Goal: Task Accomplishment & Management: Manage account settings

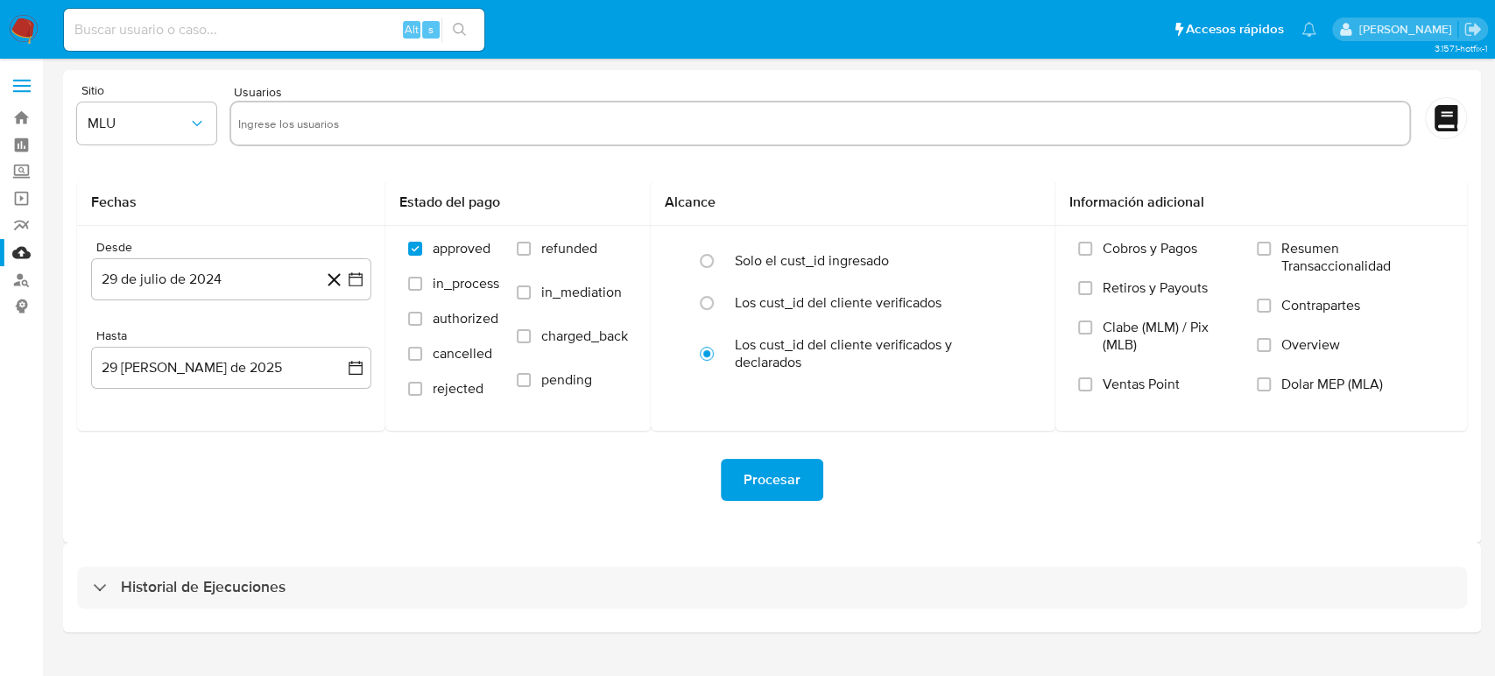
click at [557, 105] on div at bounding box center [820, 124] width 1182 height 46
click at [179, 132] on button "MLU" at bounding box center [146, 123] width 139 height 42
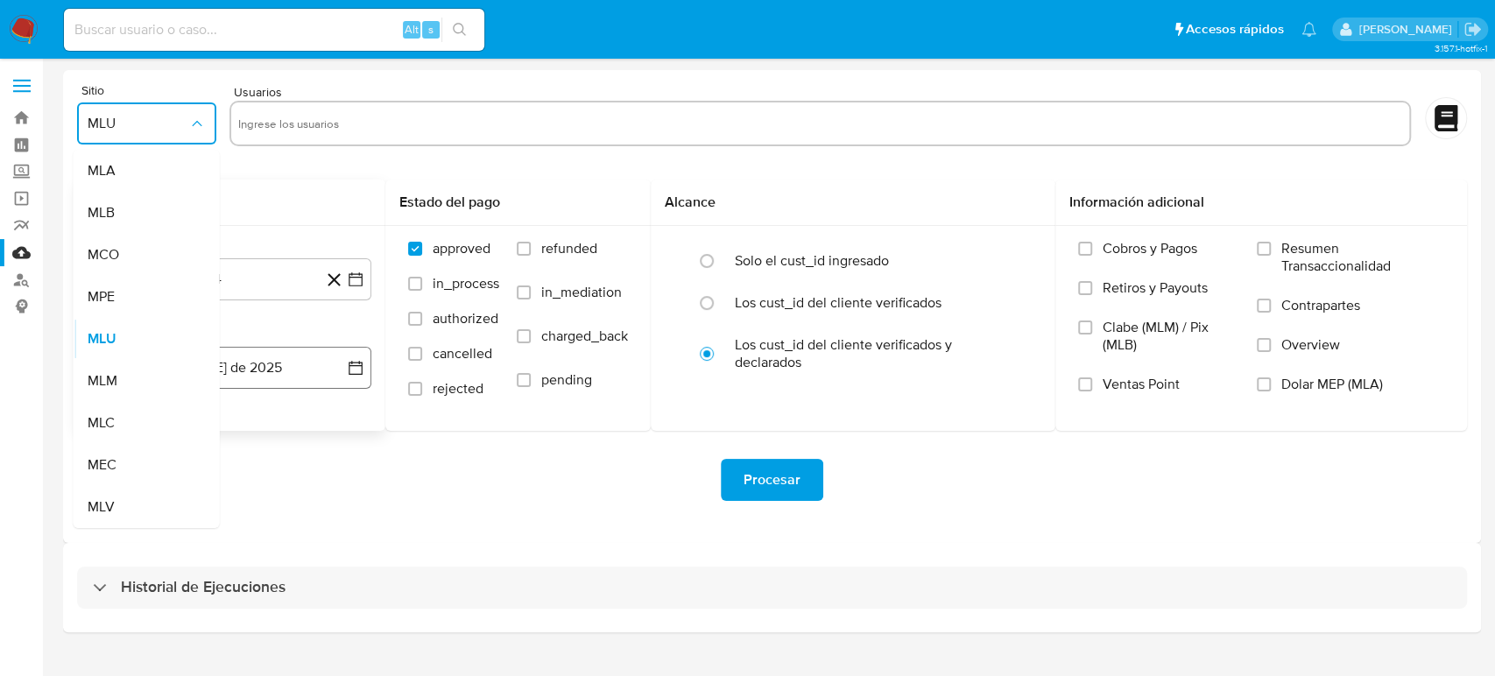
click at [116, 383] on span "MLM" at bounding box center [103, 381] width 30 height 18
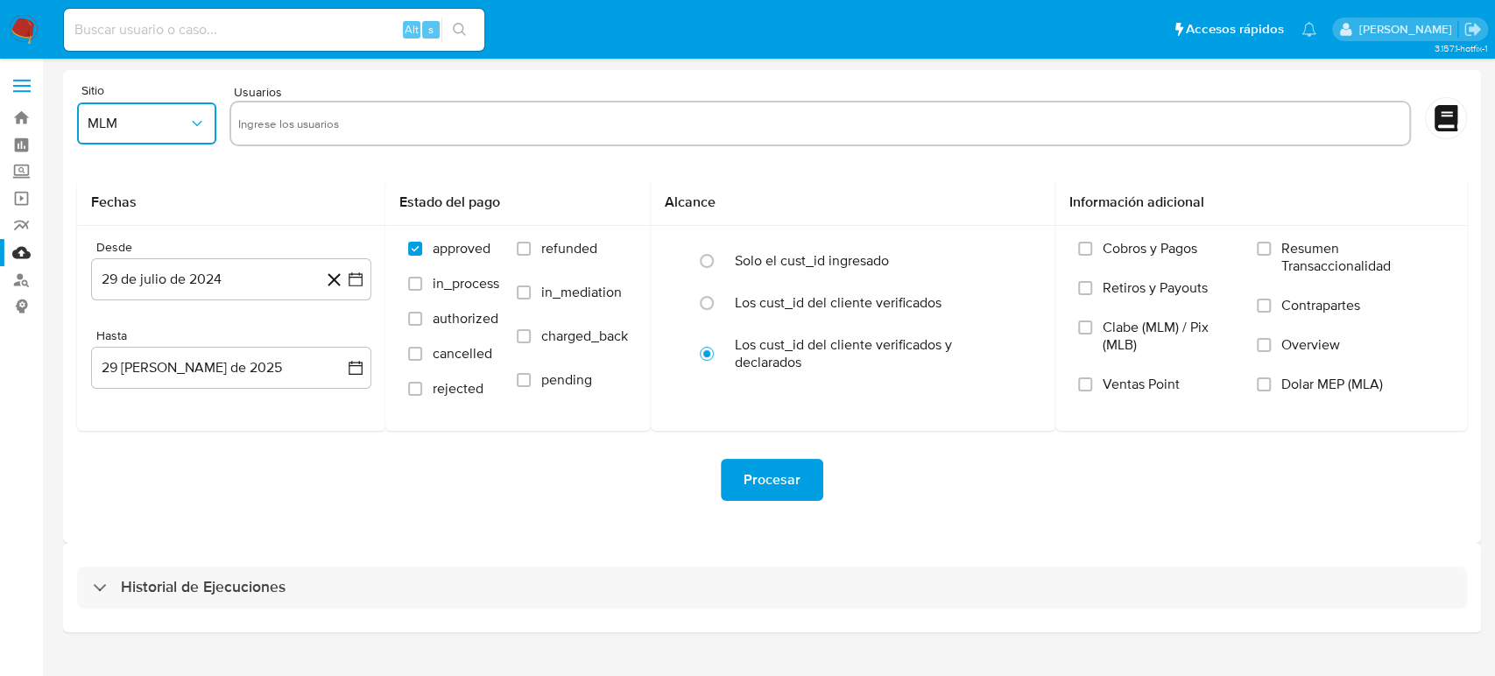
click at [329, 117] on input "text" at bounding box center [820, 123] width 1164 height 28
type input "34562010"
paste input "80069116"
type input "80069116"
click at [558, 128] on input "text" at bounding box center [922, 123] width 962 height 28
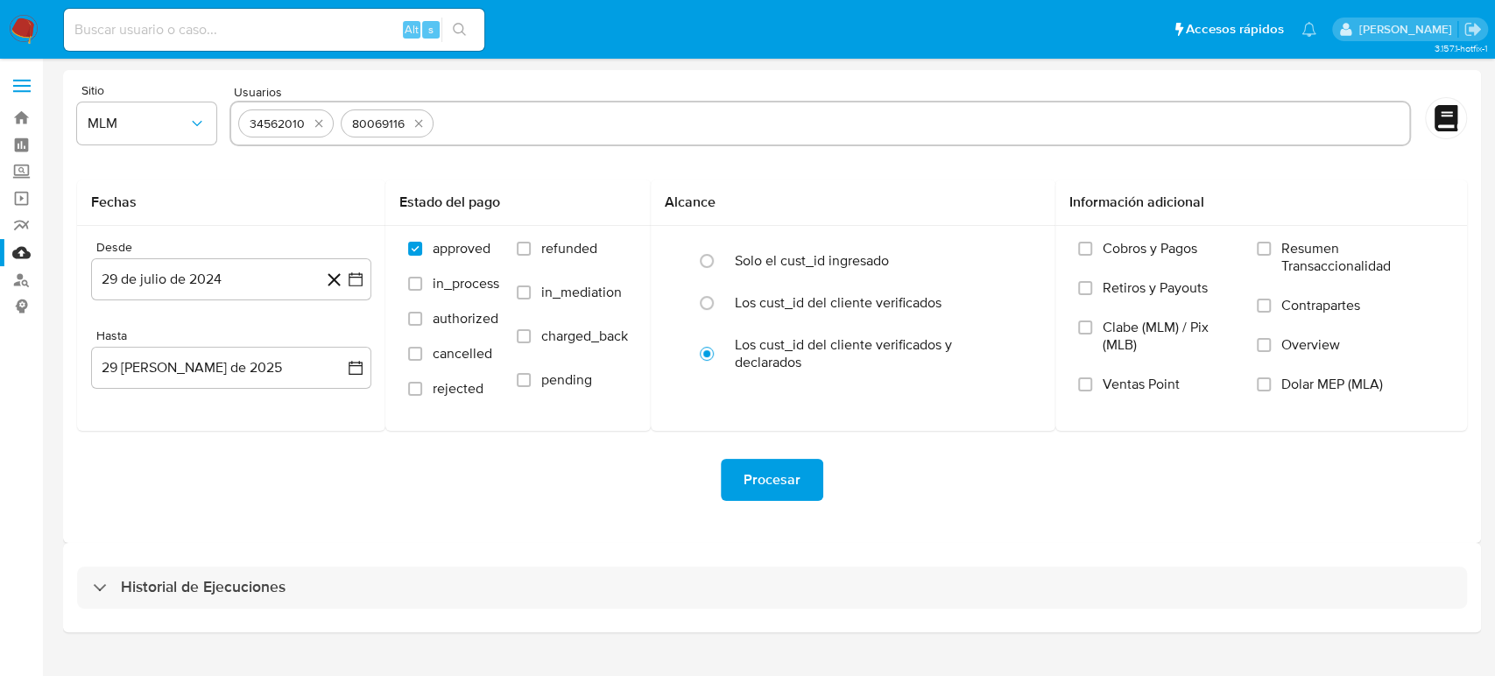
paste input "89242371"
type input "89242371"
paste input "117088815"
type input "117088815"
click at [355, 279] on icon "button" at bounding box center [356, 280] width 18 height 18
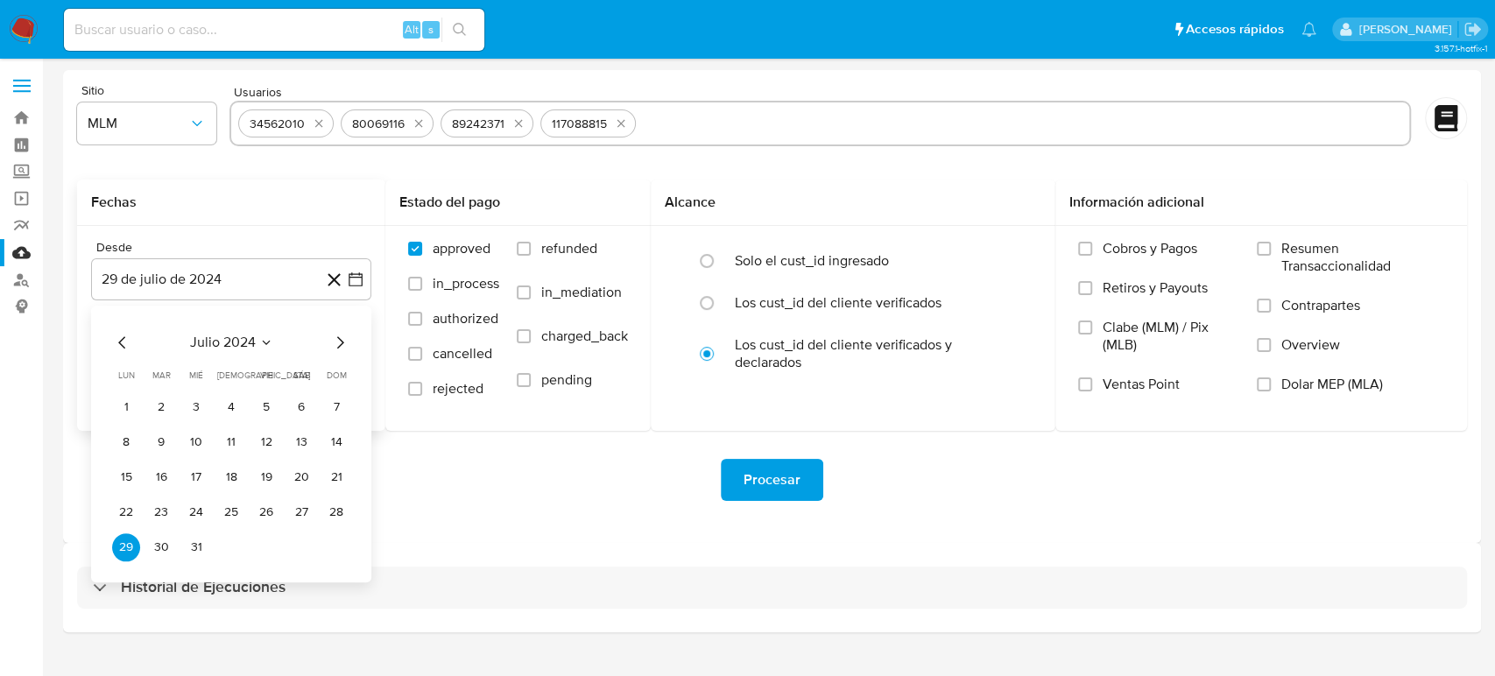
click at [270, 347] on icon "Seleccionar mes y año" at bounding box center [266, 342] width 14 height 14
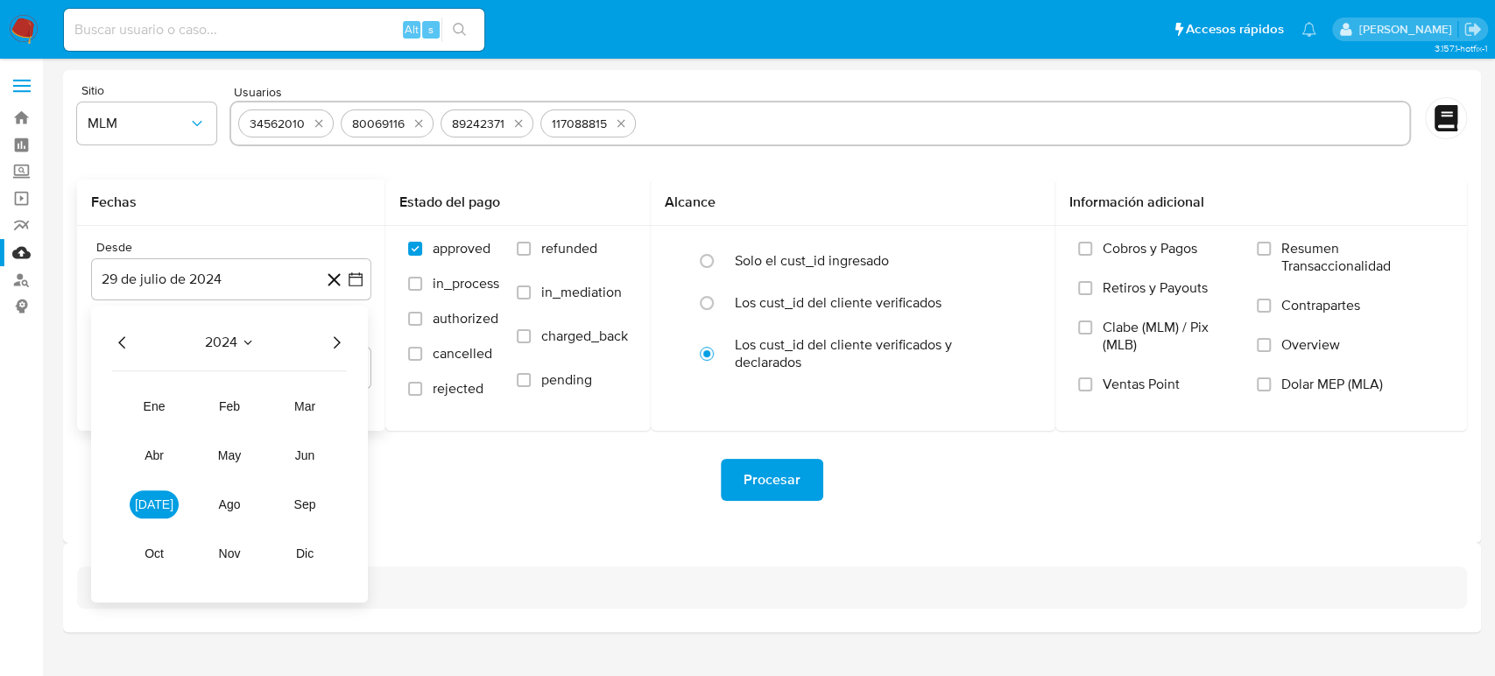
click at [343, 356] on div "2024 2024 ene feb mar abr may jun jul ago sep oct nov dic" at bounding box center [229, 454] width 277 height 297
click at [338, 339] on icon "Año siguiente" at bounding box center [336, 342] width 21 height 21
click at [228, 399] on span "feb" at bounding box center [229, 406] width 21 height 14
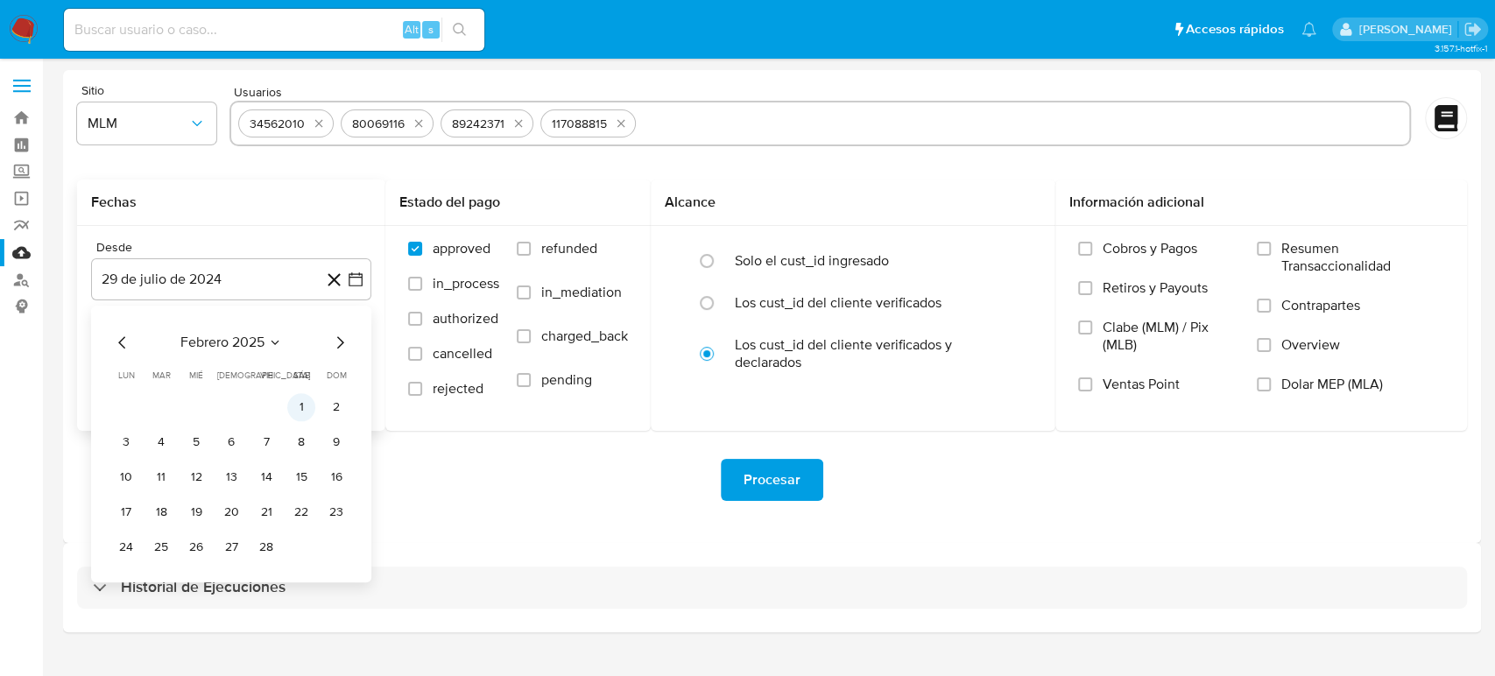
click at [301, 411] on button "1" at bounding box center [301, 407] width 28 height 28
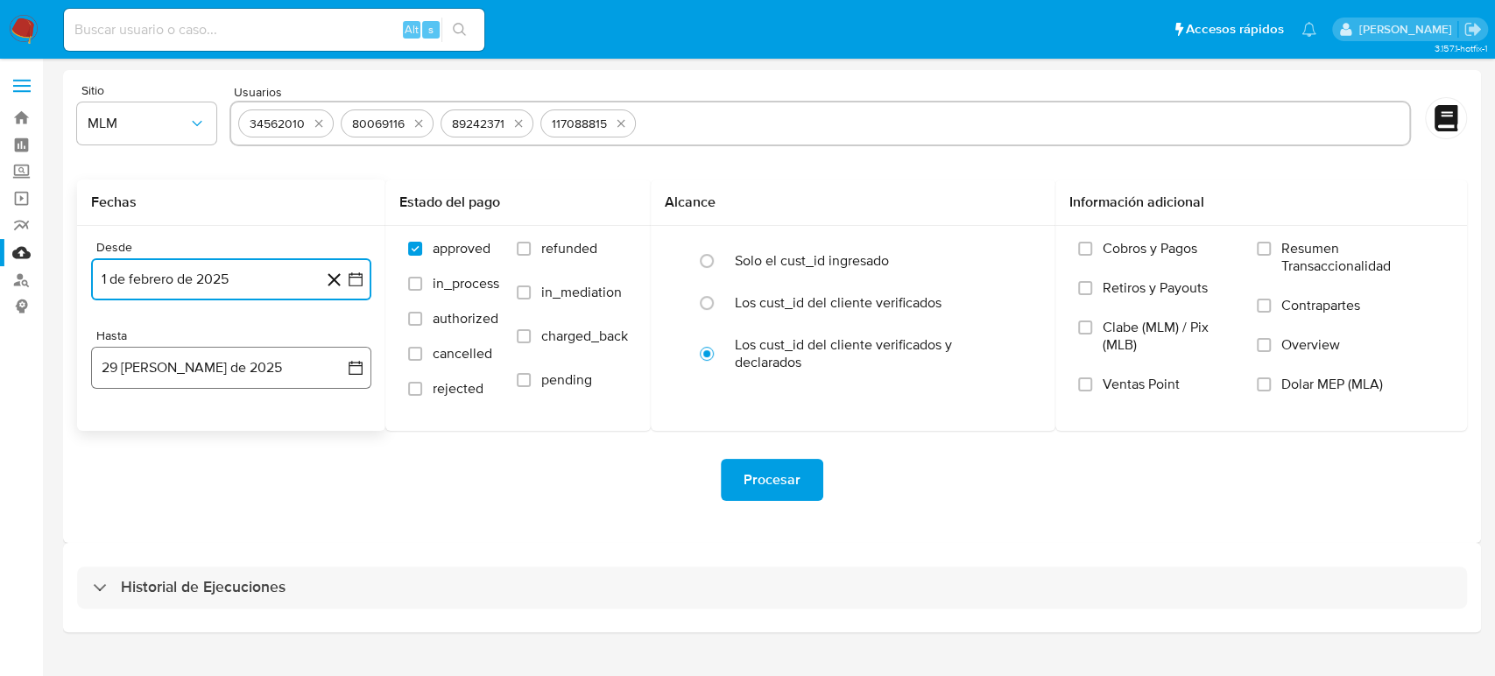
click at [357, 367] on icon "button" at bounding box center [356, 368] width 18 height 18
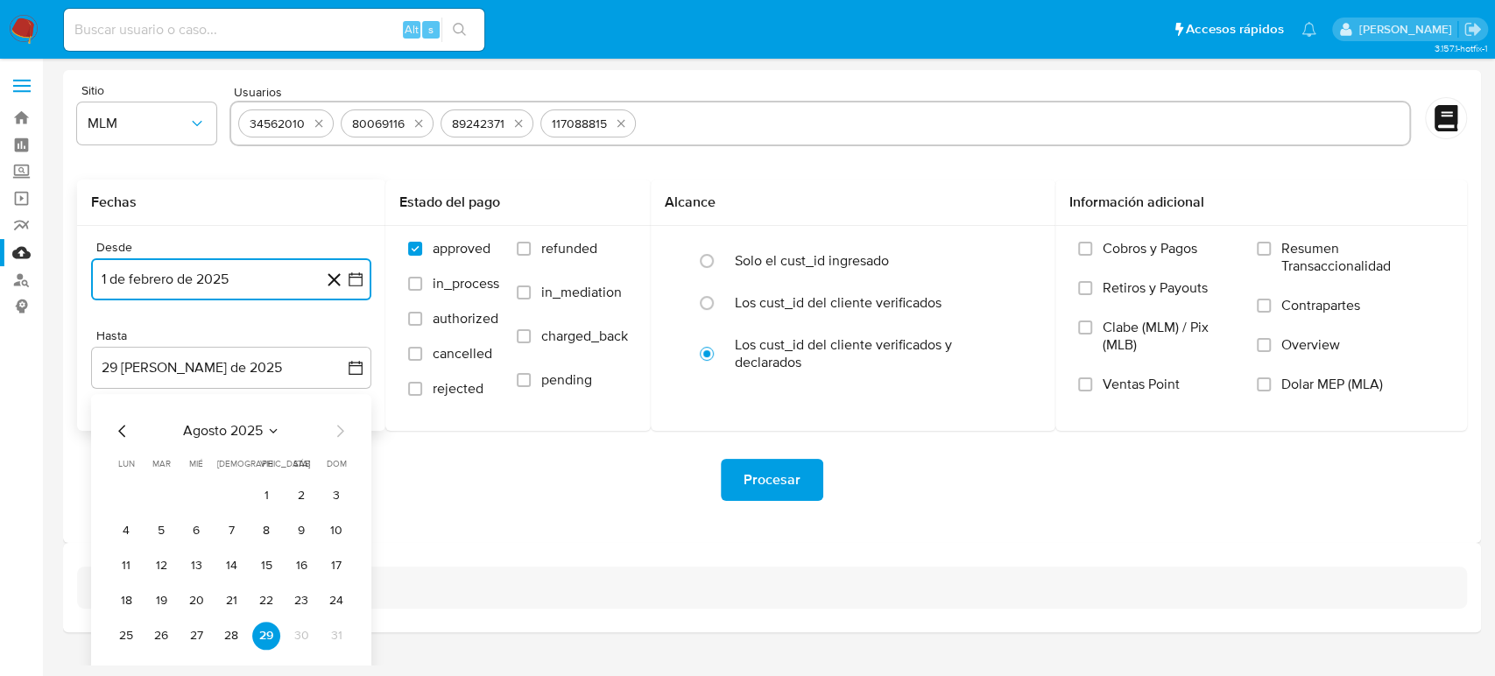
click at [126, 437] on icon "Mes anterior" at bounding box center [122, 430] width 21 height 21
click at [233, 643] on button "31" at bounding box center [231, 636] width 28 height 28
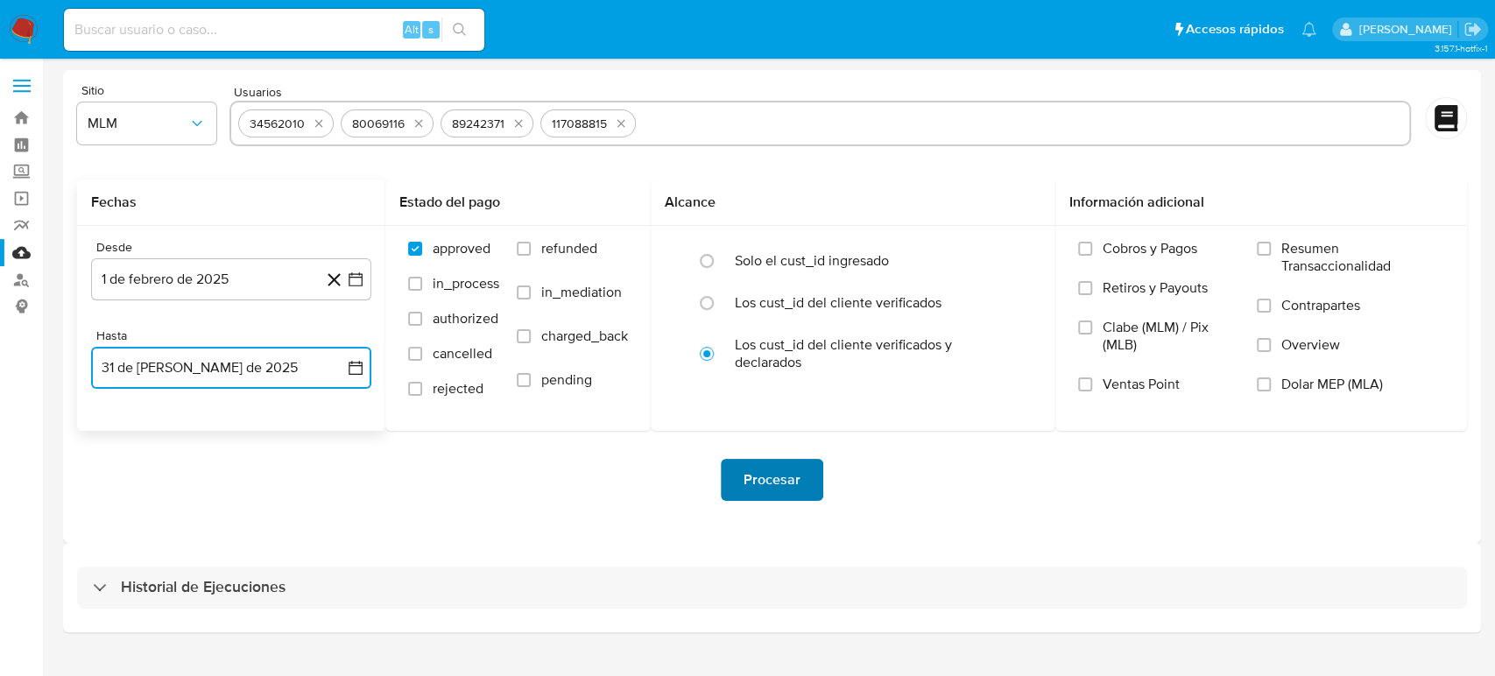
click at [778, 487] on span "Procesar" at bounding box center [772, 480] width 57 height 39
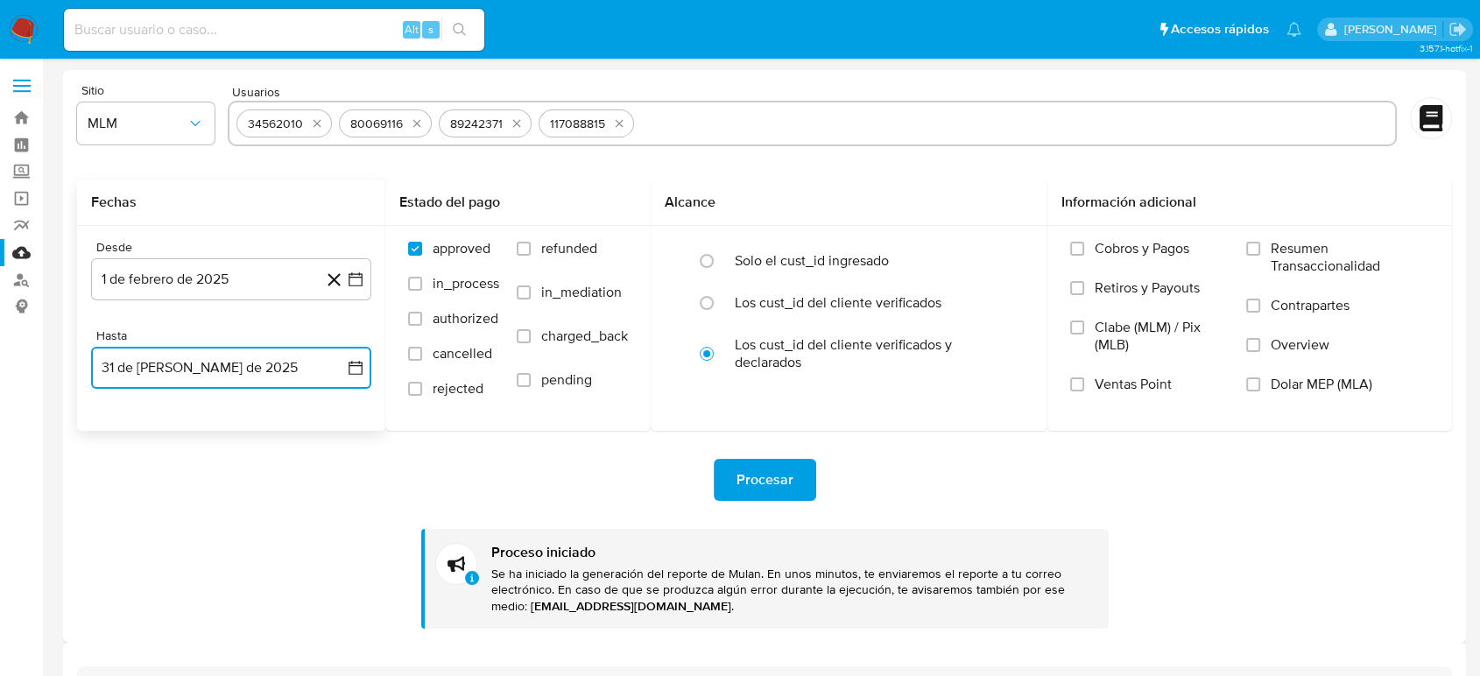
click at [687, 124] on input "text" at bounding box center [1014, 123] width 747 height 28
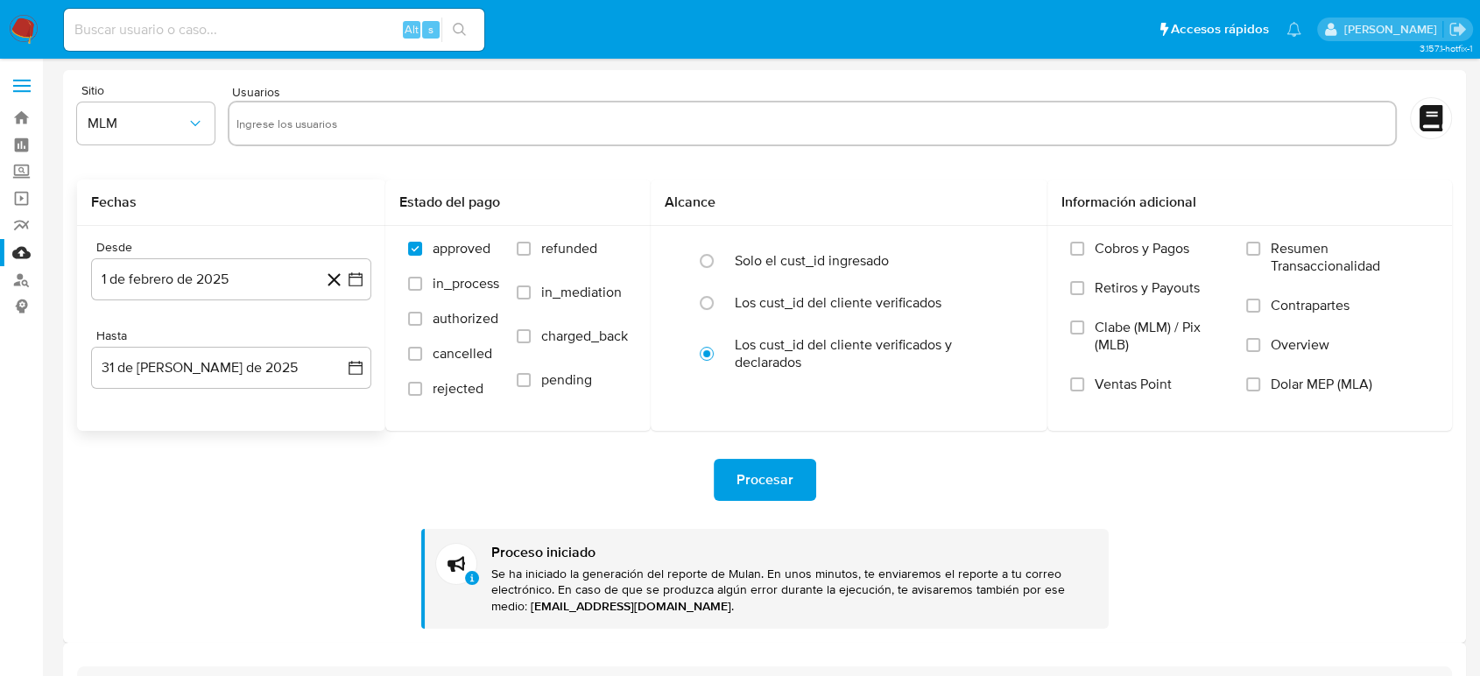
click at [657, 115] on input "text" at bounding box center [812, 123] width 1152 height 28
paste input "132588909"
type input "132588909"
click at [588, 123] on input "text" at bounding box center [866, 123] width 1043 height 28
paste input "189940613"
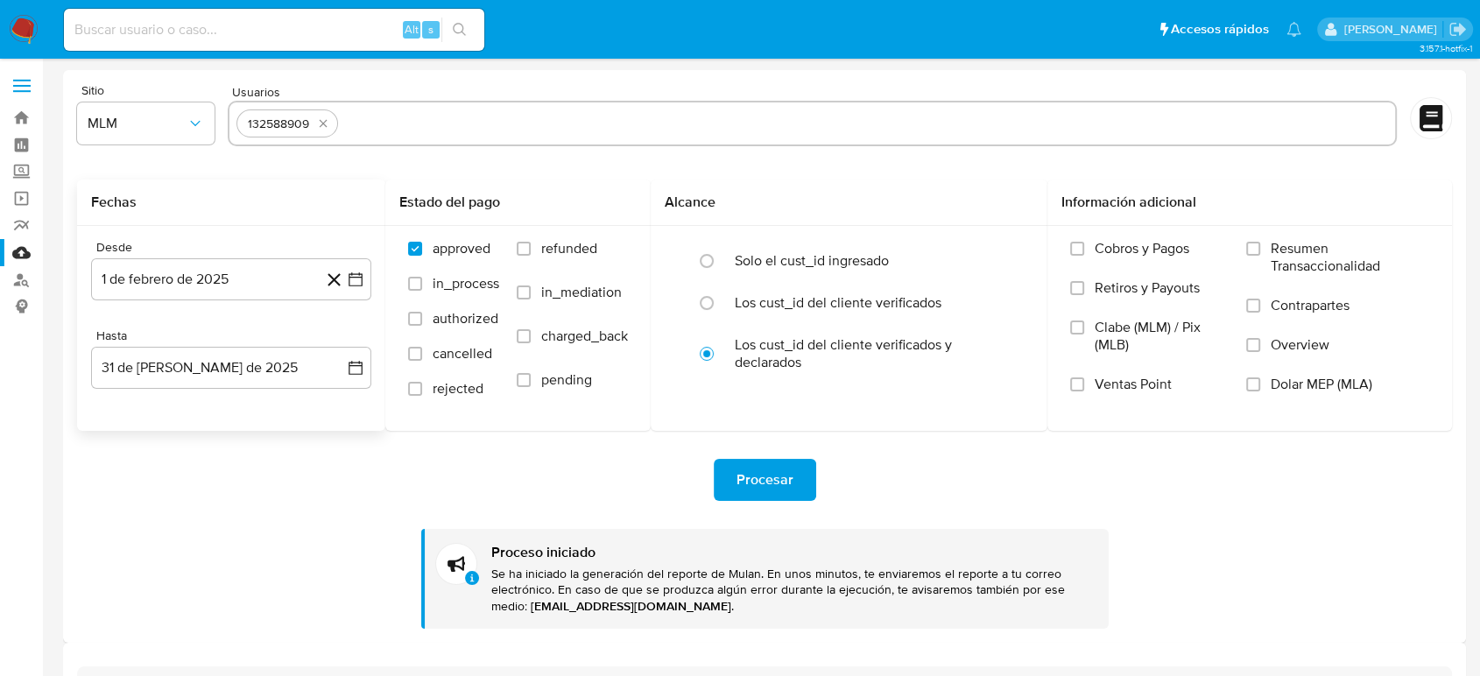
type input "189940613"
paste input "217844889"
type input "217844889"
paste input "271874245"
type input "271874245"
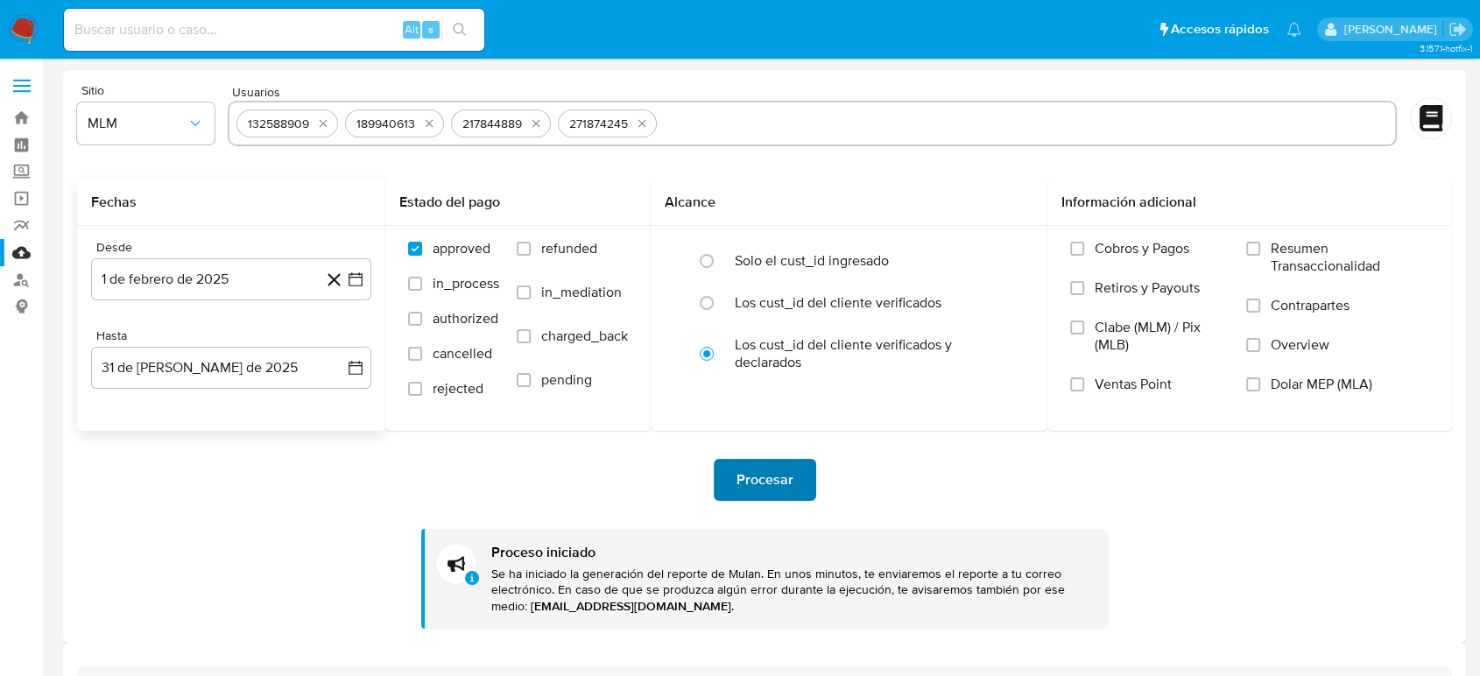
click at [772, 480] on span "Procesar" at bounding box center [765, 480] width 57 height 39
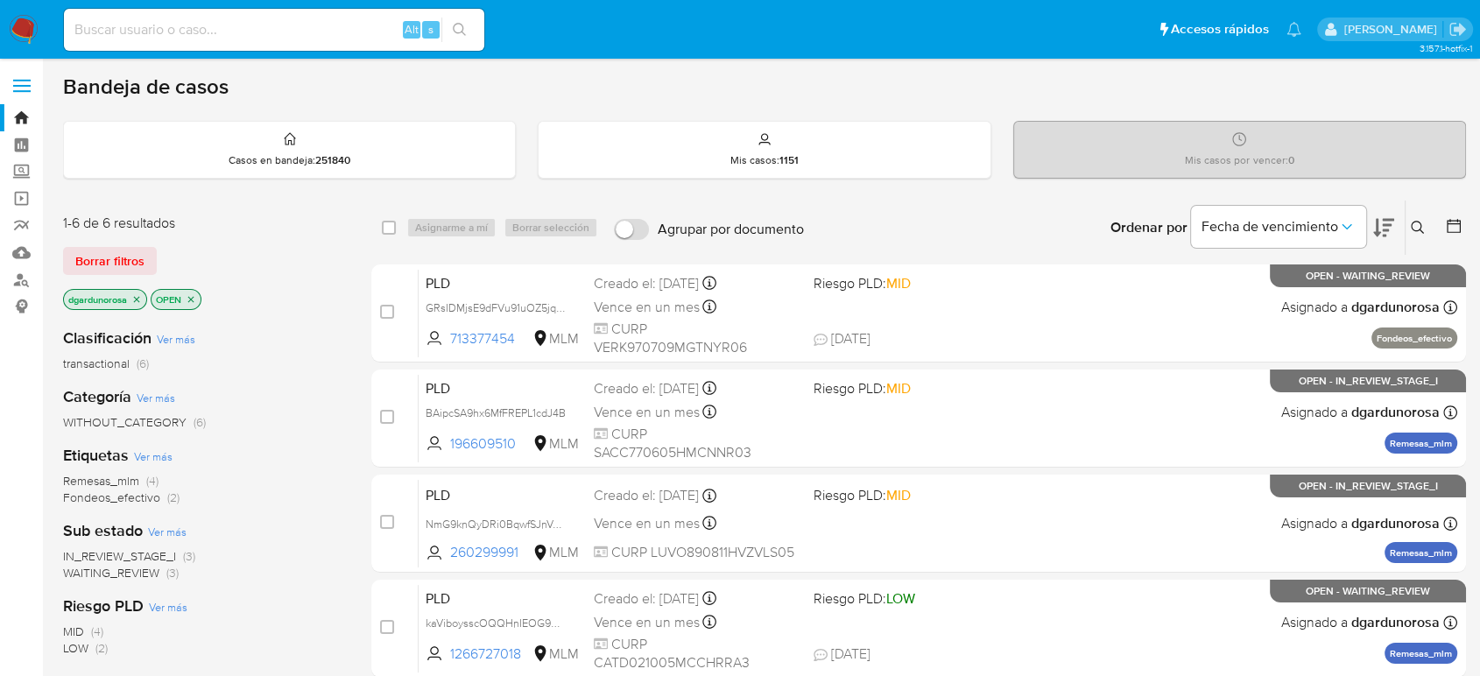
click at [1414, 222] on icon at bounding box center [1418, 228] width 14 height 14
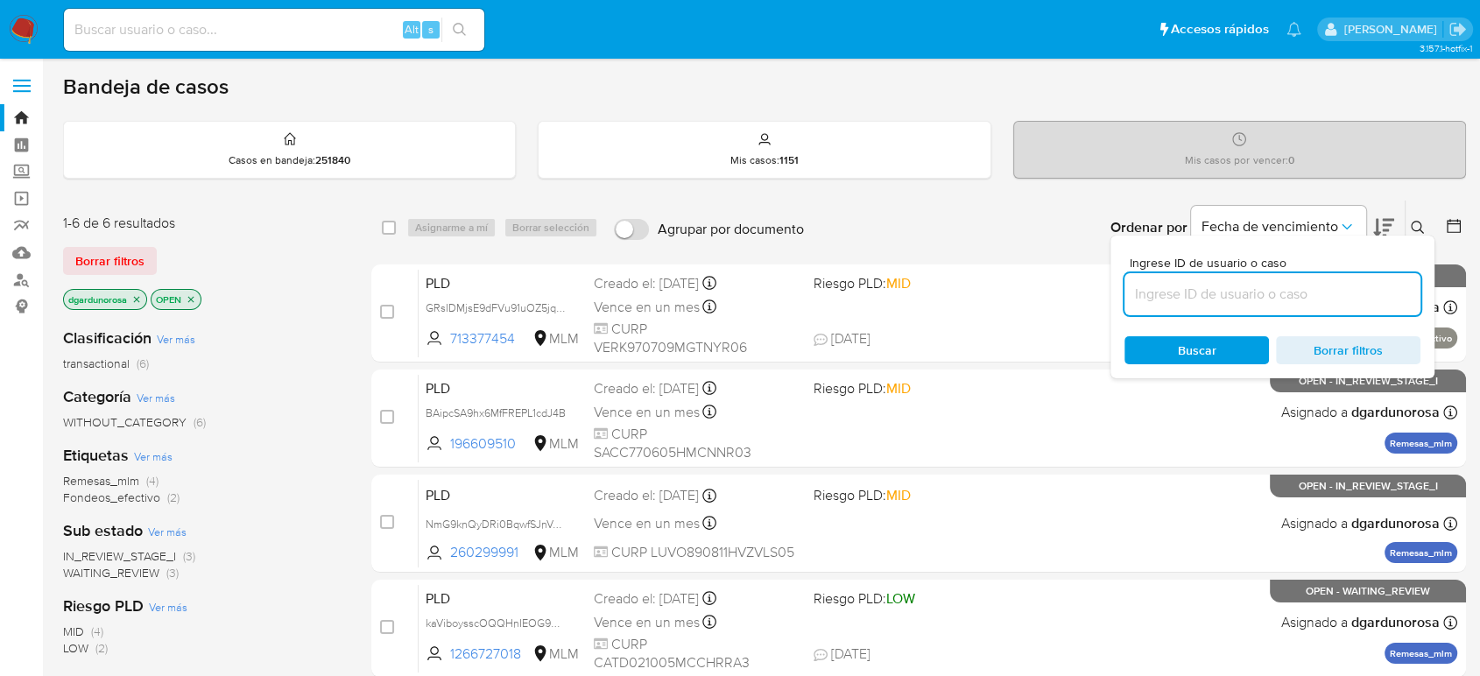
click at [1288, 286] on input at bounding box center [1273, 294] width 296 height 23
type input "34562010"
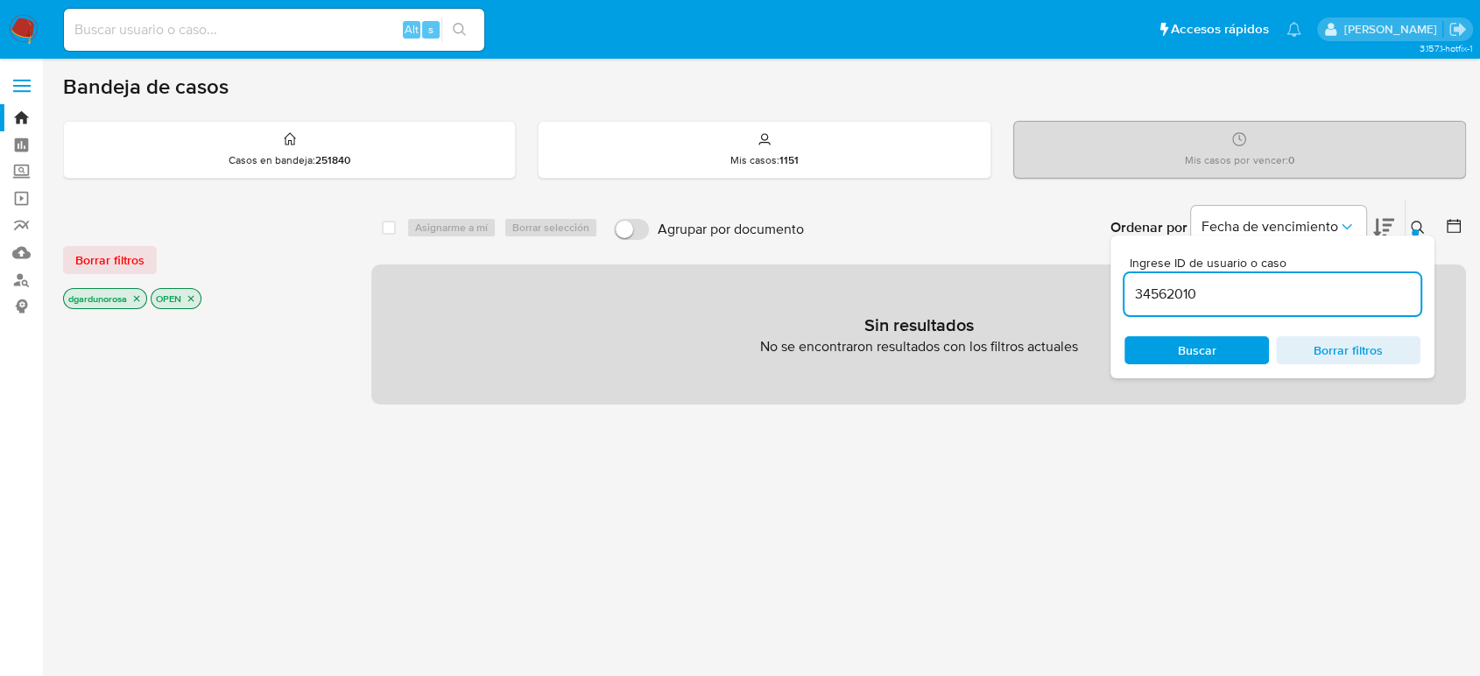
click at [1420, 222] on icon at bounding box center [1417, 227] width 13 height 13
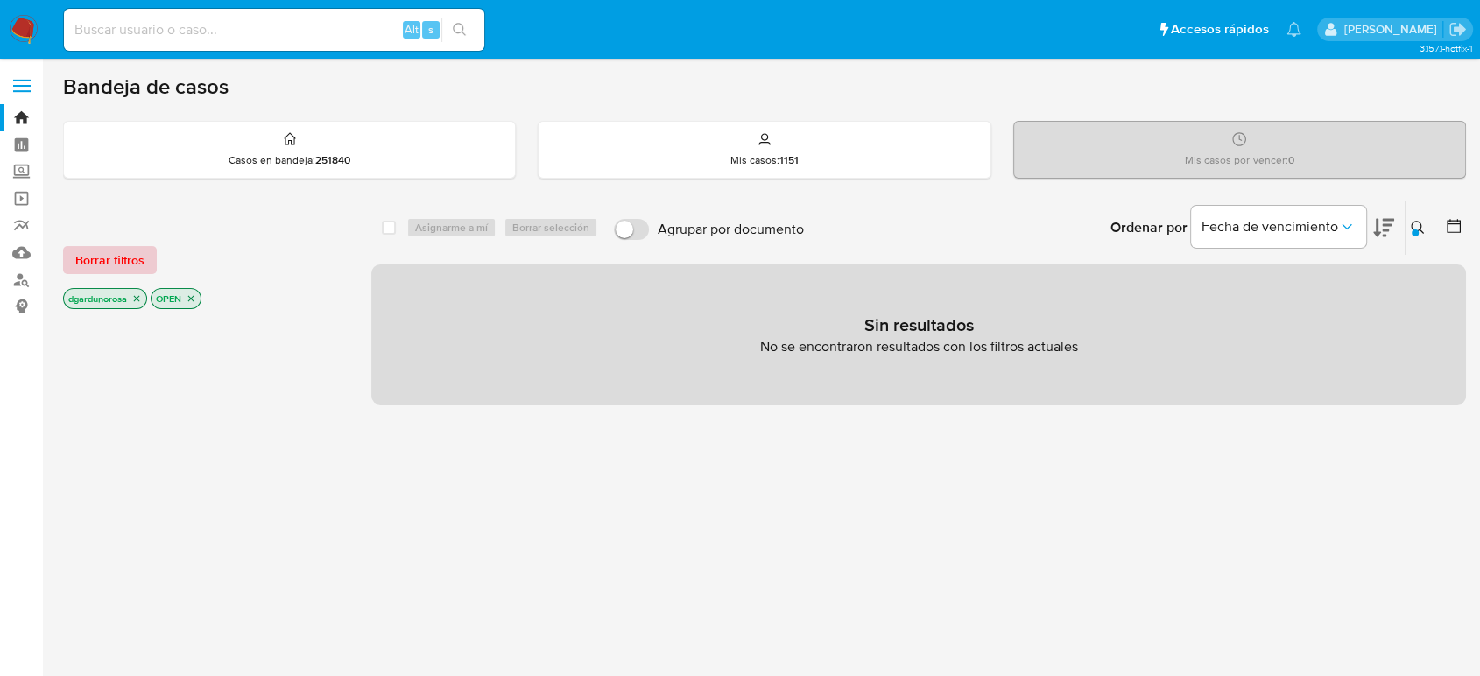
click at [121, 254] on span "Borrar filtros" at bounding box center [109, 260] width 69 height 25
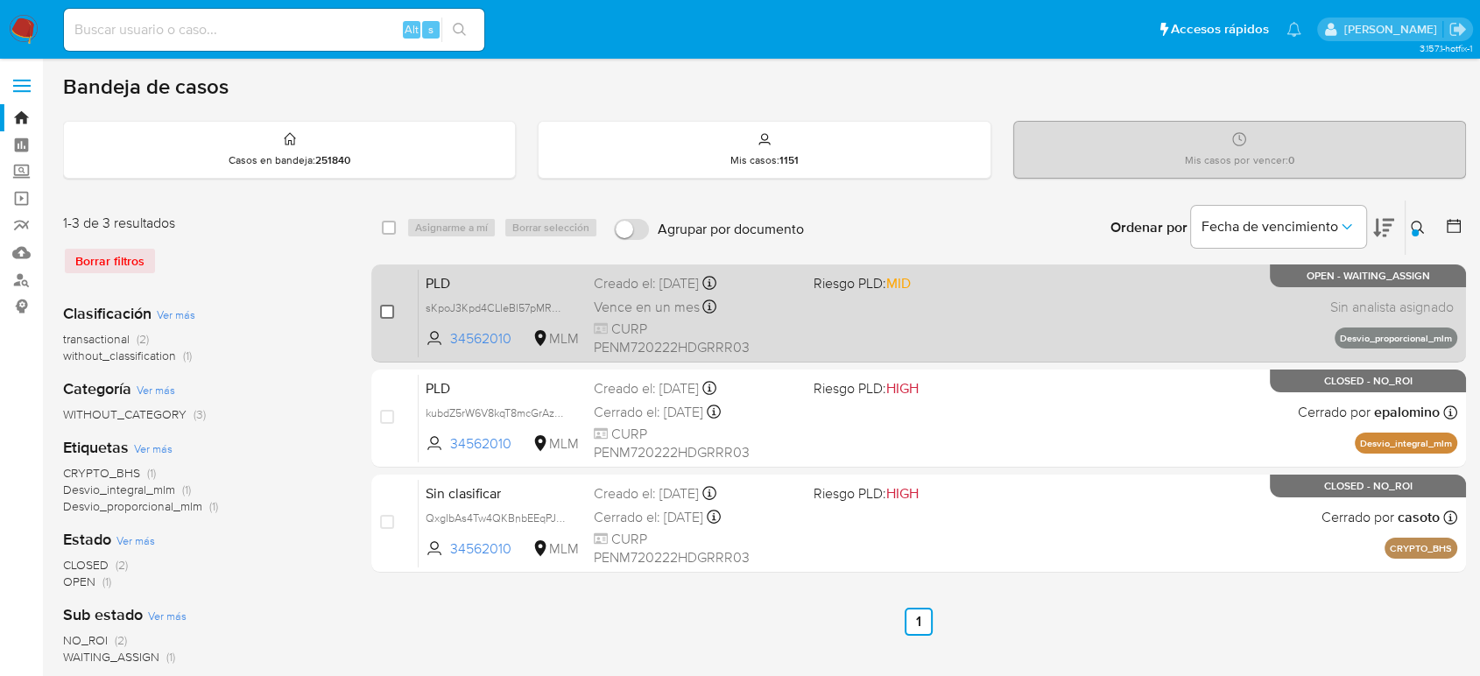
click at [389, 307] on input "checkbox" at bounding box center [387, 312] width 14 height 14
checkbox input "true"
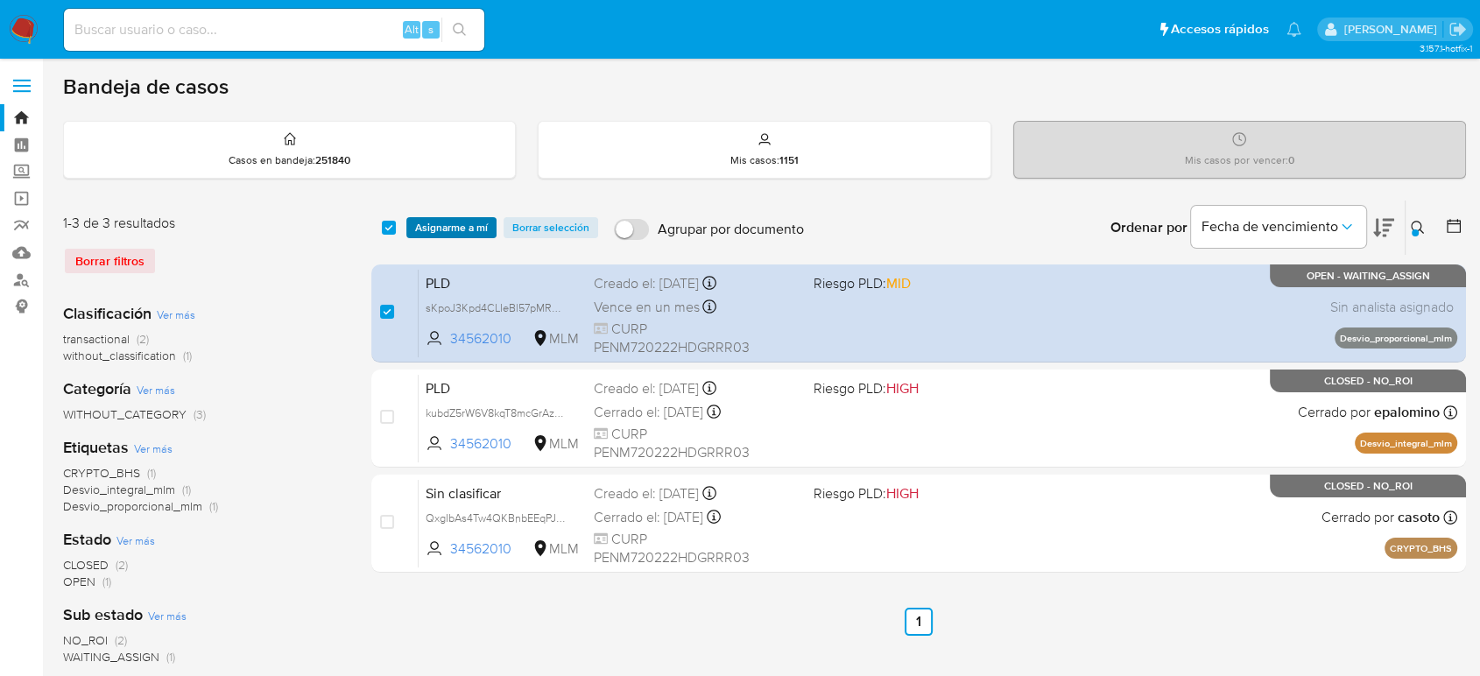
click at [454, 229] on span "Asignarme a mí" at bounding box center [451, 228] width 73 height 18
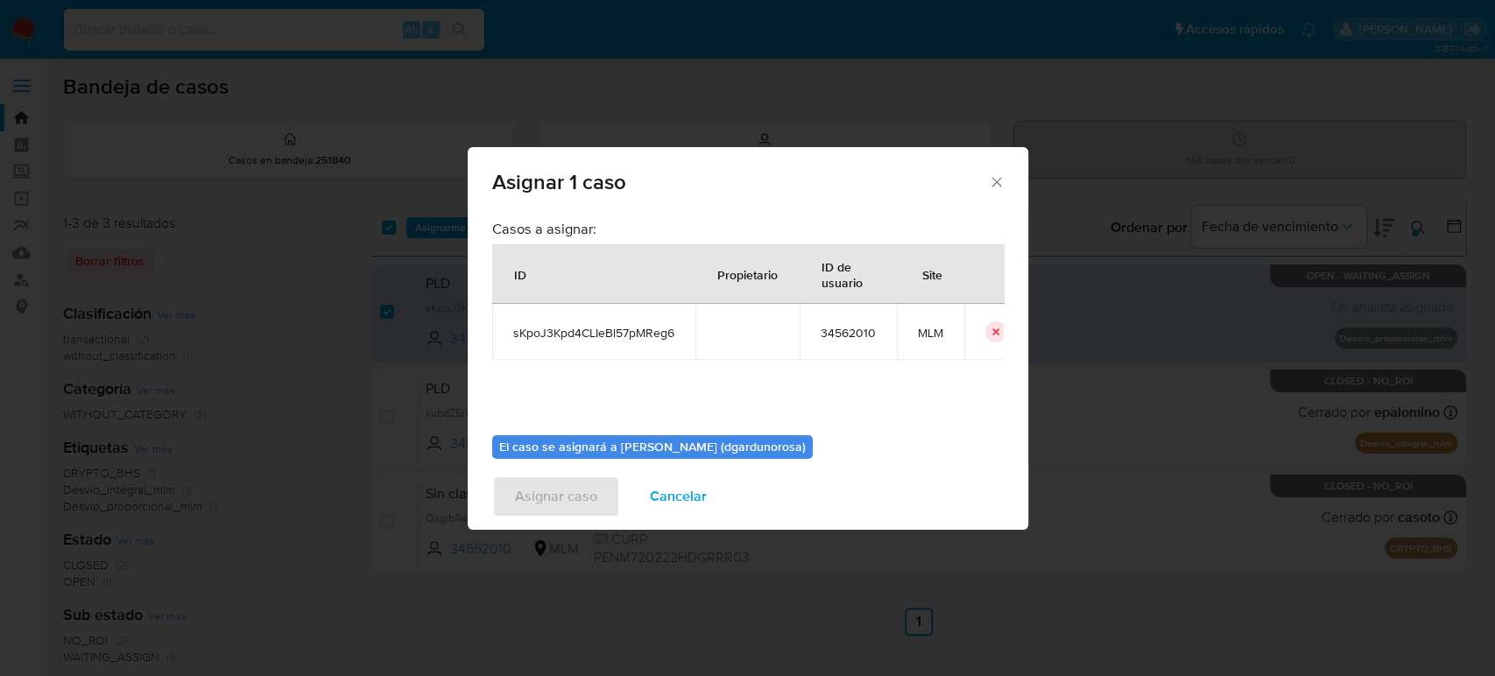
click at [557, 328] on span "sKpoJ3Kpd4CLIeBl57pMReg6" at bounding box center [593, 333] width 161 height 16
copy span "sKpoJ3Kpd4CLIeBl57pMReg6"
click at [825, 339] on span "34562010" at bounding box center [848, 333] width 55 height 16
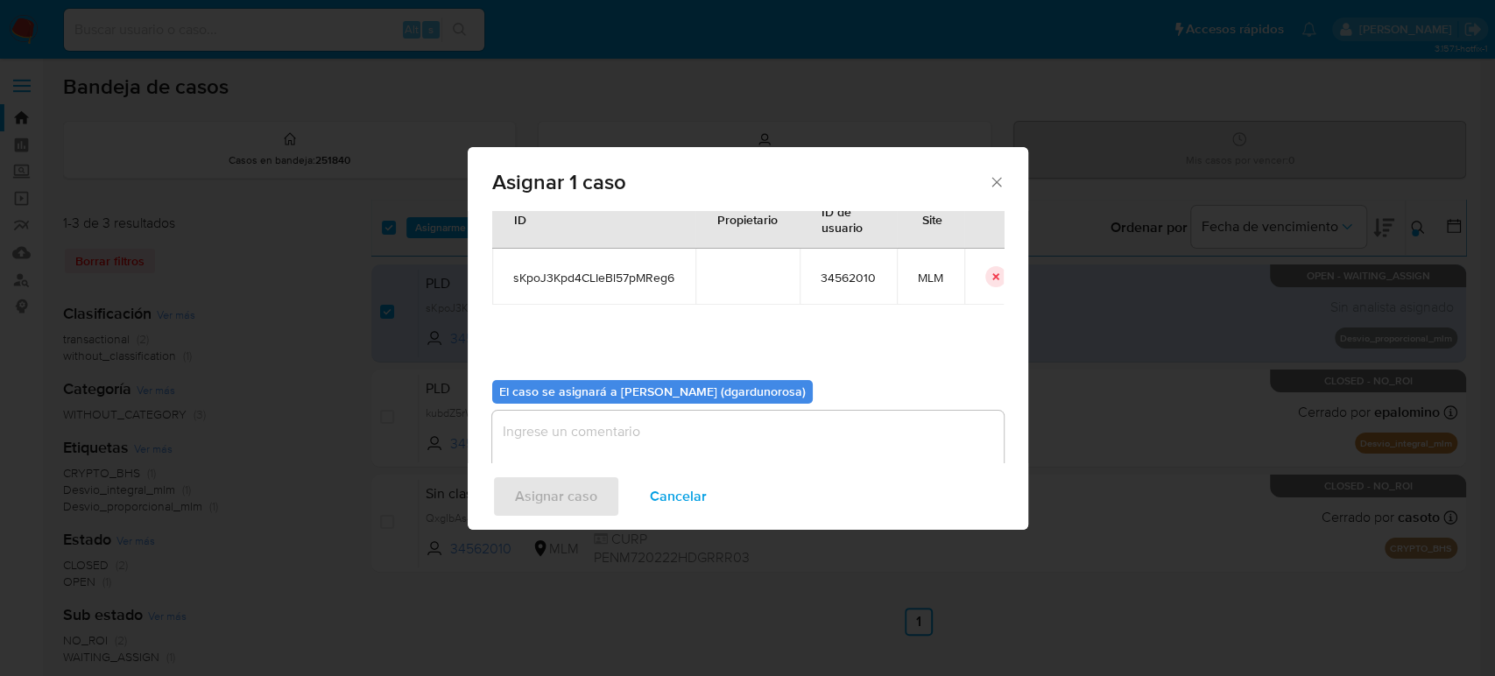
scroll to position [89, 0]
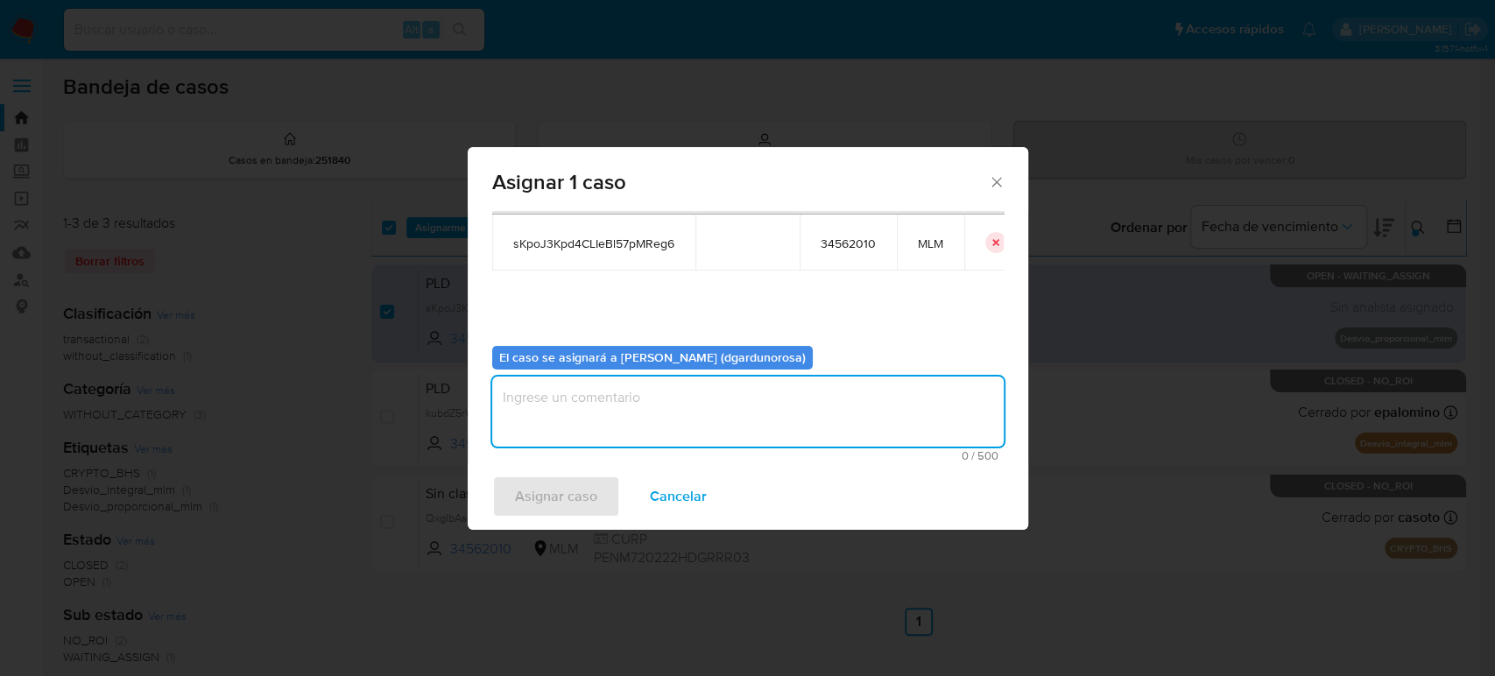
click at [829, 443] on textarea "assign-modal" at bounding box center [747, 412] width 511 height 70
type textarea "diego"
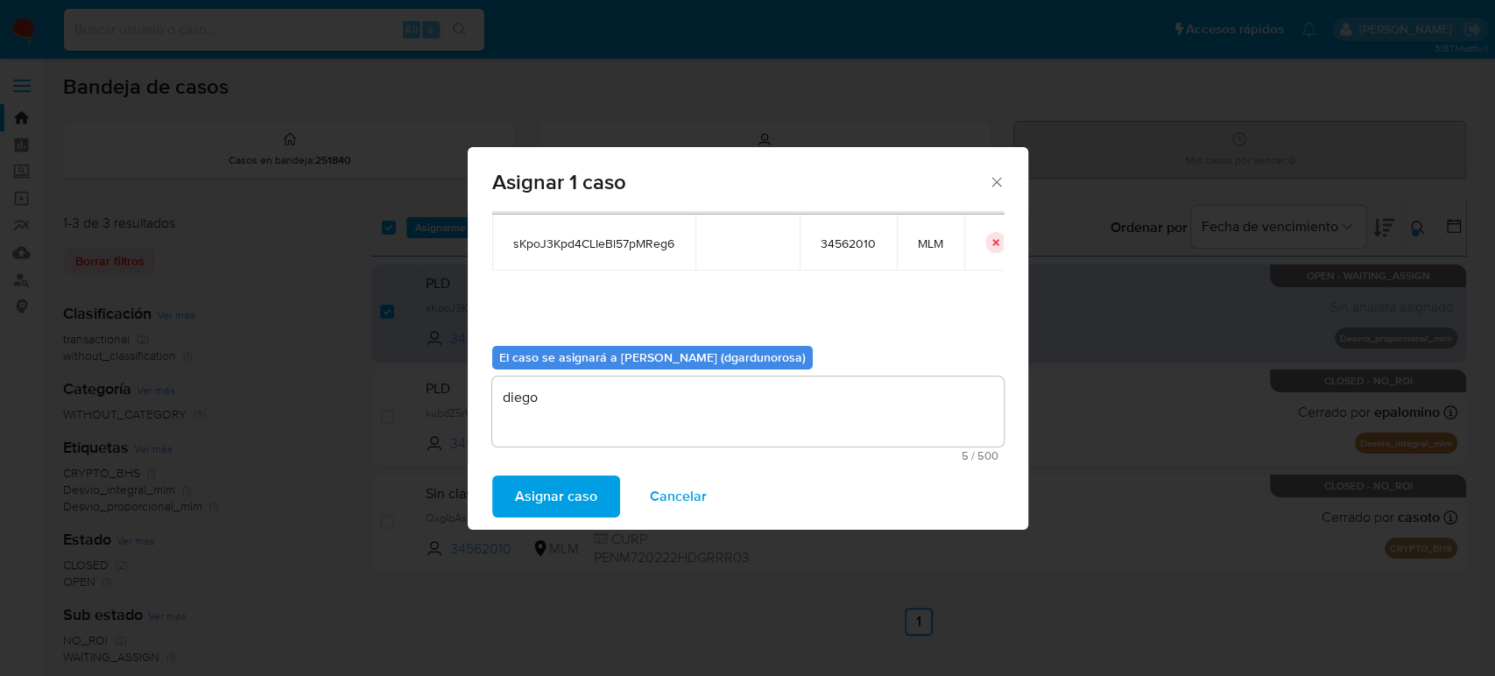
click at [588, 488] on span "Asignar caso" at bounding box center [556, 496] width 82 height 39
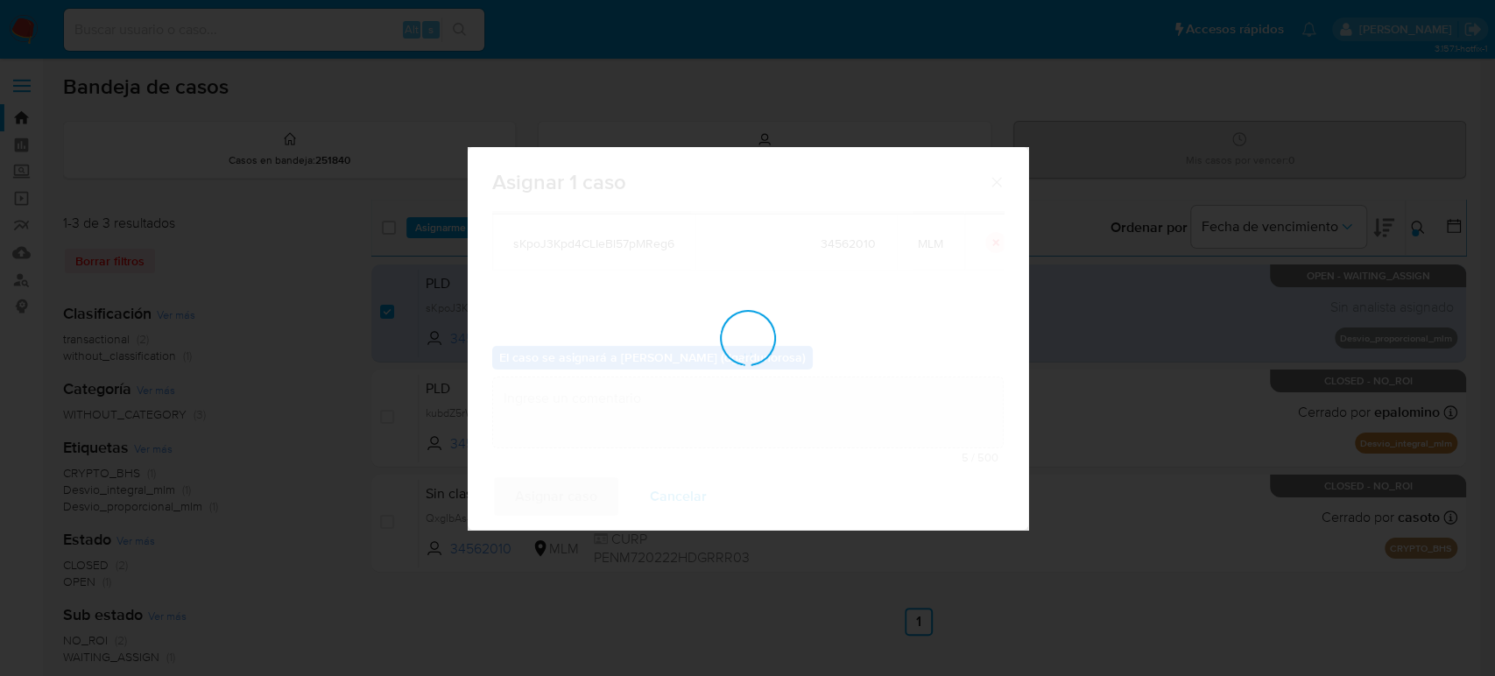
checkbox input "false"
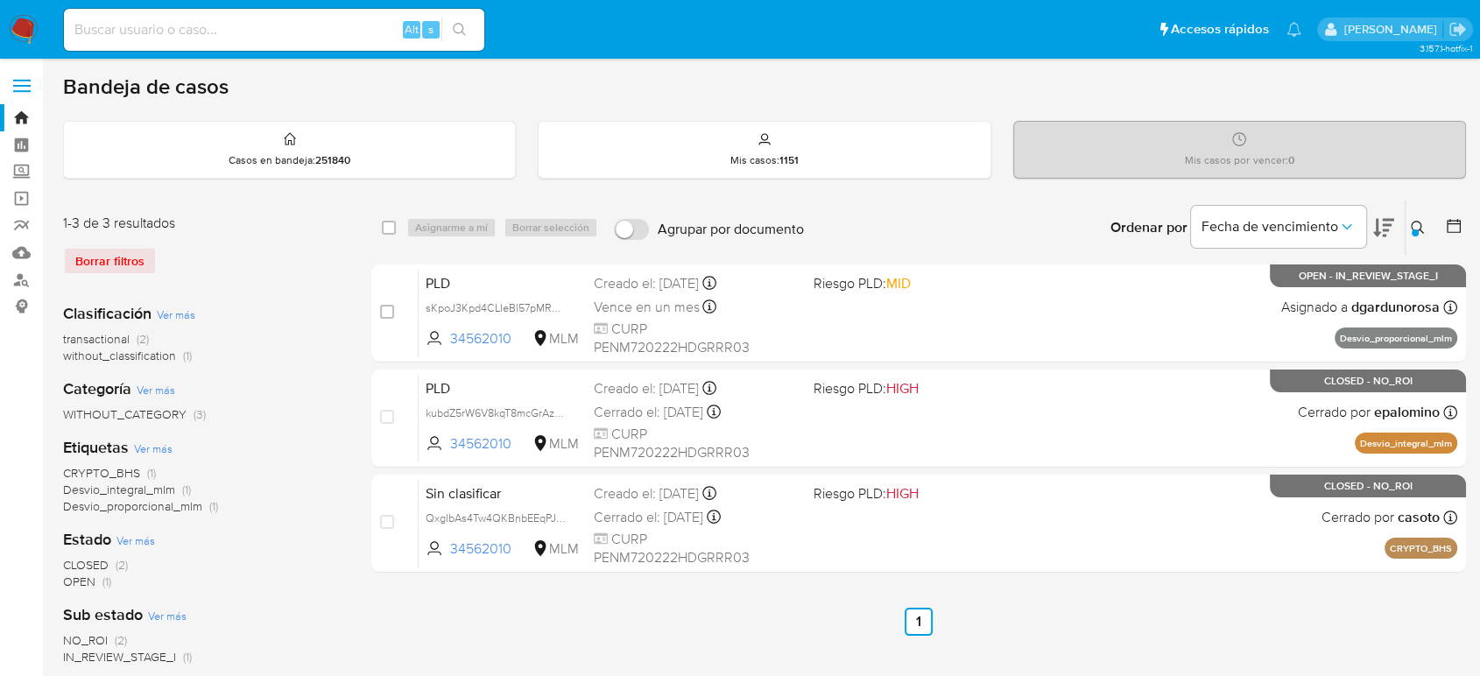
click at [1418, 230] on div at bounding box center [1415, 232] width 7 height 7
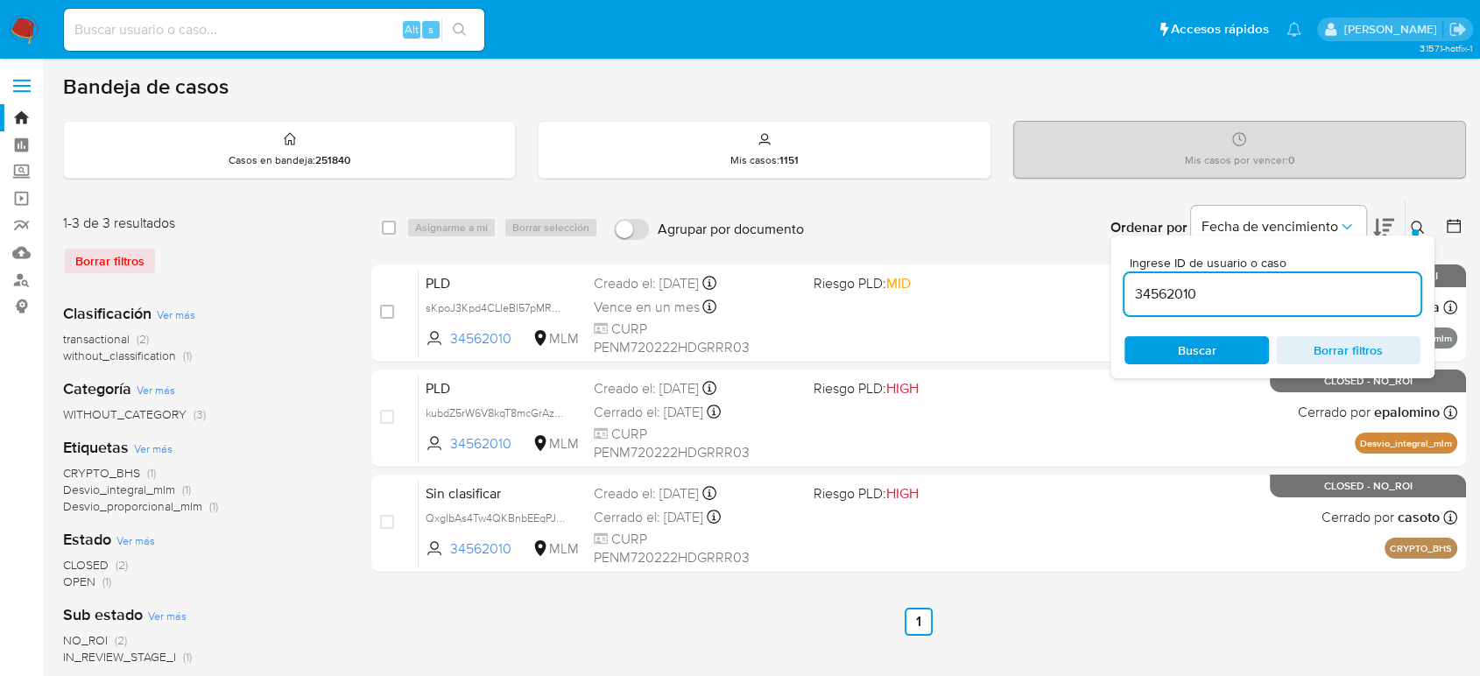
click at [1180, 293] on input "34562010" at bounding box center [1273, 294] width 296 height 23
type input "80069116"
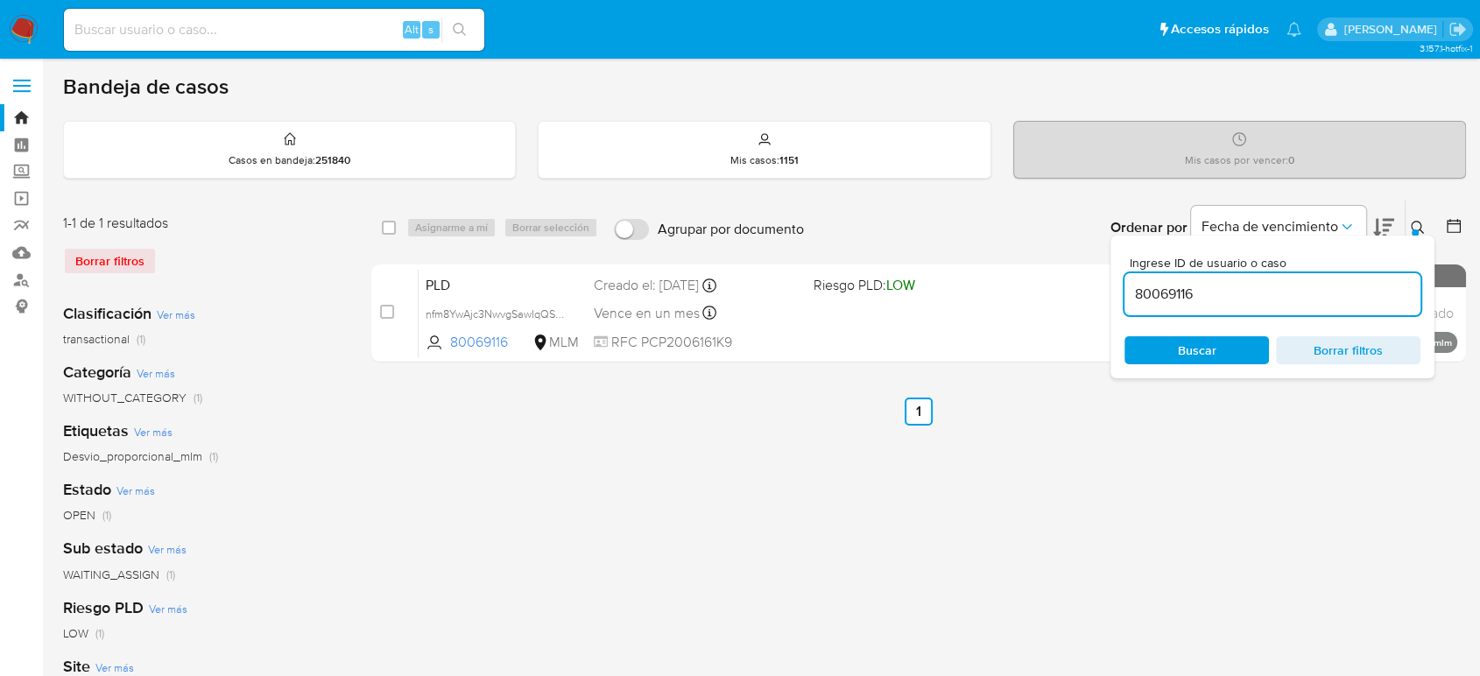
click at [1422, 228] on icon at bounding box center [1418, 228] width 14 height 14
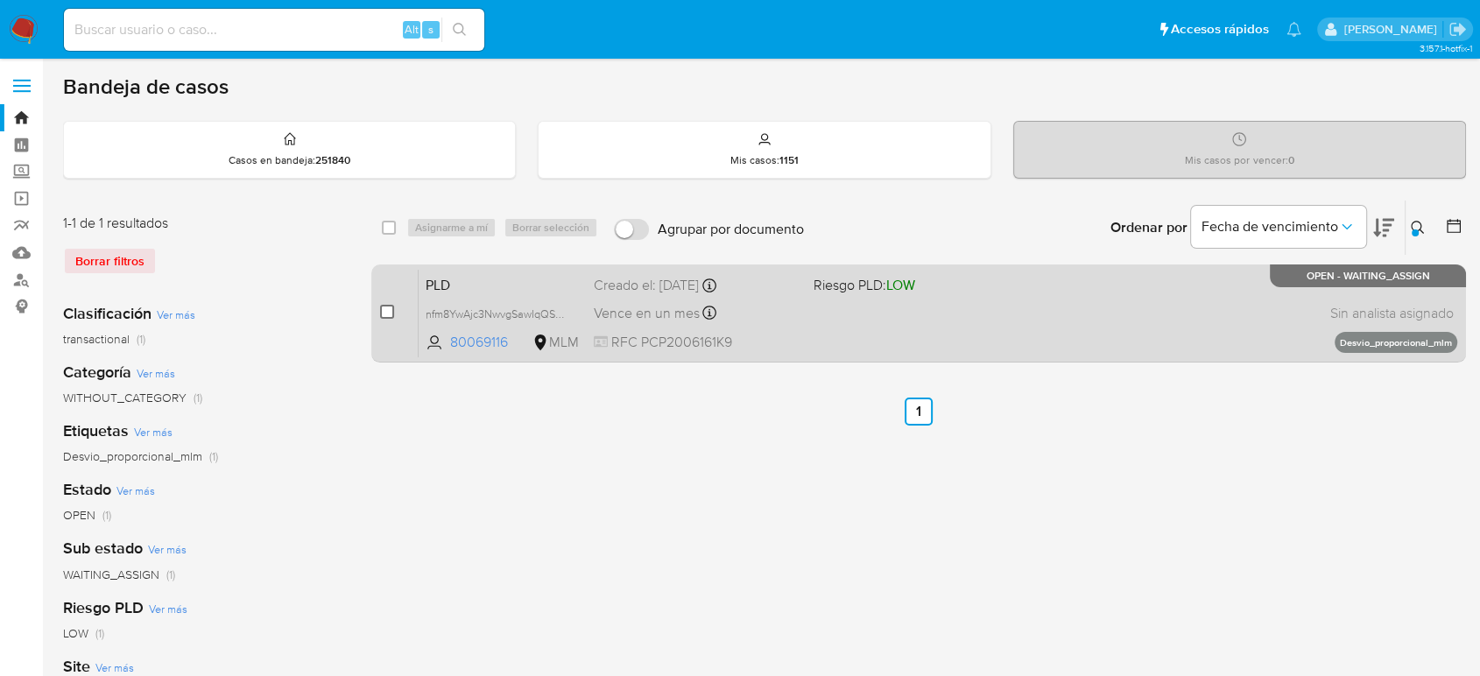
click at [389, 307] on input "checkbox" at bounding box center [387, 312] width 14 height 14
checkbox input "true"
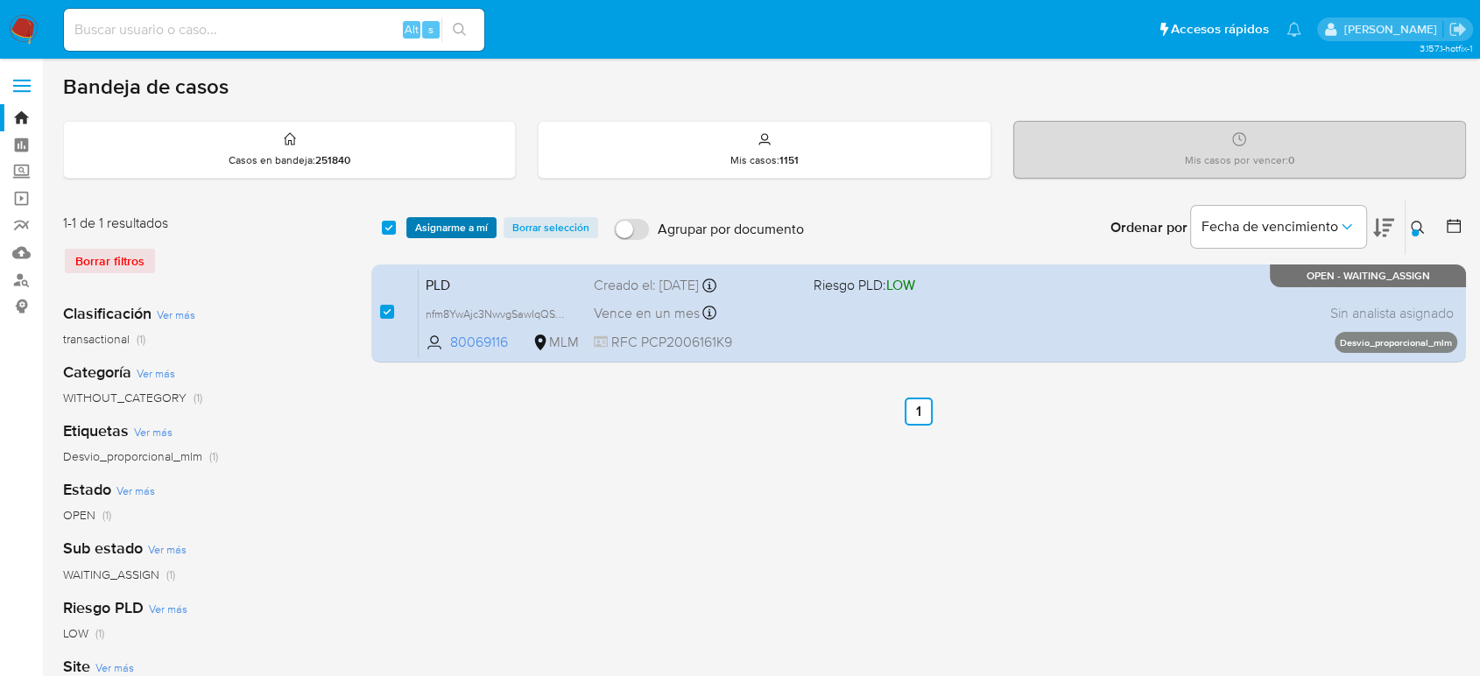
click at [452, 229] on span "Asignarme a mí" at bounding box center [451, 228] width 73 height 18
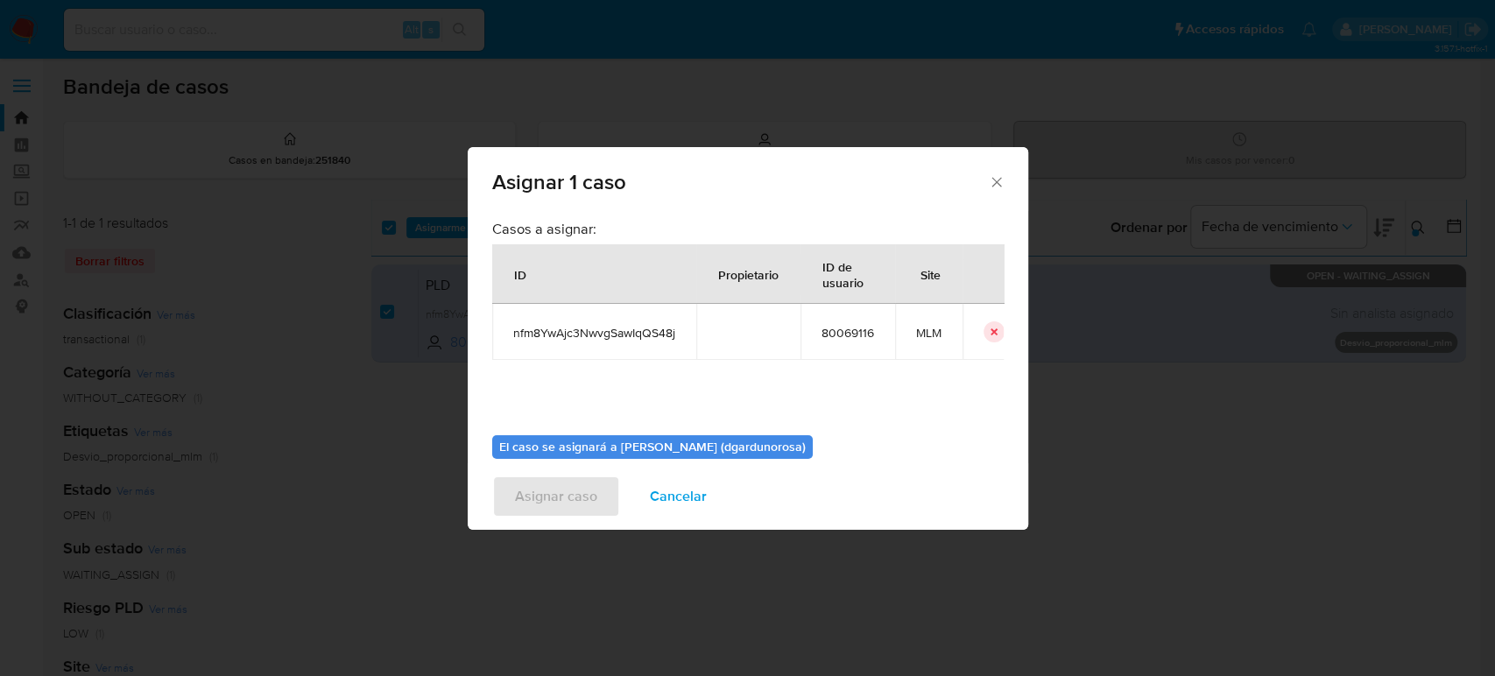
click at [616, 331] on span "nfm8YwAjc3NwvgSawIqQS48j" at bounding box center [594, 333] width 162 height 16
copy span "nfm8YwAjc3NwvgSawIqQS48j"
click at [885, 333] on td "80069116" at bounding box center [848, 332] width 95 height 56
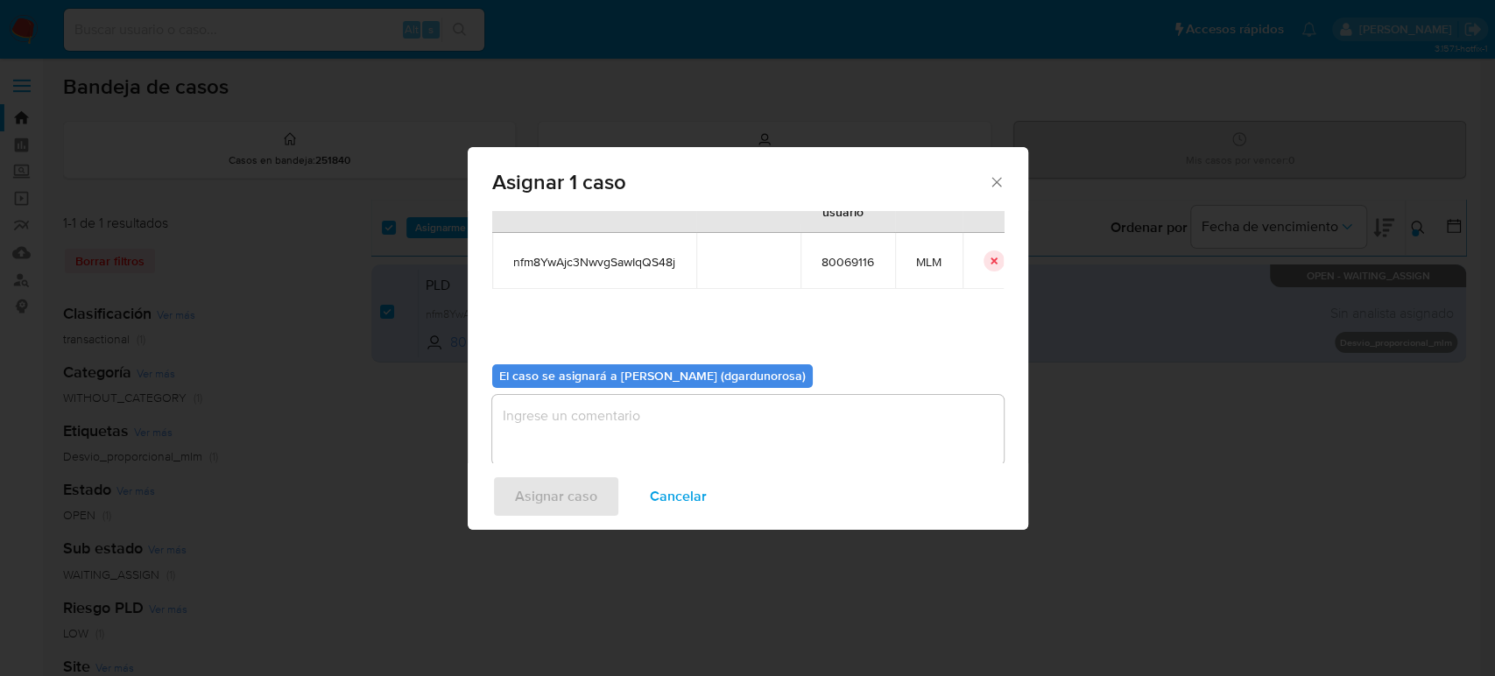
scroll to position [89, 0]
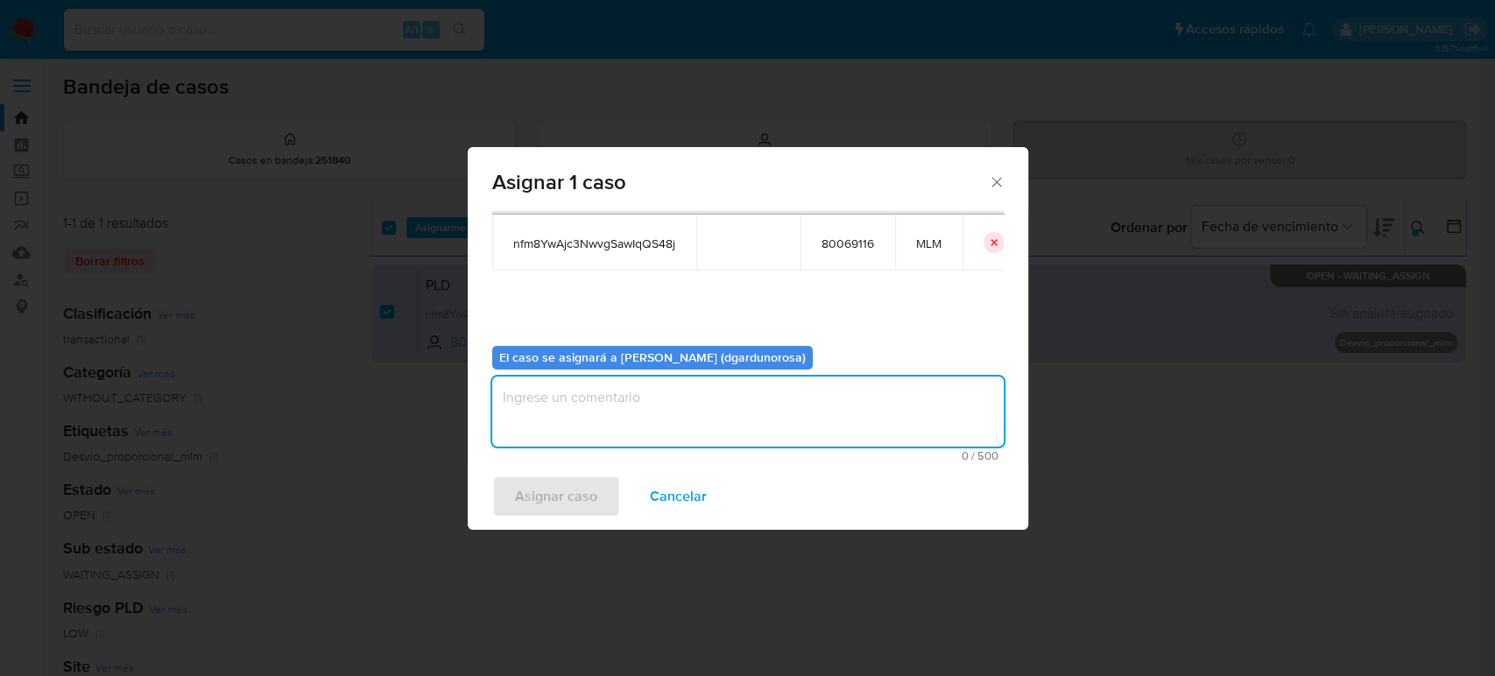
click at [852, 381] on textarea "assign-modal" at bounding box center [747, 412] width 511 height 70
type textarea "diego"
click at [561, 505] on span "Asignar caso" at bounding box center [556, 496] width 82 height 39
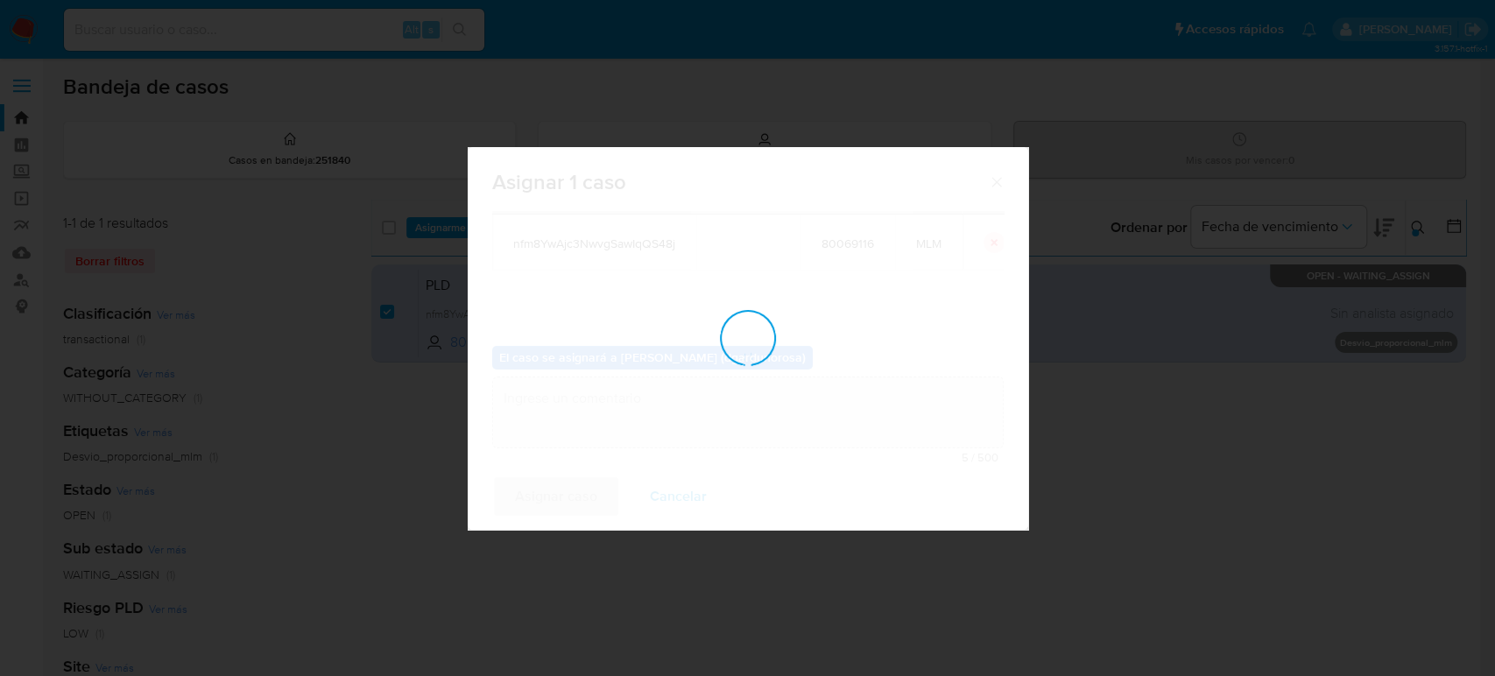
checkbox input "false"
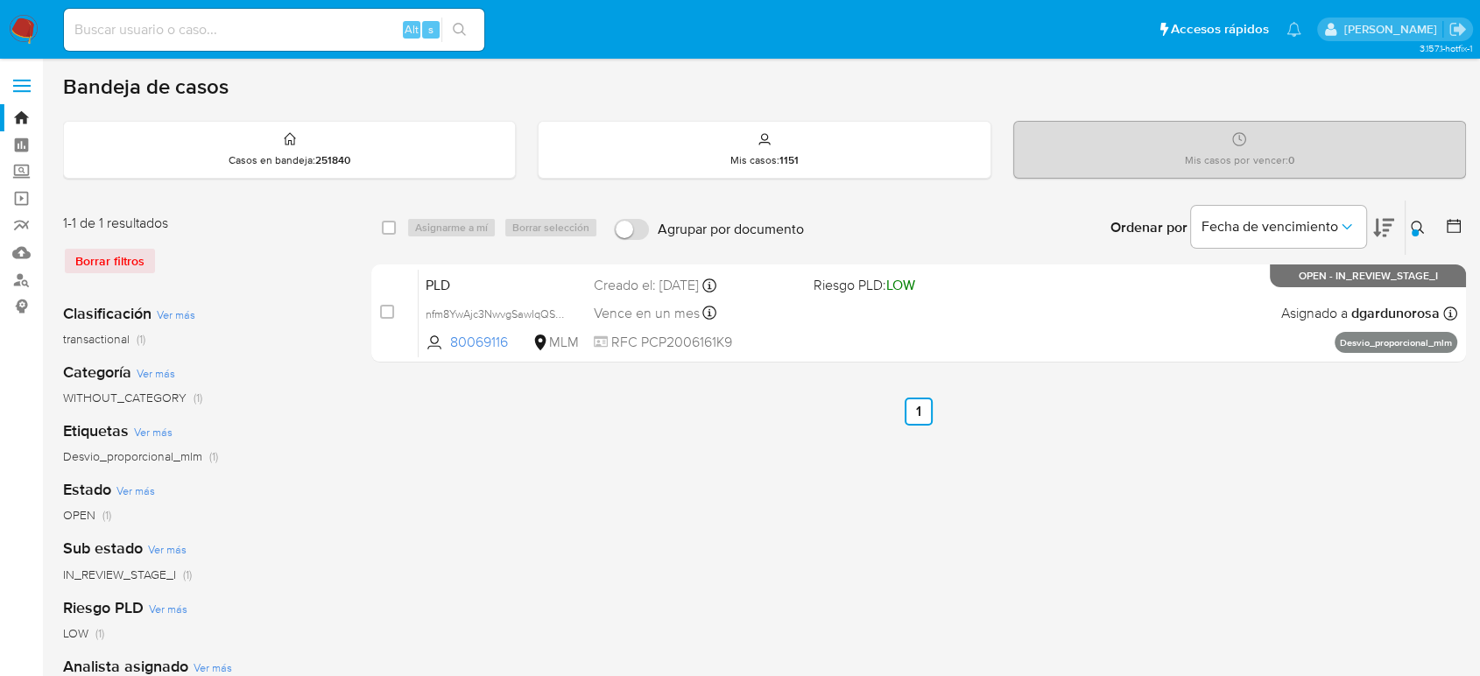
click at [1418, 225] on icon at bounding box center [1418, 228] width 14 height 14
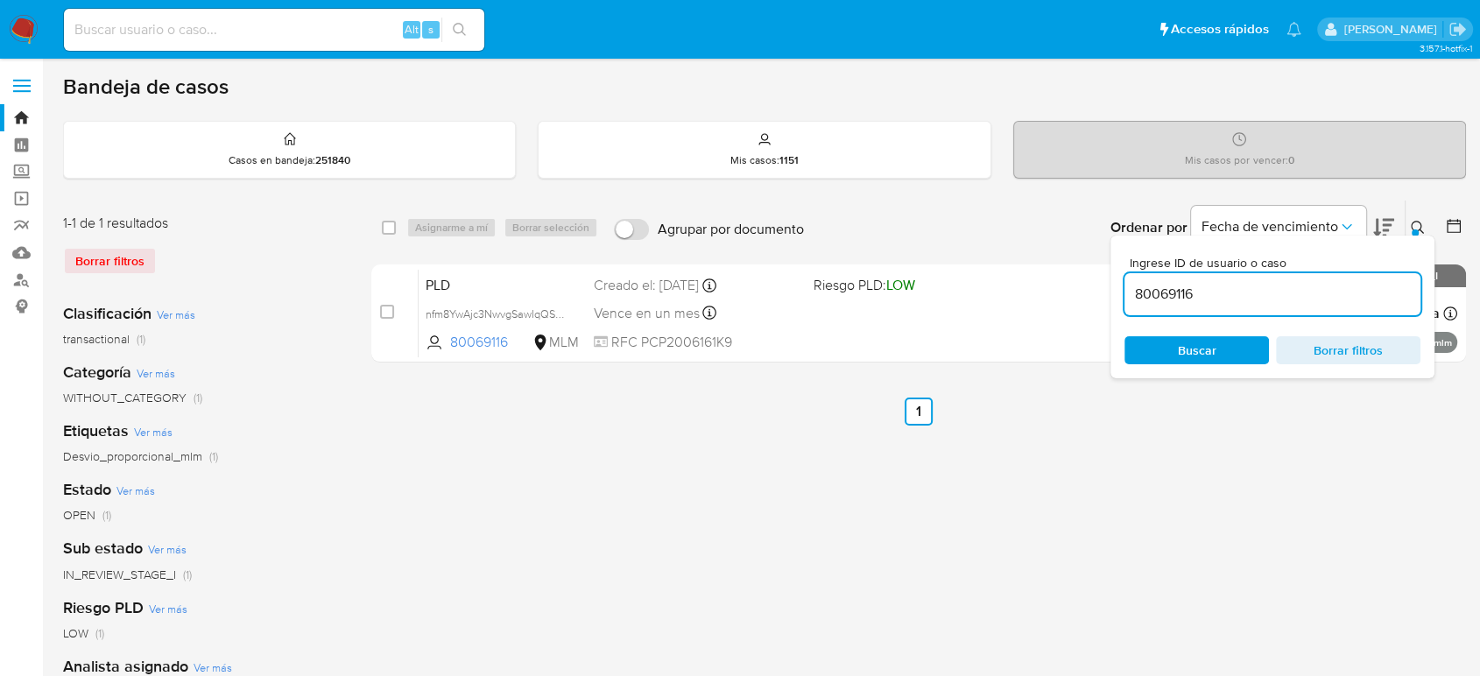
click at [1172, 299] on input "80069116" at bounding box center [1273, 294] width 296 height 23
type input "89242371"
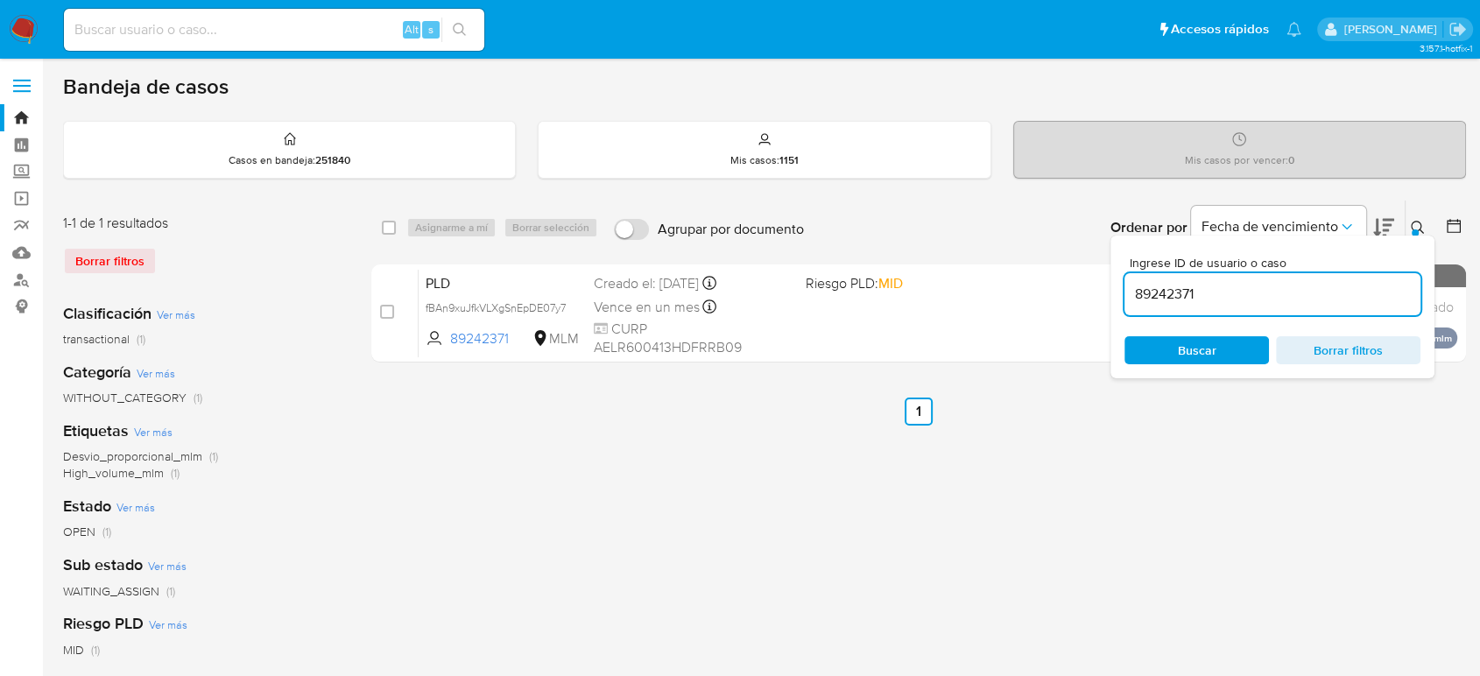
click at [1418, 226] on icon at bounding box center [1418, 228] width 14 height 14
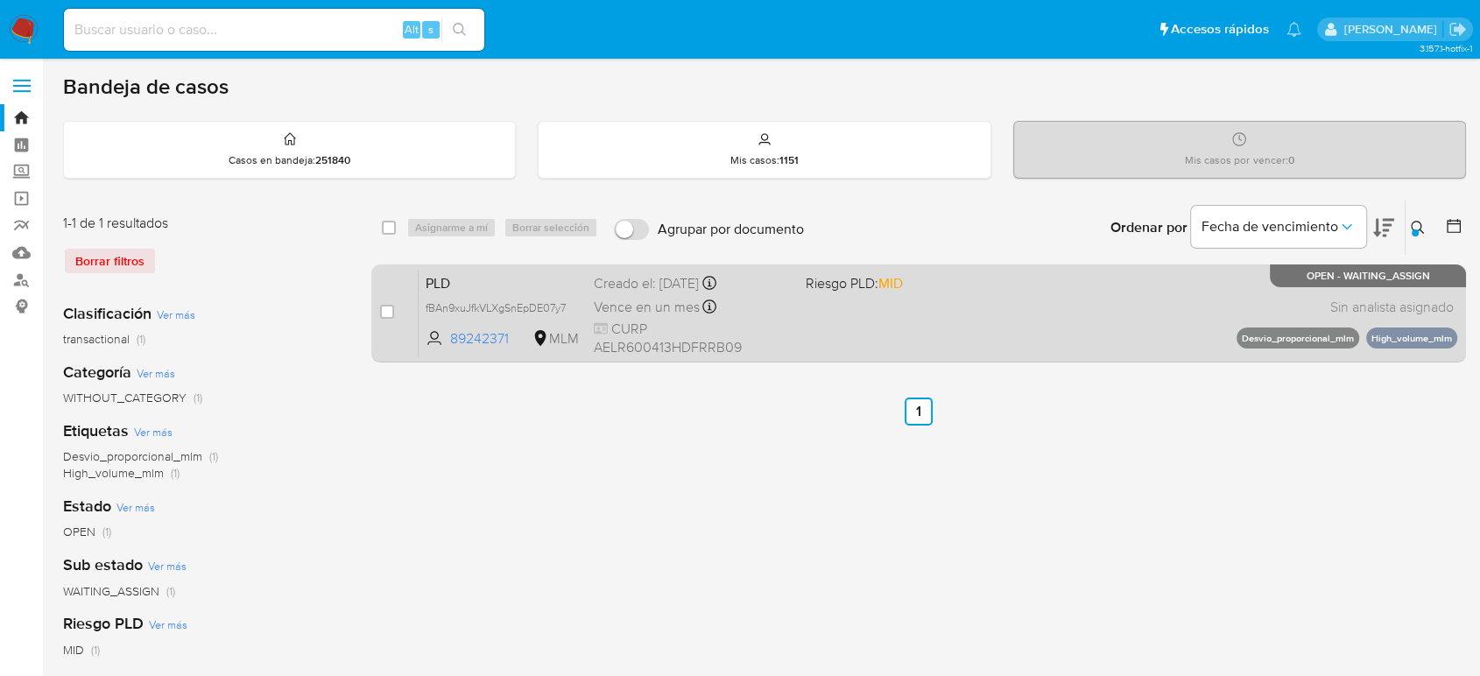
click at [395, 313] on div "case-item-checkbox No es posible asignar el caso" at bounding box center [399, 313] width 39 height 88
click at [389, 312] on input "checkbox" at bounding box center [387, 312] width 14 height 14
checkbox input "true"
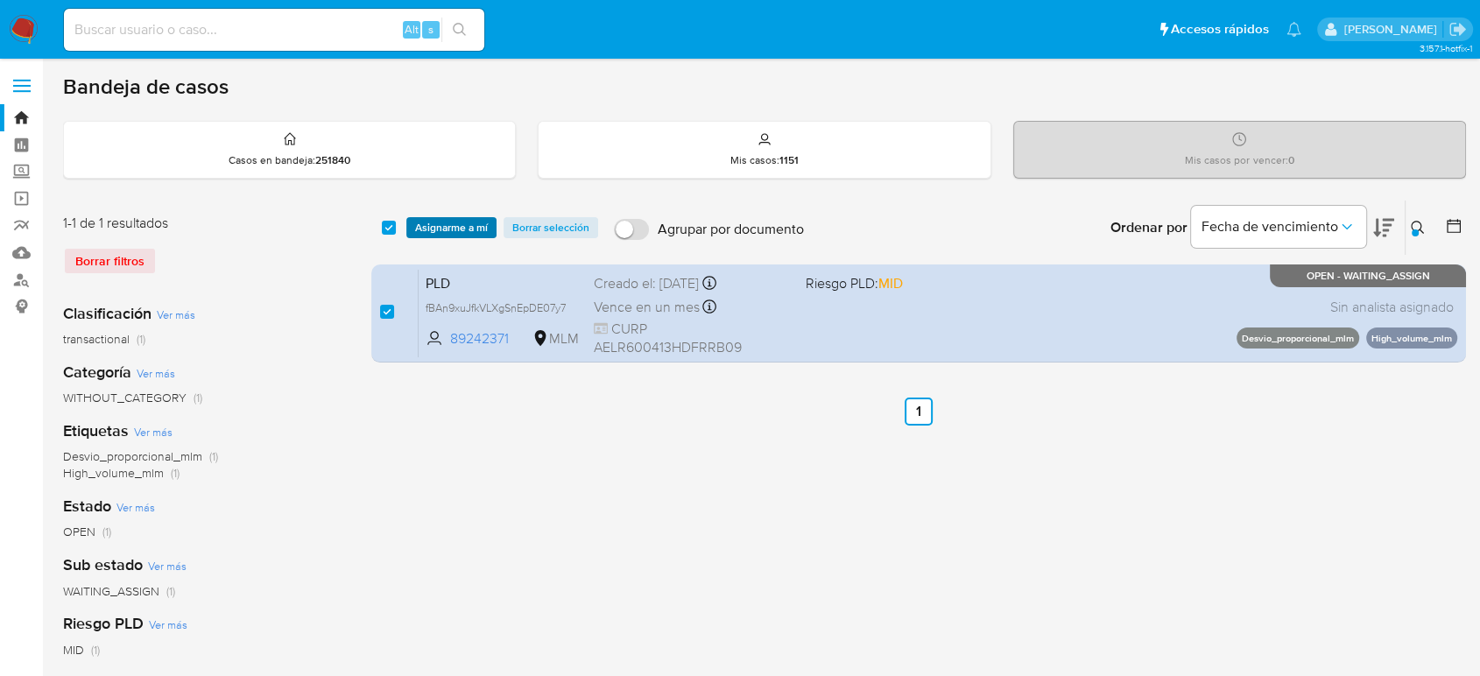
click at [466, 220] on span "Asignarme a mí" at bounding box center [451, 228] width 73 height 18
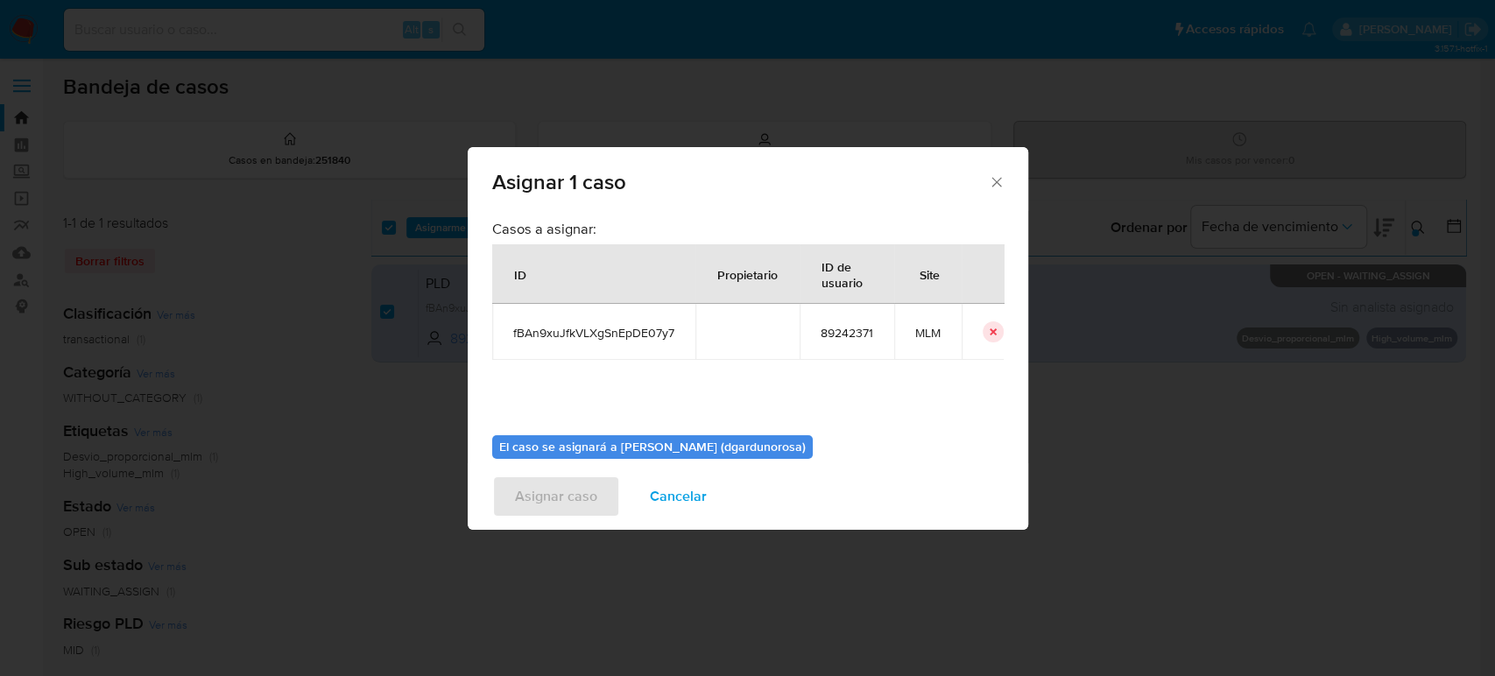
click at [639, 333] on span "fBAn9xuJfkVLXgSnEpDE07y7" at bounding box center [593, 333] width 161 height 16
copy span "fBAn9xuJfkVLXgSnEpDE07y7"
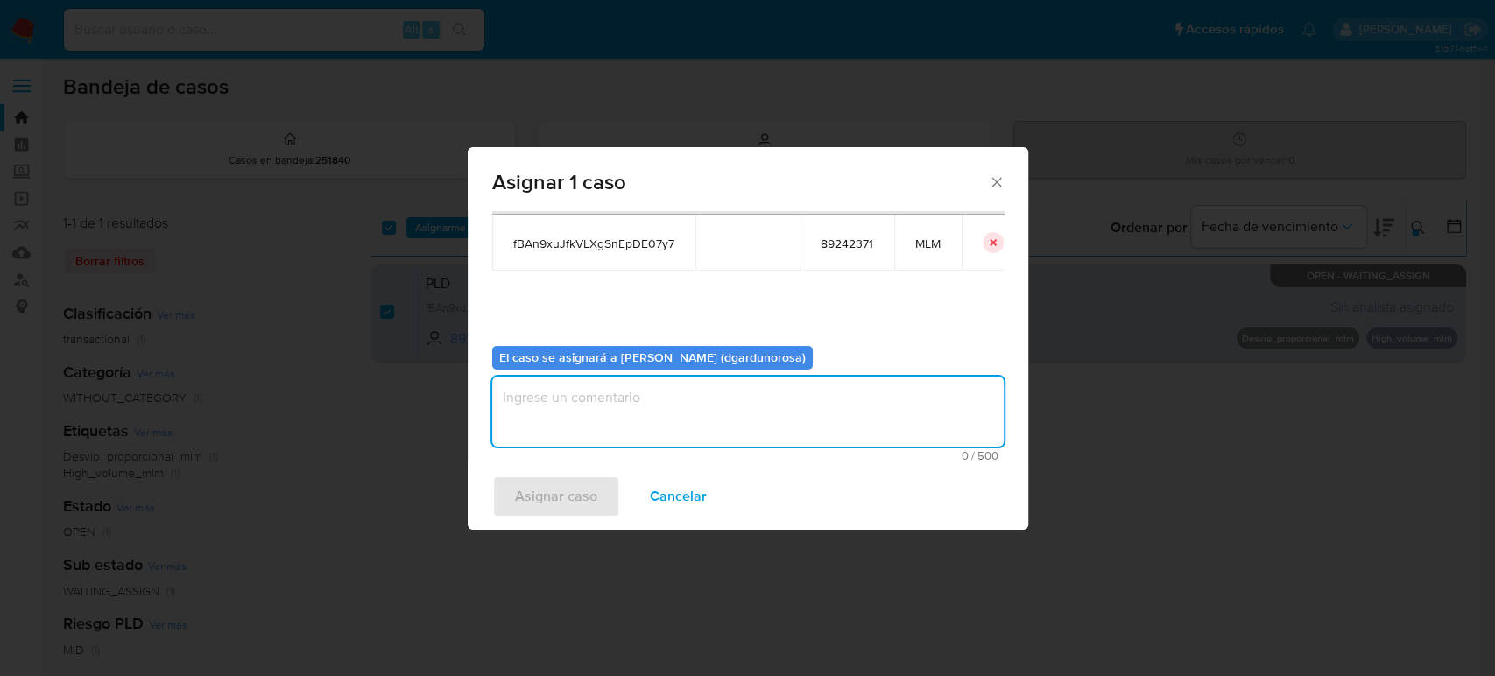
click at [918, 404] on textarea "assign-modal" at bounding box center [747, 412] width 511 height 70
type textarea "diego"
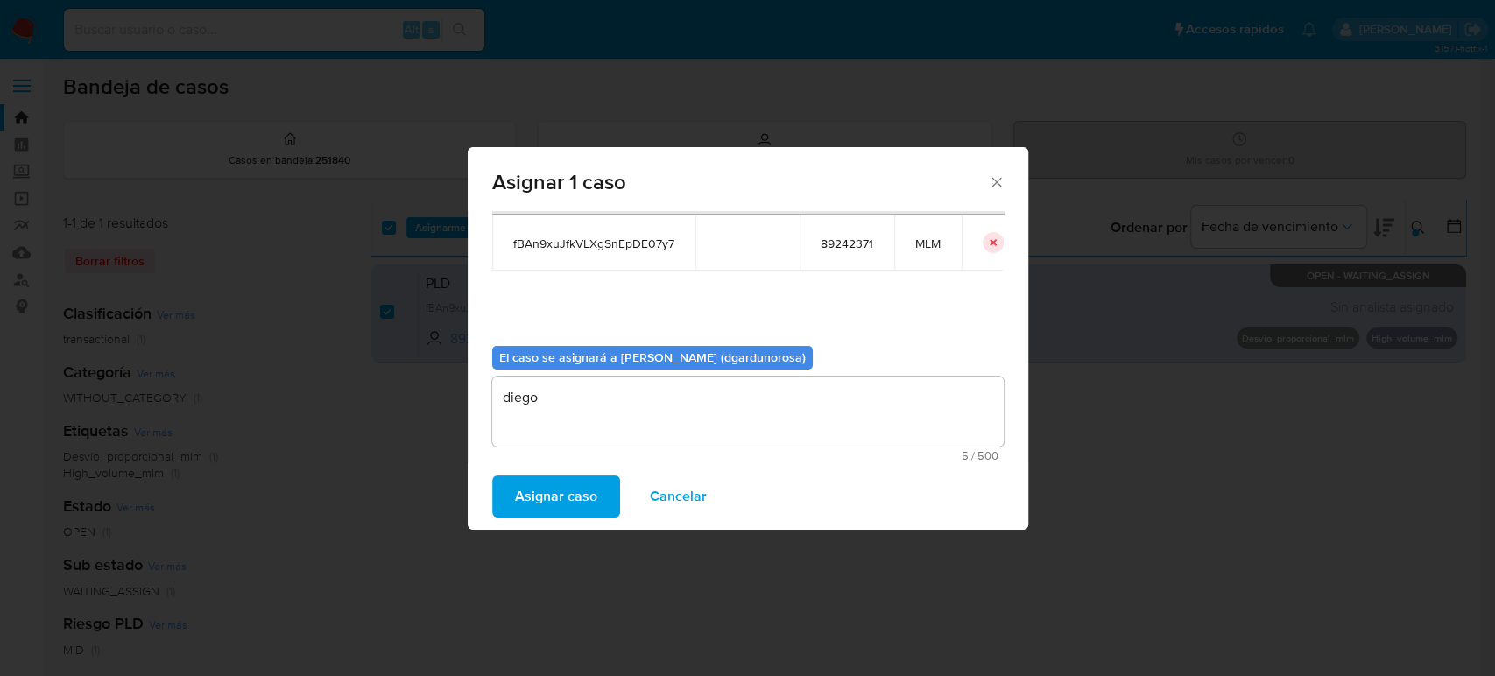
click at [561, 498] on span "Asignar caso" at bounding box center [556, 496] width 82 height 39
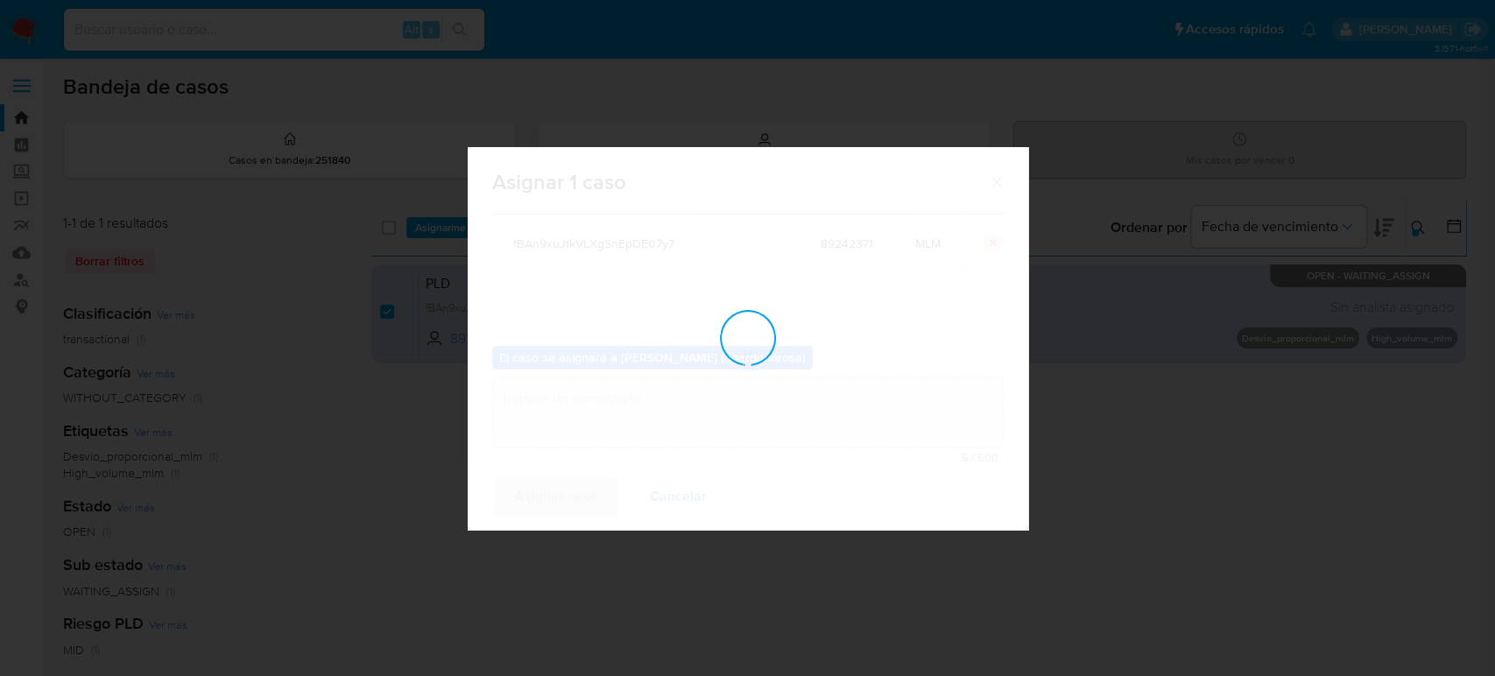
checkbox input "false"
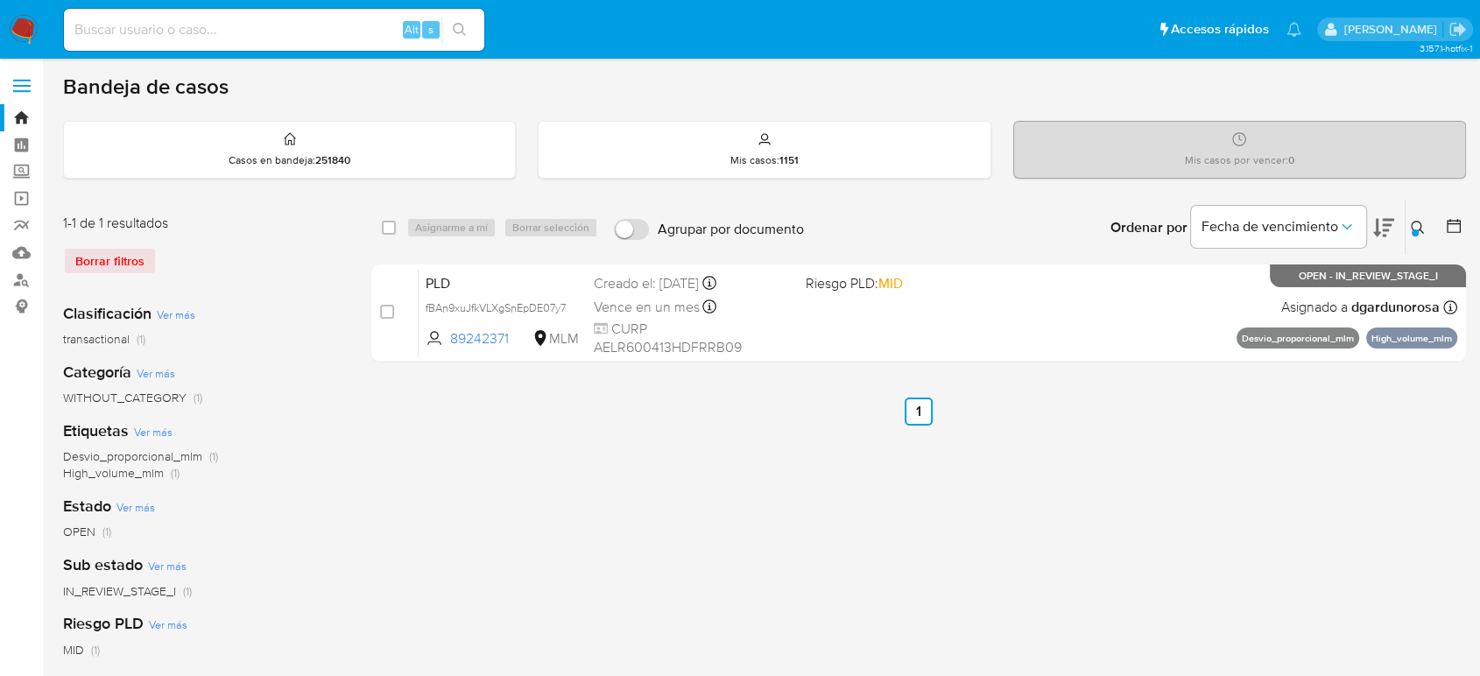
click at [1411, 233] on icon at bounding box center [1418, 228] width 14 height 14
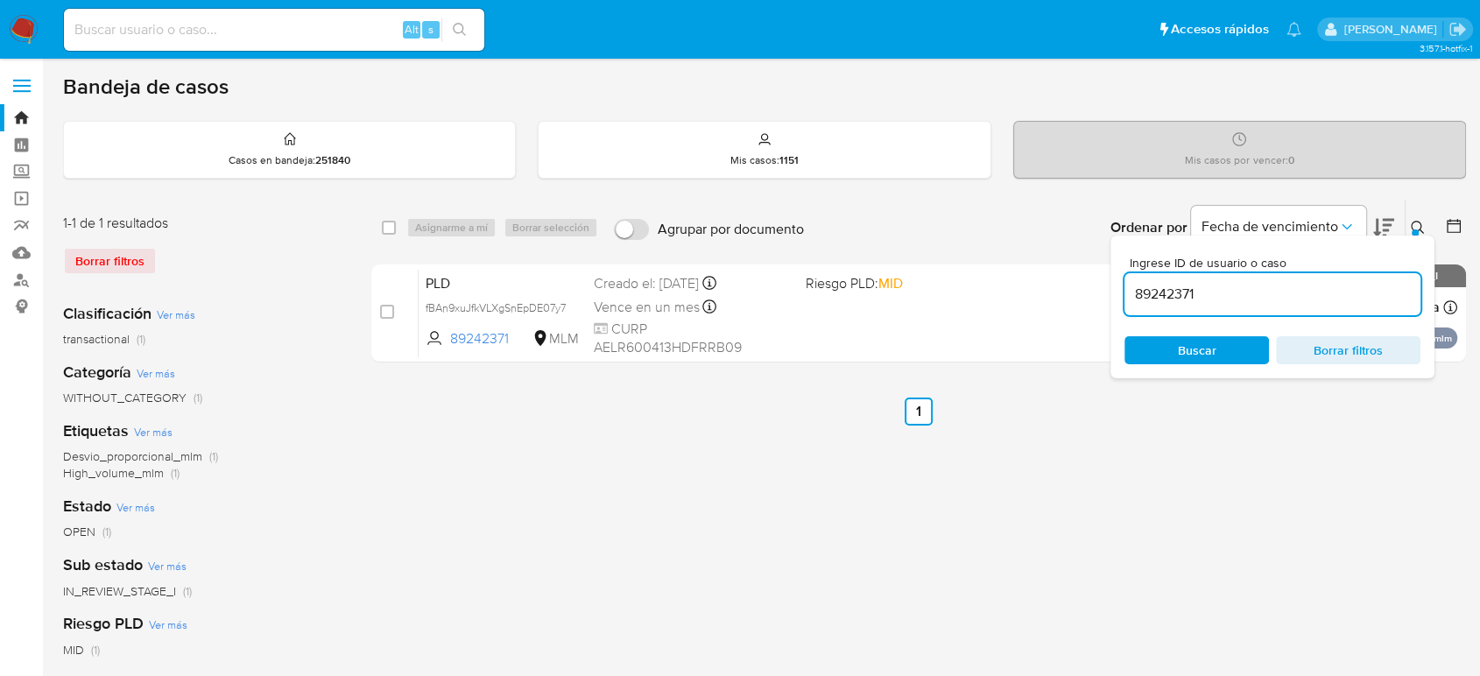
click at [1170, 288] on input "89242371" at bounding box center [1273, 294] width 296 height 23
type input "117088815"
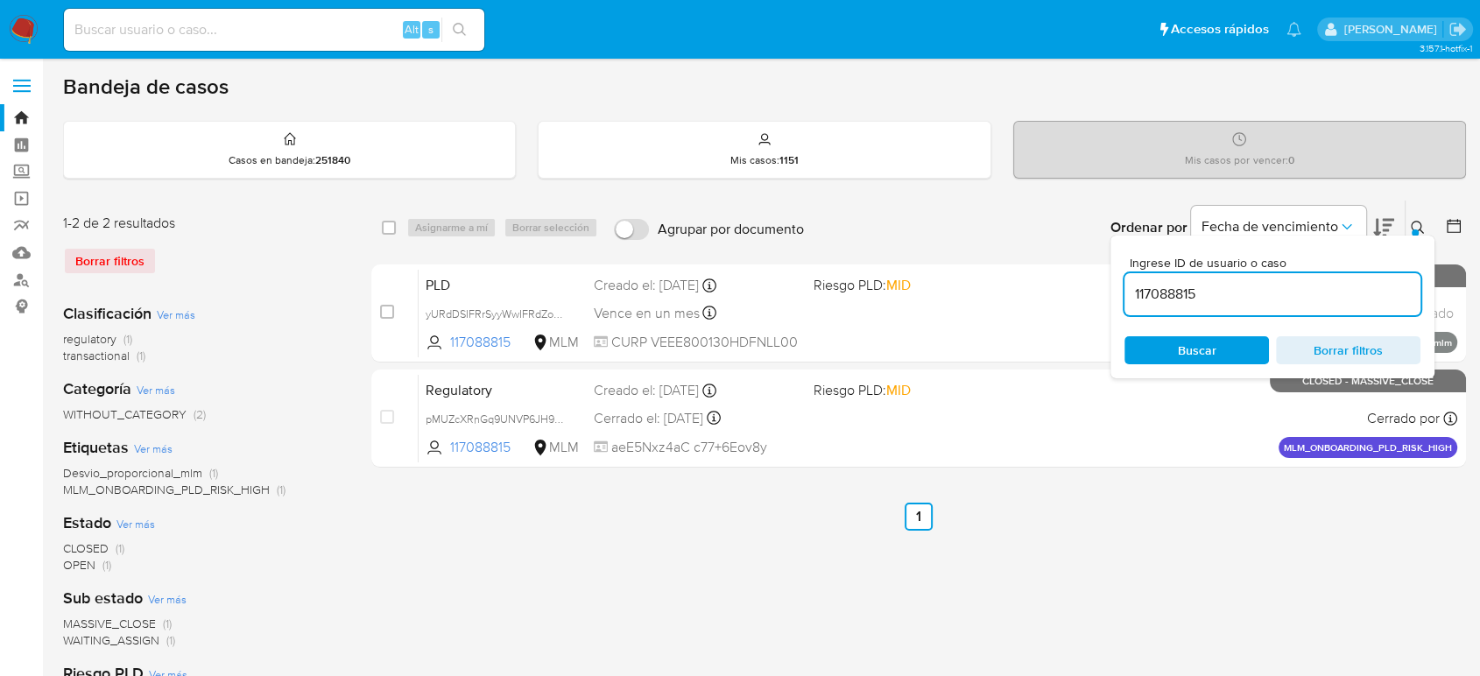
click at [1414, 224] on icon at bounding box center [1418, 228] width 14 height 14
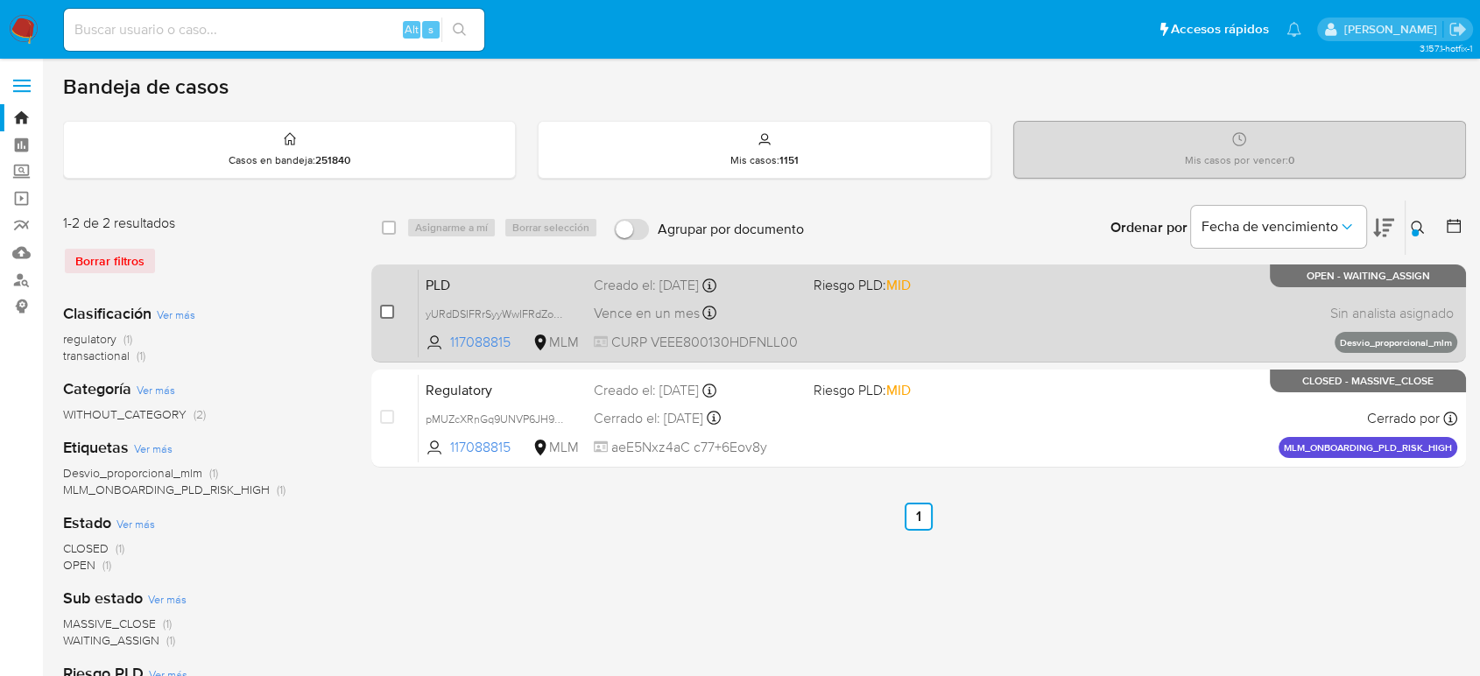
click at [383, 312] on input "checkbox" at bounding box center [387, 312] width 14 height 14
checkbox input "true"
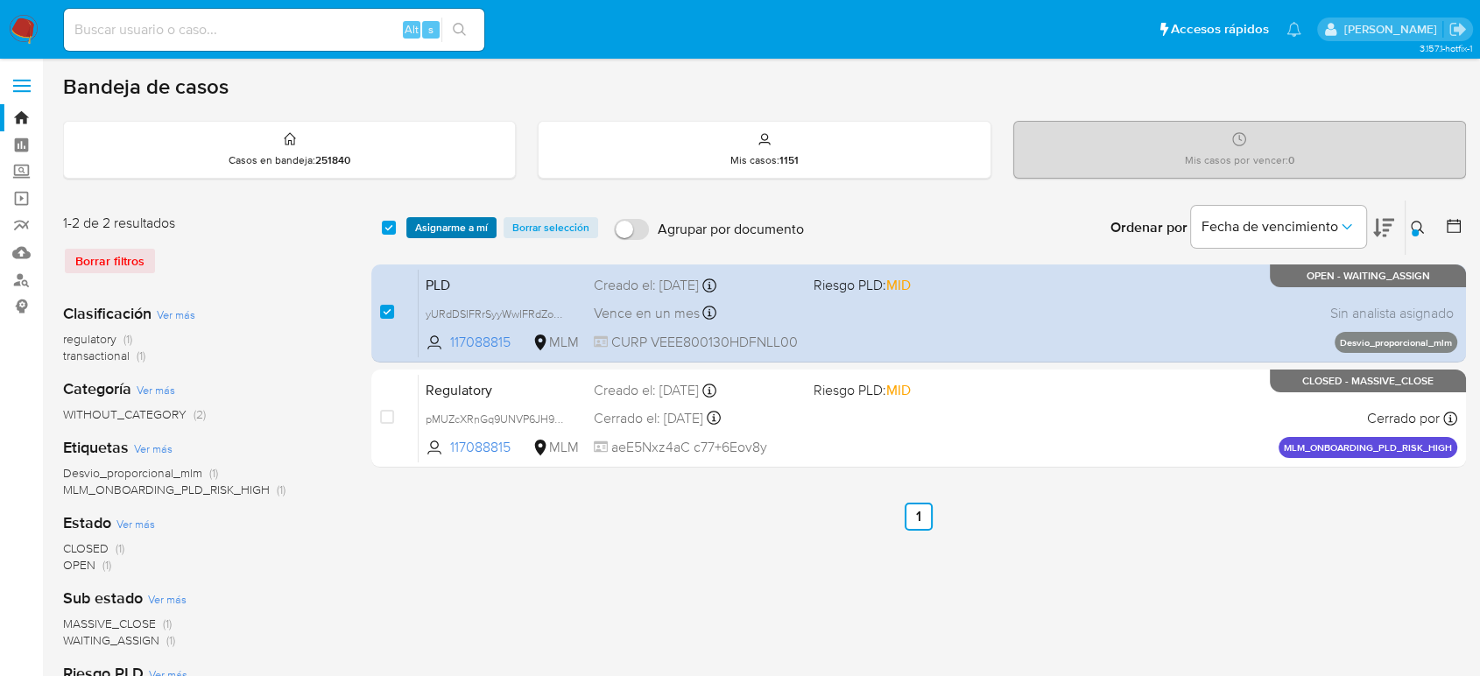
click at [480, 224] on span "Asignarme a mí" at bounding box center [451, 228] width 73 height 18
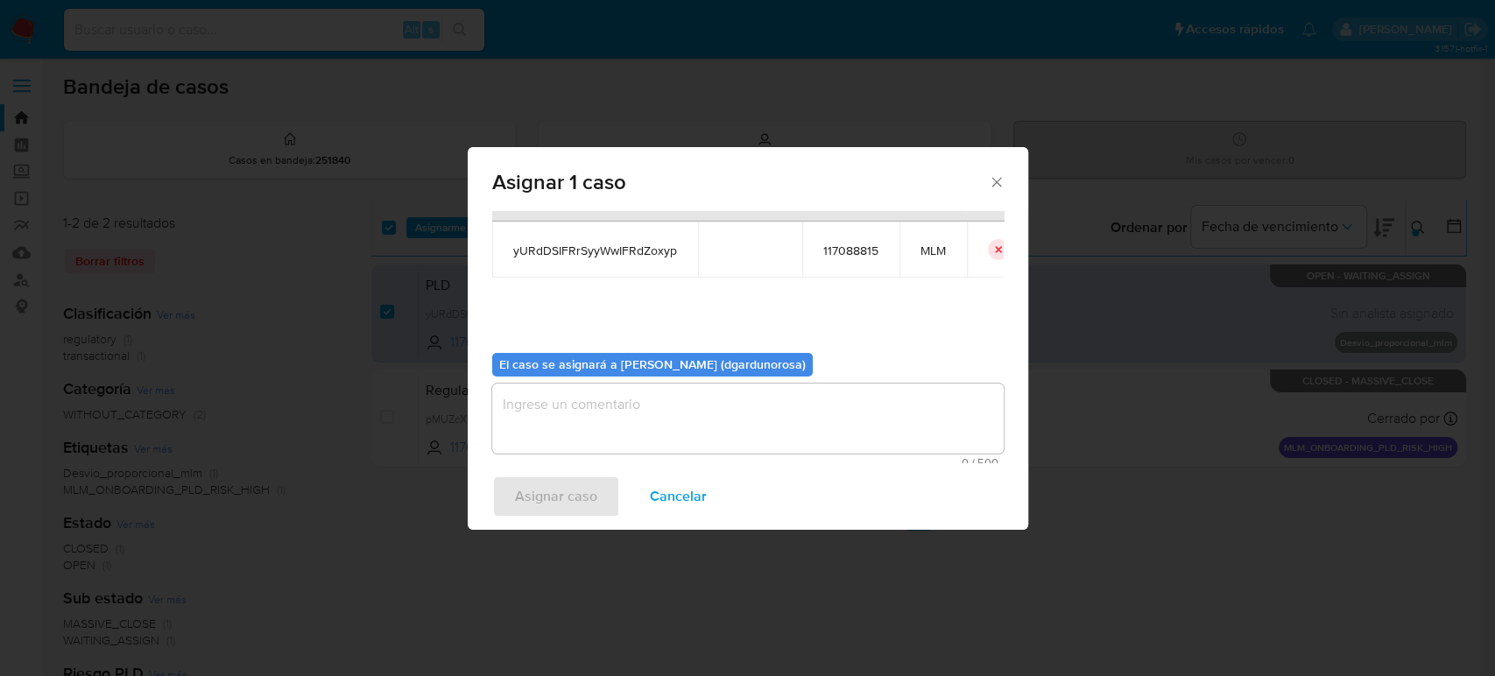
scroll to position [89, 0]
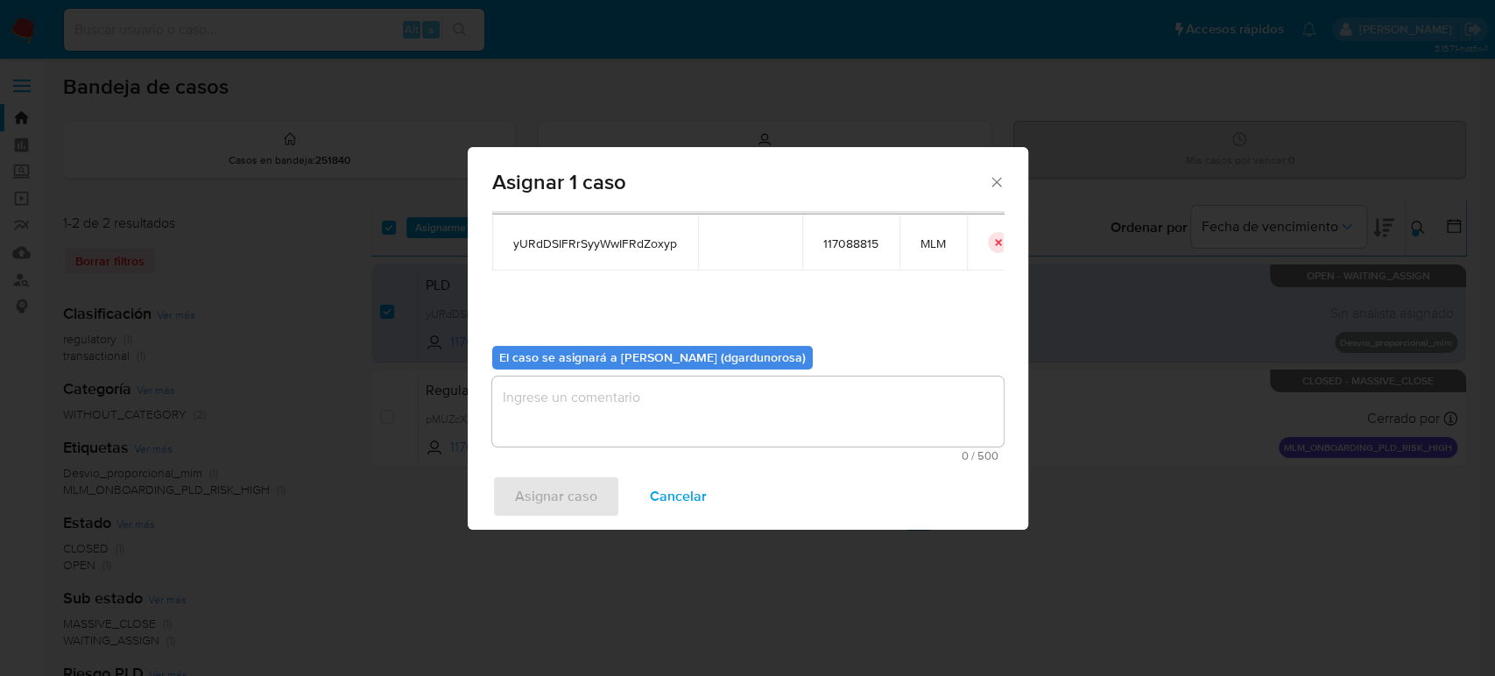
click at [874, 403] on textarea "assign-modal" at bounding box center [747, 412] width 511 height 70
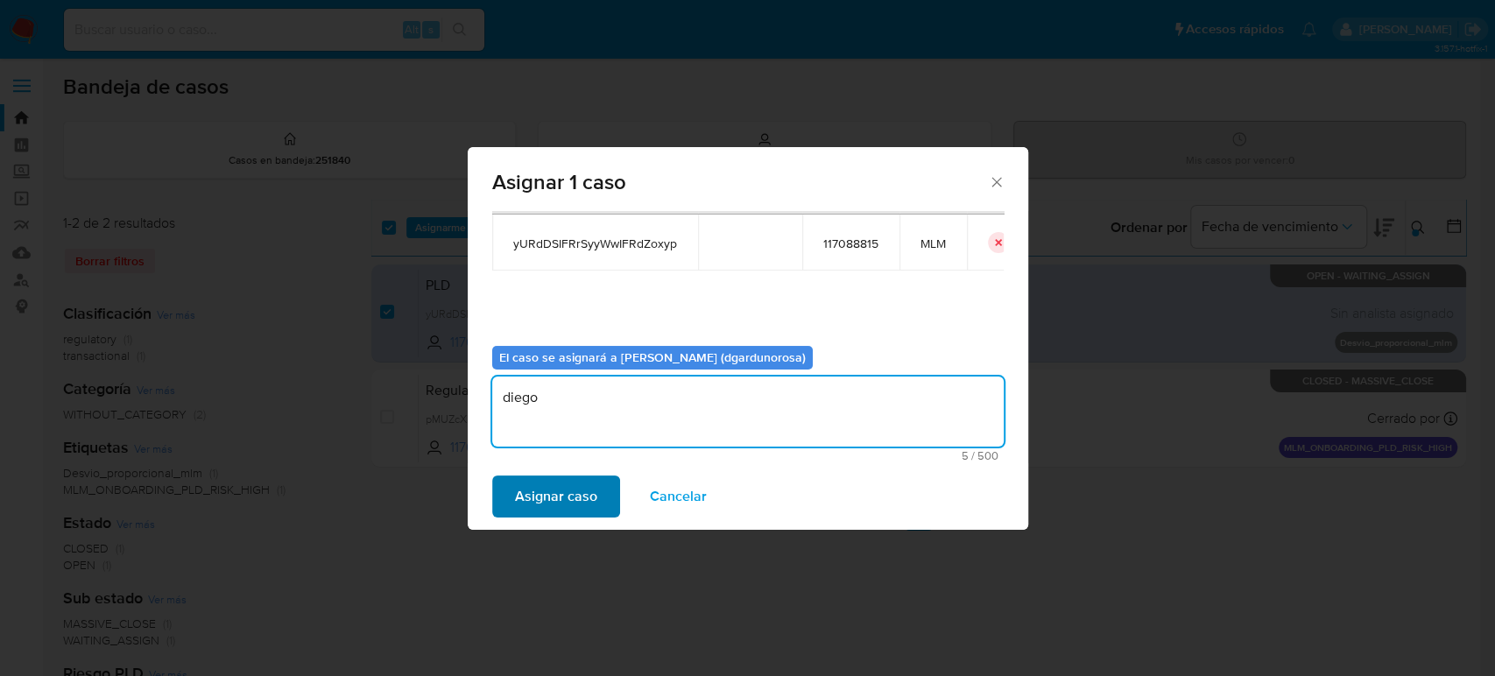
type textarea "diego"
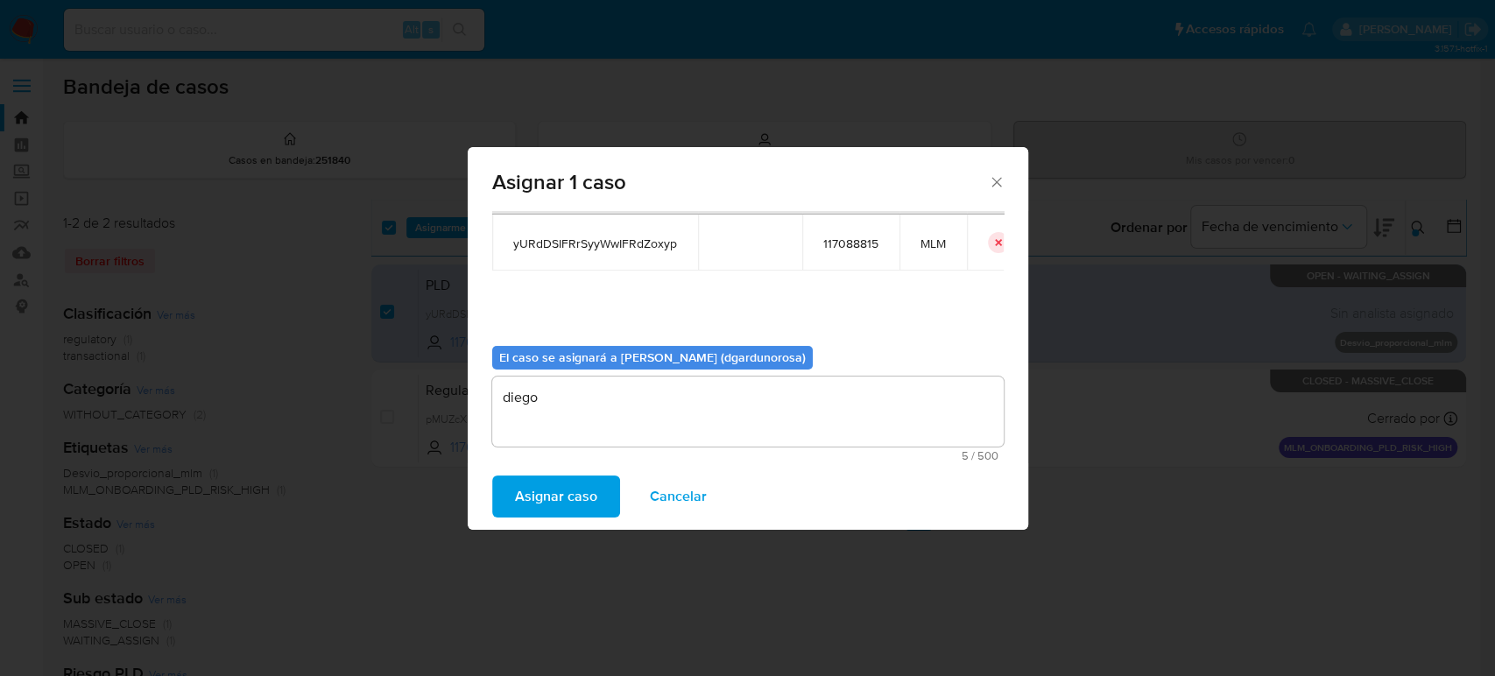
click at [596, 509] on button "Asignar caso" at bounding box center [556, 497] width 128 height 42
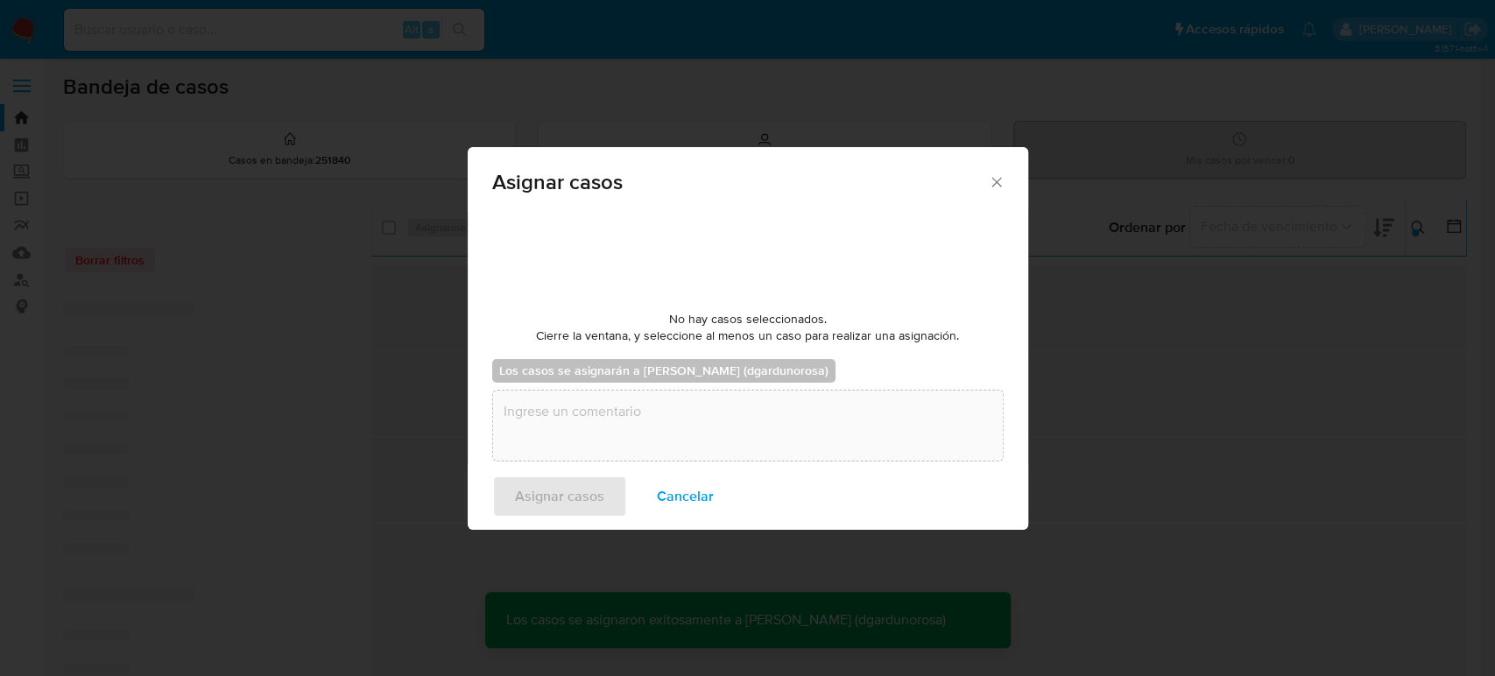
checkbox input "false"
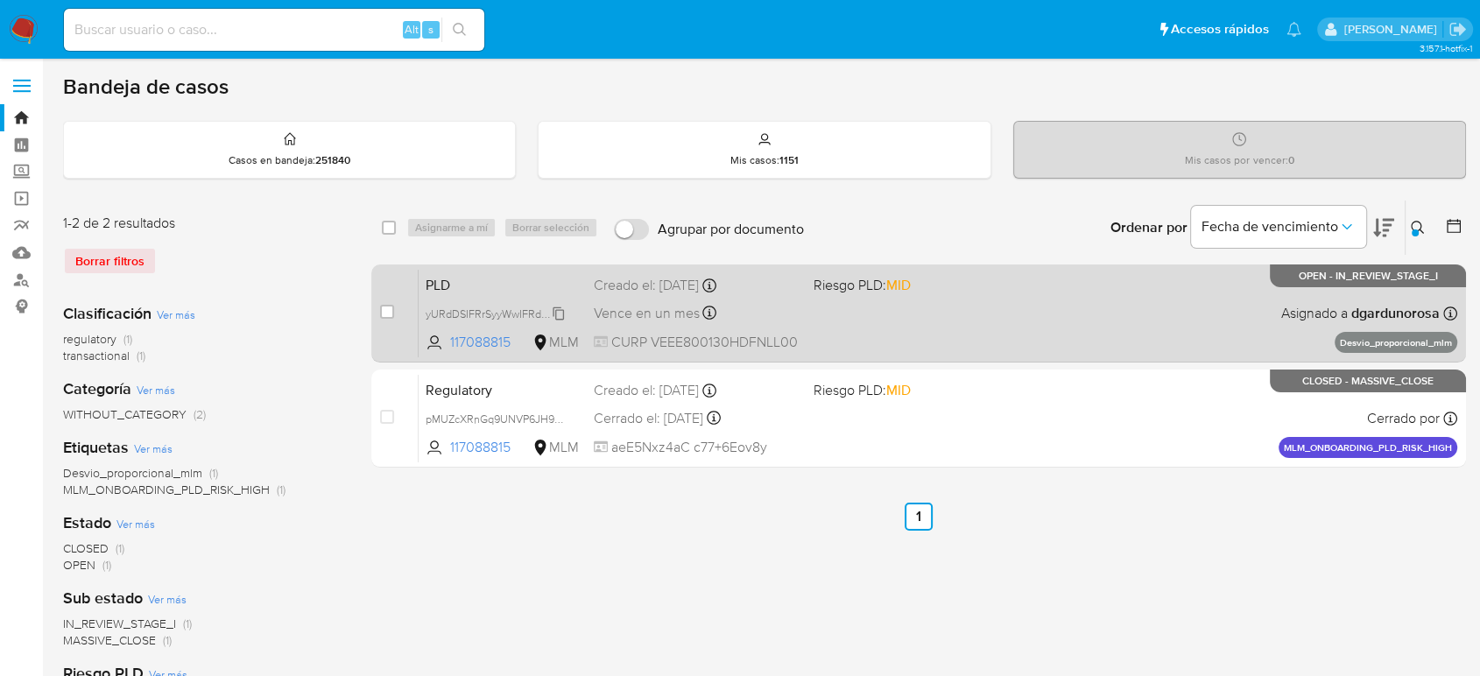
click at [561, 304] on span "yURdDSIFRrSyyWwIFRdZoxyp" at bounding box center [498, 312] width 145 height 19
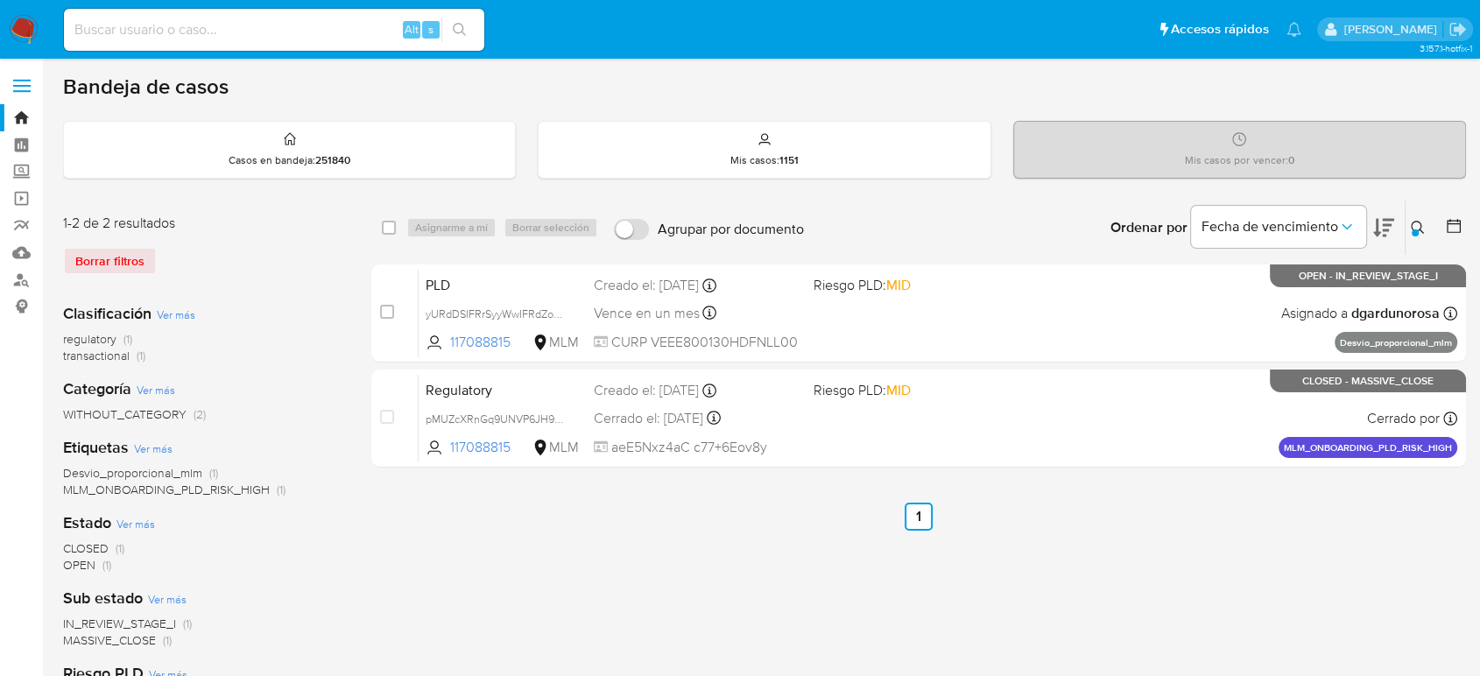
click at [1406, 222] on button at bounding box center [1420, 227] width 29 height 21
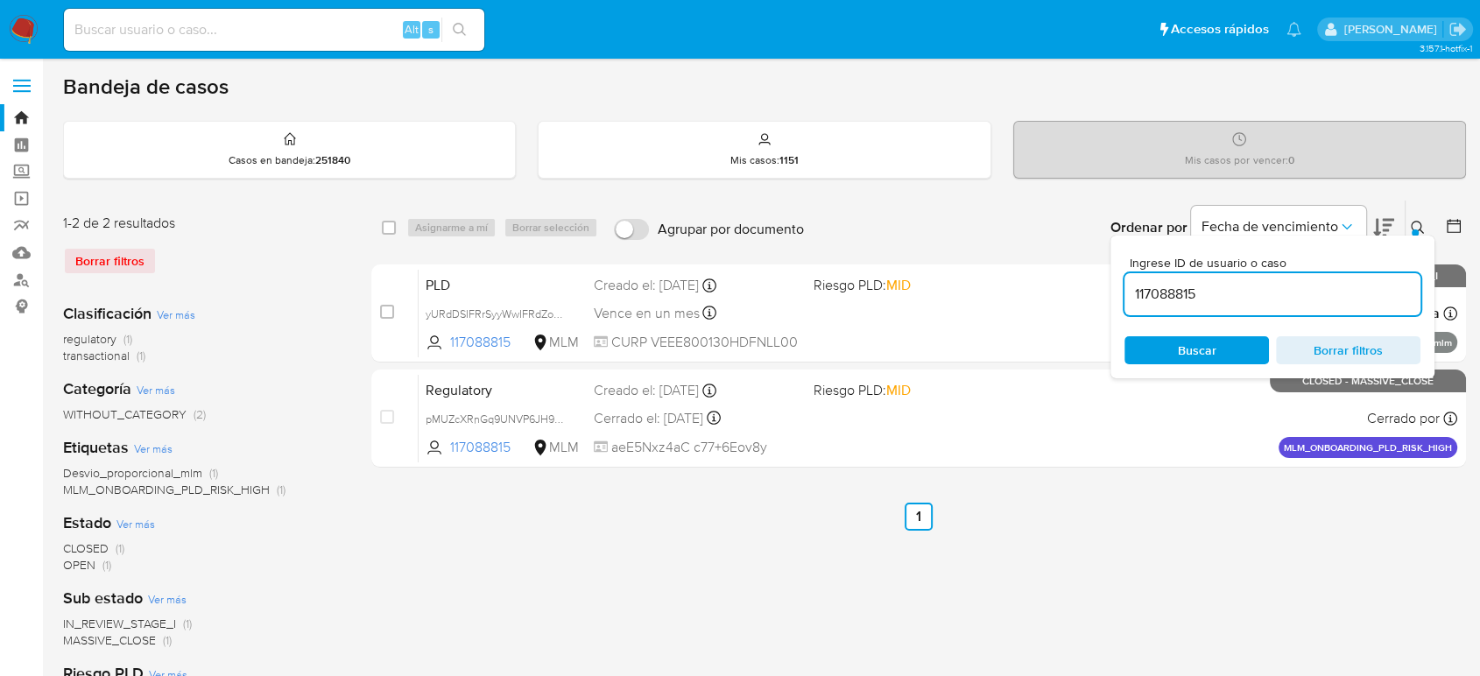
click at [1164, 283] on input "117088815" at bounding box center [1273, 294] width 296 height 23
type input "132588909"
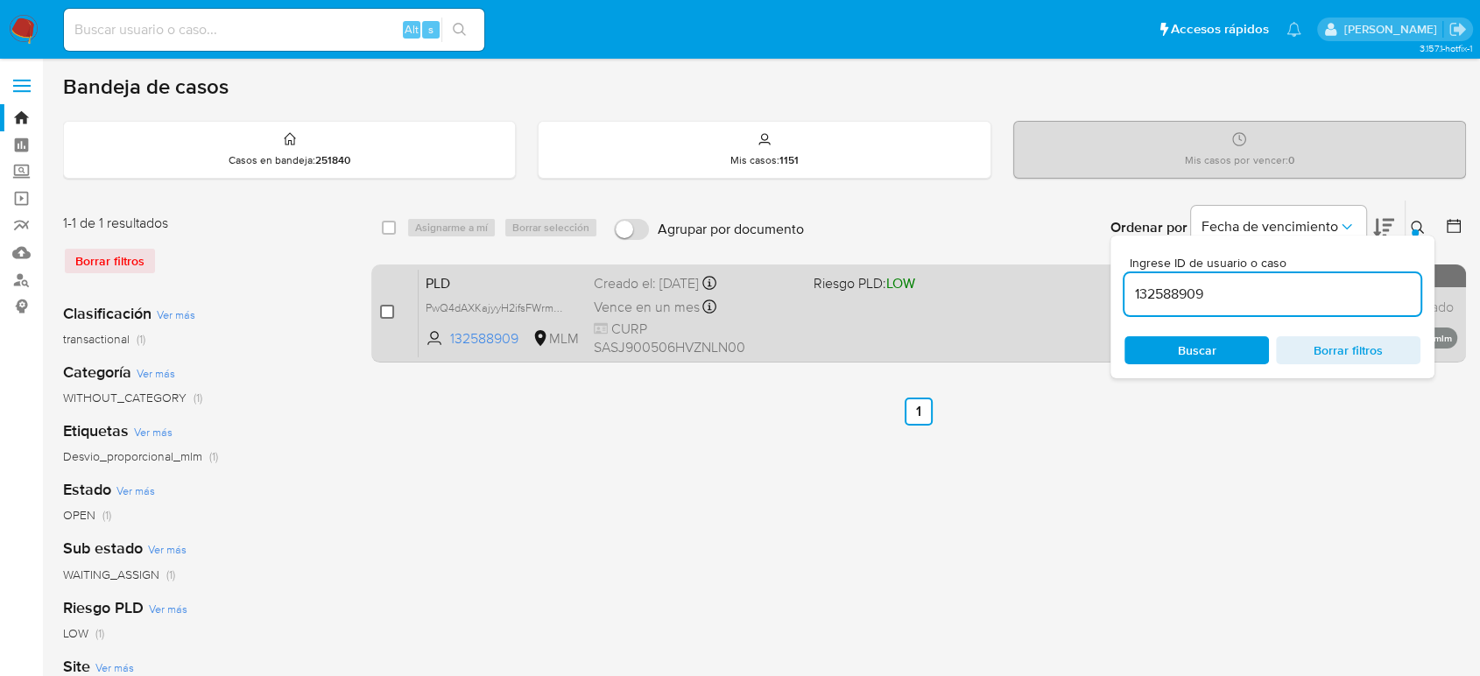
click at [392, 314] on input "checkbox" at bounding box center [387, 312] width 14 height 14
checkbox input "true"
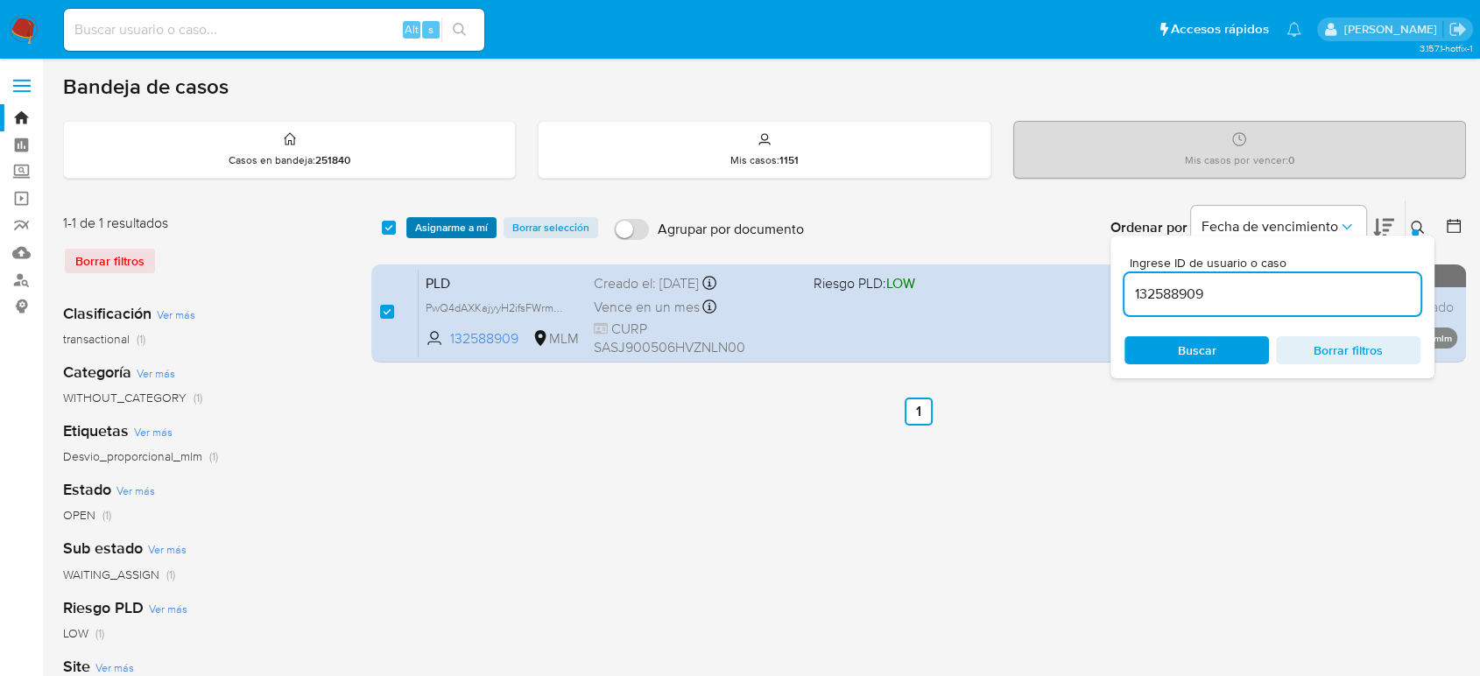
click at [457, 231] on span "Asignarme a mí" at bounding box center [451, 228] width 73 height 18
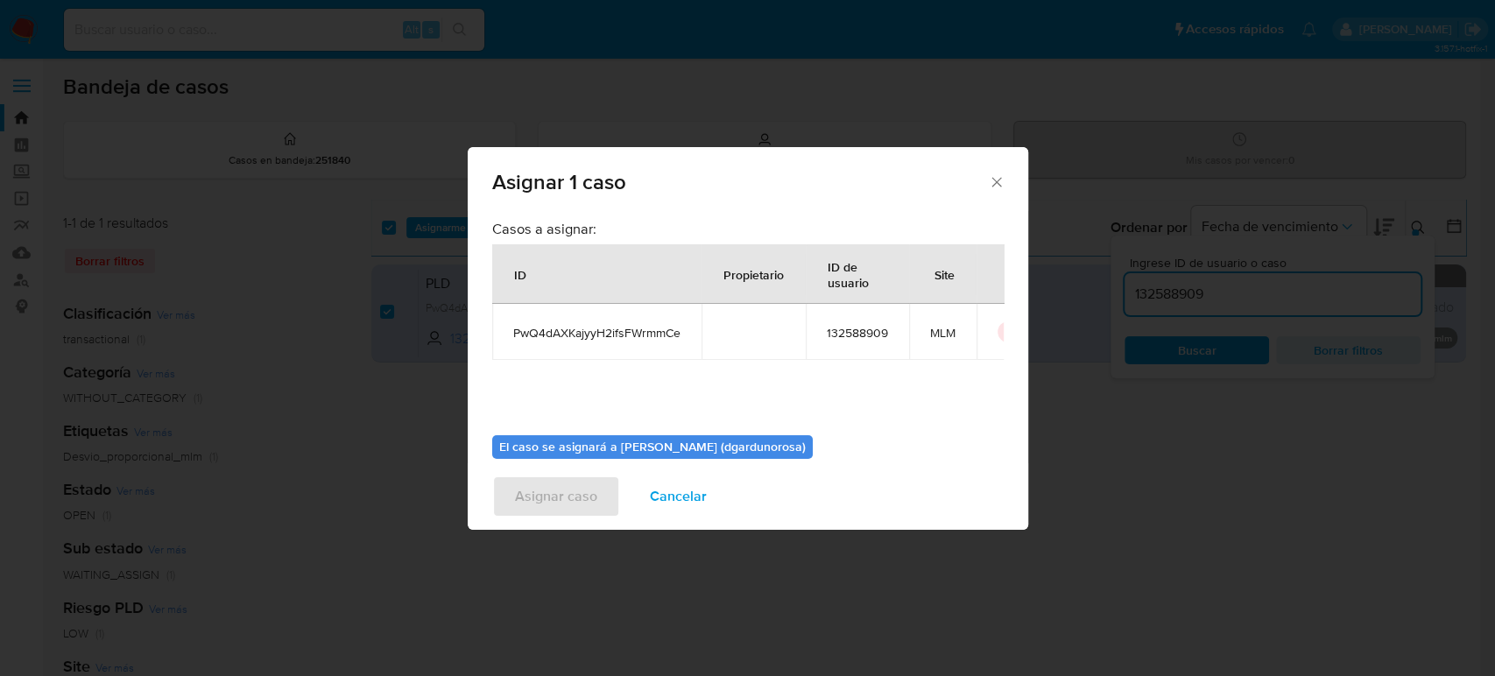
click at [561, 335] on span "PwQ4dAXKajyyH2ifsFWrmmCe" at bounding box center [596, 333] width 167 height 16
copy span "PwQ4dAXKajyyH2ifsFWrmmCe"
click at [660, 332] on span "PwQ4dAXKajyyH2ifsFWrmmCe" at bounding box center [596, 333] width 167 height 16
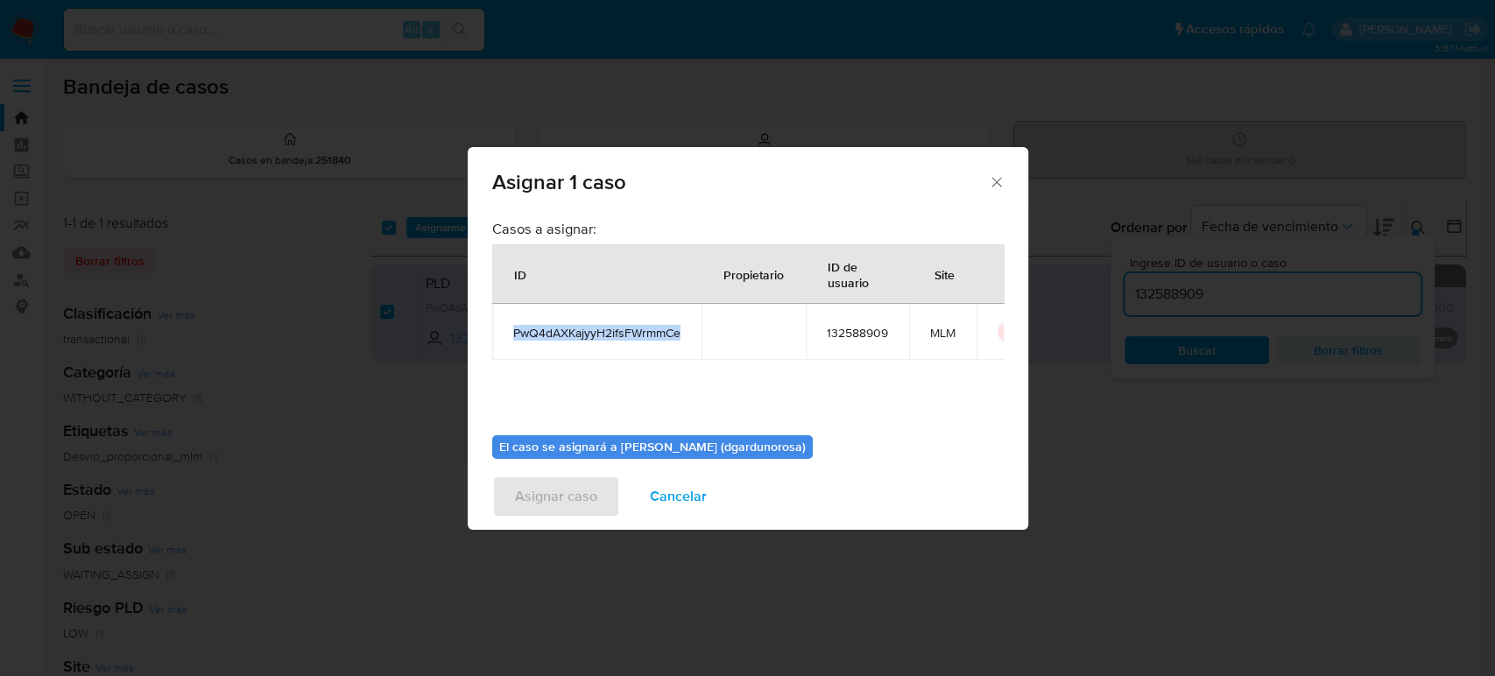
copy span "PwQ4dAXKajyyH2ifsFWrmmCe"
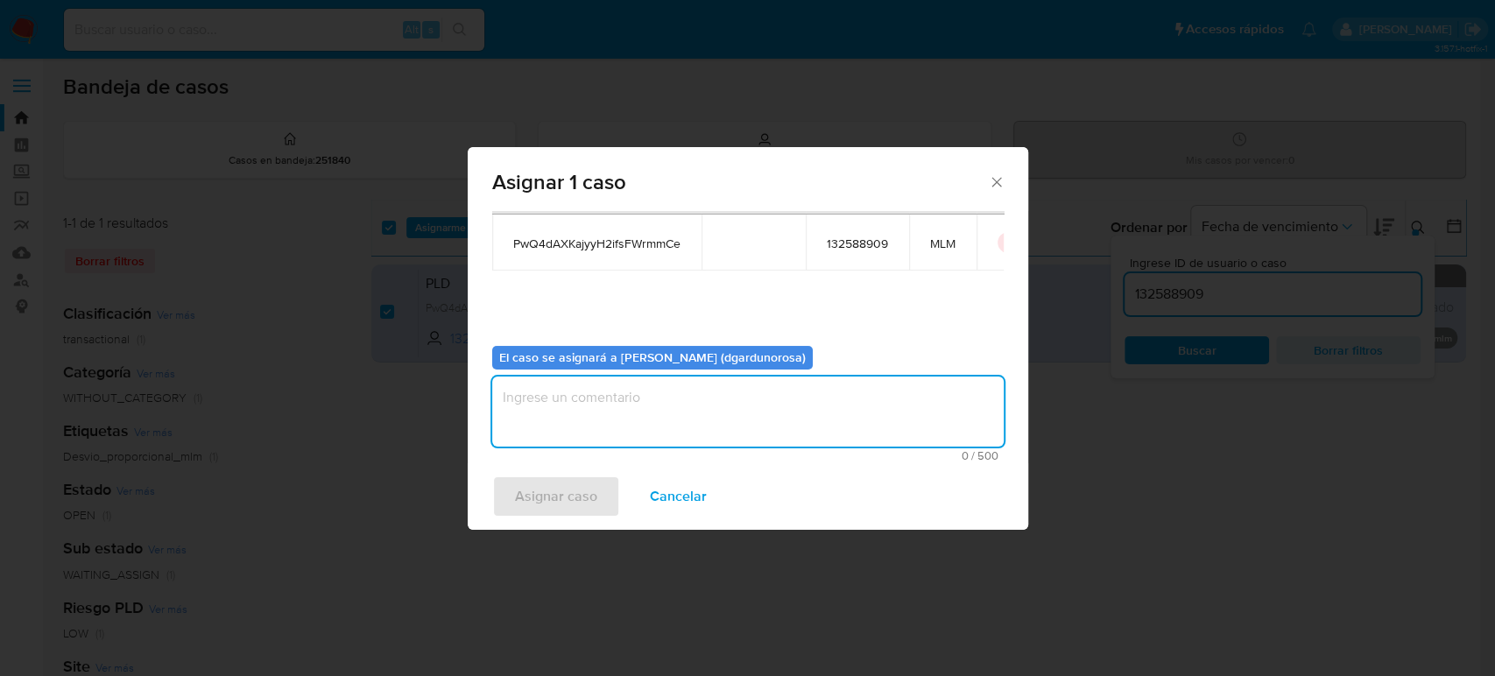
click at [709, 437] on textarea "assign-modal" at bounding box center [747, 412] width 511 height 70
type textarea "diego"
click at [588, 497] on span "Asignar caso" at bounding box center [556, 496] width 82 height 39
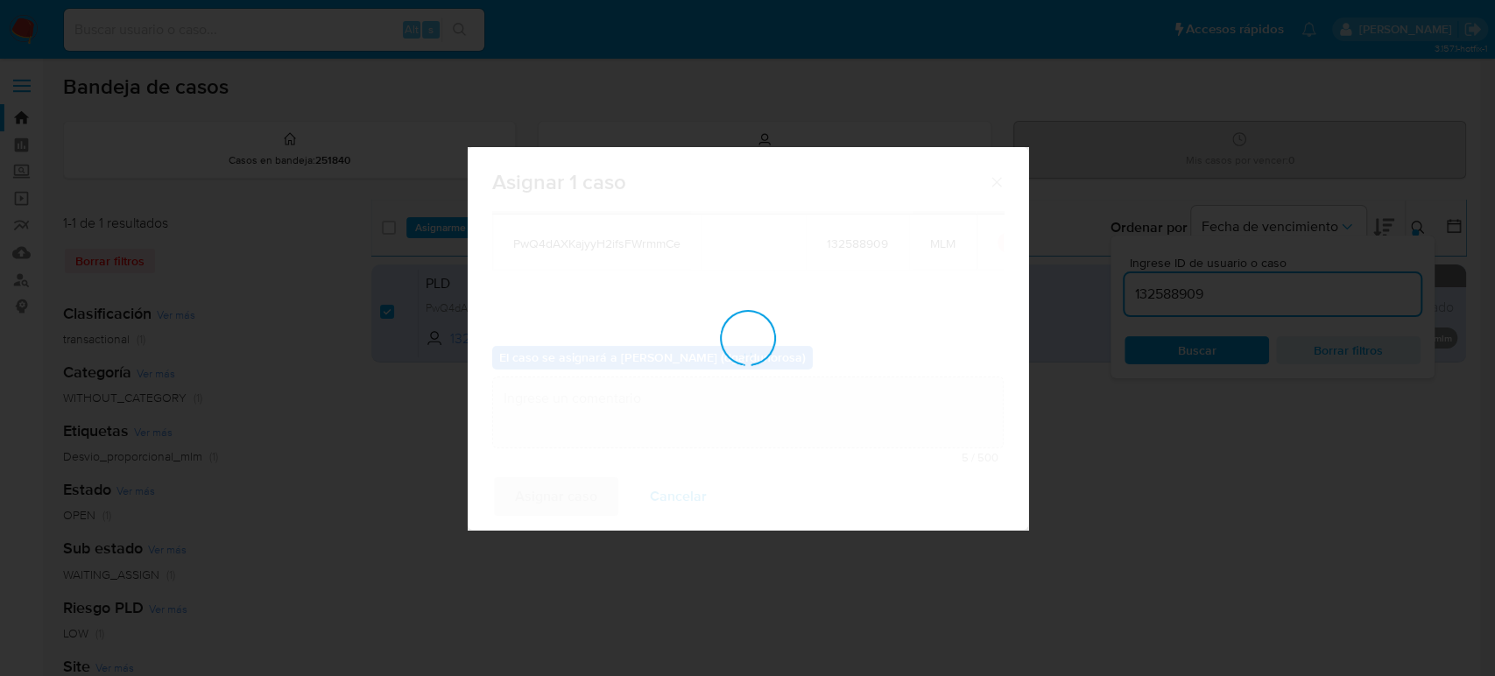
checkbox input "false"
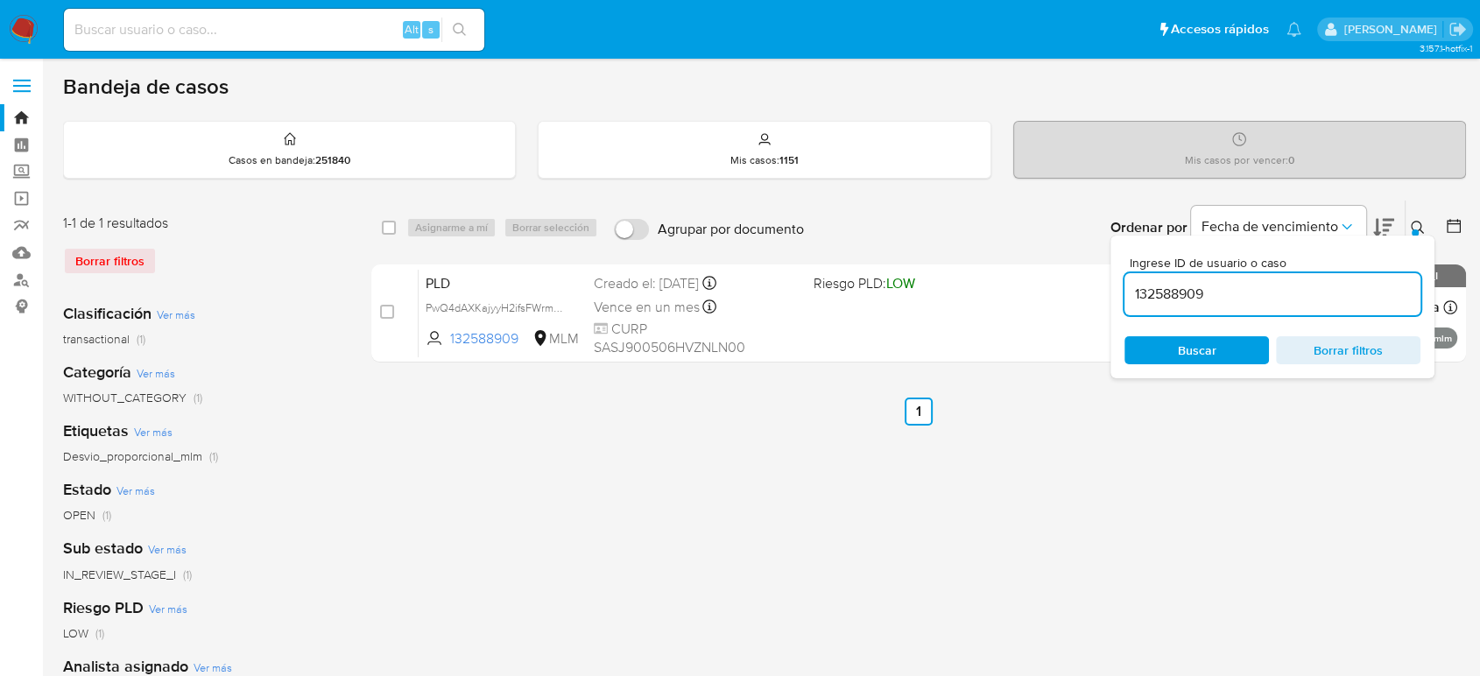
click at [1421, 236] on div "Ingrese ID de usuario o caso 132588909 Buscar Borrar filtros" at bounding box center [1273, 307] width 324 height 143
click at [1412, 217] on button at bounding box center [1420, 227] width 29 height 21
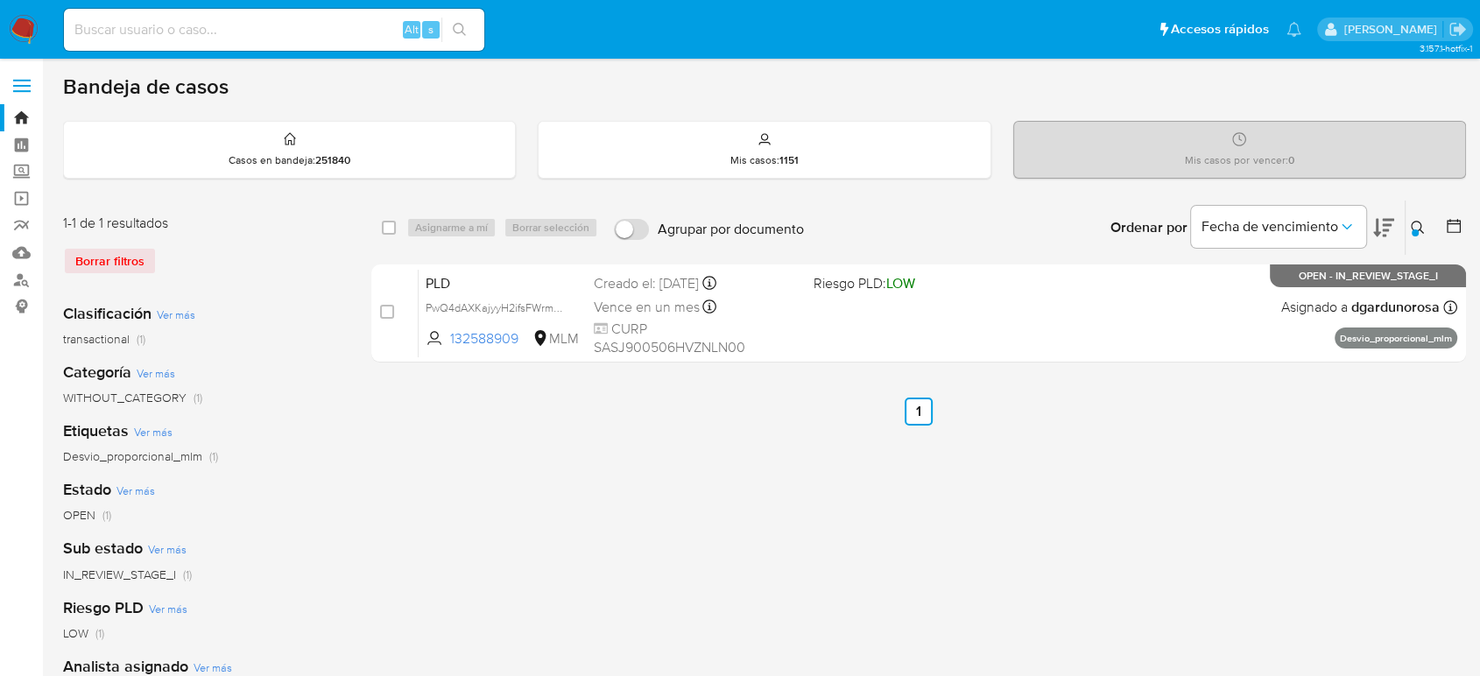
click at [1416, 222] on icon at bounding box center [1418, 228] width 14 height 14
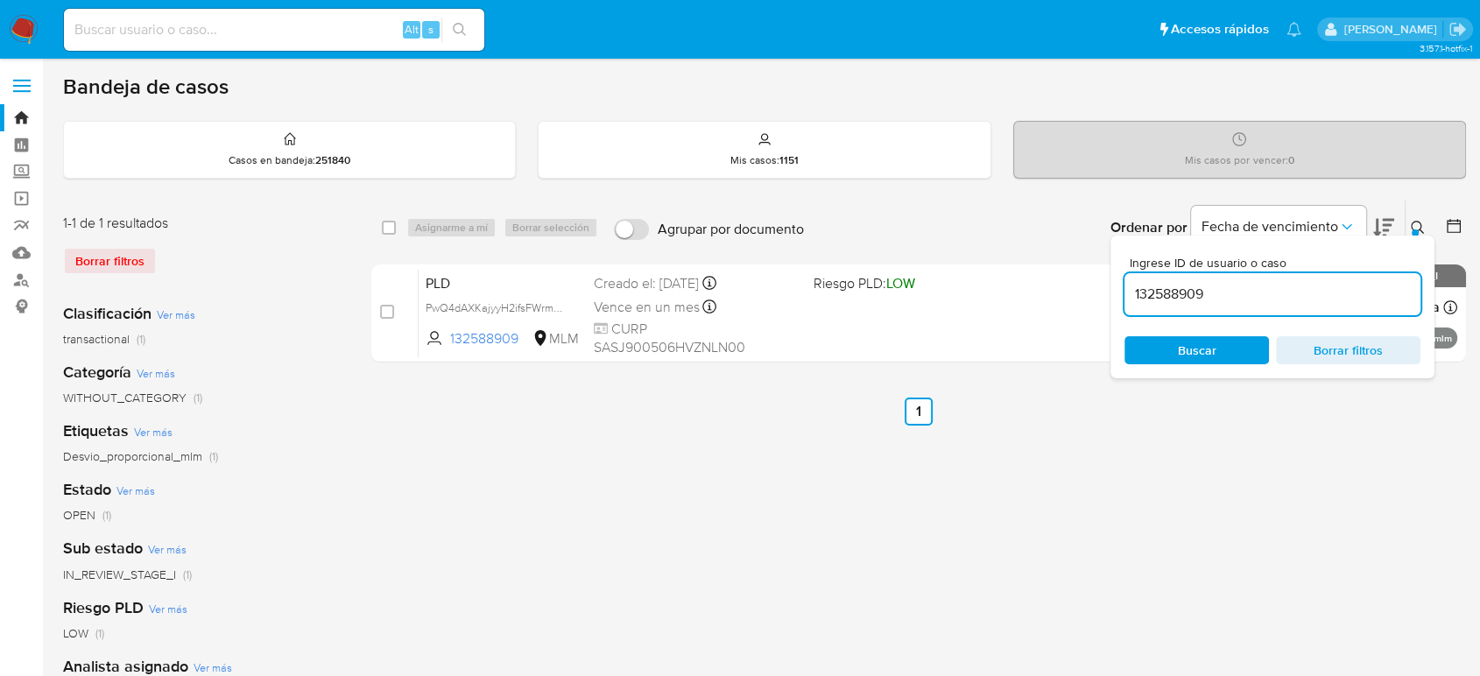
click at [1200, 297] on input "132588909" at bounding box center [1273, 294] width 296 height 23
type input "189940613"
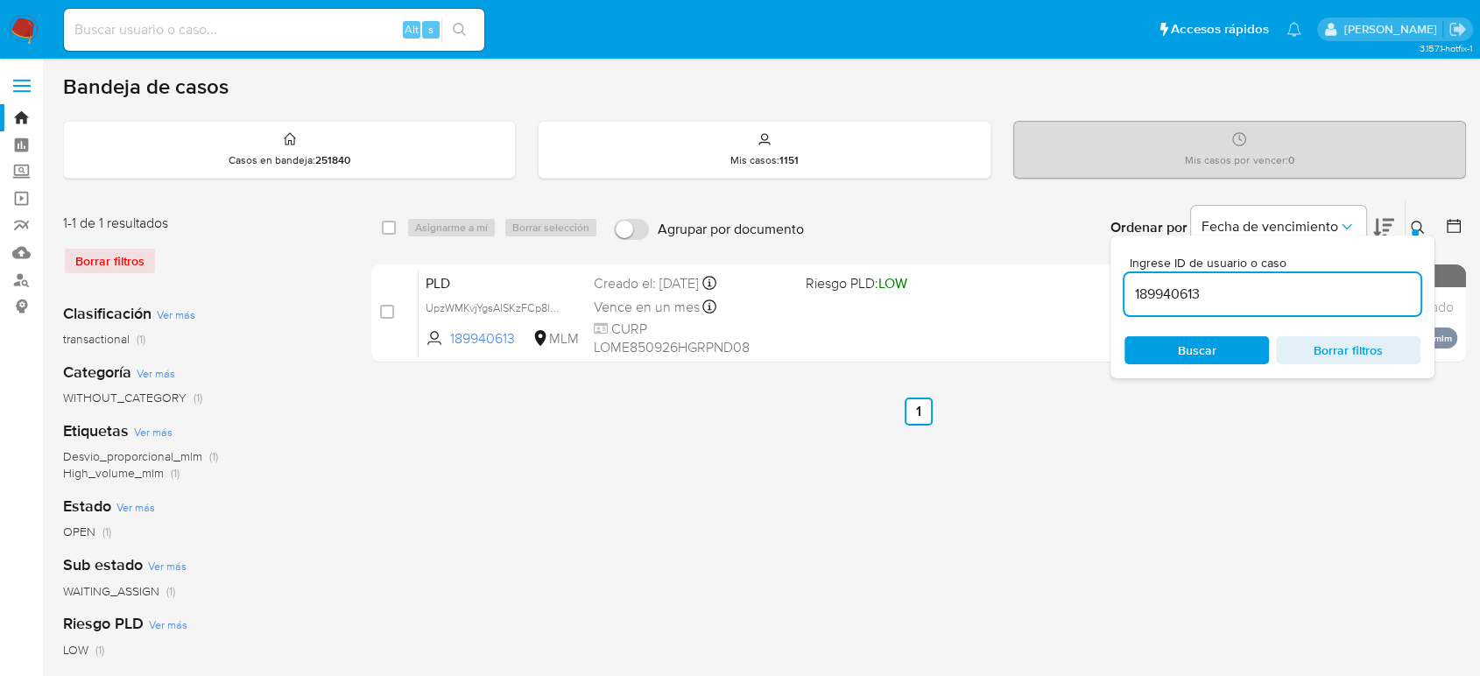
click at [1413, 217] on button at bounding box center [1420, 227] width 29 height 21
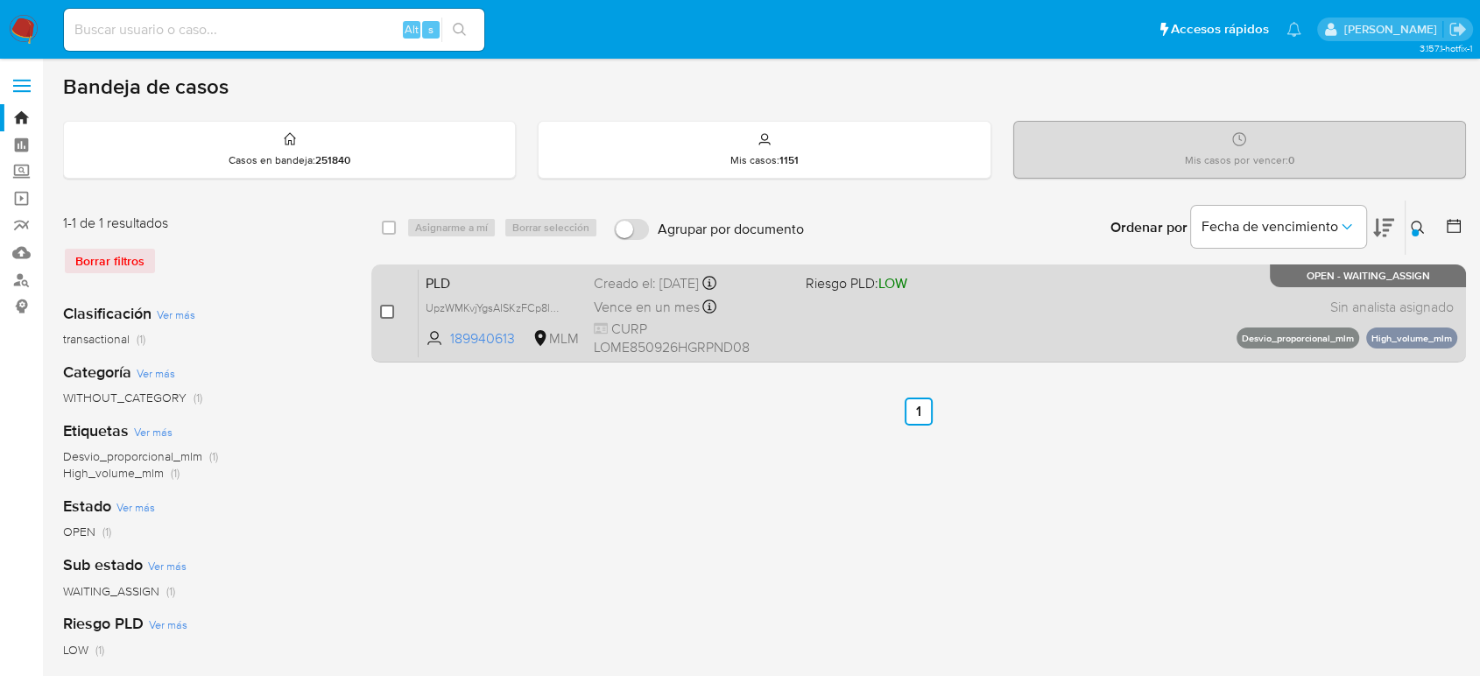
click at [388, 309] on input "checkbox" at bounding box center [387, 312] width 14 height 14
checkbox input "true"
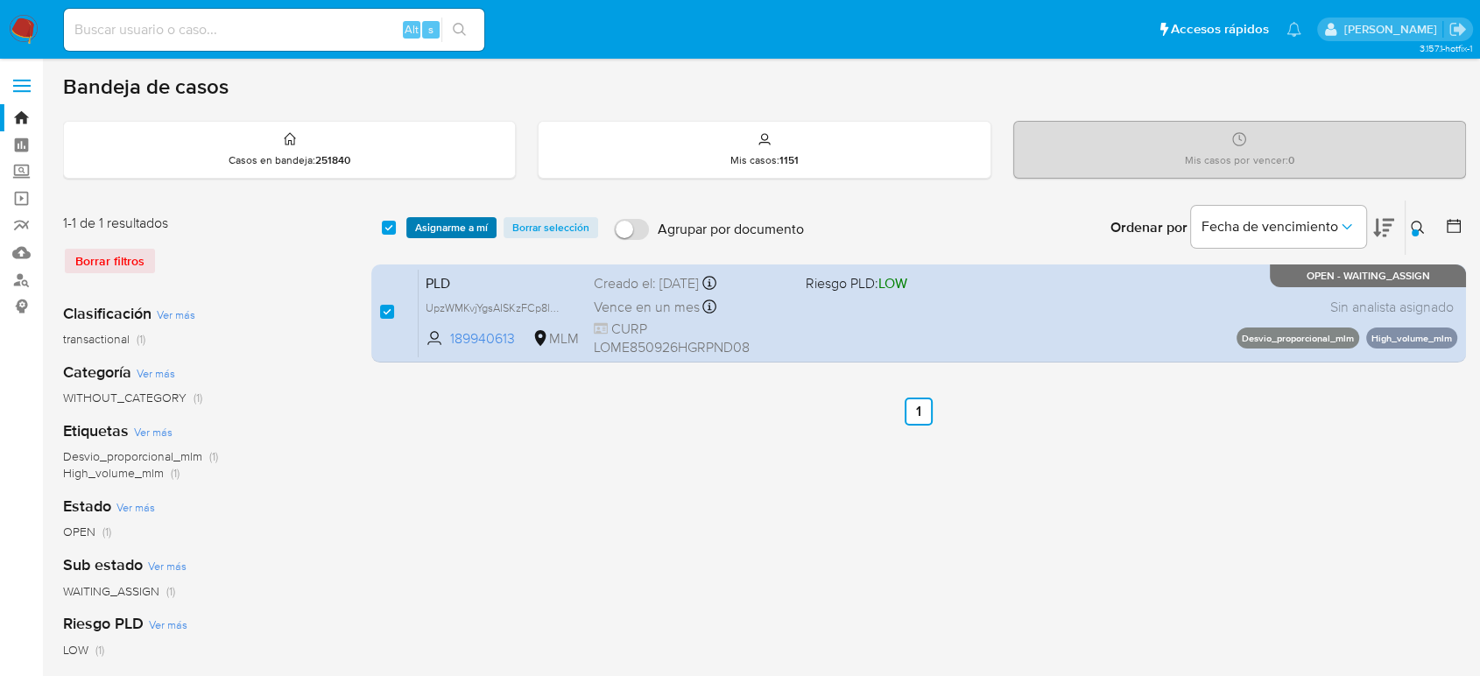
click at [457, 229] on span "Asignarme a mí" at bounding box center [451, 228] width 73 height 18
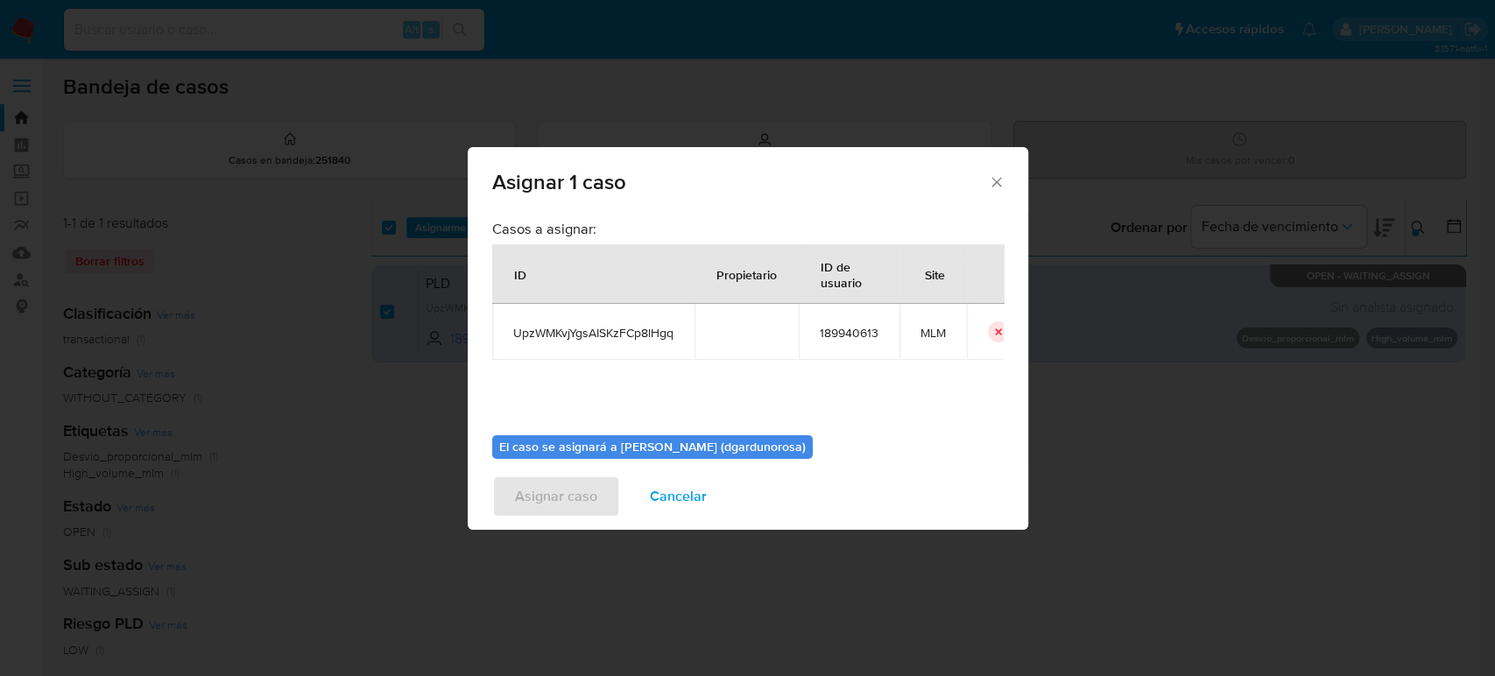
click at [645, 335] on span "UpzWMKvjYgsAISKzFCp8lHgq" at bounding box center [593, 333] width 160 height 16
copy span "UpzWMKvjYgsAISKzFCp8lHgq"
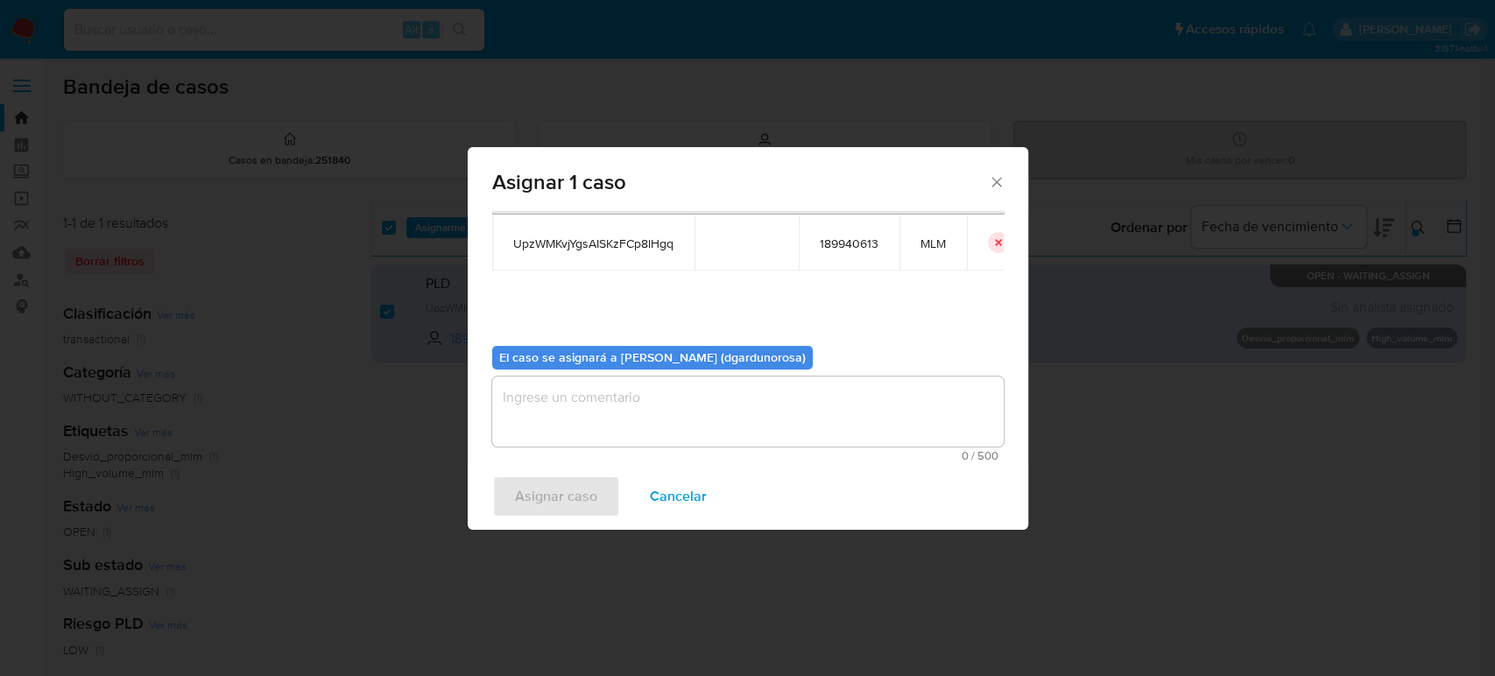
click at [789, 419] on textarea "assign-modal" at bounding box center [747, 412] width 511 height 70
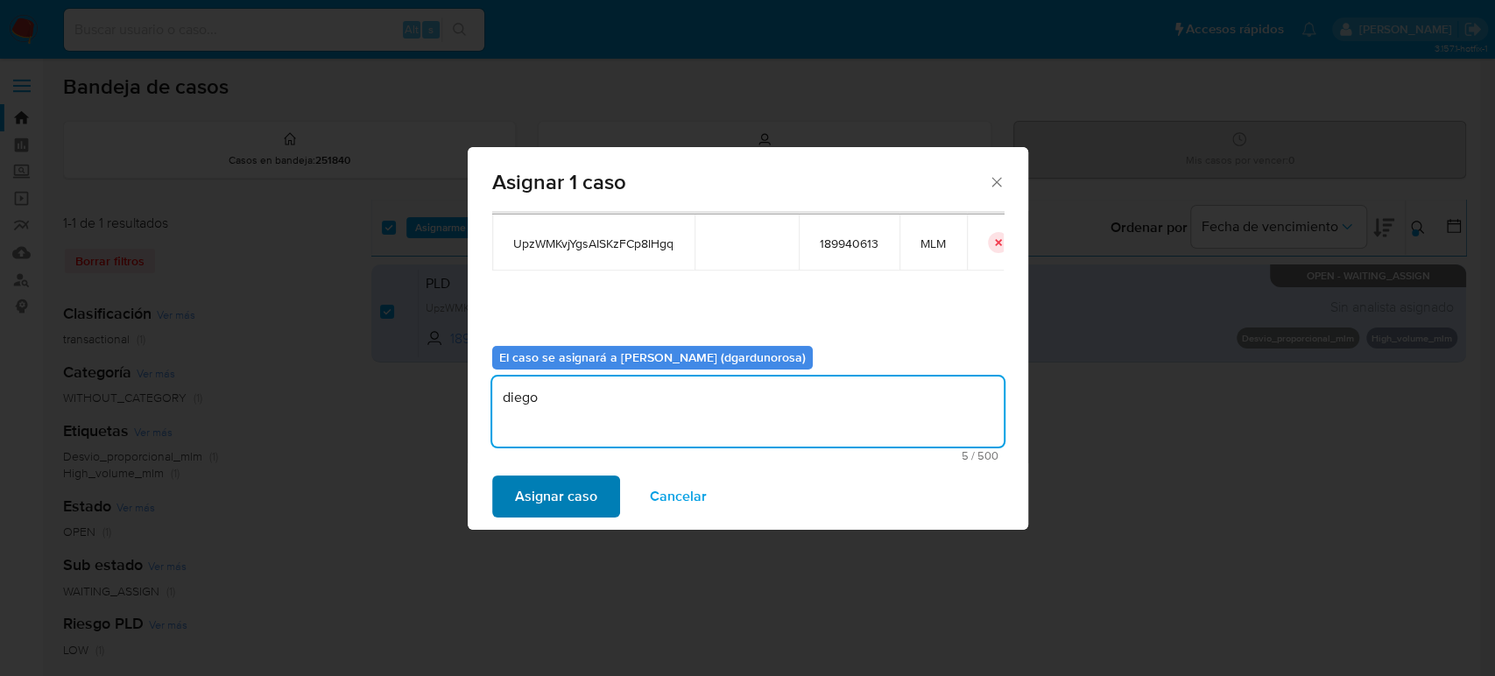
type textarea "diego"
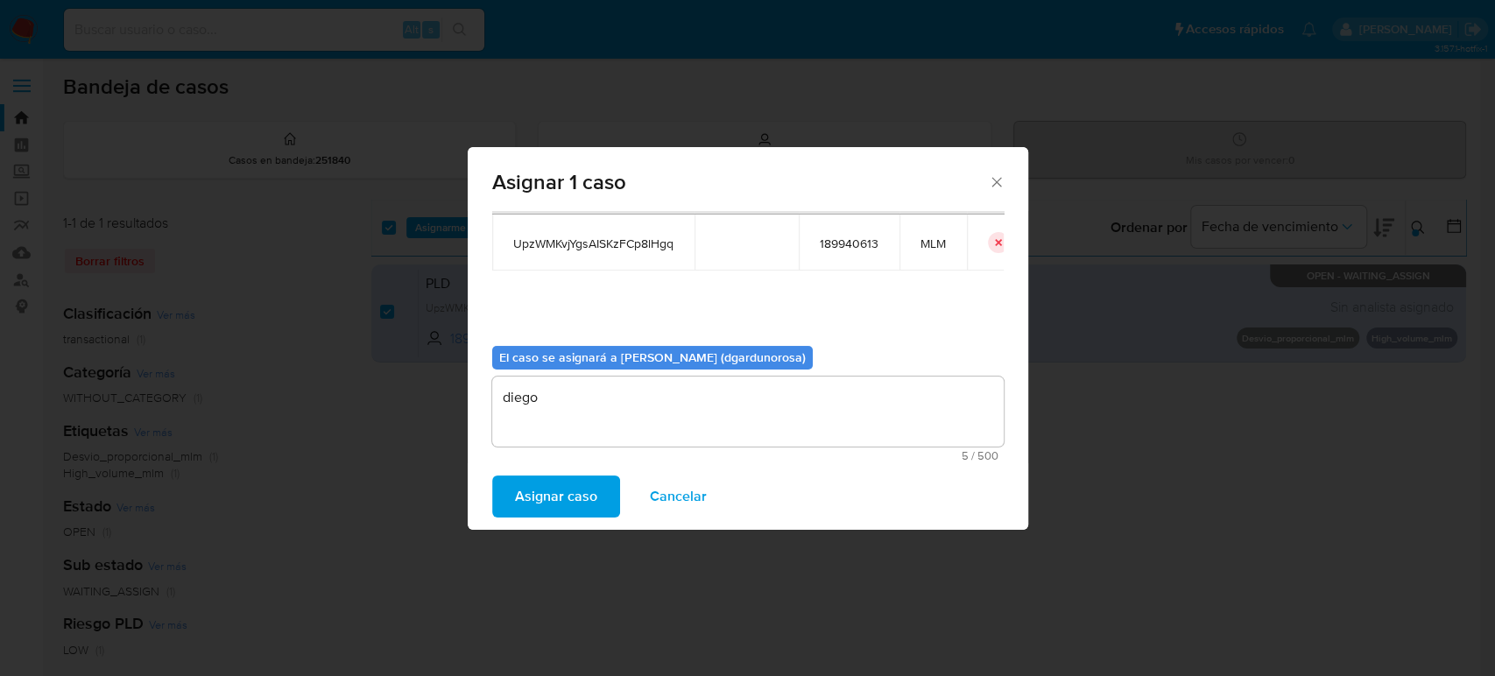
click at [547, 493] on span "Asignar caso" at bounding box center [556, 496] width 82 height 39
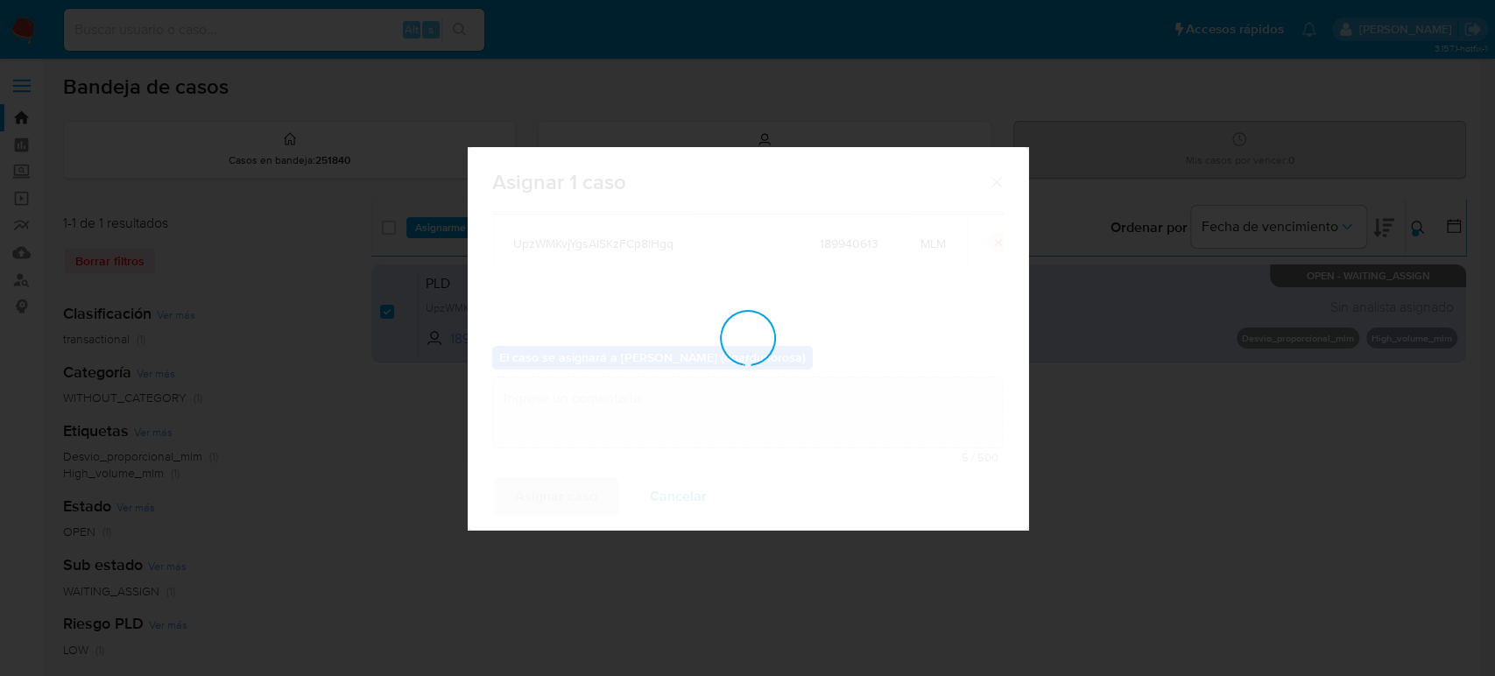
checkbox input "false"
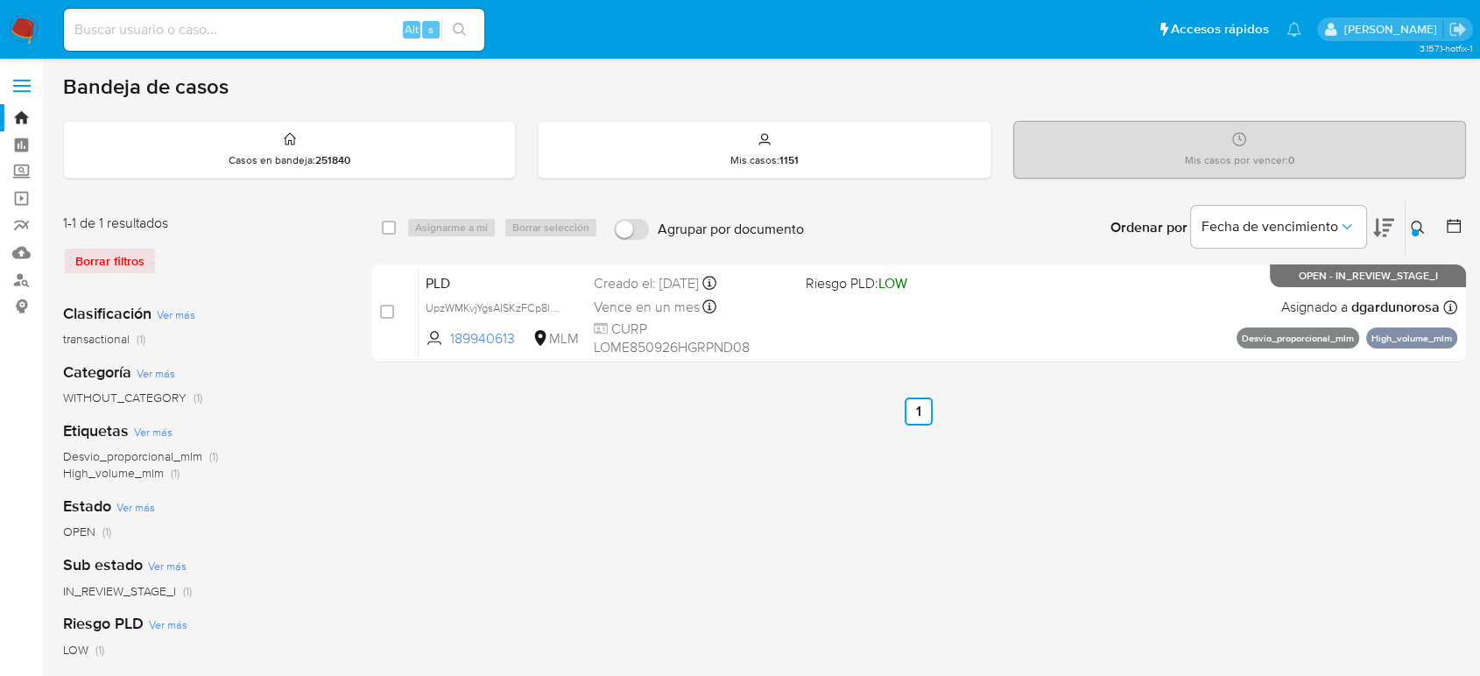
click at [1416, 226] on icon at bounding box center [1418, 228] width 14 height 14
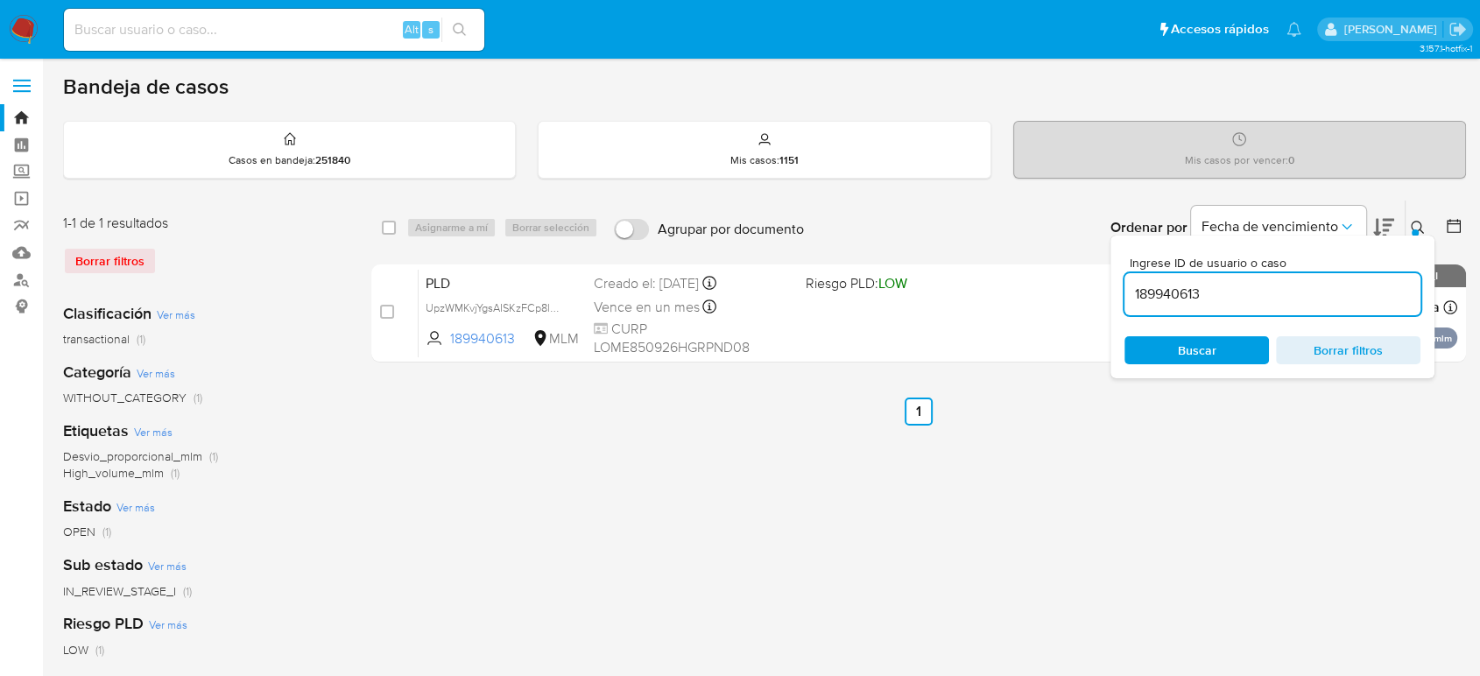
click at [1154, 294] on input "189940613" at bounding box center [1273, 294] width 296 height 23
type input "217844889"
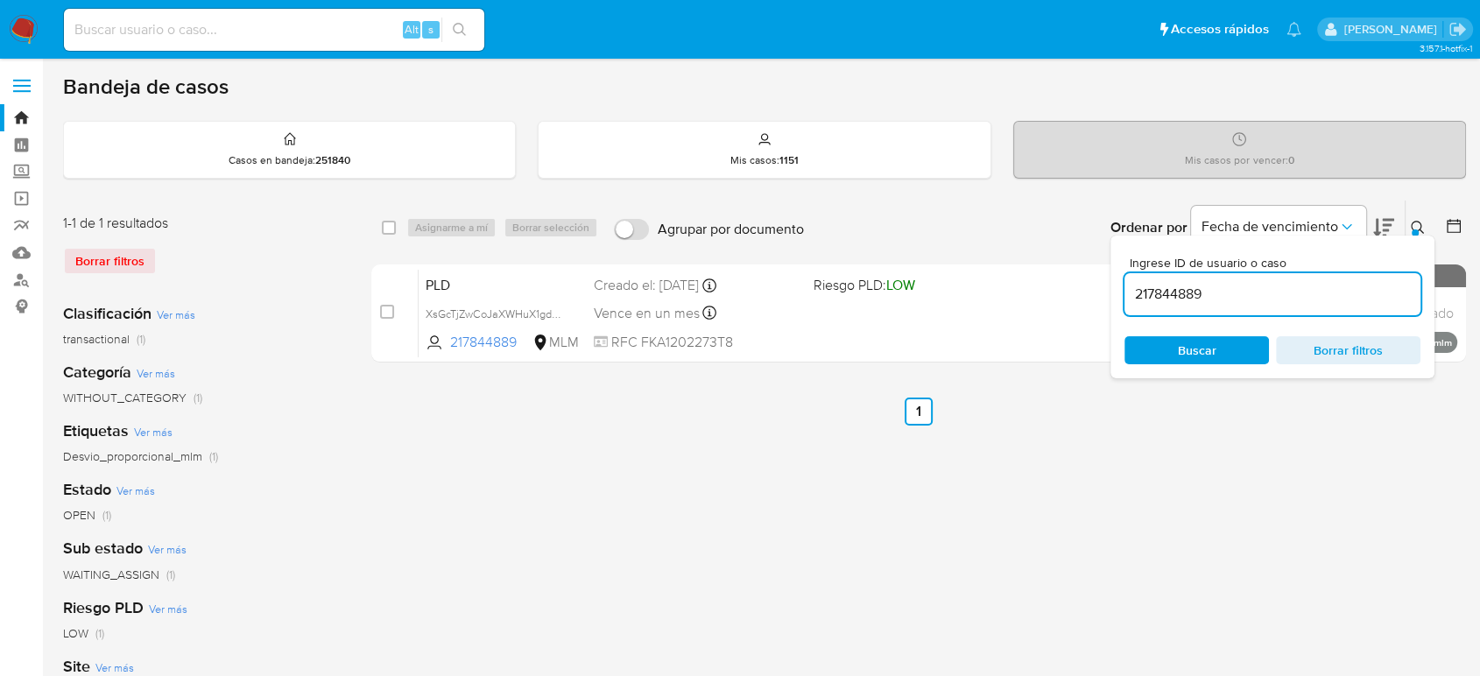
click at [1416, 221] on icon at bounding box center [1417, 227] width 13 height 13
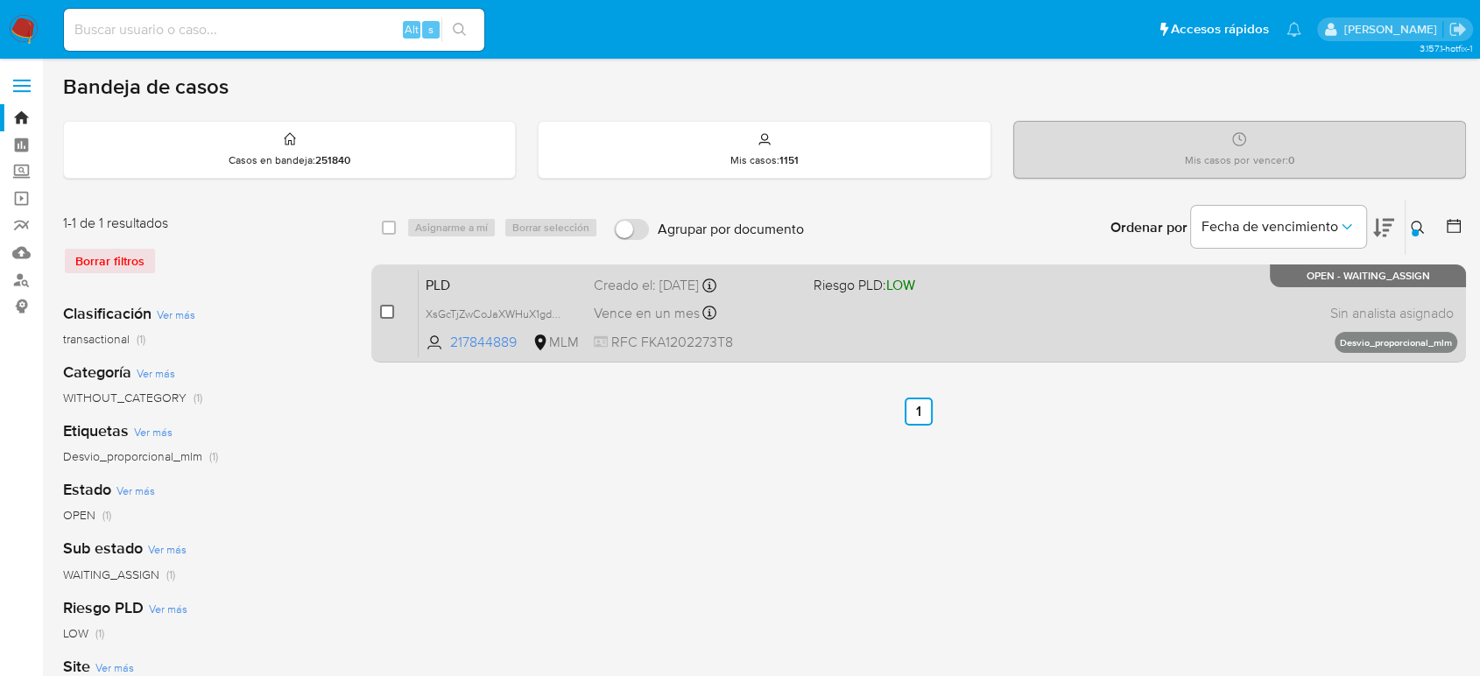
click at [383, 308] on input "checkbox" at bounding box center [387, 312] width 14 height 14
checkbox input "true"
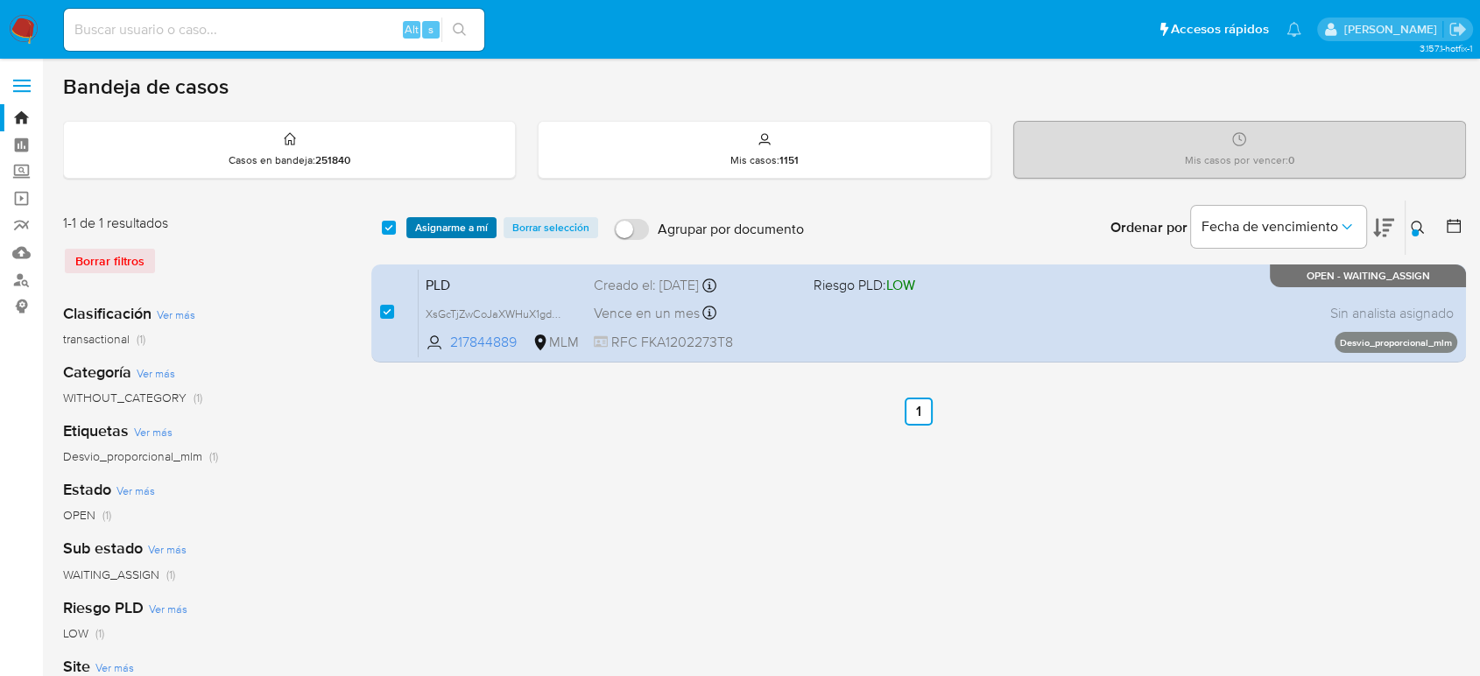
click at [448, 231] on span "Asignarme a mí" at bounding box center [451, 228] width 73 height 18
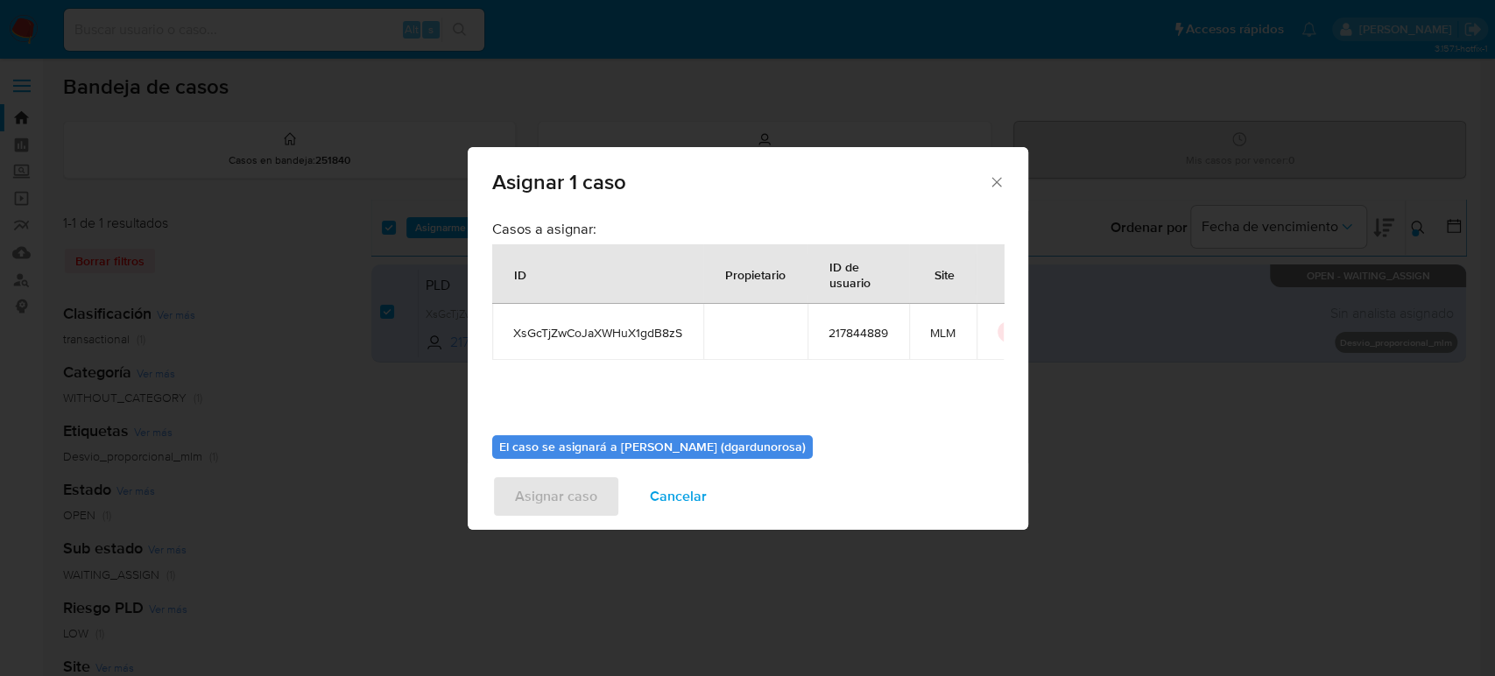
click at [620, 335] on span "XsGcTjZwCoJaXWHuX1gdB8zS" at bounding box center [597, 333] width 169 height 16
copy span "XsGcTjZwCoJaXWHuX1gdB8zS"
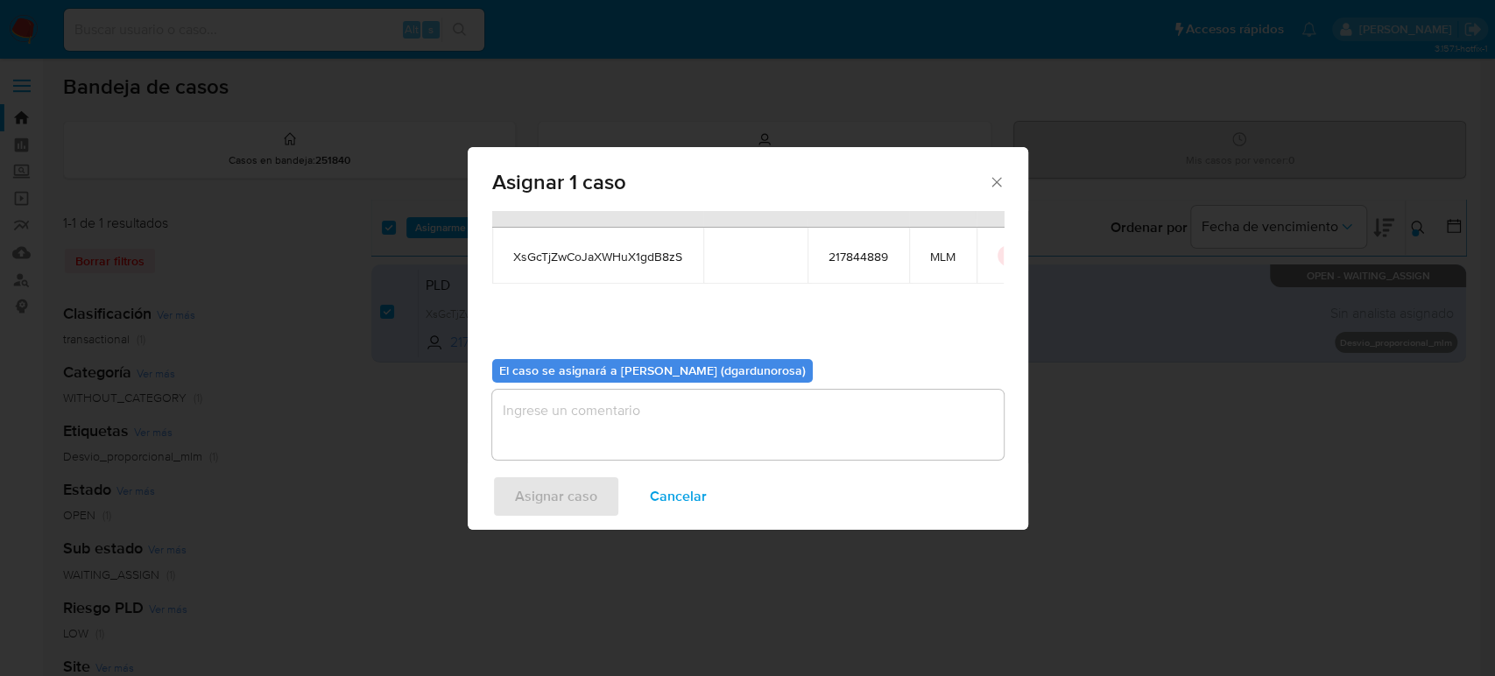
click at [862, 409] on textarea "assign-modal" at bounding box center [747, 425] width 511 height 70
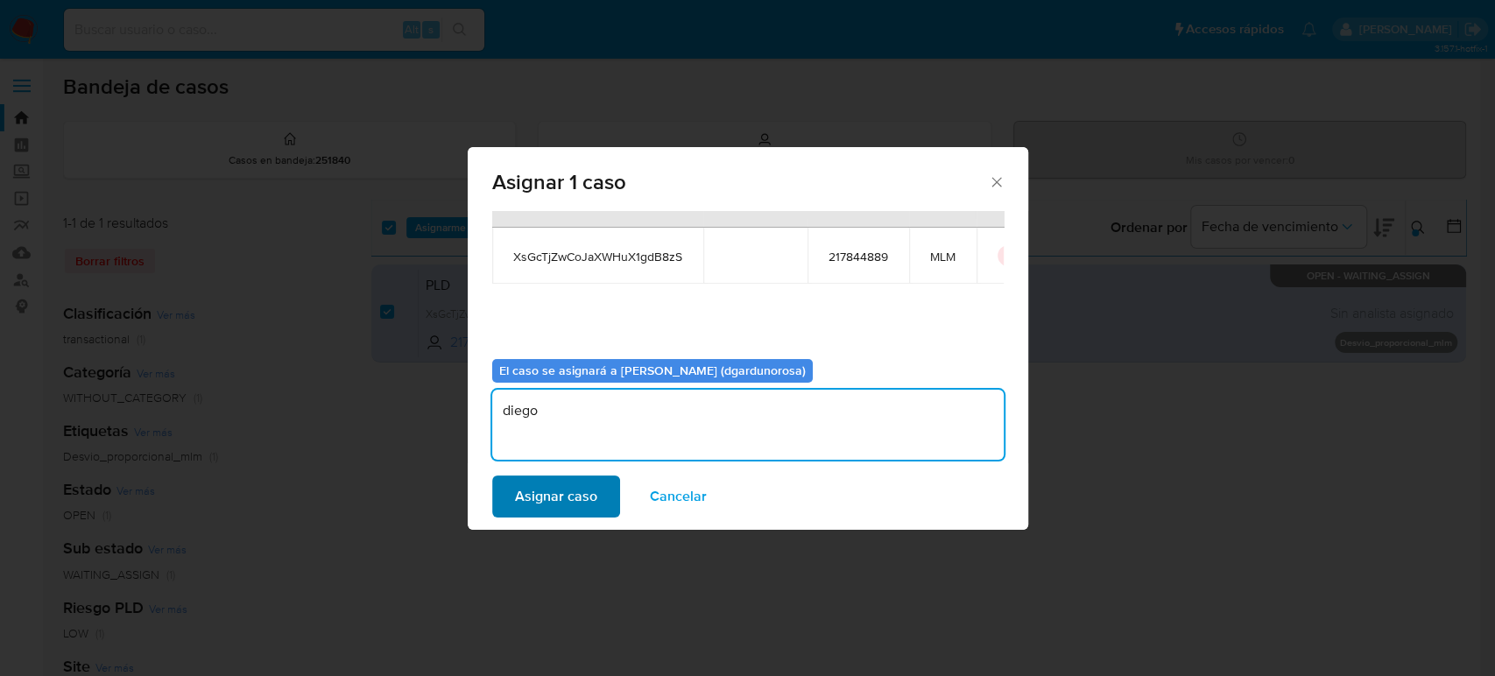
type textarea "diego"
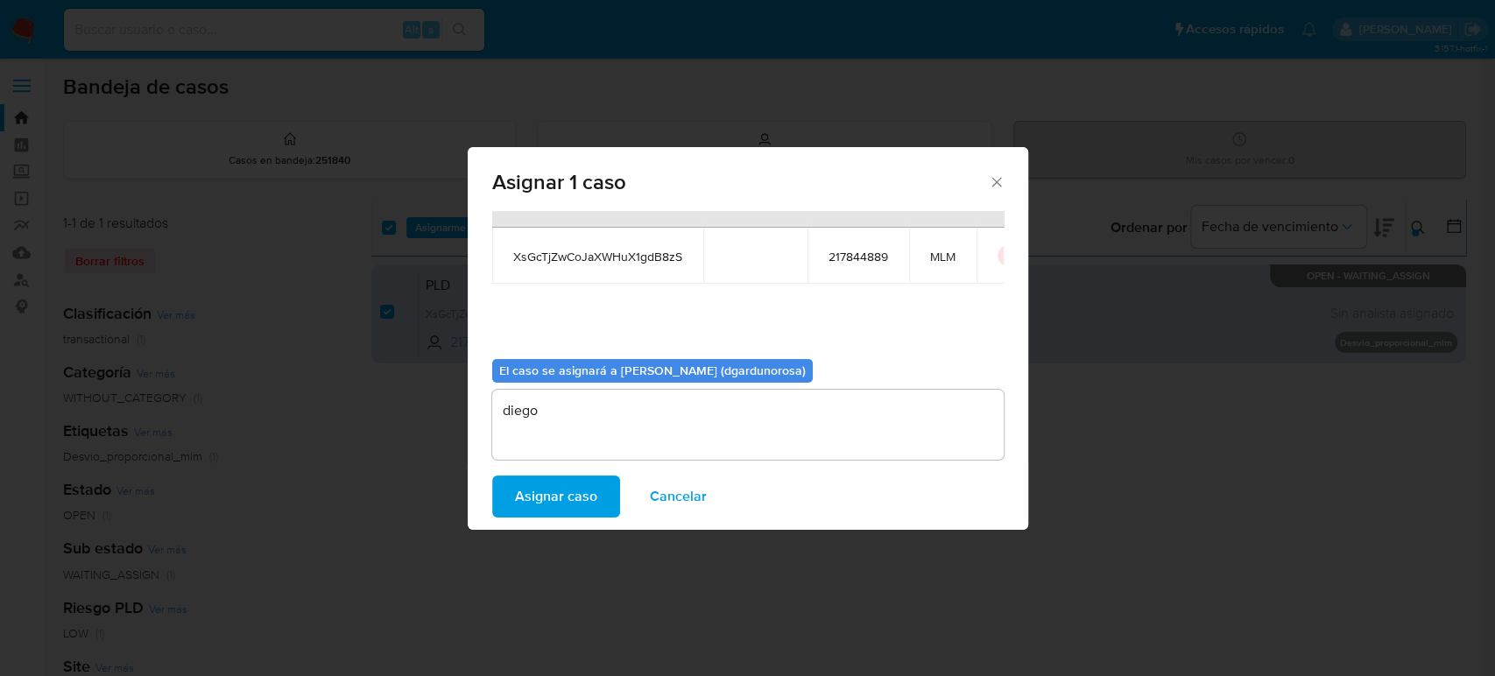
click at [578, 487] on span "Asignar caso" at bounding box center [556, 496] width 82 height 39
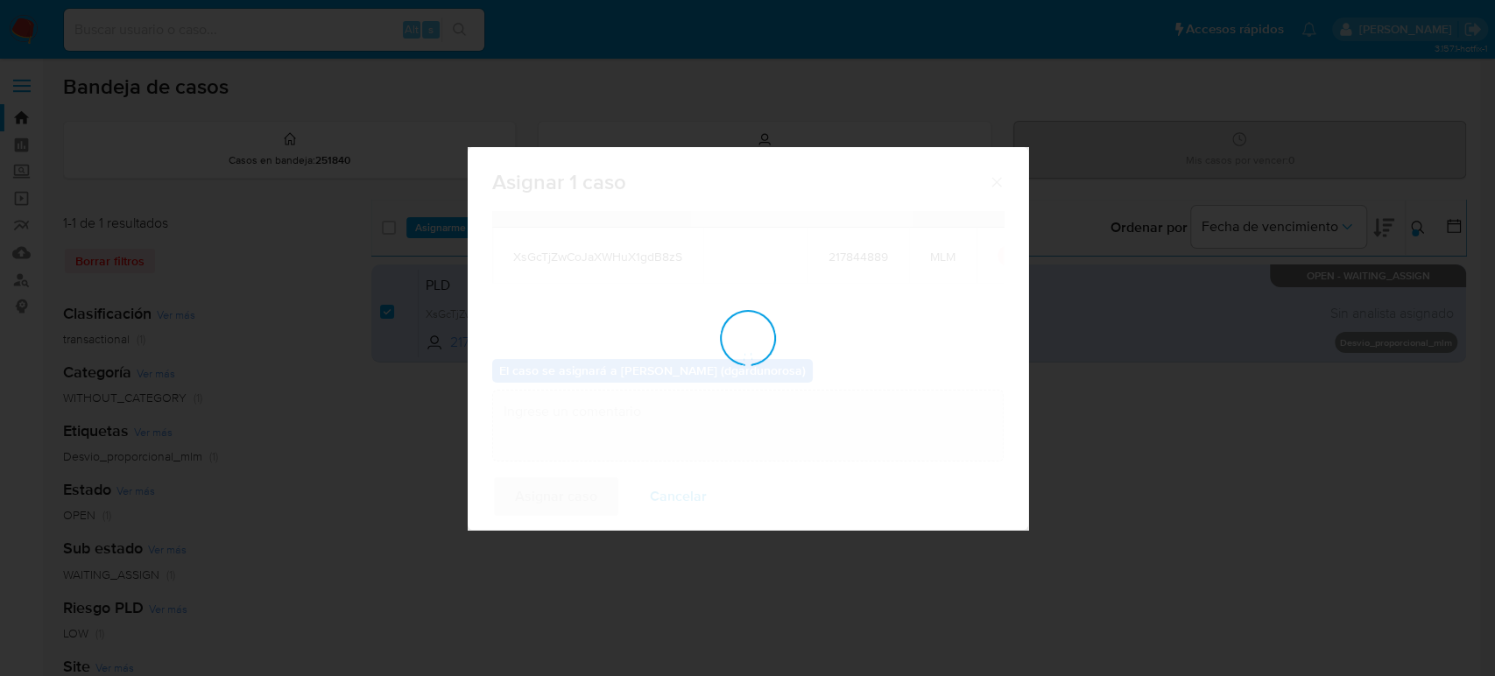
checkbox input "false"
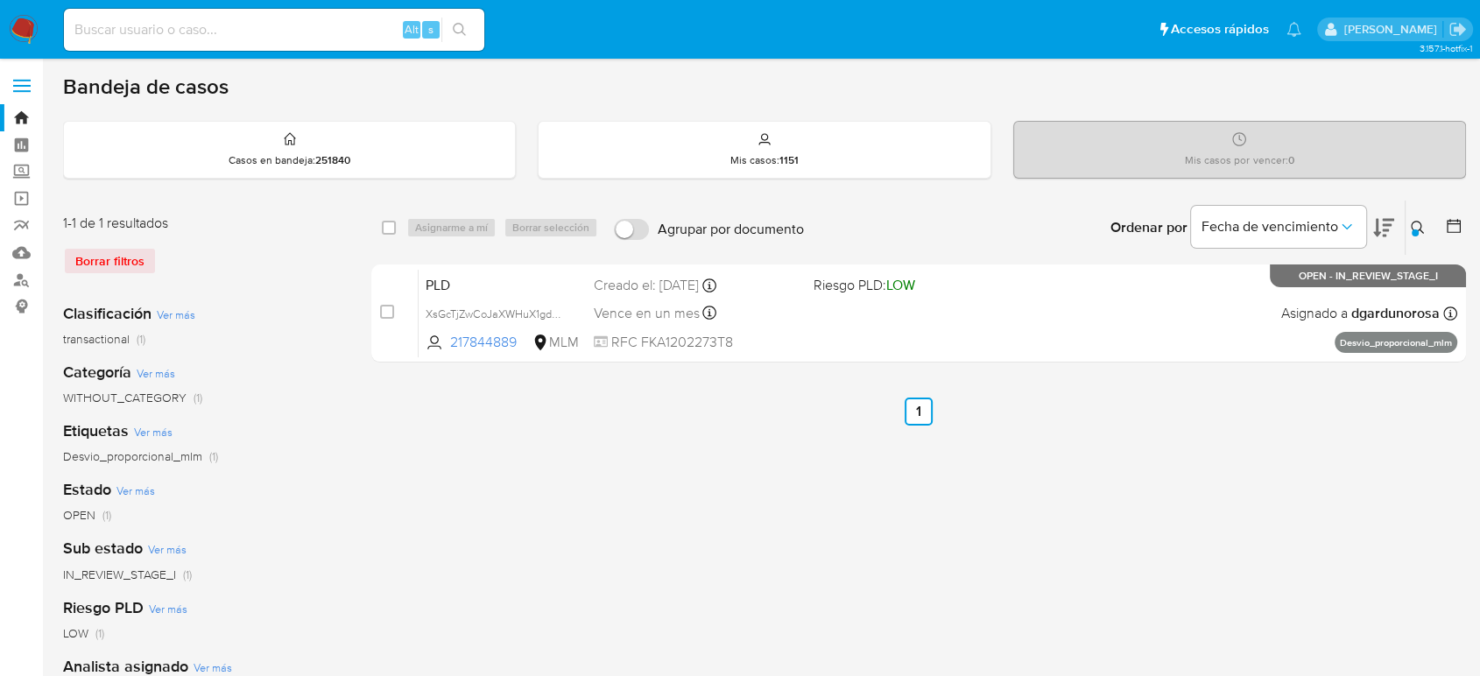
click at [1420, 229] on icon at bounding box center [1417, 227] width 13 height 13
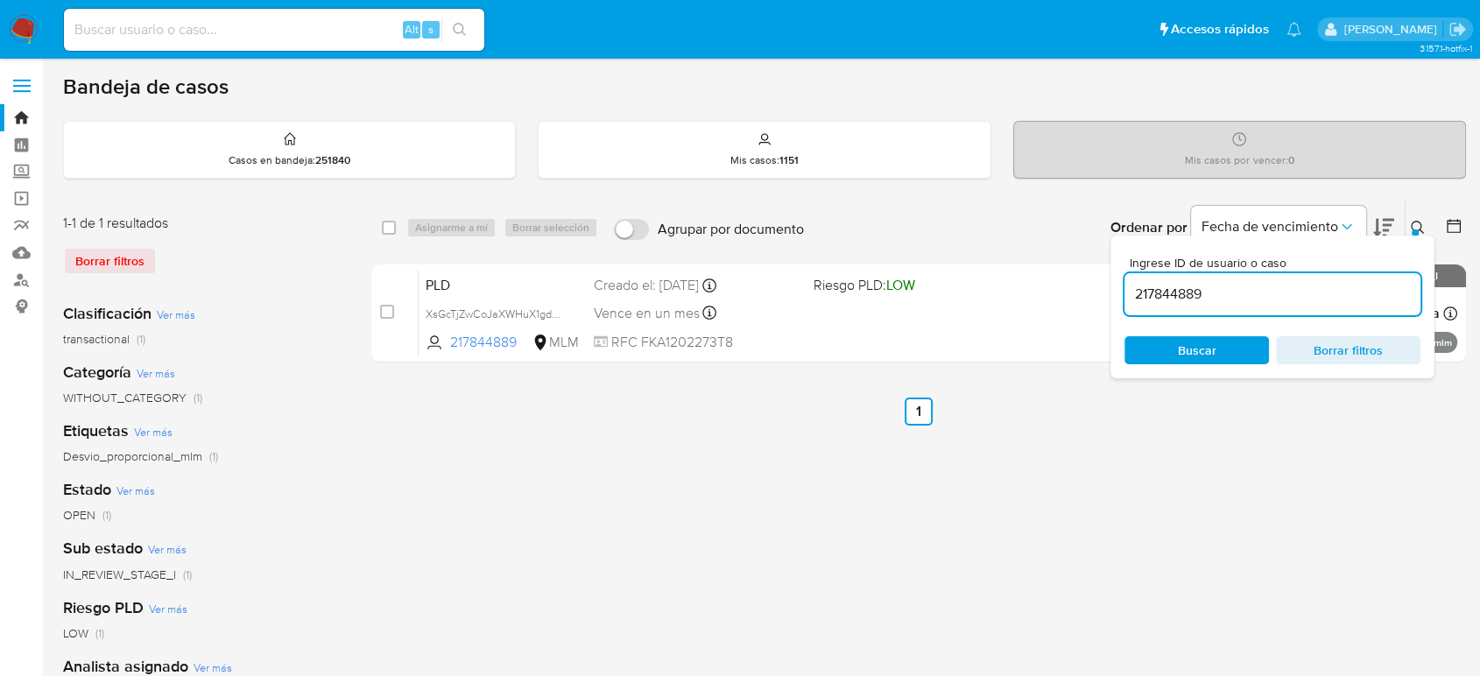
click at [1193, 295] on input "217844889" at bounding box center [1273, 294] width 296 height 23
type input "271874245"
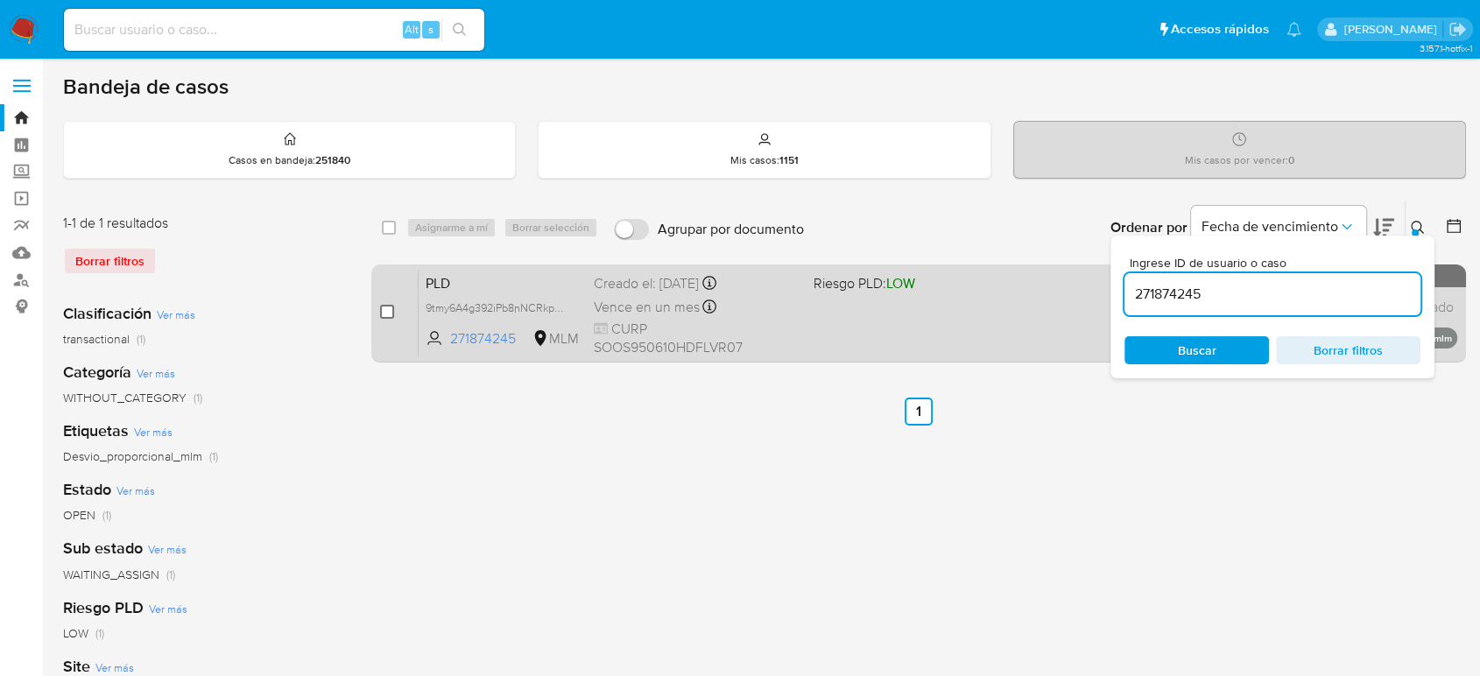
click at [386, 308] on input "checkbox" at bounding box center [387, 312] width 14 height 14
checkbox input "true"
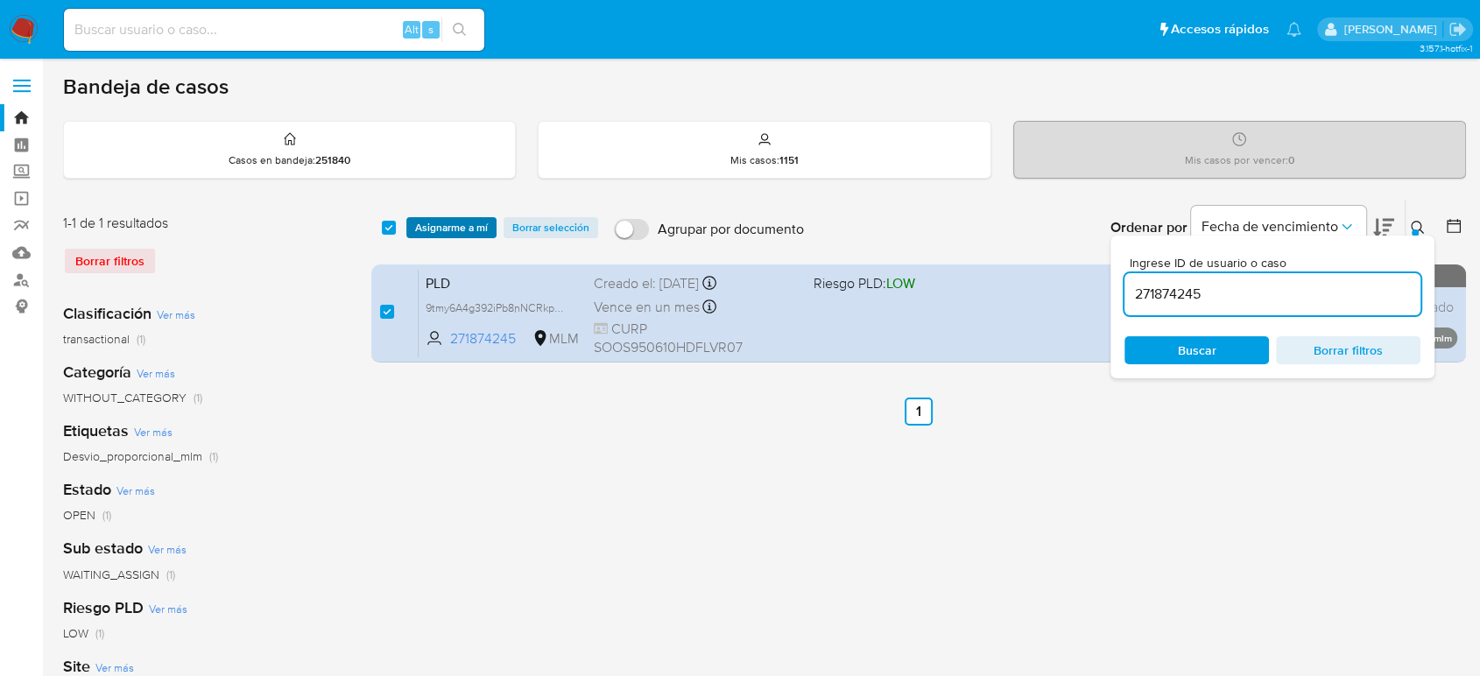
click at [454, 222] on span "Asignarme a mí" at bounding box center [451, 228] width 73 height 18
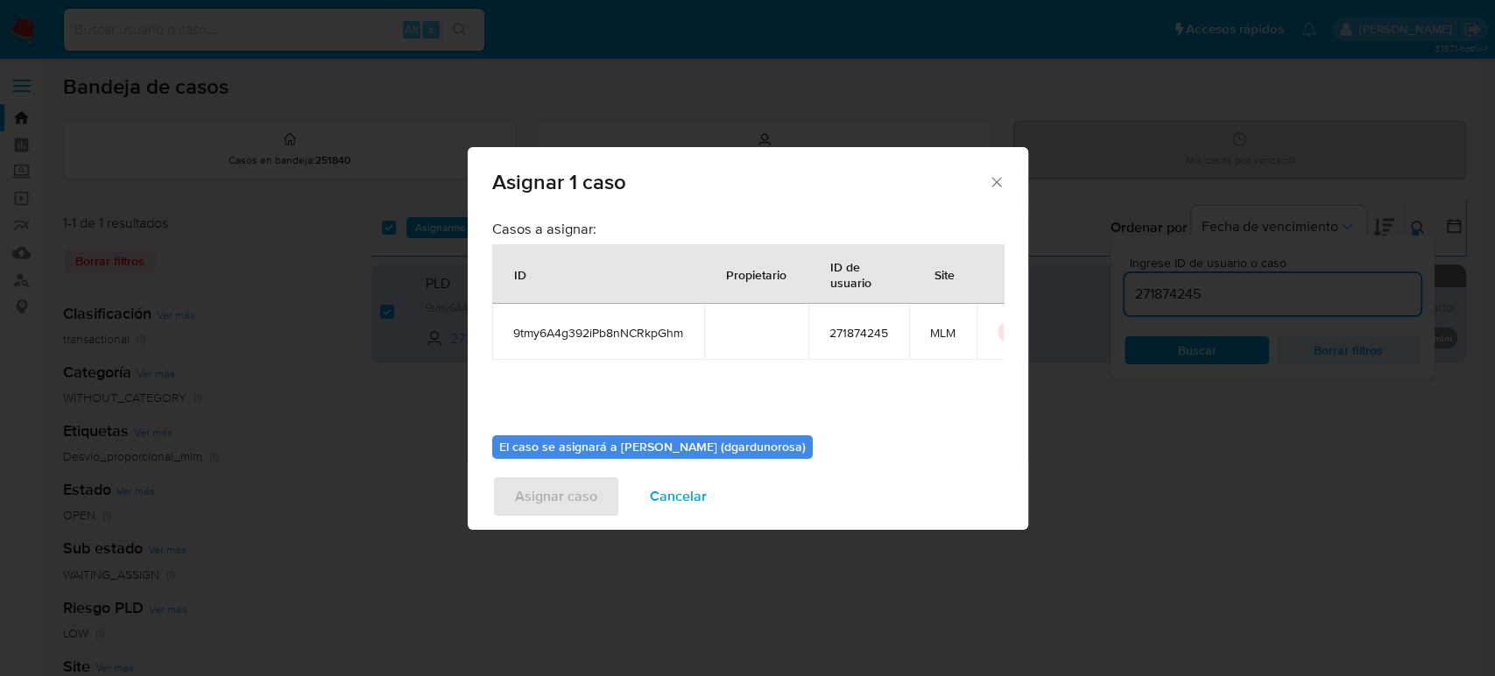
click at [646, 329] on span "9tmy6A4g392iPb8nNCRkpGhm" at bounding box center [598, 333] width 170 height 16
copy span "9tmy6A4g392iPb8nNCRkpGhm"
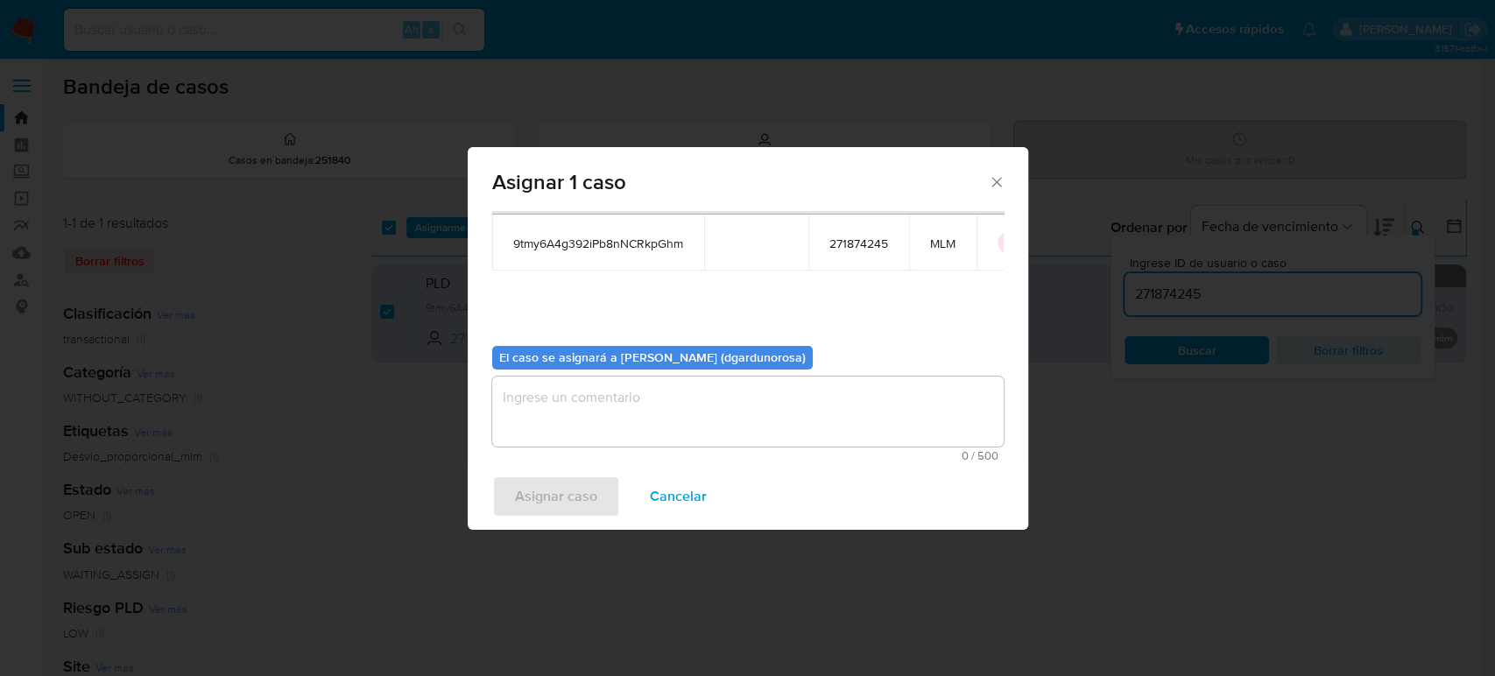
drag, startPoint x: 861, startPoint y: 449, endPoint x: 854, endPoint y: 431, distance: 19.7
click at [860, 448] on div "0 / 500 500 caracteres restantes" at bounding box center [747, 419] width 511 height 85
click at [853, 424] on textarea "assign-modal" at bounding box center [747, 412] width 511 height 70
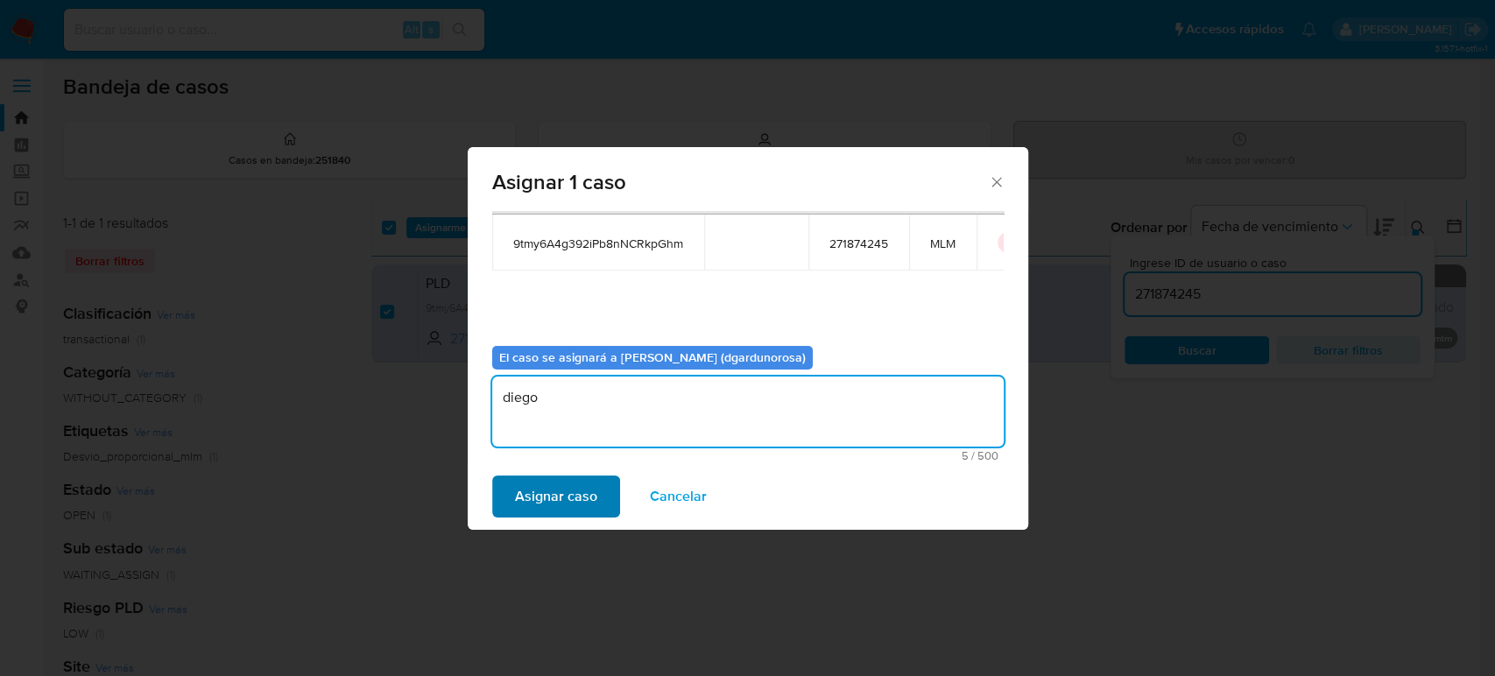
type textarea "diego"
click at [582, 509] on span "Asignar caso" at bounding box center [556, 496] width 82 height 39
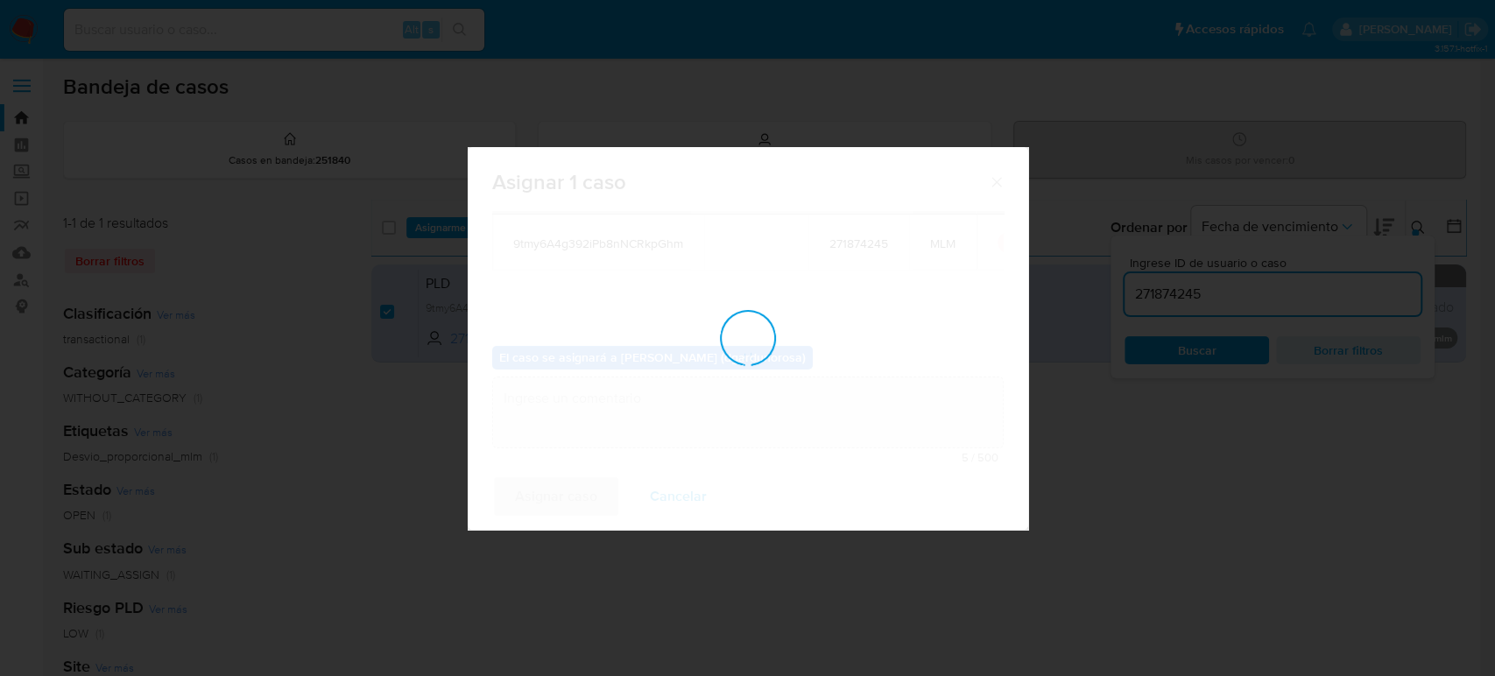
checkbox input "false"
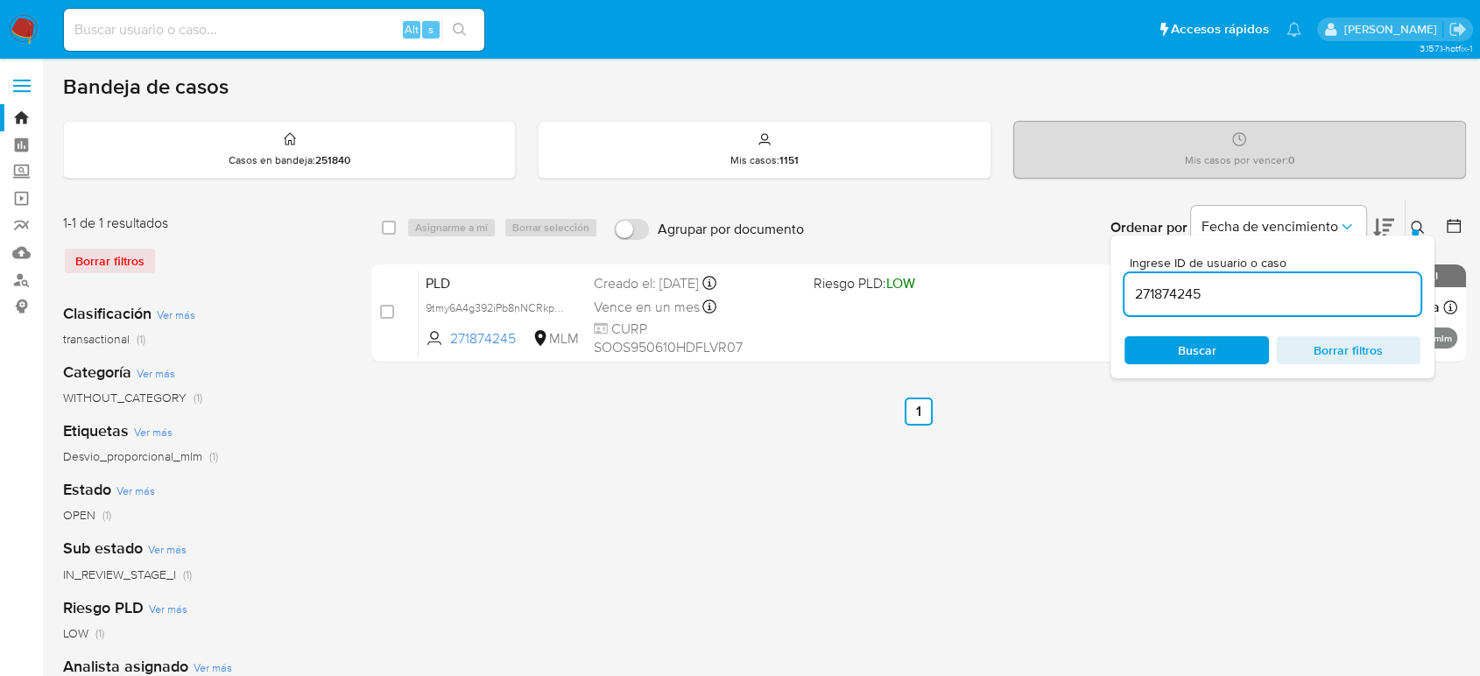
click at [1165, 291] on input "271874245" at bounding box center [1273, 294] width 296 height 23
paste input "3345433"
type input "273345433"
click at [1419, 222] on icon at bounding box center [1418, 228] width 14 height 14
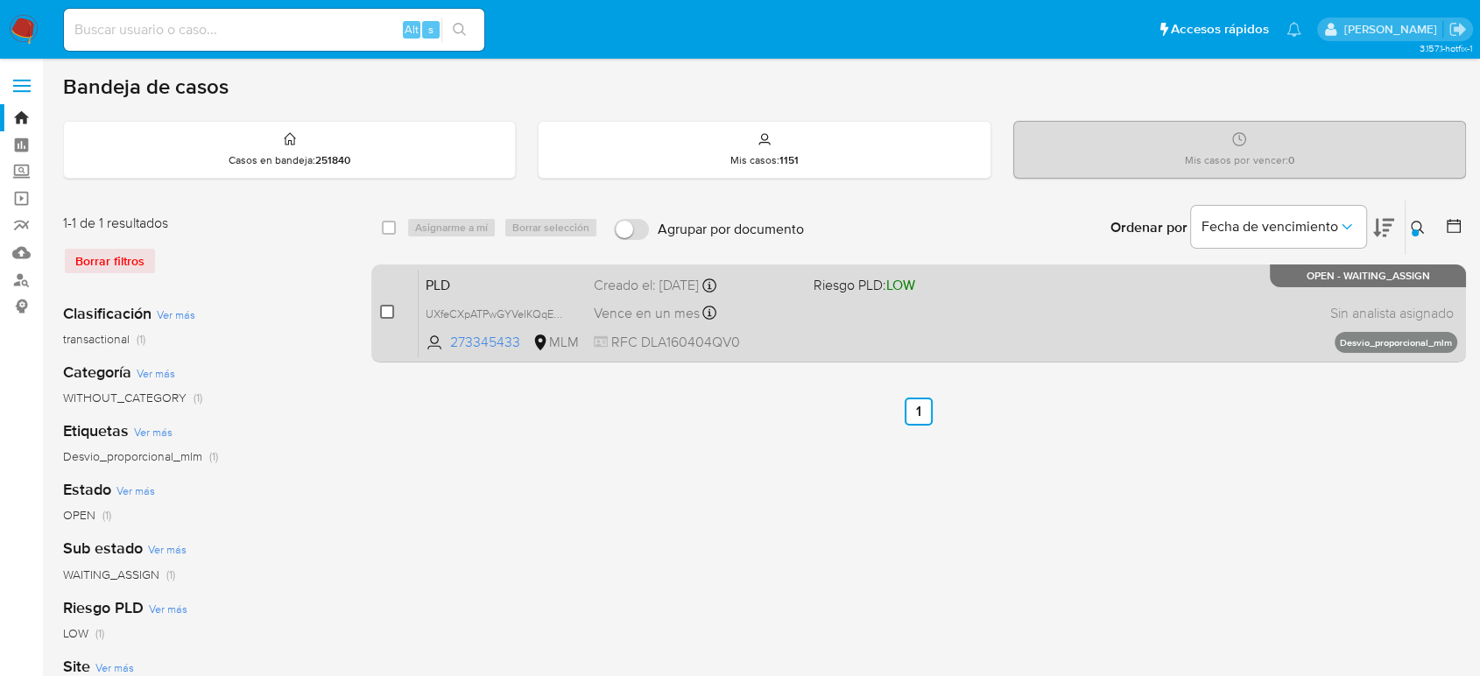
click at [388, 311] on input "checkbox" at bounding box center [387, 312] width 14 height 14
checkbox input "true"
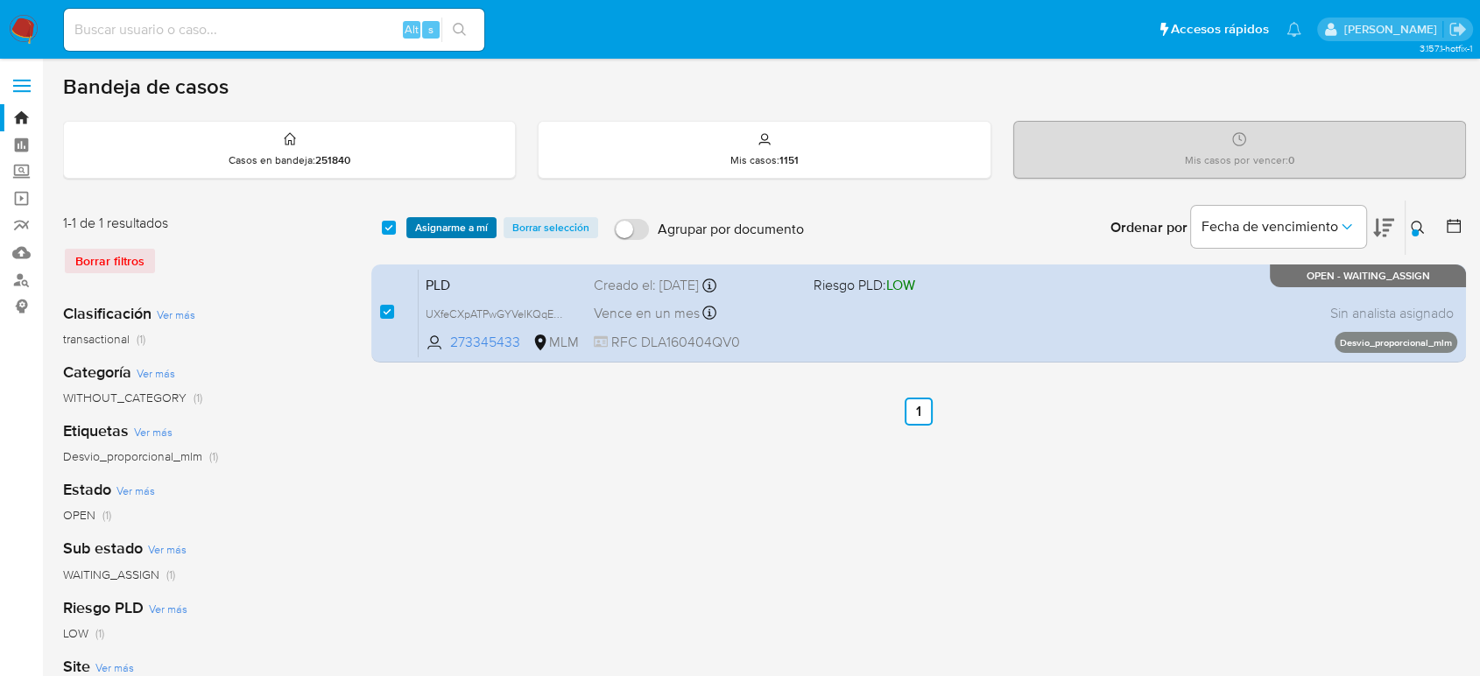
click at [468, 224] on span "Asignarme a mí" at bounding box center [451, 228] width 73 height 18
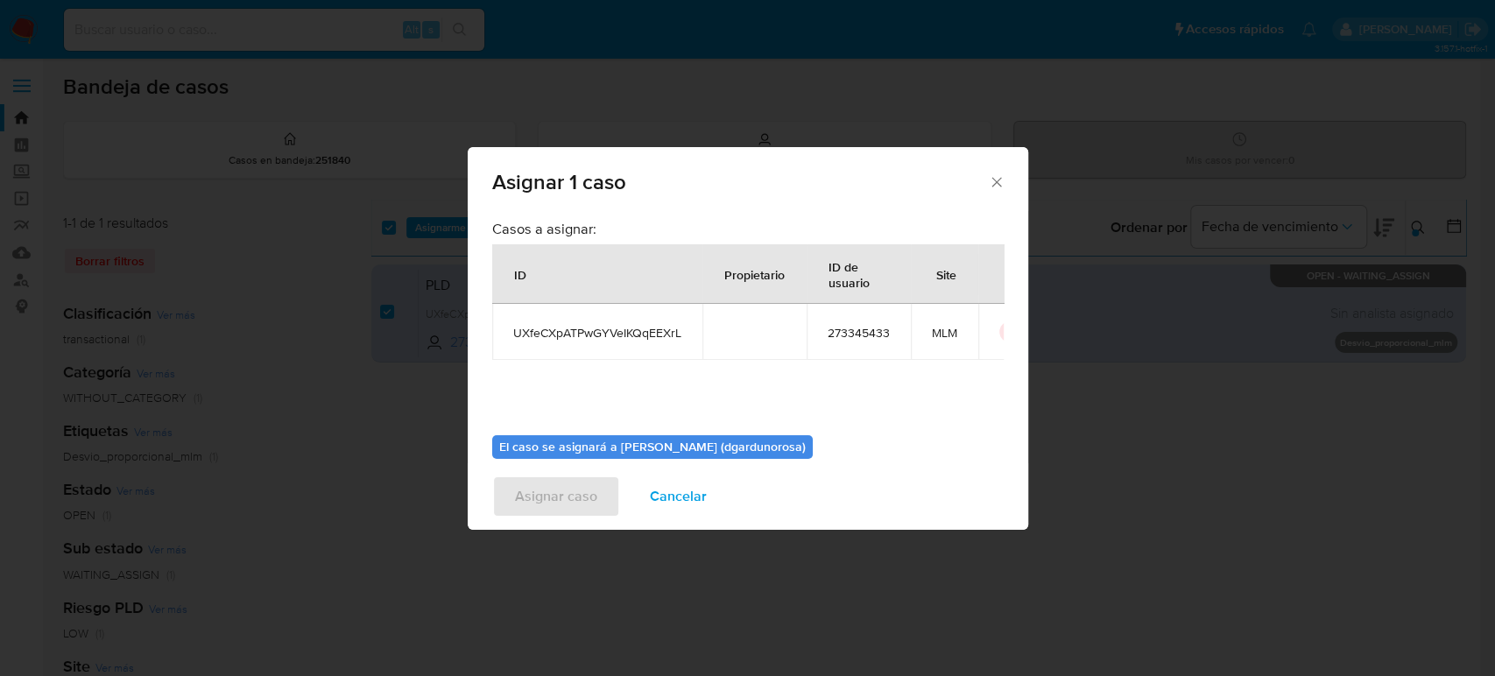
click at [603, 342] on td "UXfeCXpATPwGYVeIKQqEEXrL" at bounding box center [597, 332] width 210 height 56
copy span "UXfeCXpATPwGYVeIKQqEEXrL"
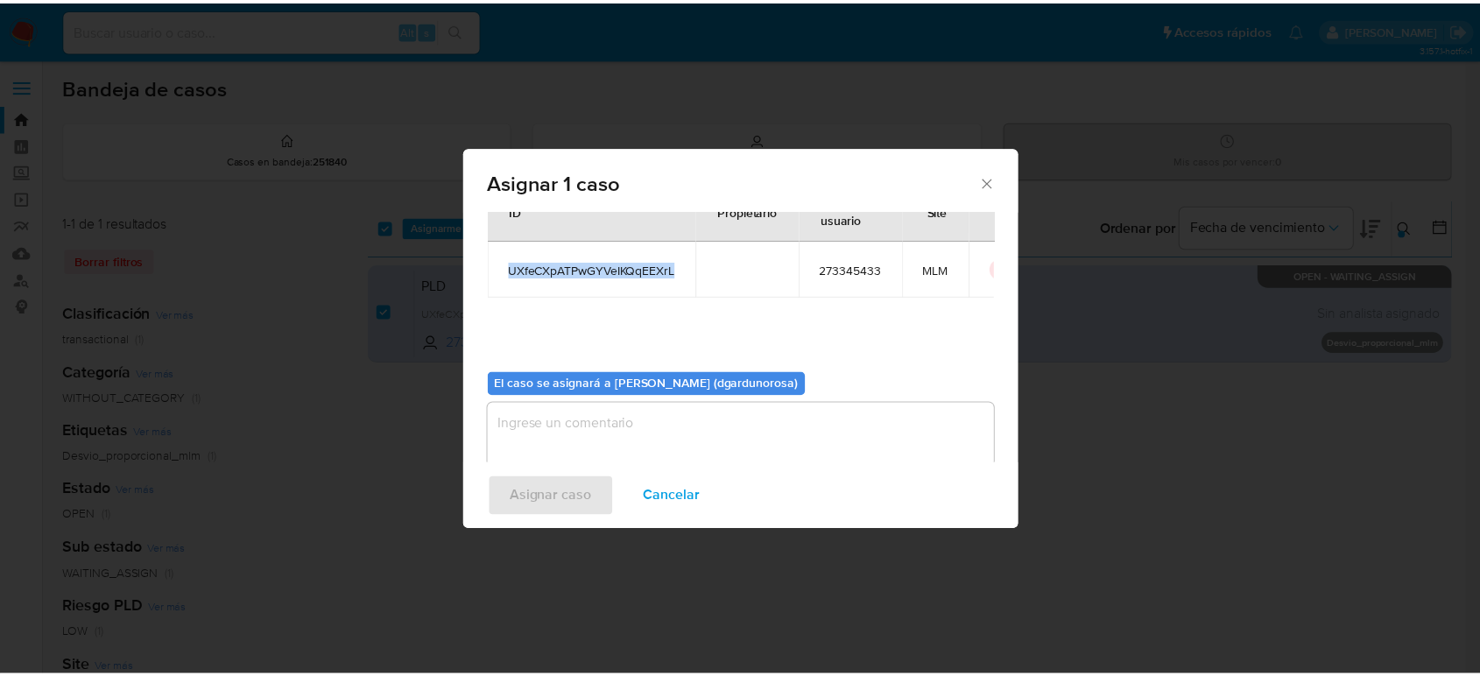
scroll to position [89, 0]
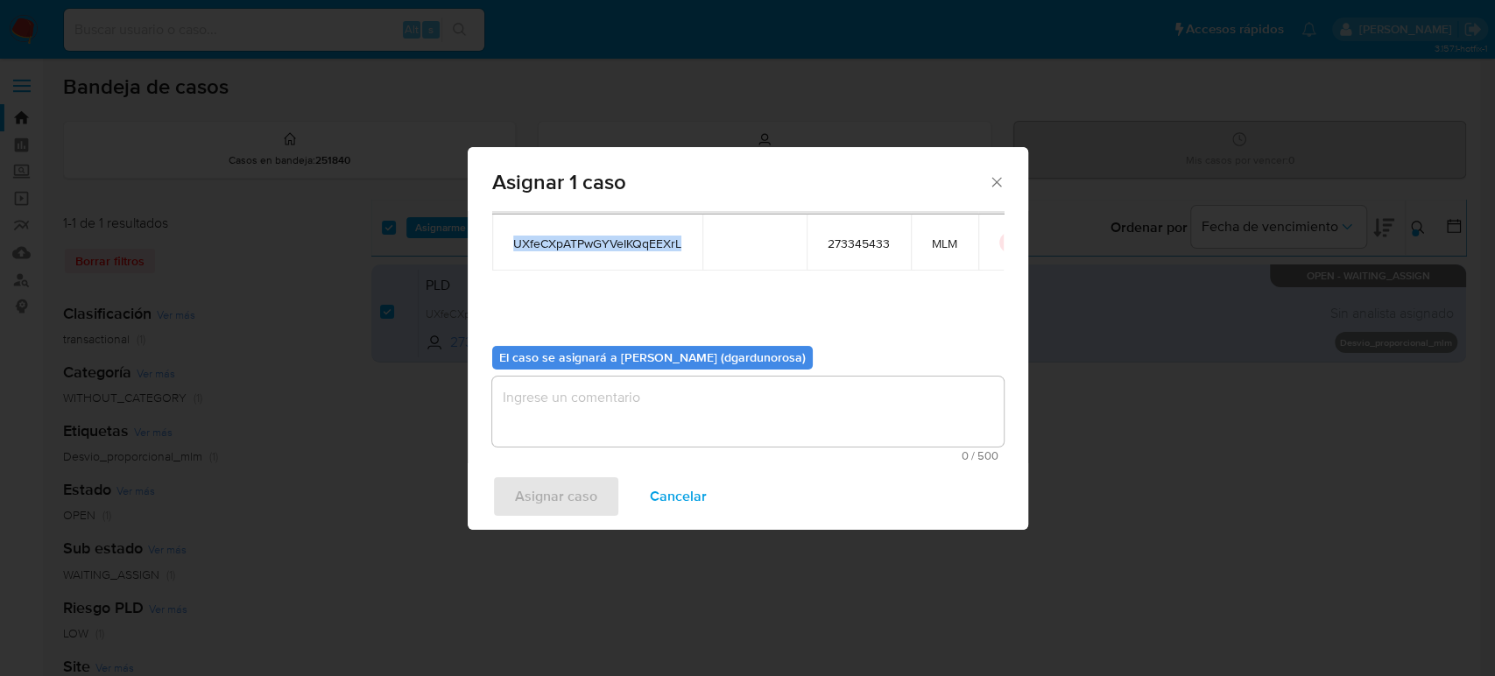
click at [794, 426] on textarea "assign-modal" at bounding box center [747, 412] width 511 height 70
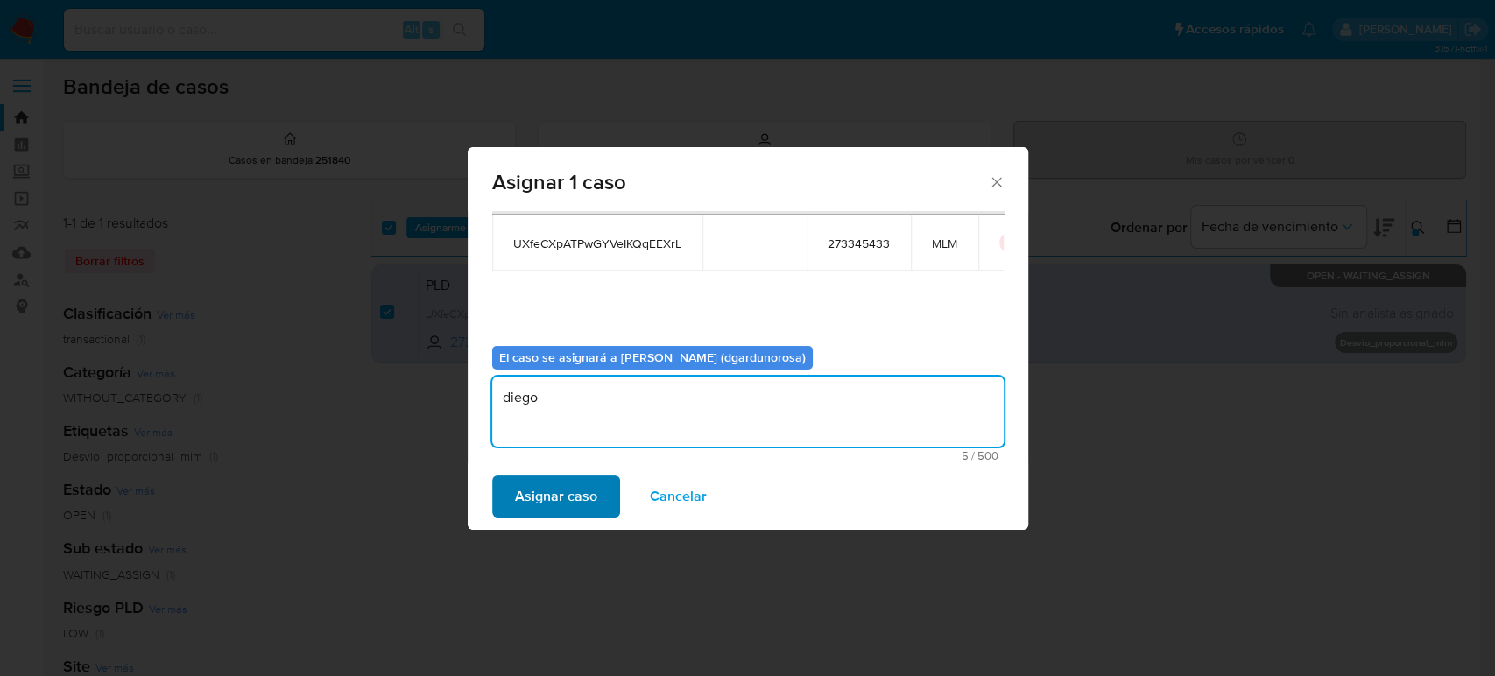
type textarea "diego"
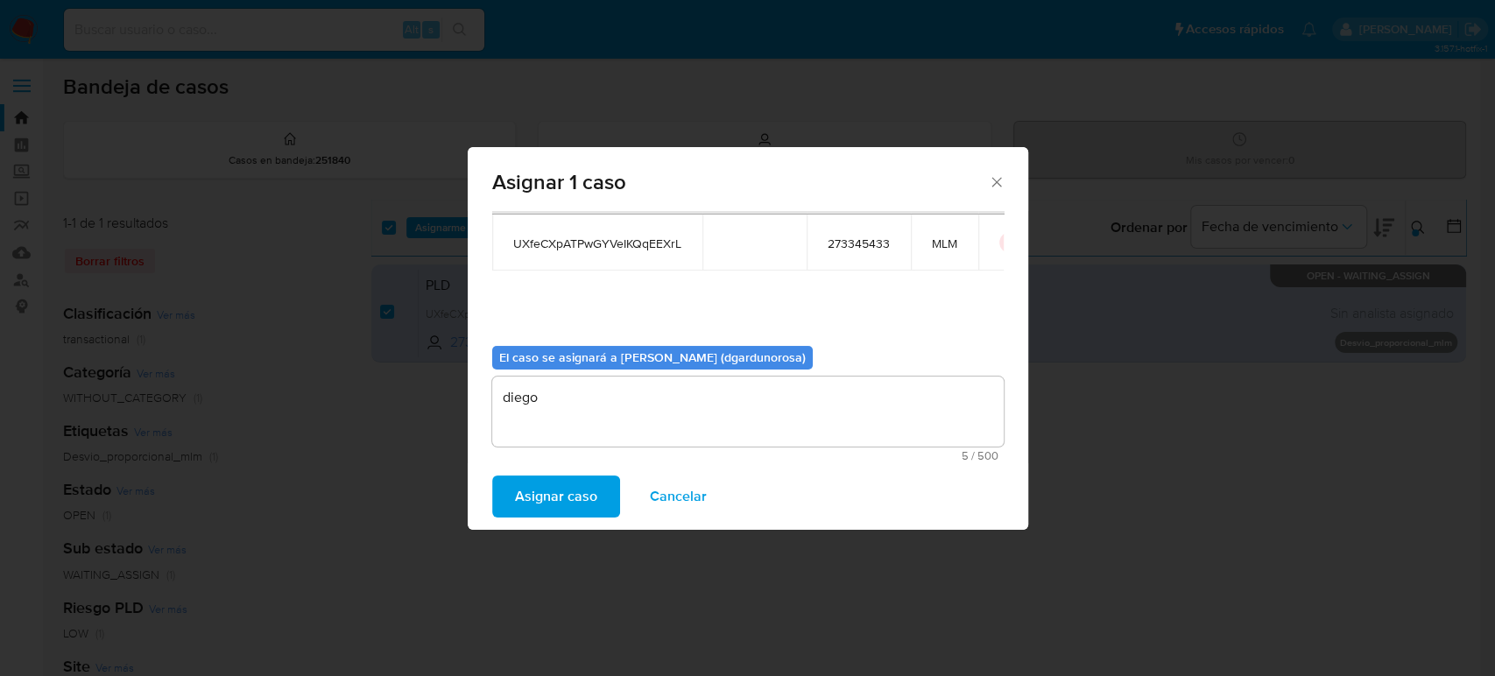
click at [582, 496] on span "Asignar caso" at bounding box center [556, 496] width 82 height 39
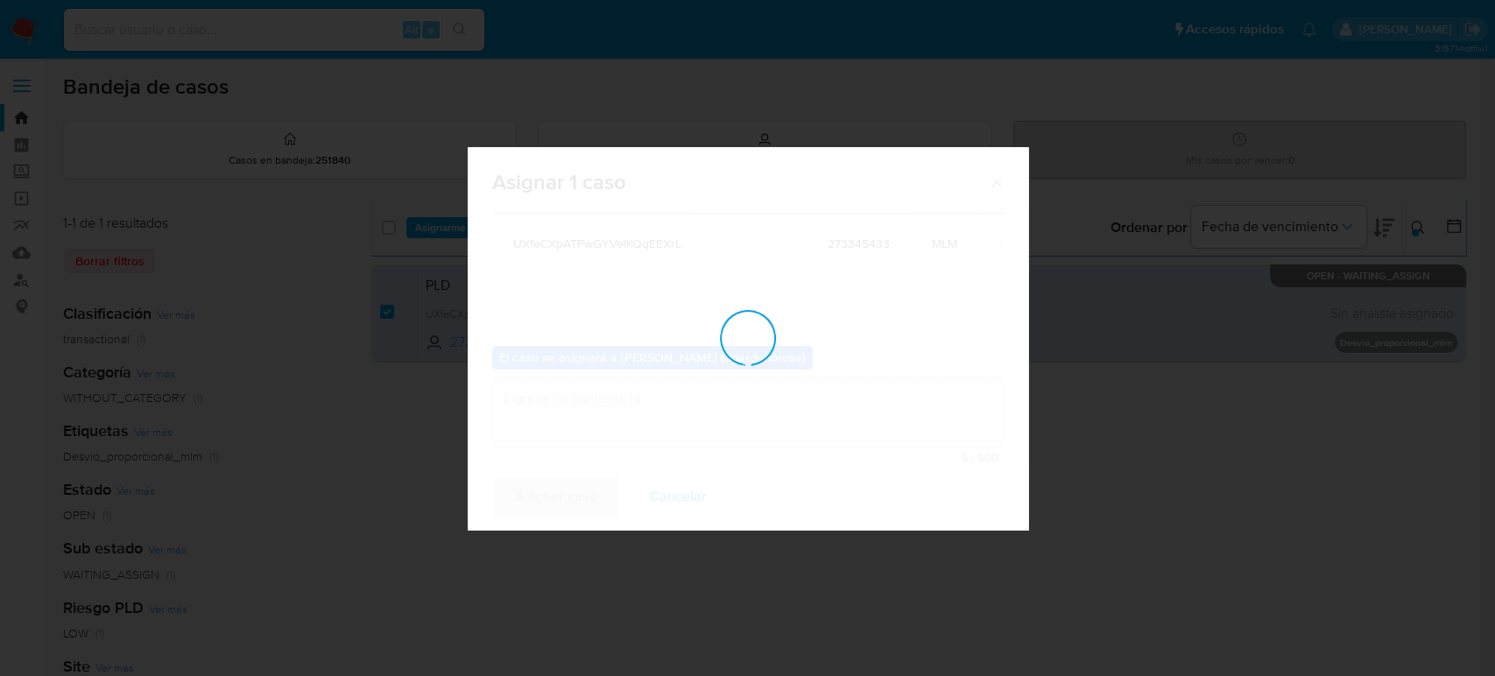
checkbox input "false"
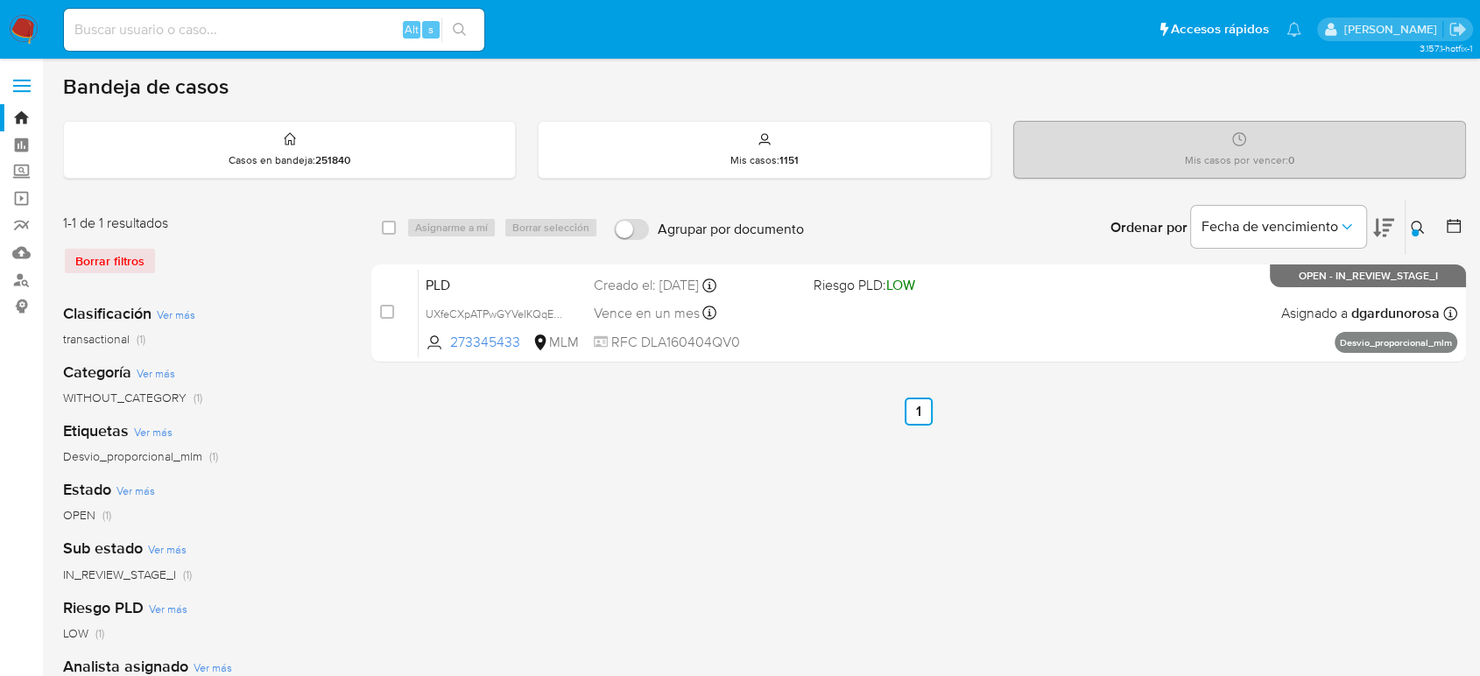
click at [645, 517] on div "select-all-cases-checkbox Asignarme a mí Borrar selección Agrupar por documento…" at bounding box center [918, 584] width 1095 height 769
click at [21, 28] on img at bounding box center [24, 30] width 30 height 30
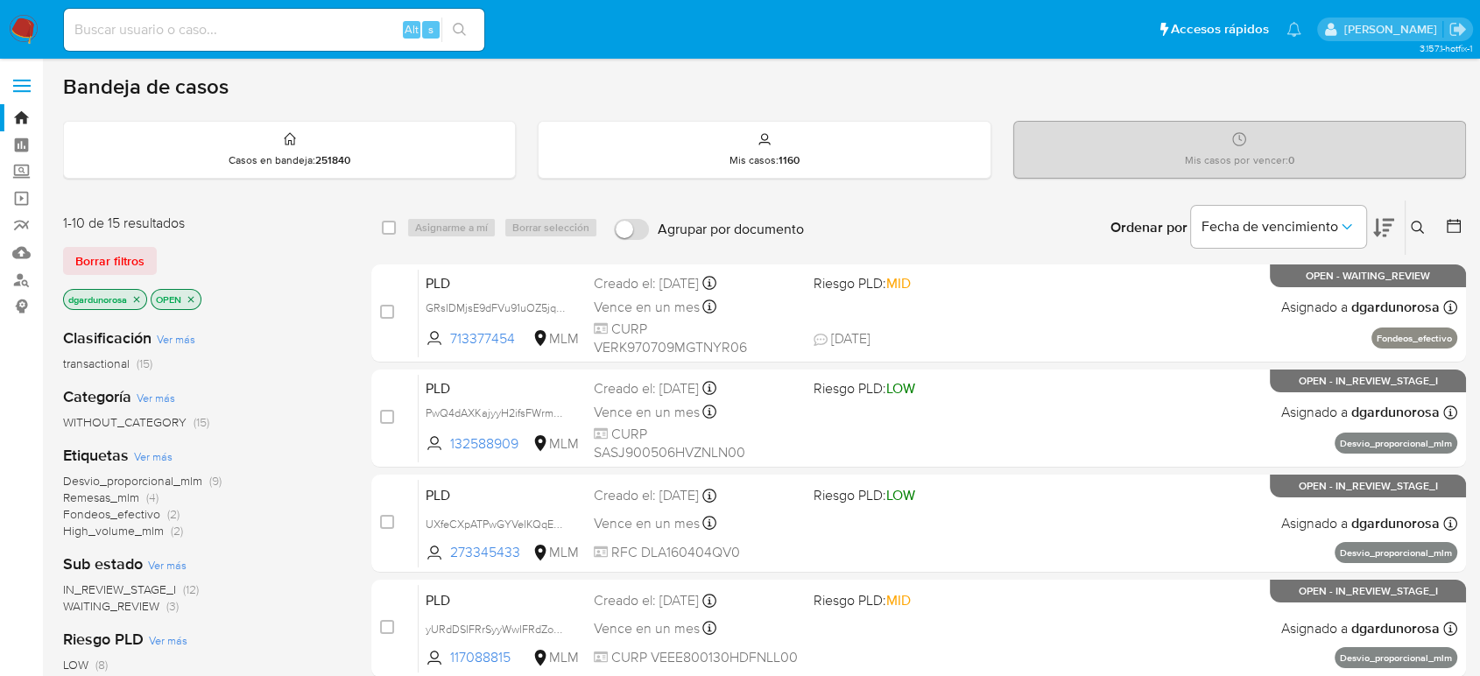
click at [147, 609] on span "WAITING_REVIEW" at bounding box center [111, 606] width 96 height 18
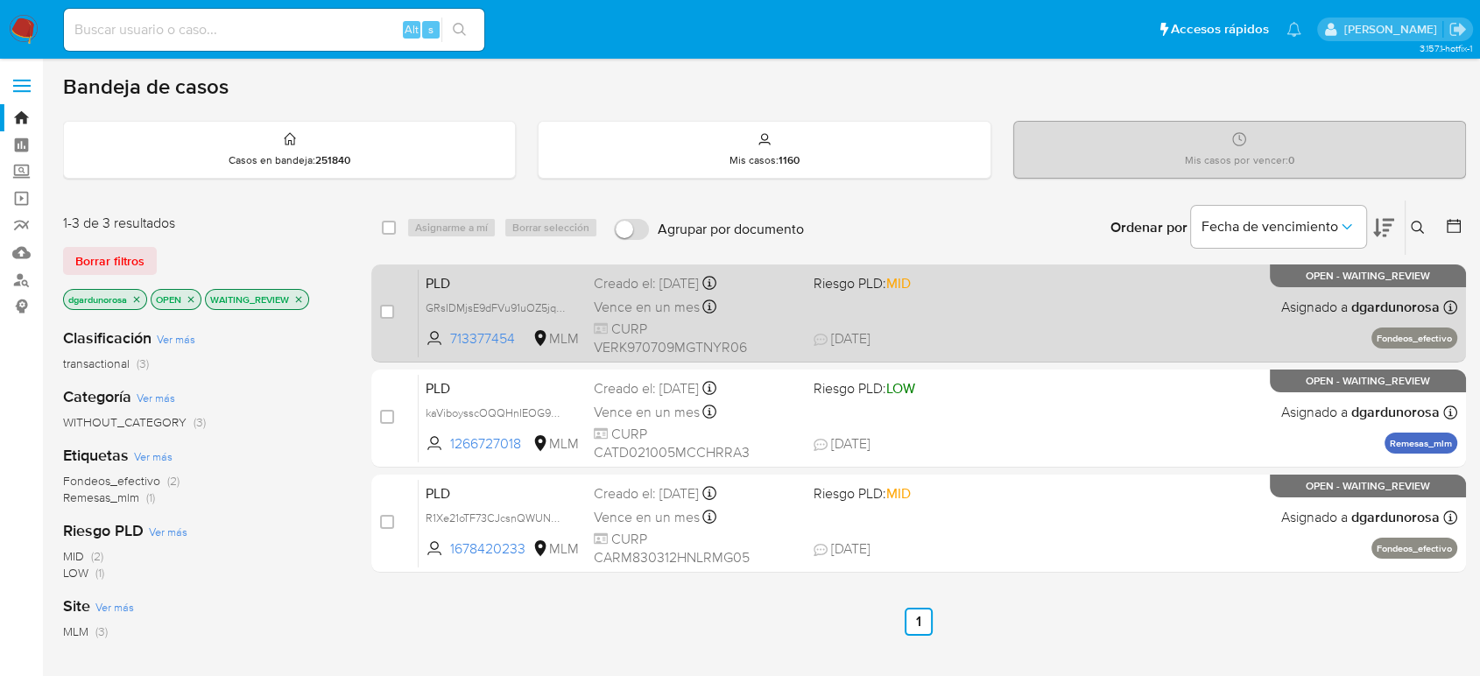
click at [987, 321] on div "PLD GRsIDMjsE9dFVu91uOZ5jqZd 713377454 MLM Riesgo PLD: MID Creado el: 12/08/202…" at bounding box center [938, 313] width 1039 height 88
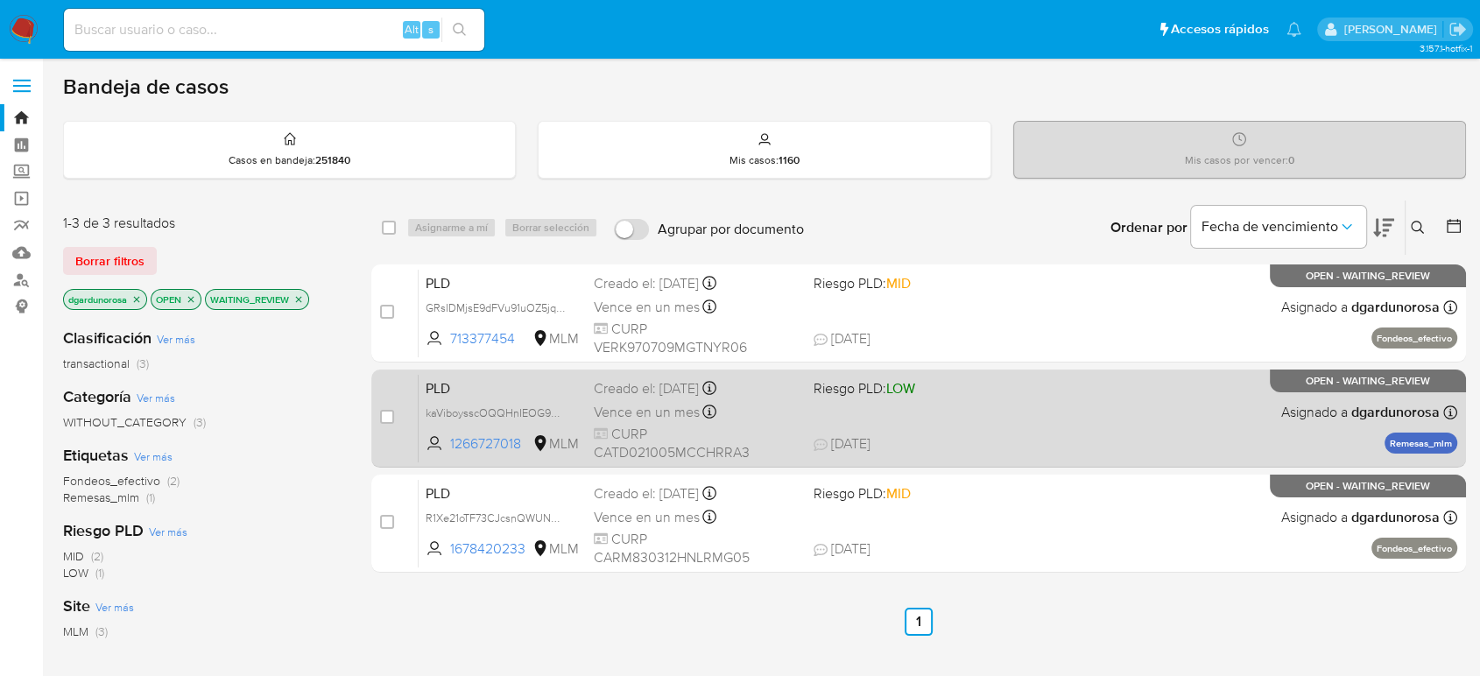
click at [1041, 388] on div "PLD kaViboysscOQQHnIEOG9OvZt 1266727018 MLM Riesgo PLD: LOW Creado el: 12/08/20…" at bounding box center [938, 418] width 1039 height 88
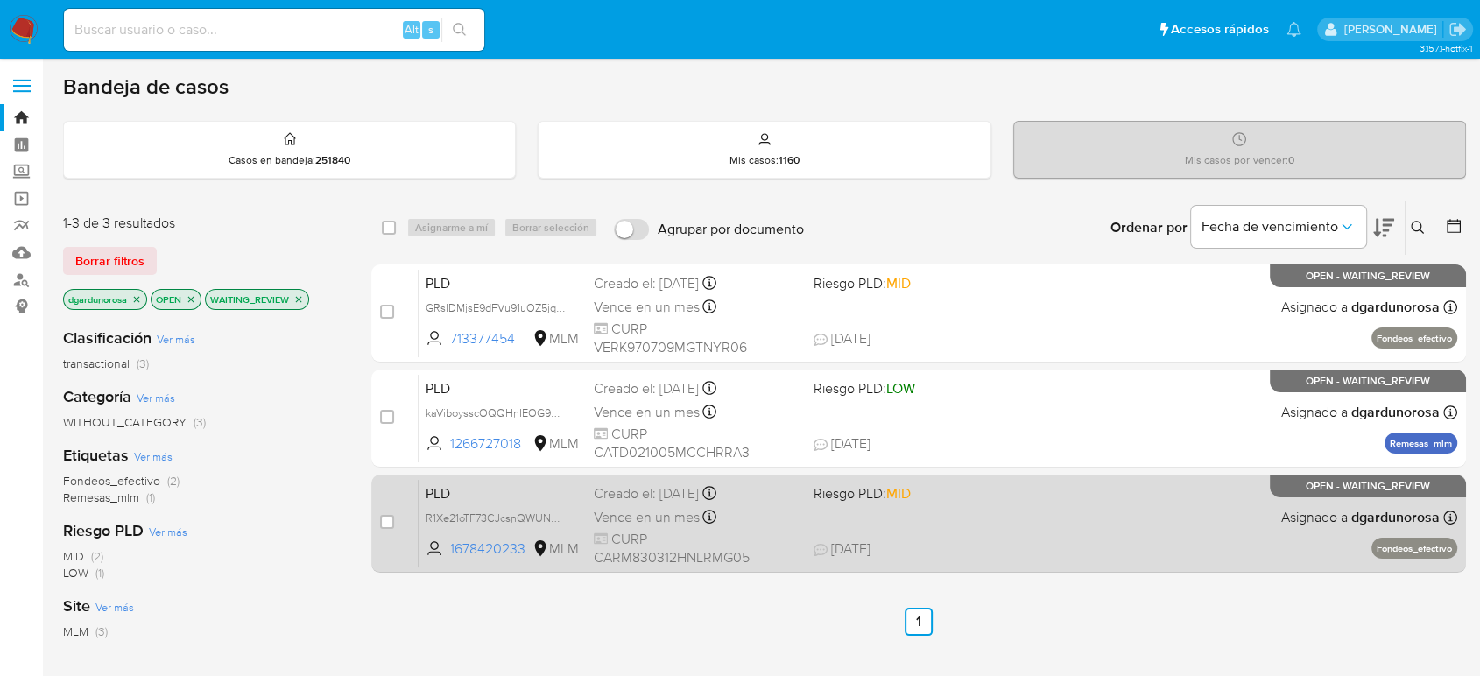
click at [1129, 503] on div "PLD R1Xe21oTF73CJcsnQWUNd5gt 1678420233 MLM Riesgo PLD: MID Creado el: 12/08/20…" at bounding box center [938, 523] width 1039 height 88
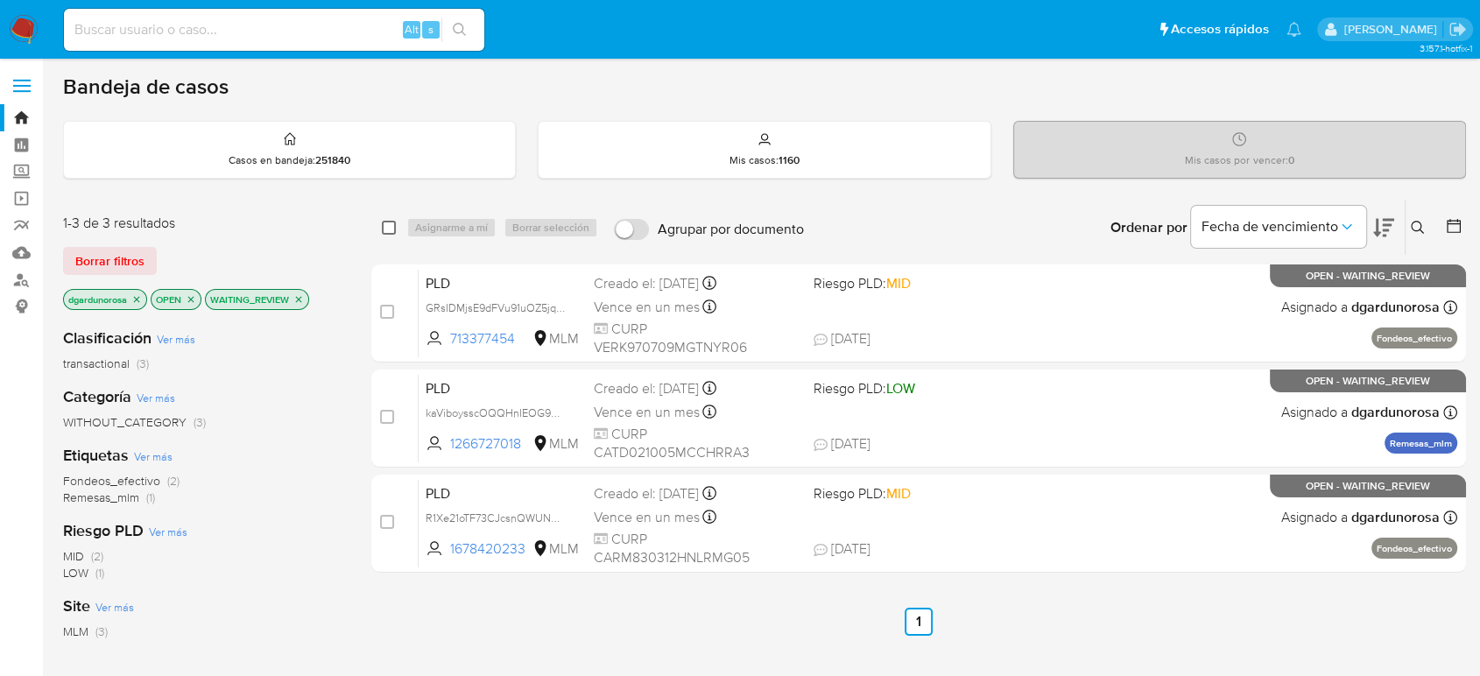
click at [391, 230] on input "checkbox" at bounding box center [389, 228] width 14 height 14
checkbox input "true"
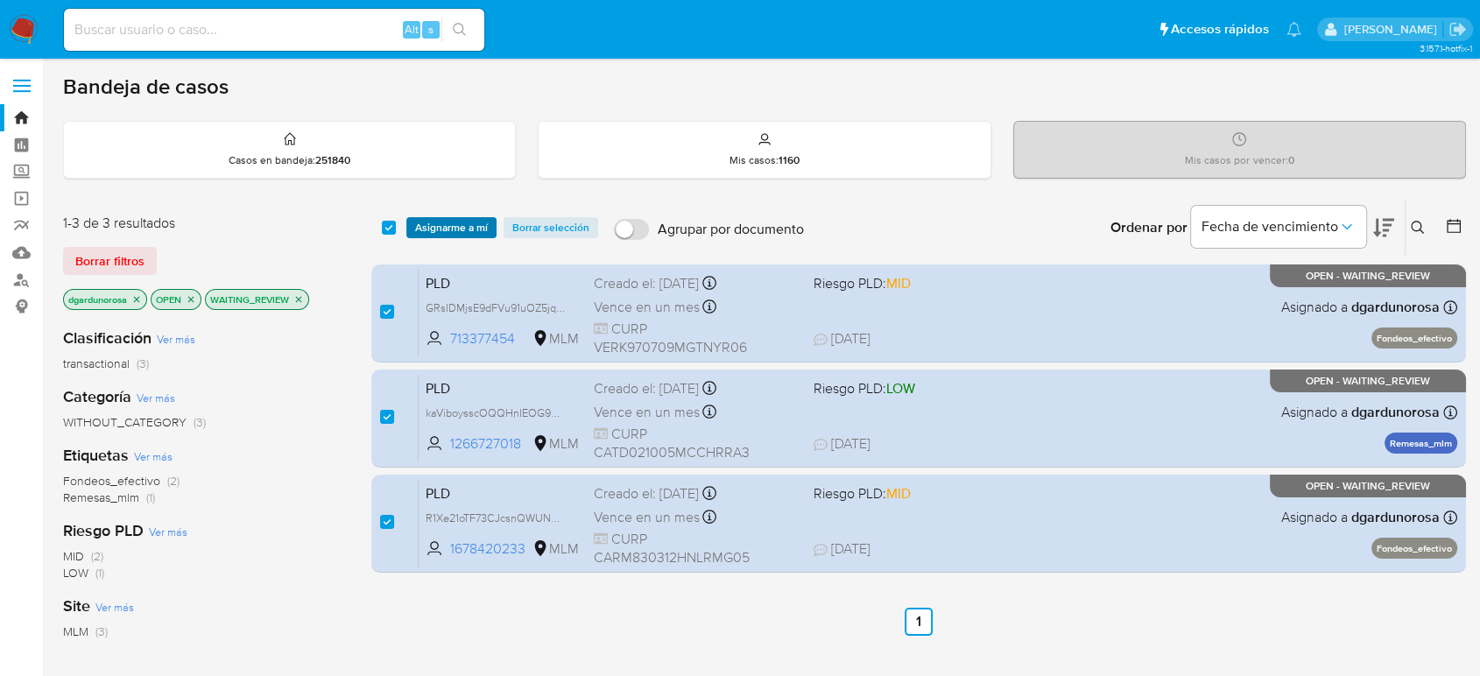
click at [455, 226] on span "Asignarme a mí" at bounding box center [451, 228] width 73 height 18
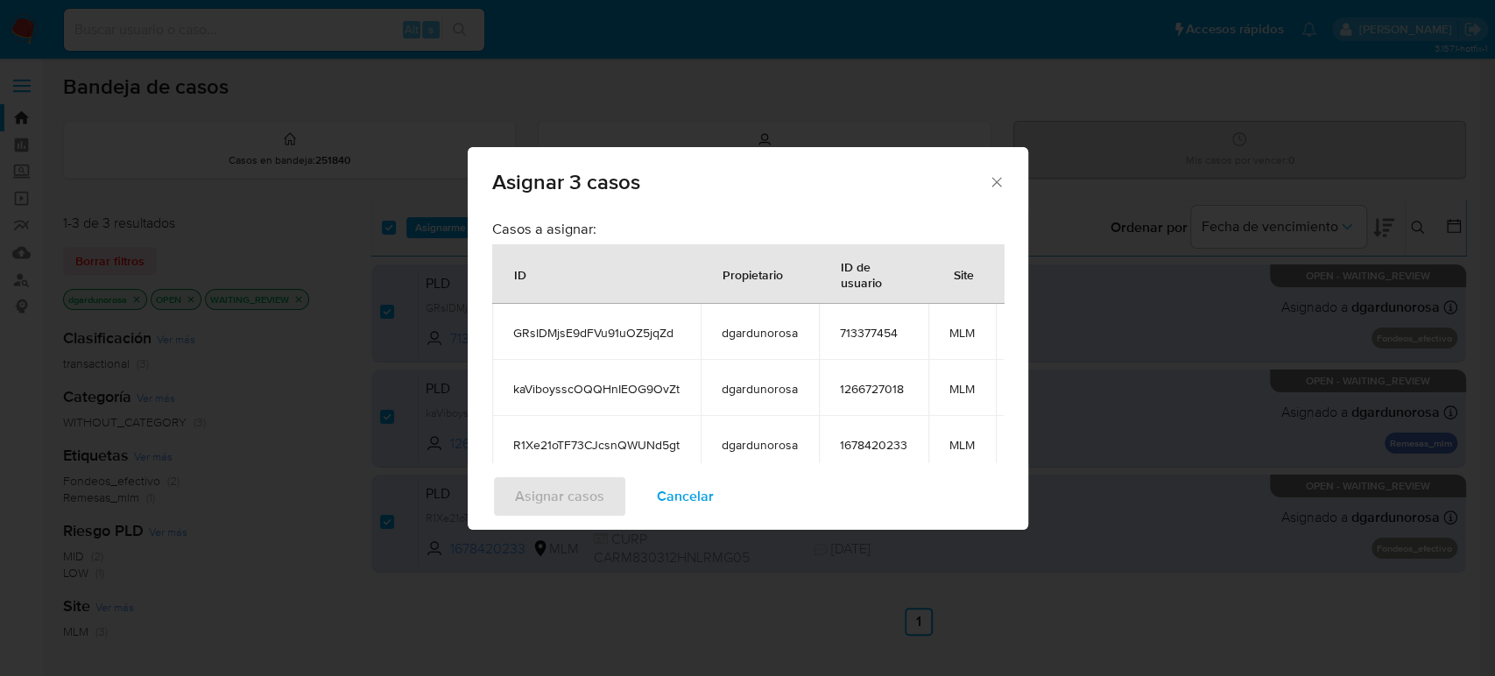
scroll to position [170, 0]
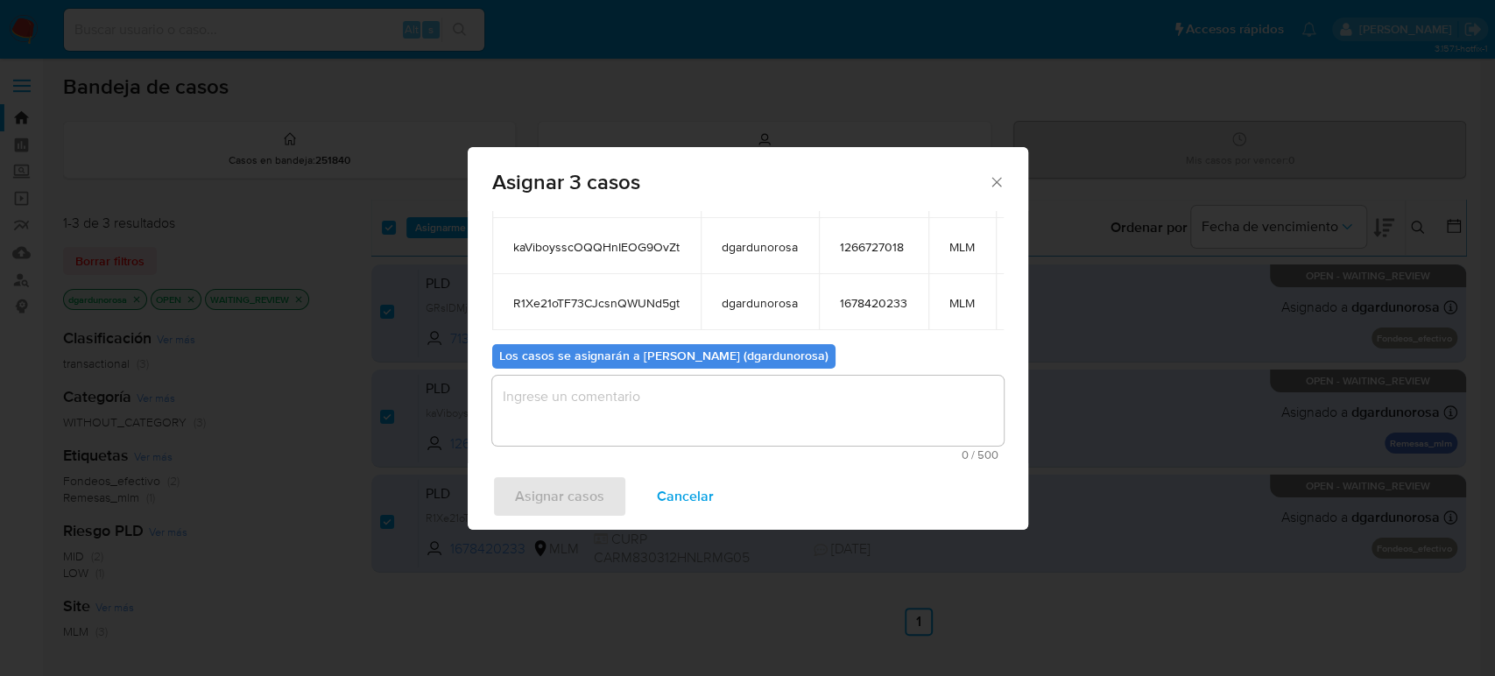
click at [904, 426] on textarea "assign-modal" at bounding box center [747, 411] width 511 height 70
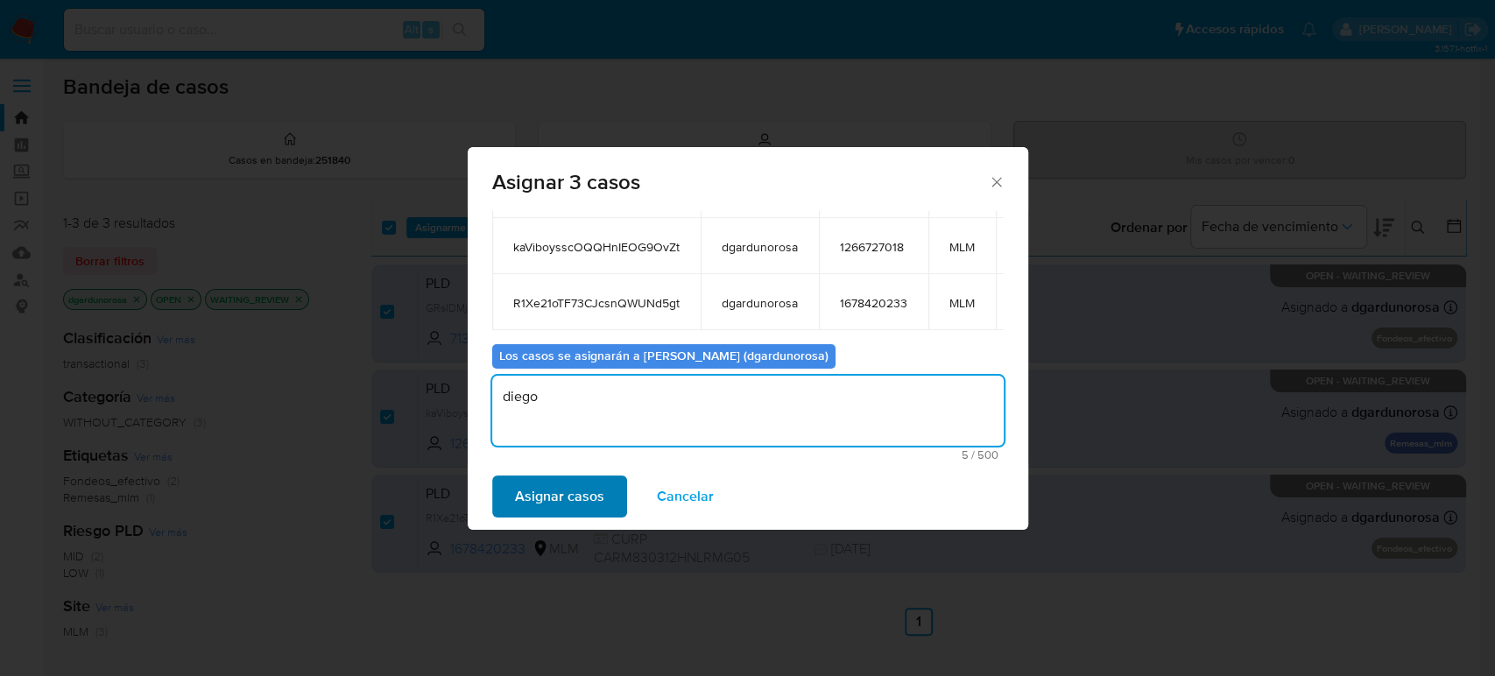
type textarea "diego"
click at [575, 503] on span "Asignar casos" at bounding box center [559, 496] width 89 height 39
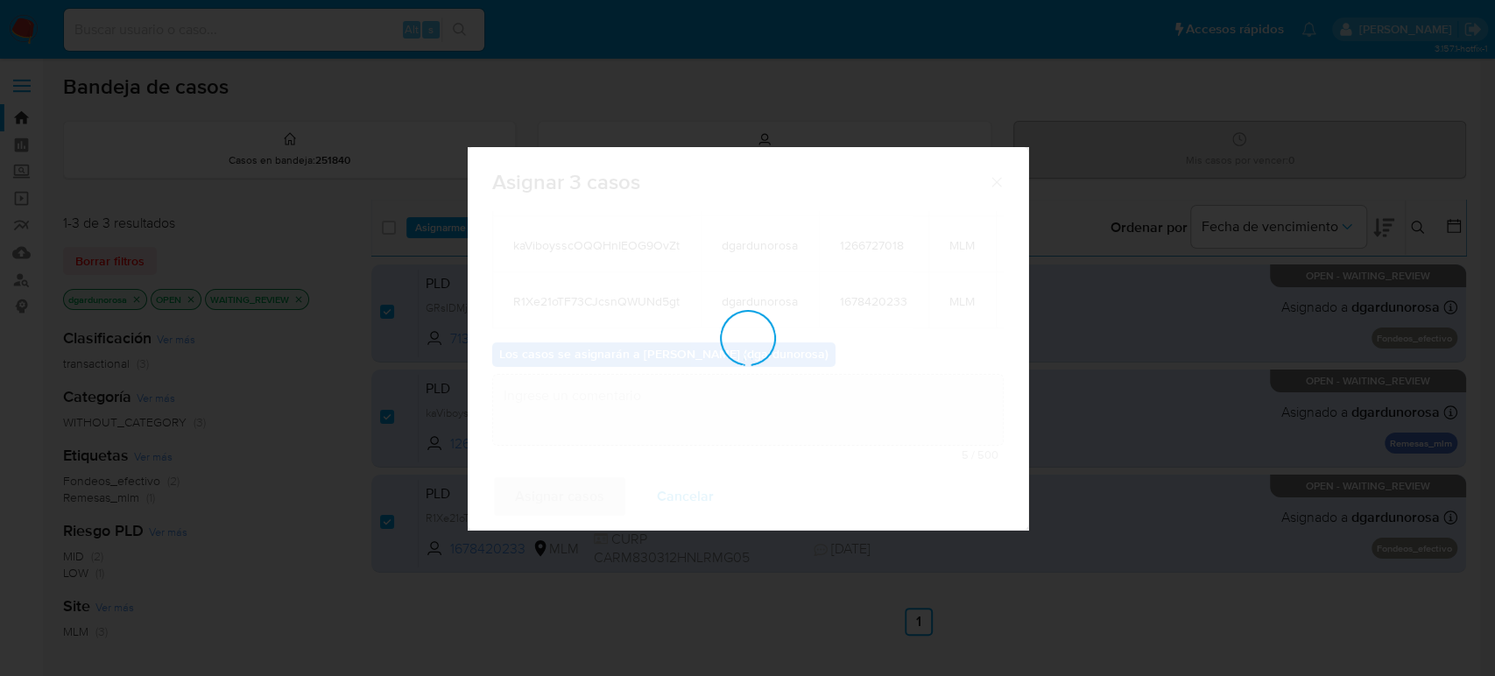
checkbox input "false"
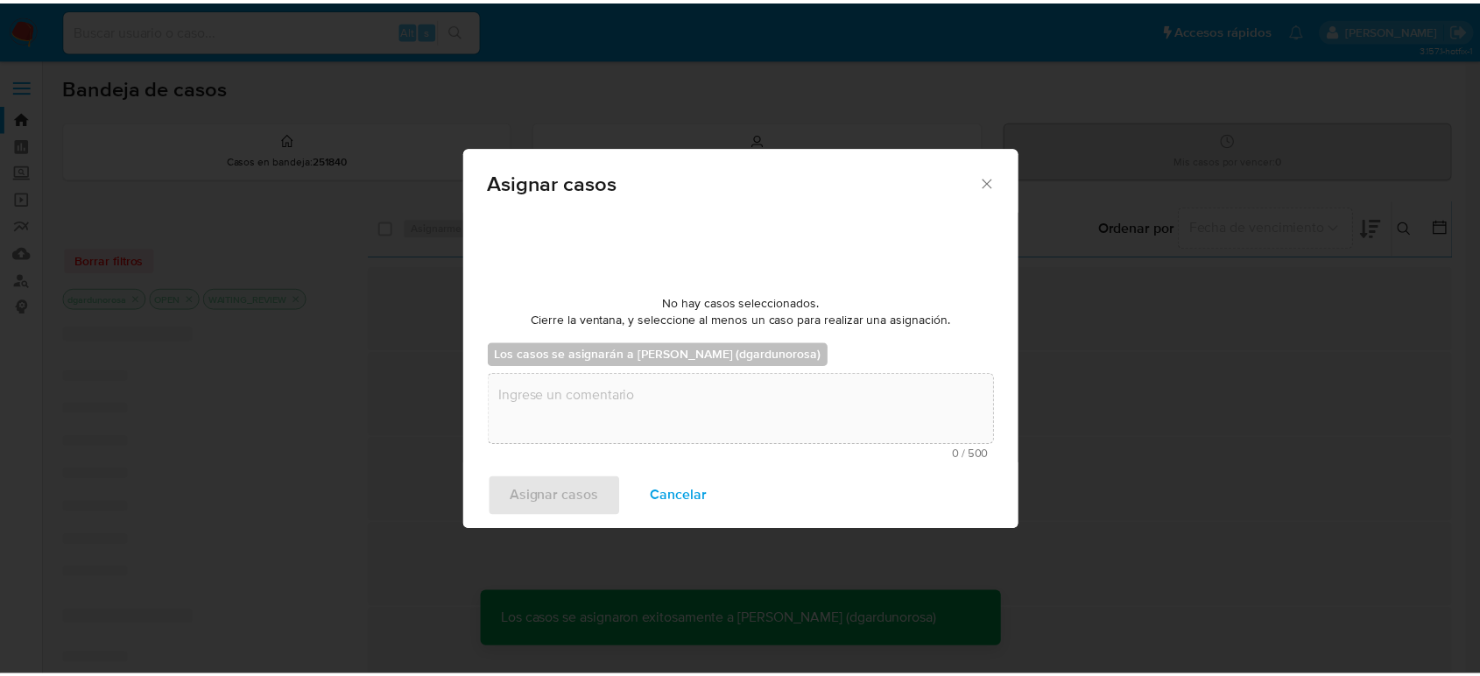
scroll to position [105, 0]
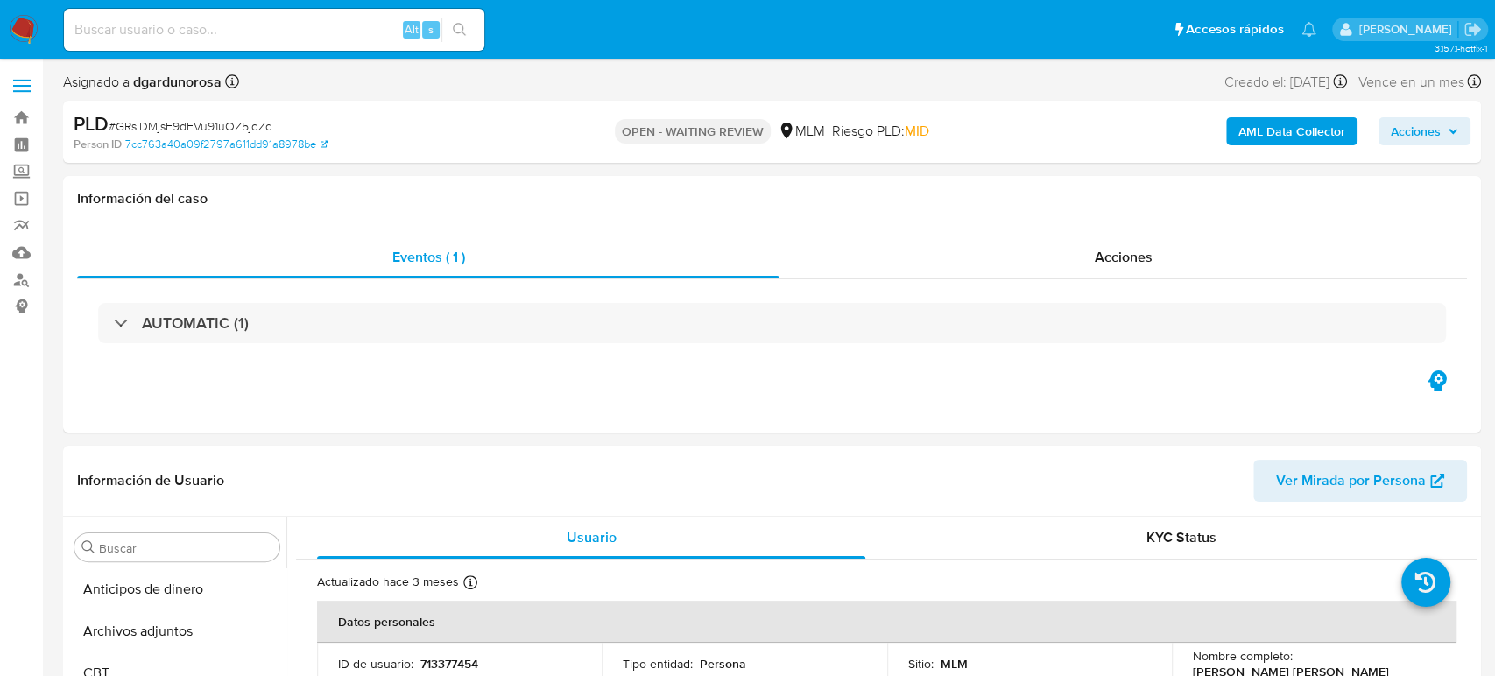
select select "10"
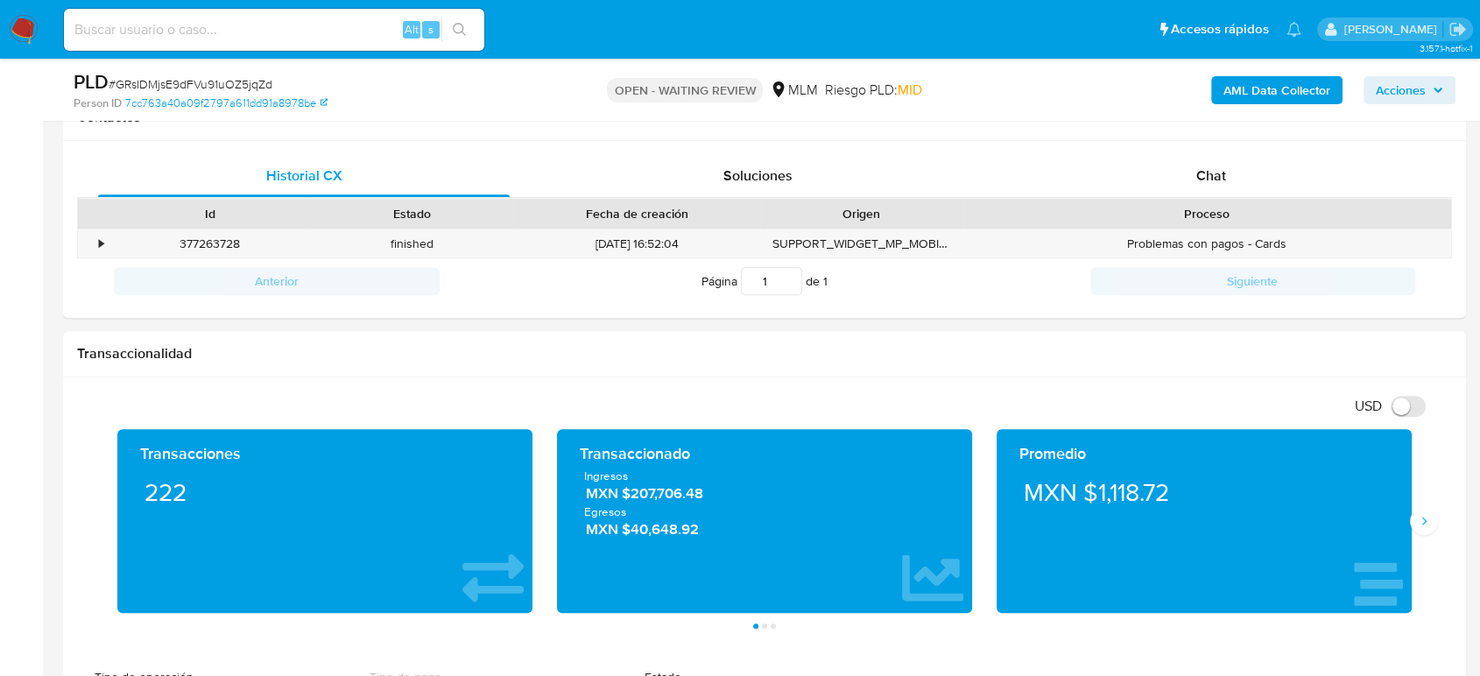
scroll to position [847, 0]
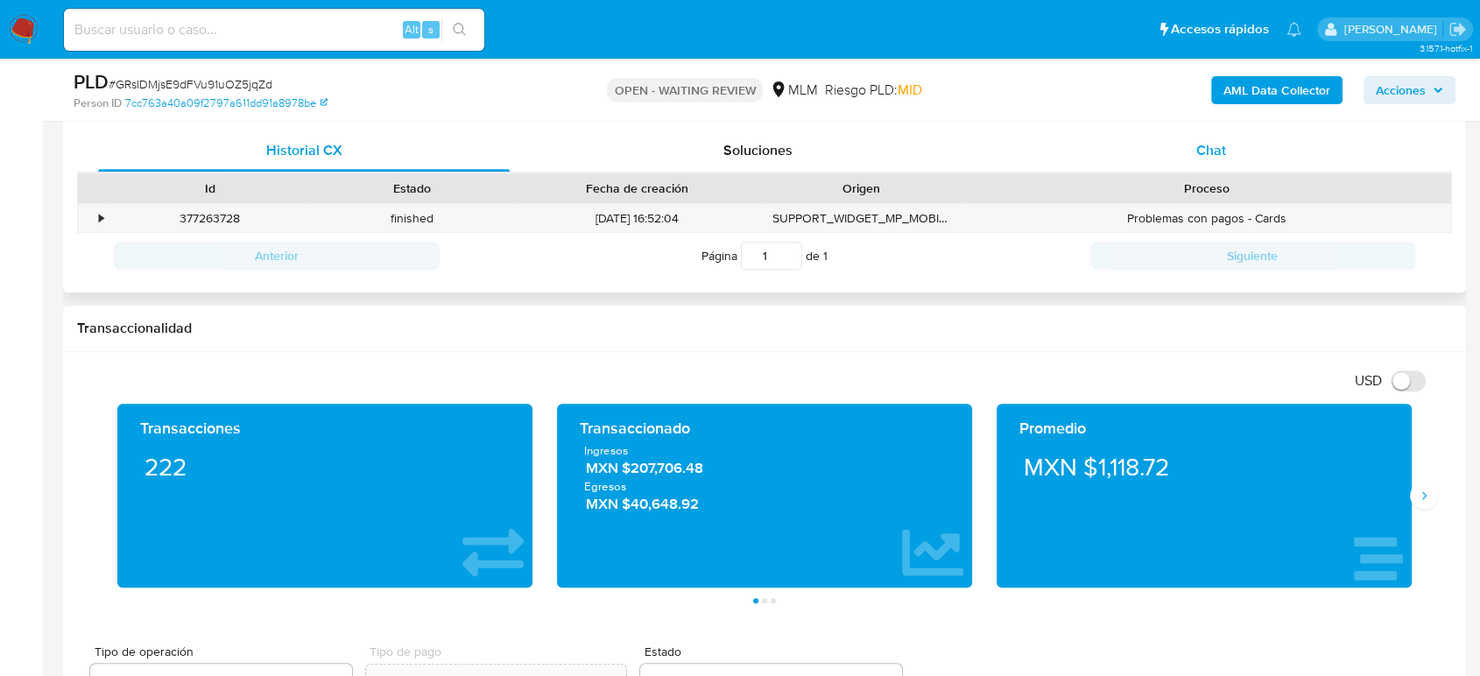
click at [1252, 149] on div "Chat" at bounding box center [1211, 151] width 412 height 42
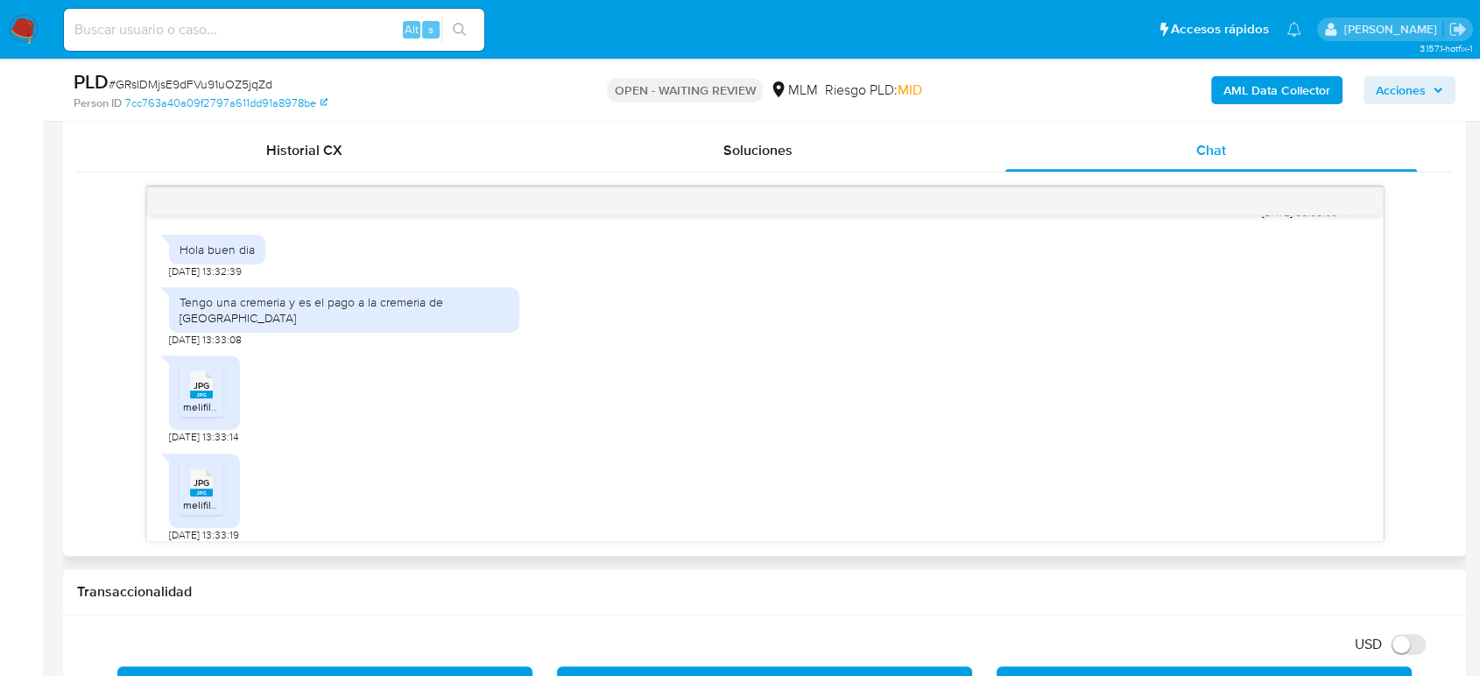
scroll to position [631, 0]
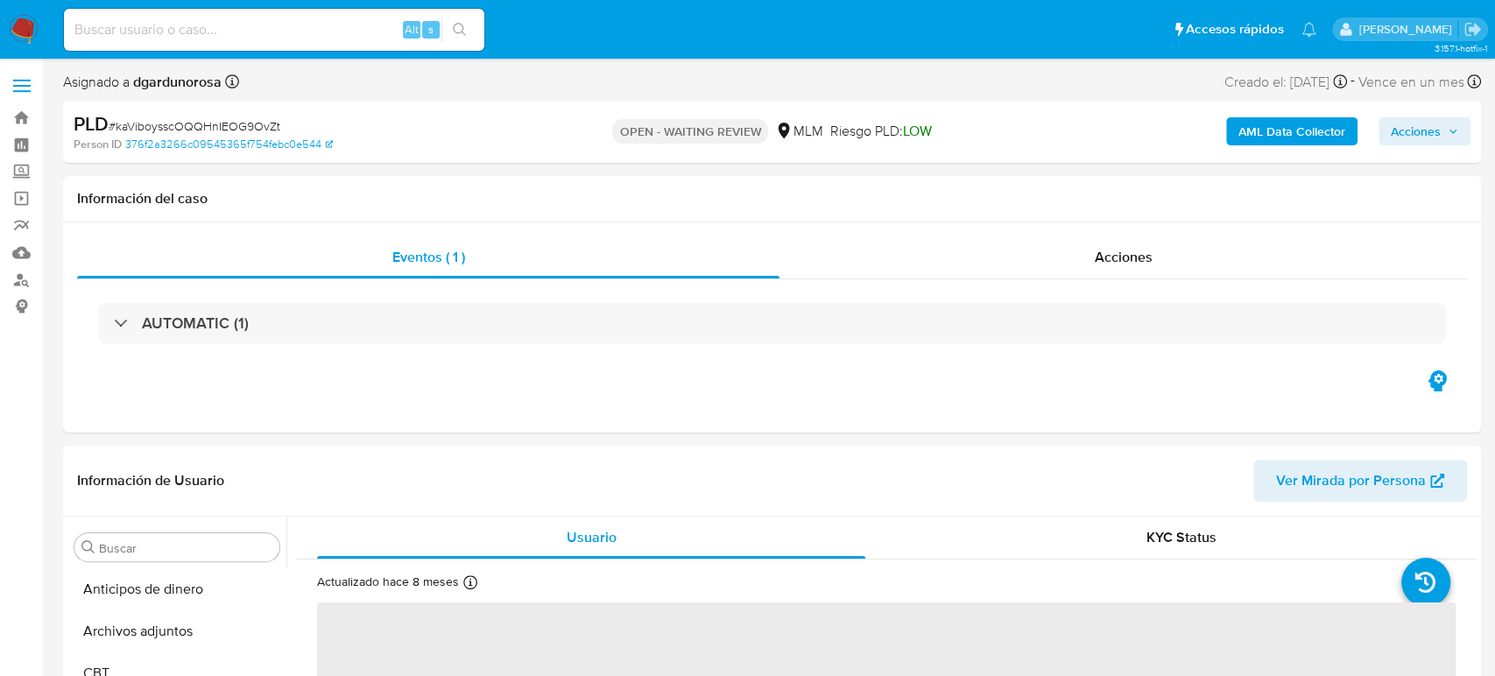
select select "10"
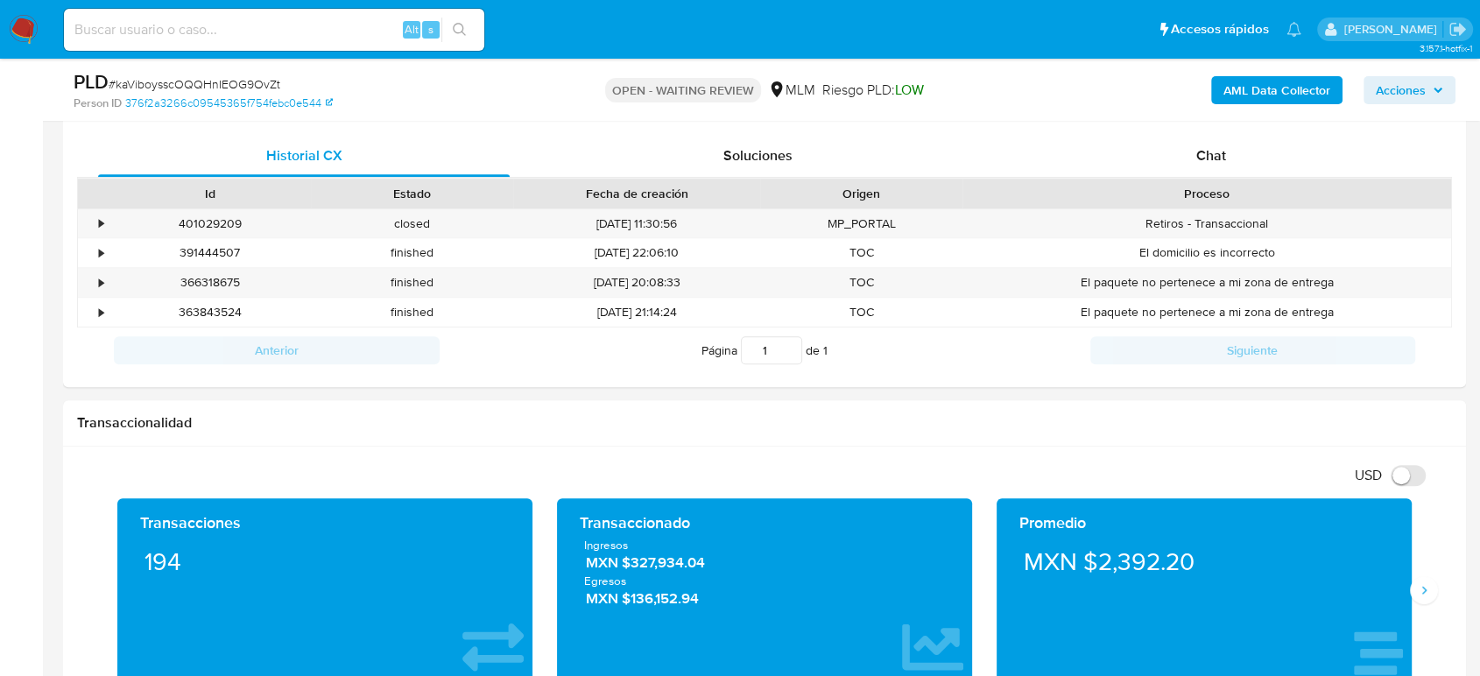
scroll to position [846, 0]
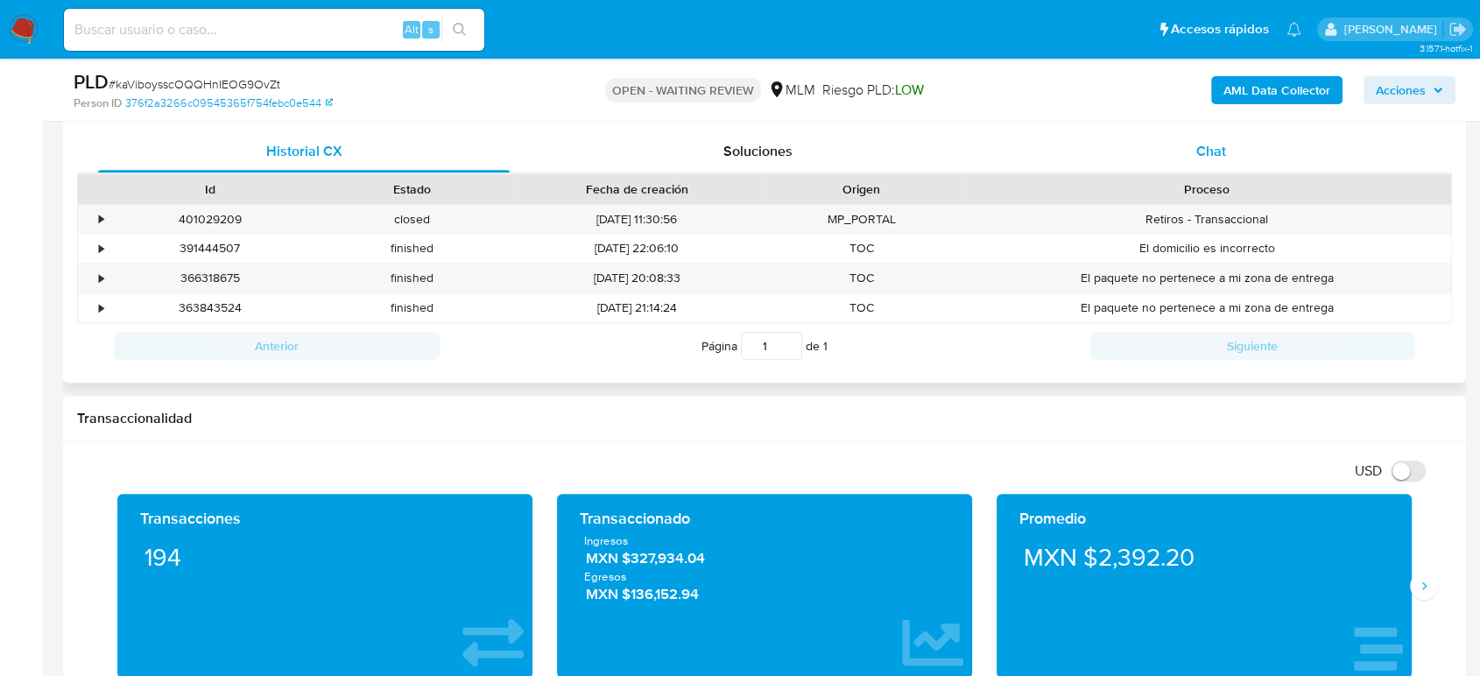
click at [1222, 159] on span "Chat" at bounding box center [1211, 151] width 30 height 20
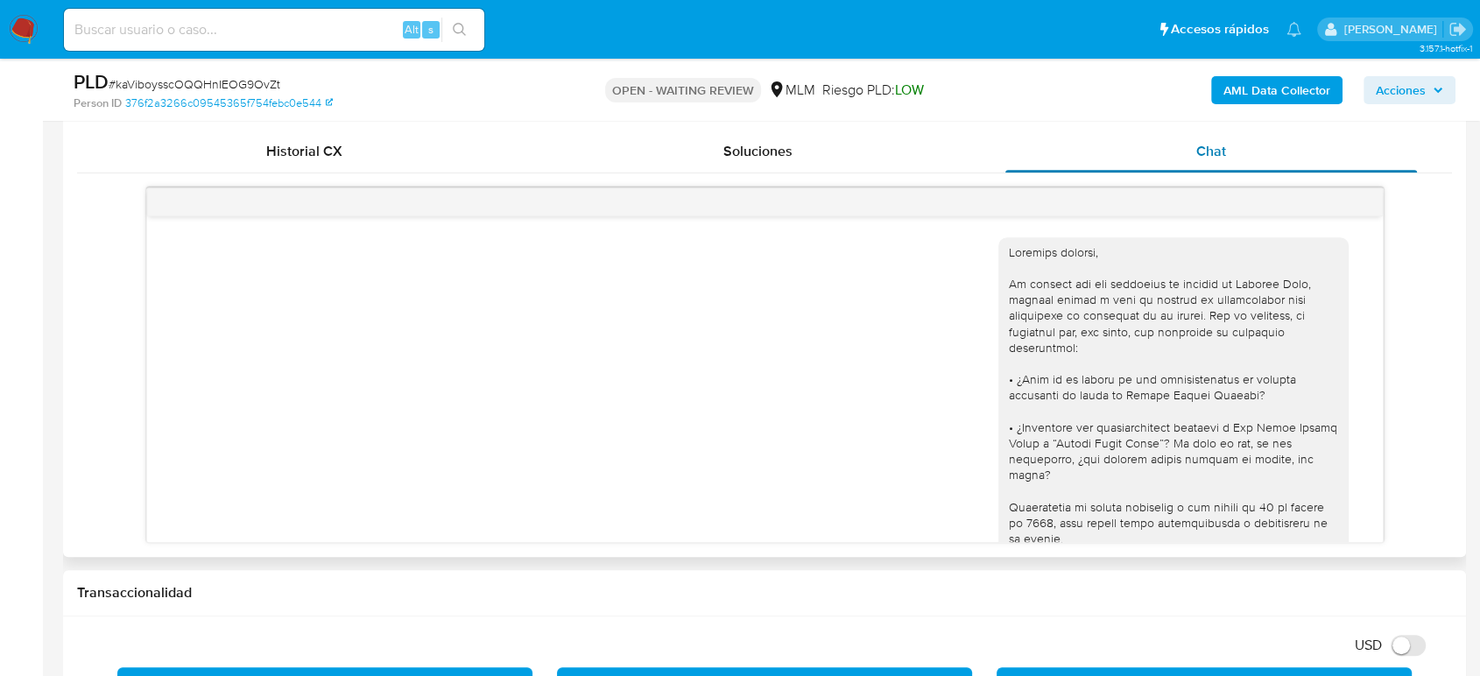
scroll to position [394, 0]
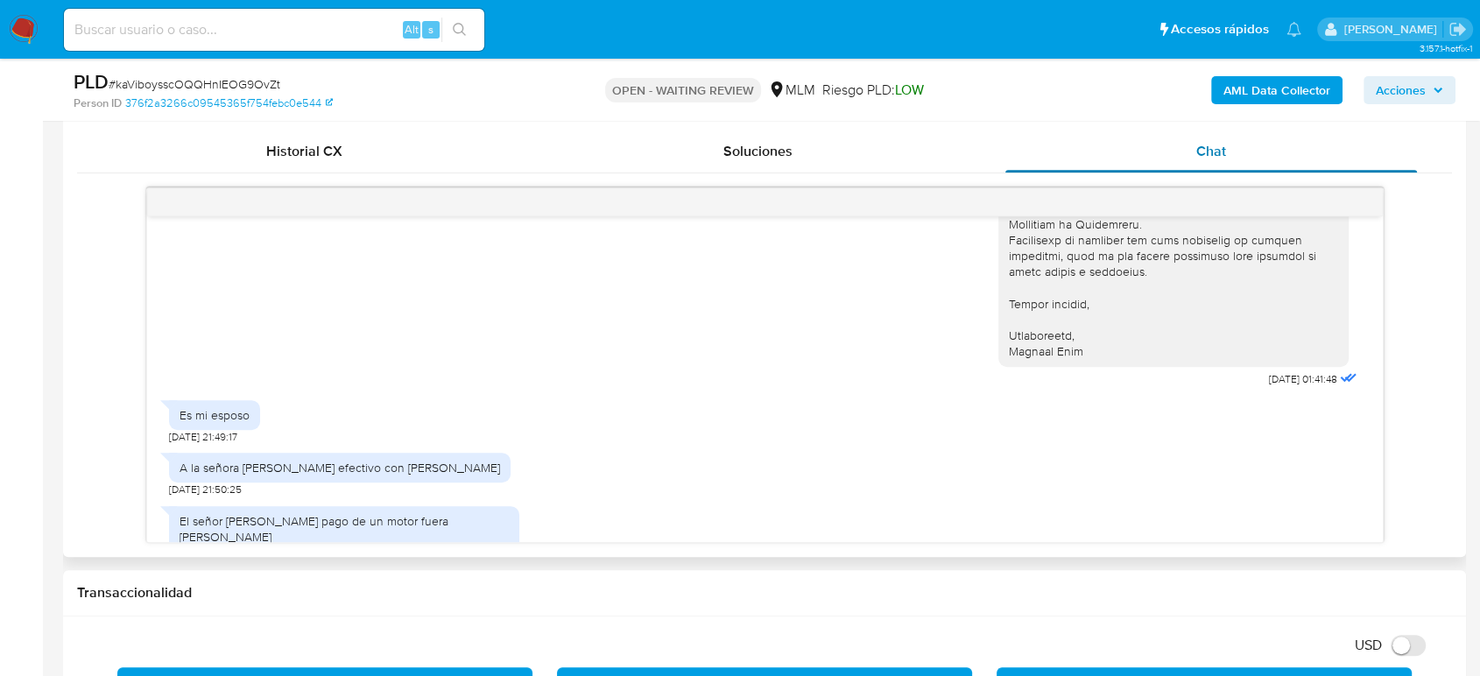
click at [1222, 159] on span "Chat" at bounding box center [1211, 151] width 30 height 20
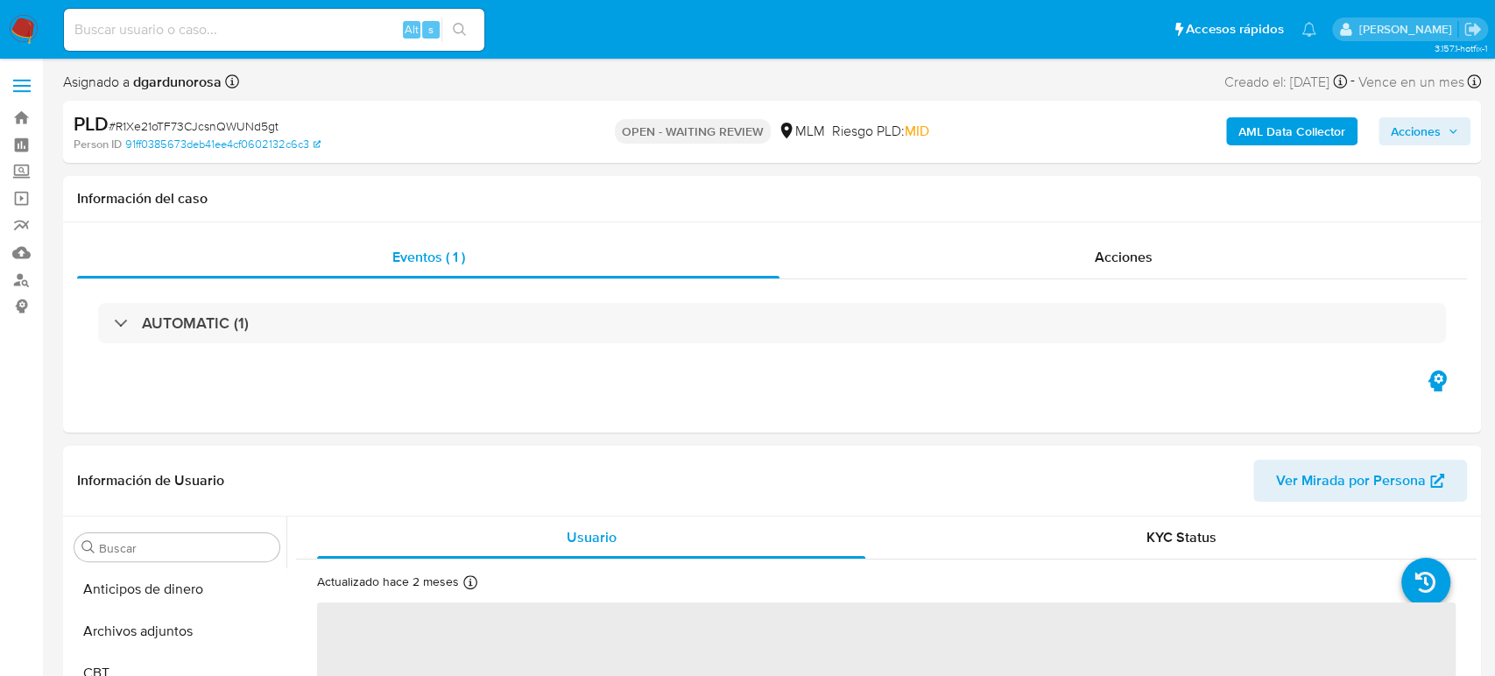
select select "10"
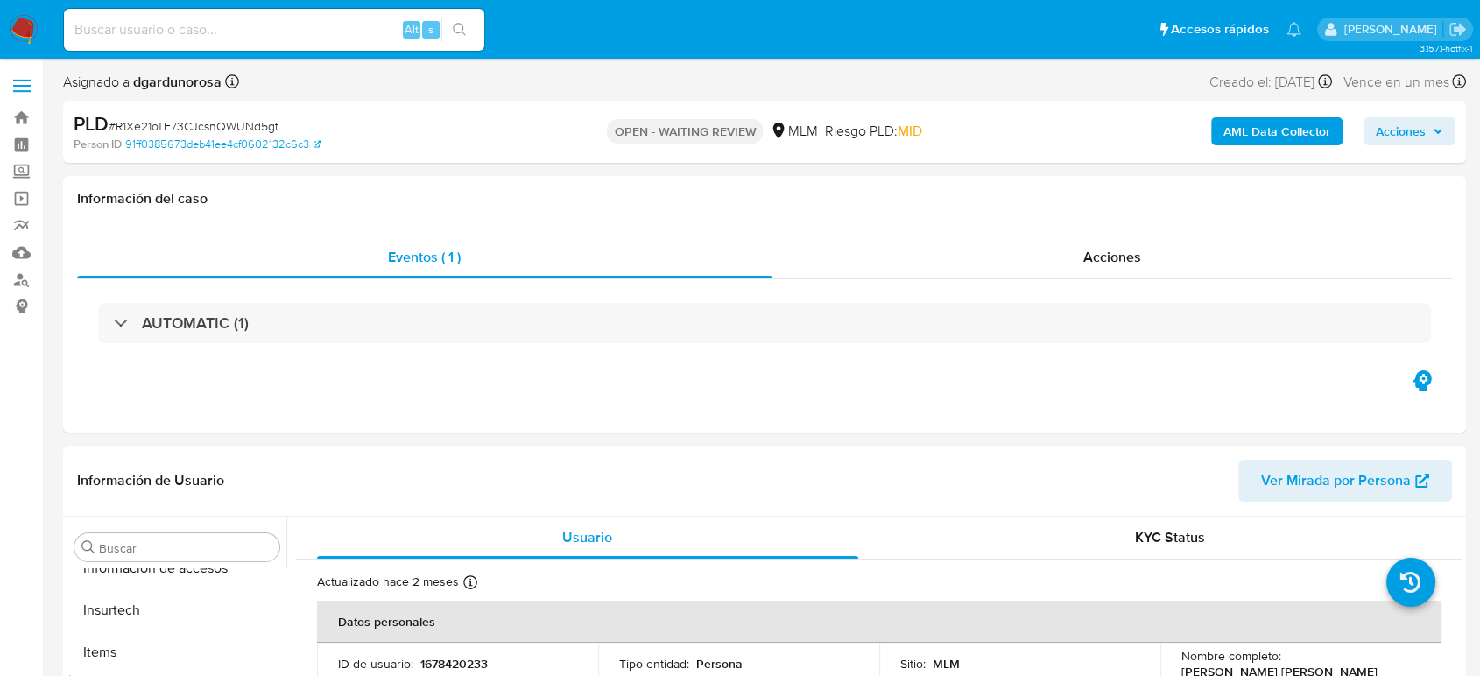
scroll to position [740, 0]
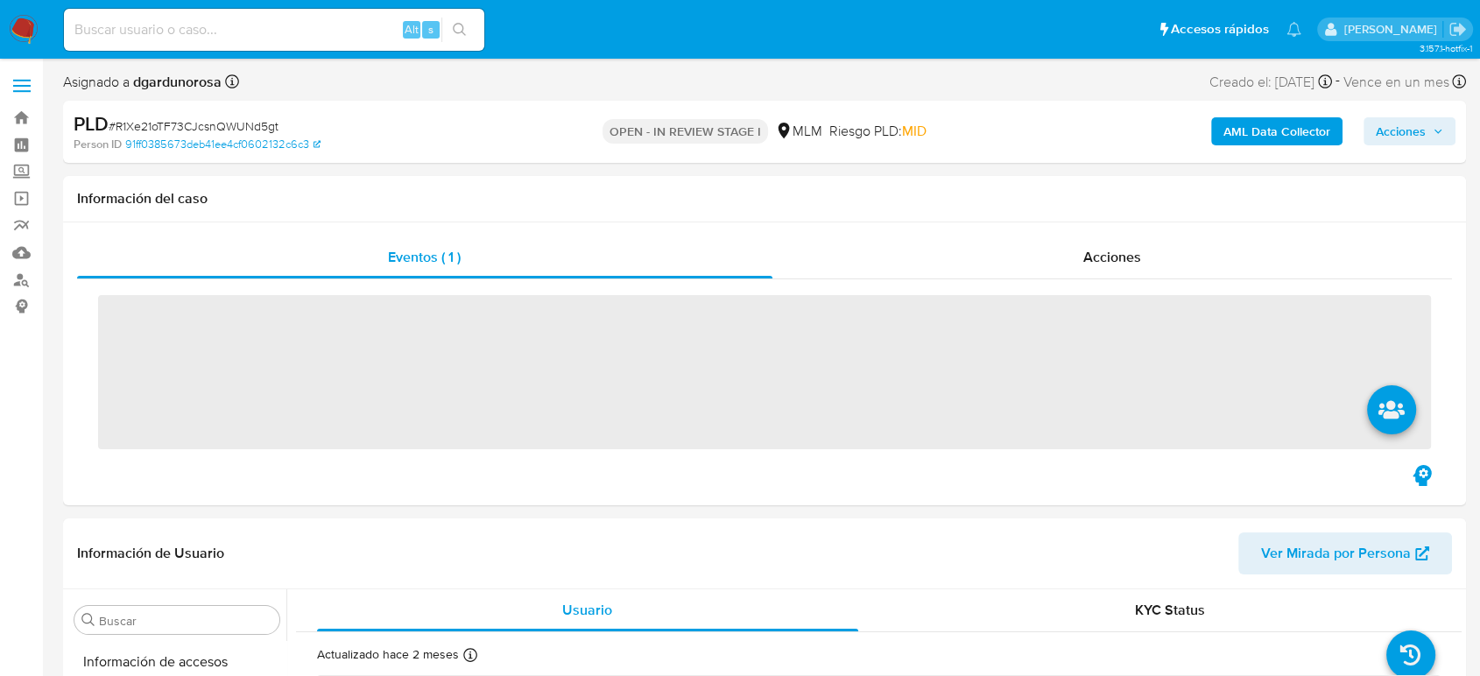
scroll to position [740, 0]
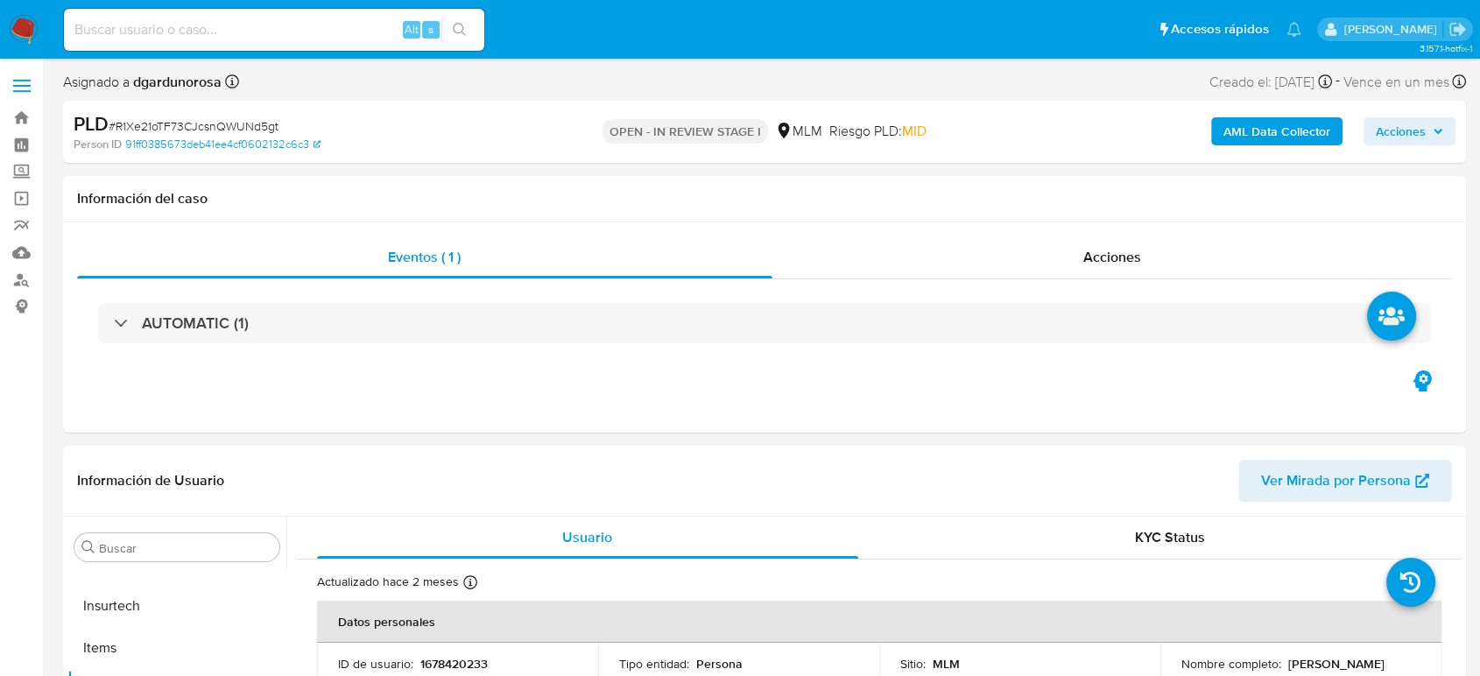
select select "10"
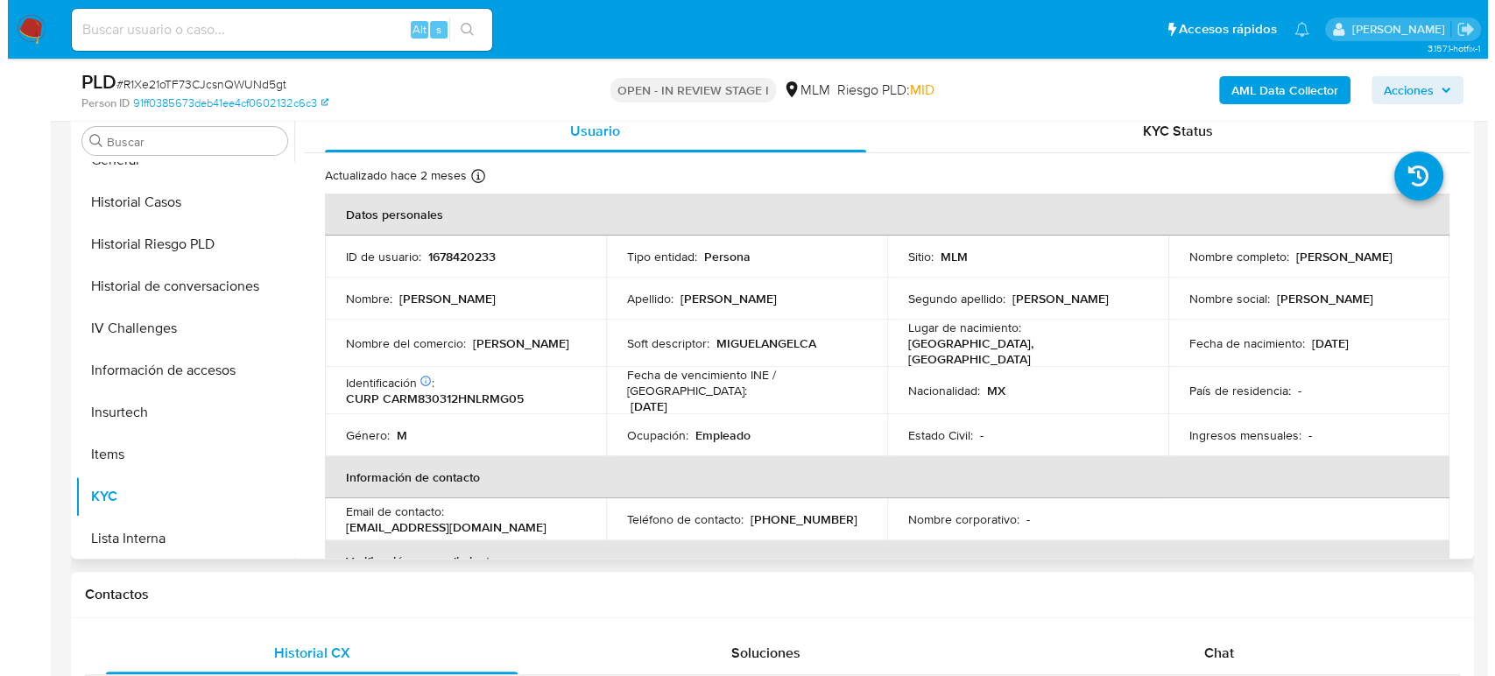
scroll to position [523, 0]
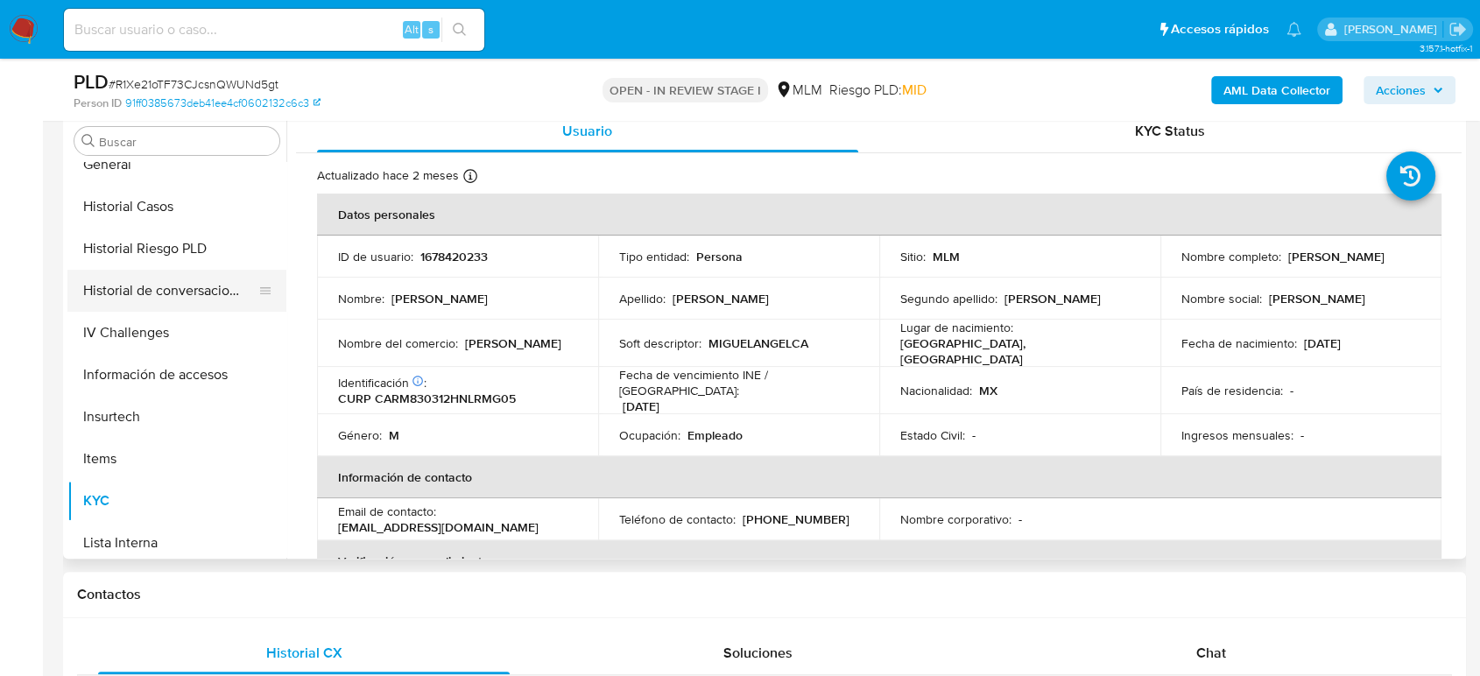
click at [222, 293] on button "Historial de conversaciones" at bounding box center [169, 291] width 205 height 42
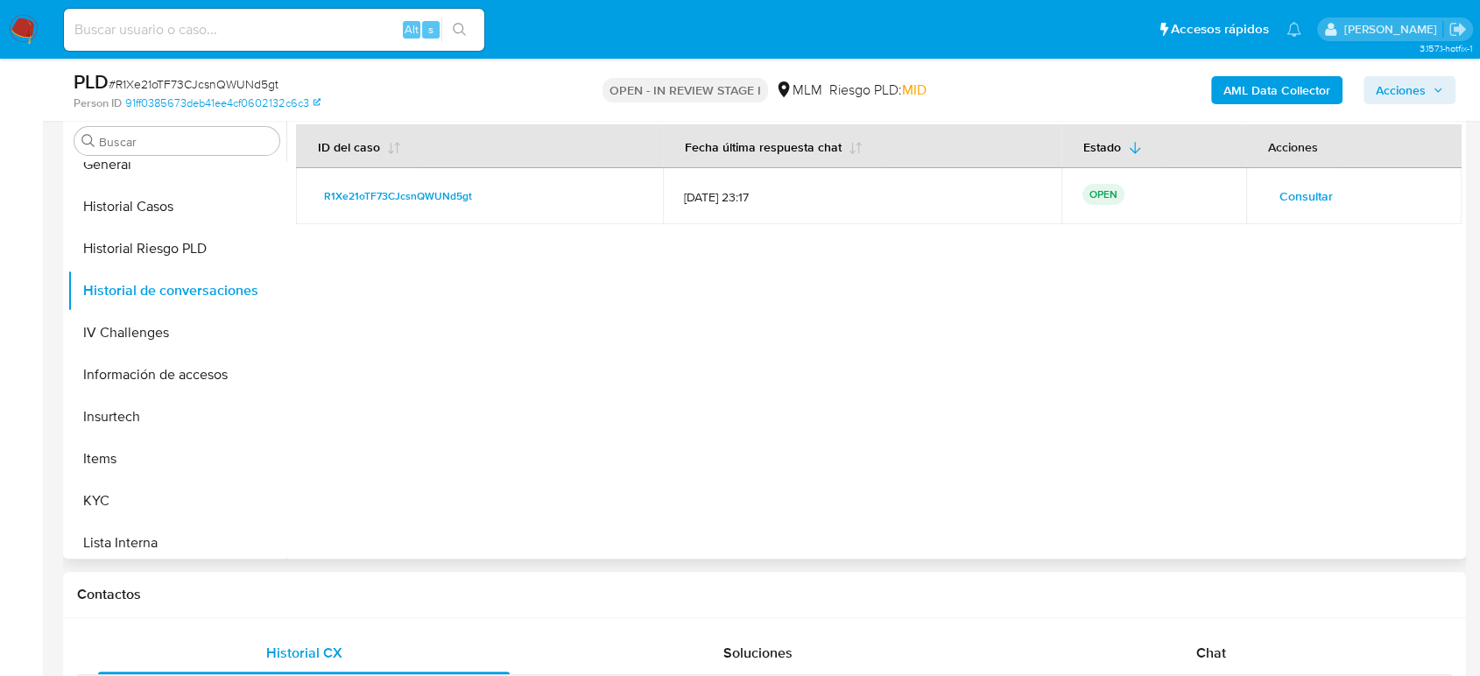
click at [1311, 192] on span "Consultar" at bounding box center [1306, 196] width 53 height 25
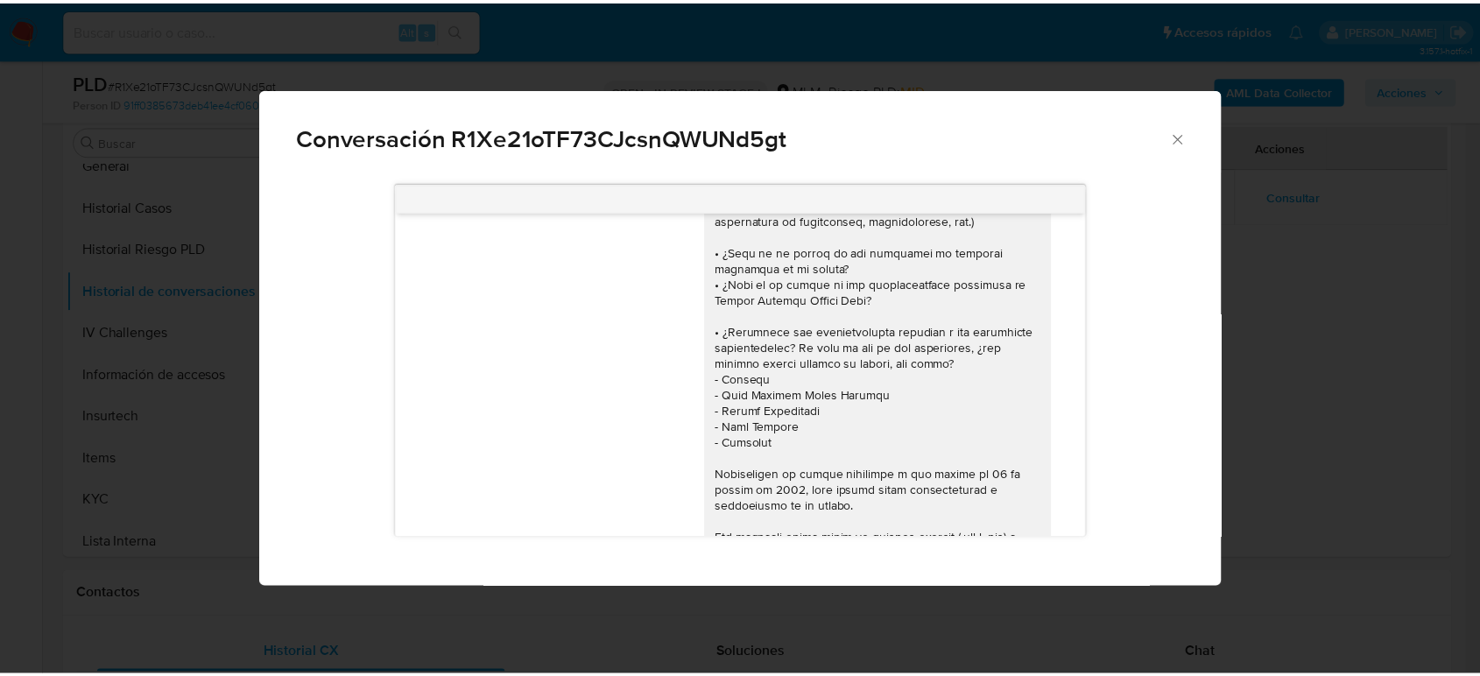
scroll to position [0, 0]
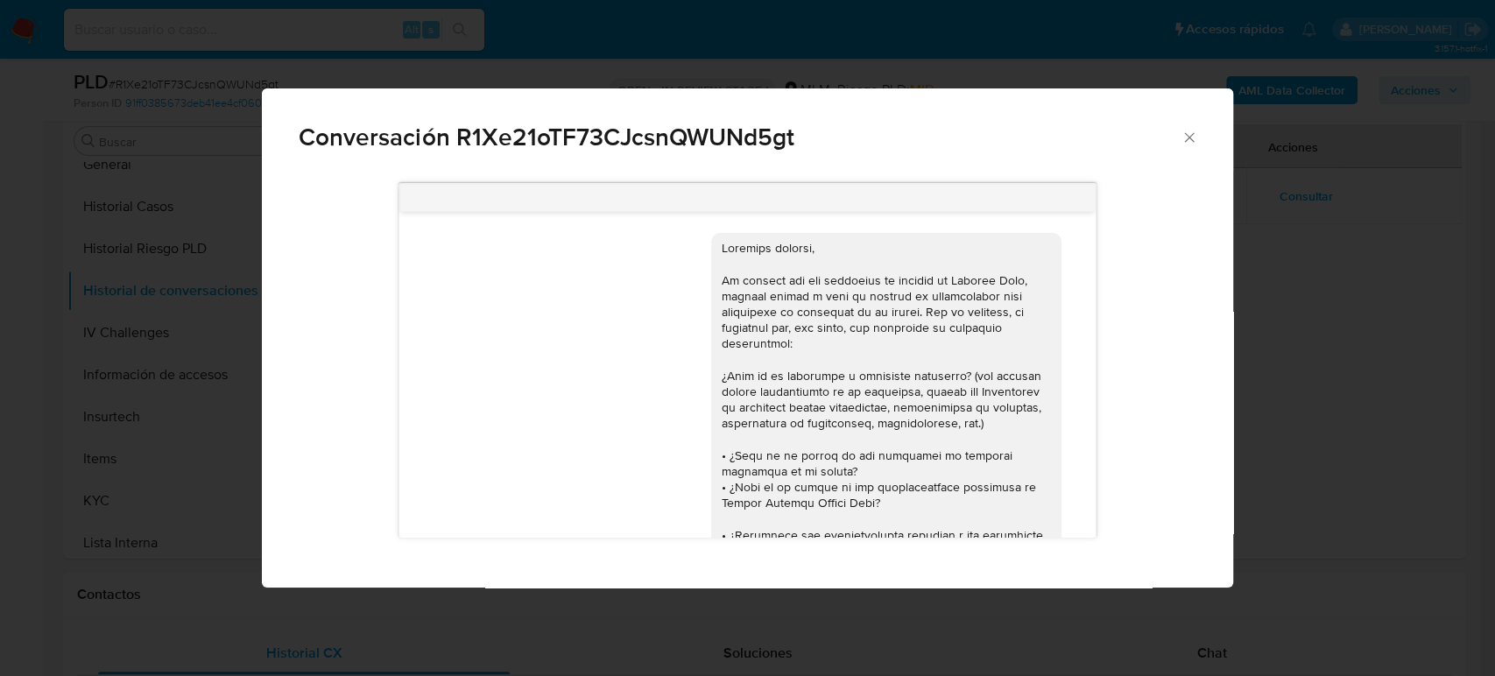
click at [1186, 147] on div "Conversación R1Xe21oTF73CJcsnQWUNd5gt" at bounding box center [747, 129] width 970 height 83
click at [1188, 137] on icon "Cerrar" at bounding box center [1190, 138] width 18 height 18
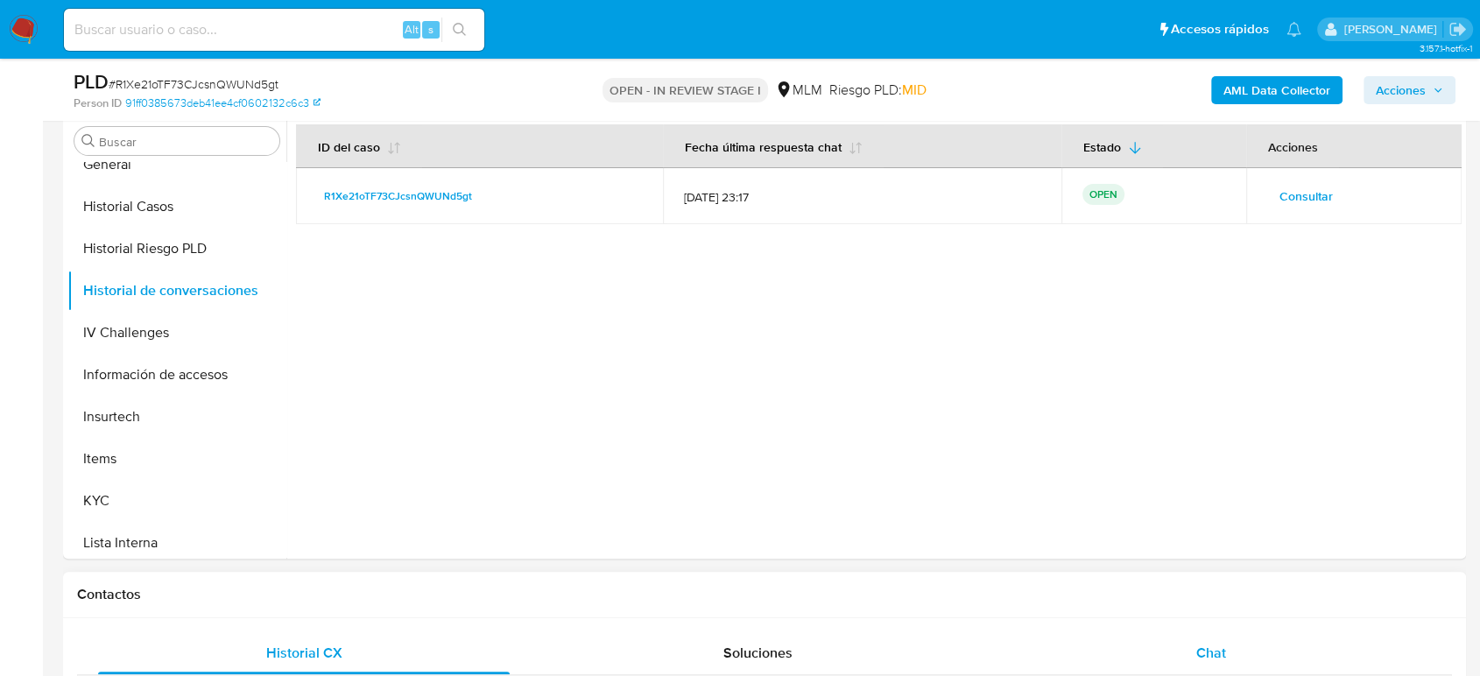
click at [1209, 650] on span "Chat" at bounding box center [1211, 653] width 30 height 20
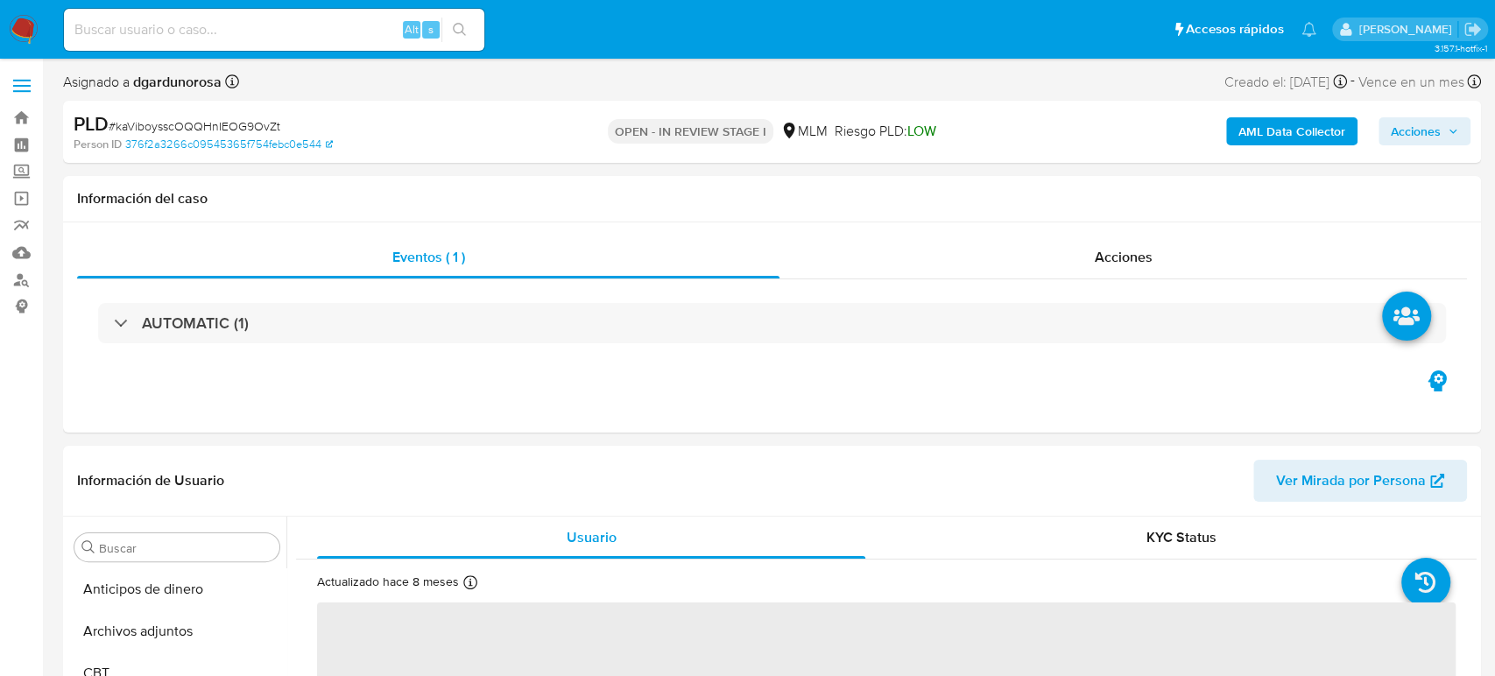
select select "10"
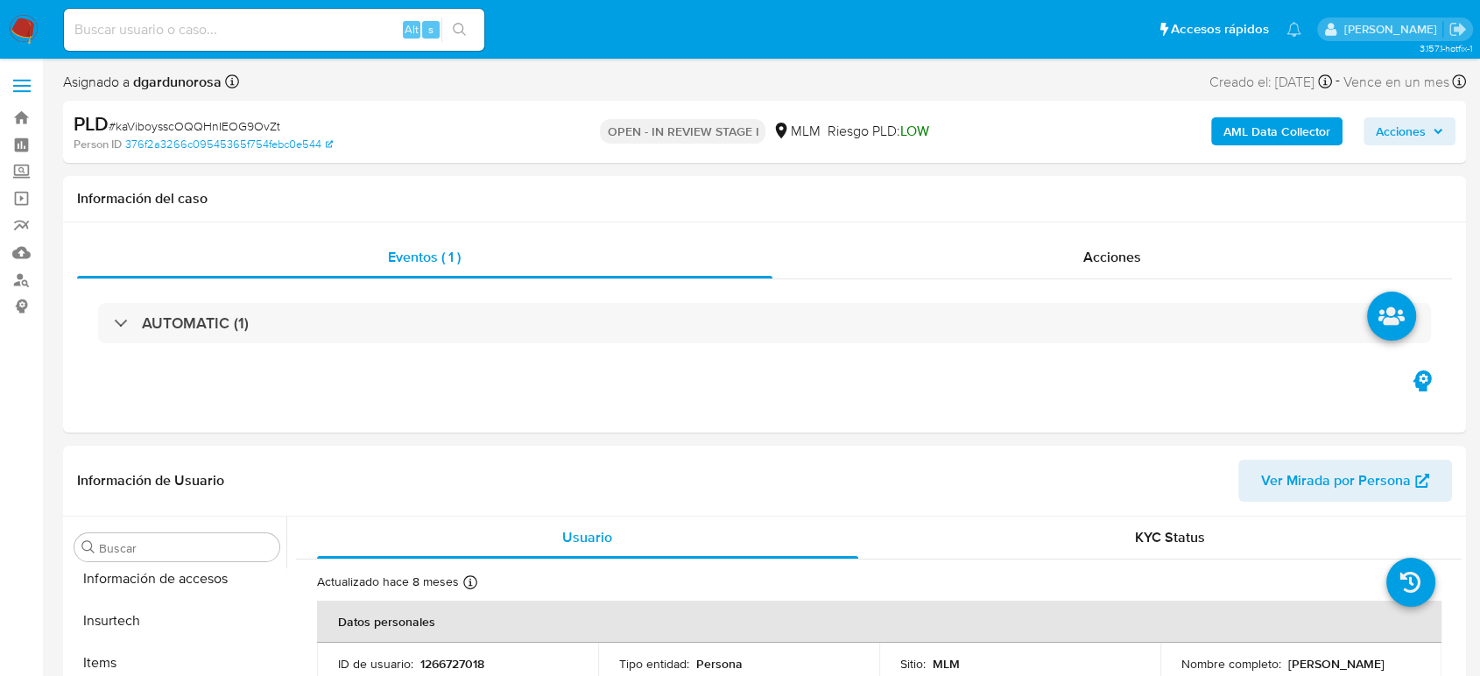
scroll to position [740, 0]
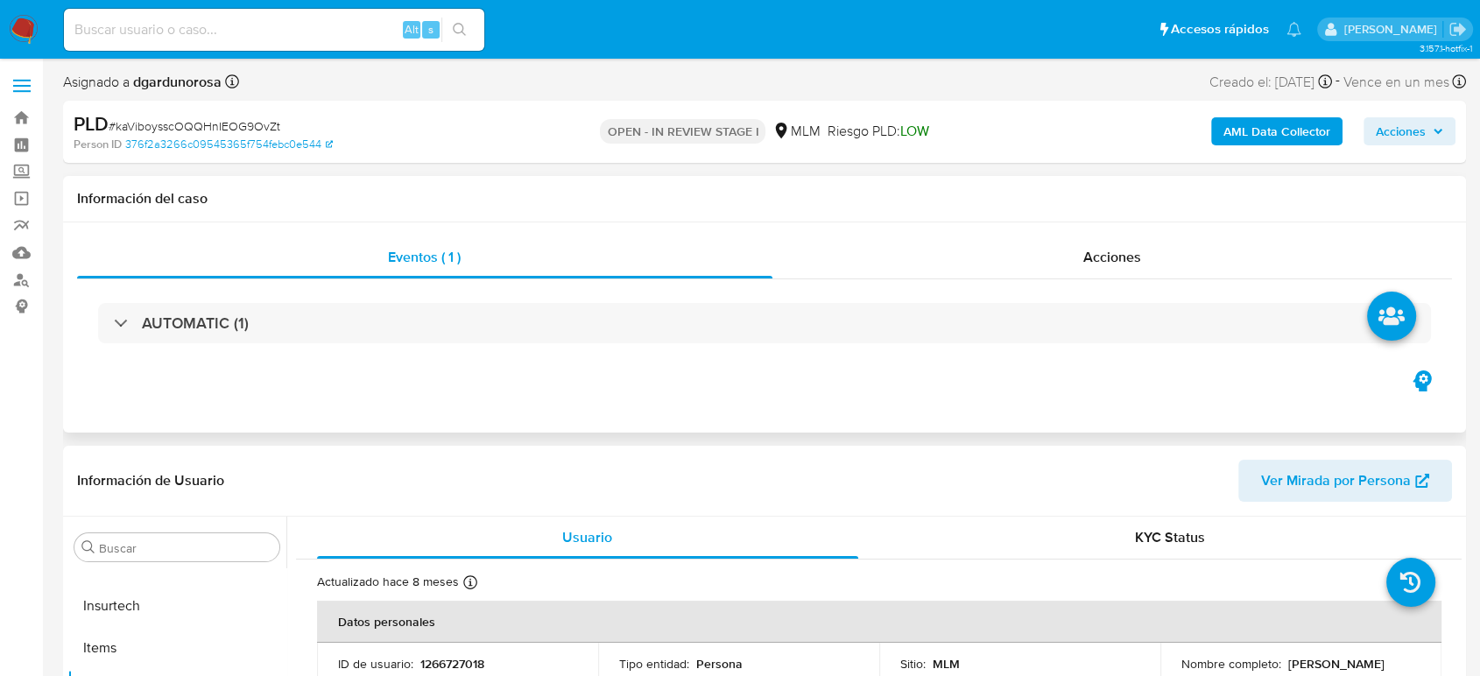
click at [1226, 401] on div "Eventos ( 1 ) Acciones AUTOMATIC (1)" at bounding box center [764, 327] width 1403 height 210
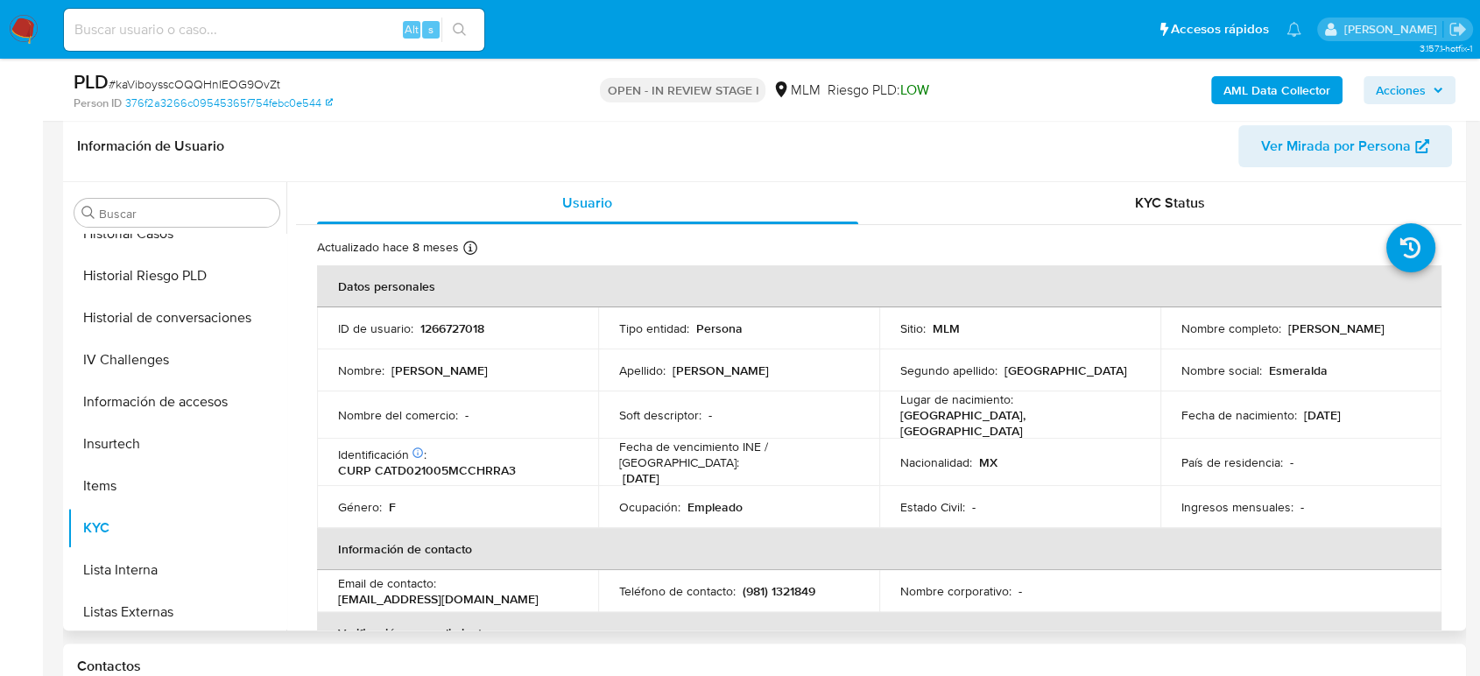
scroll to position [563, 0]
click at [619, 422] on td "Soft descriptor : -" at bounding box center [738, 414] width 281 height 47
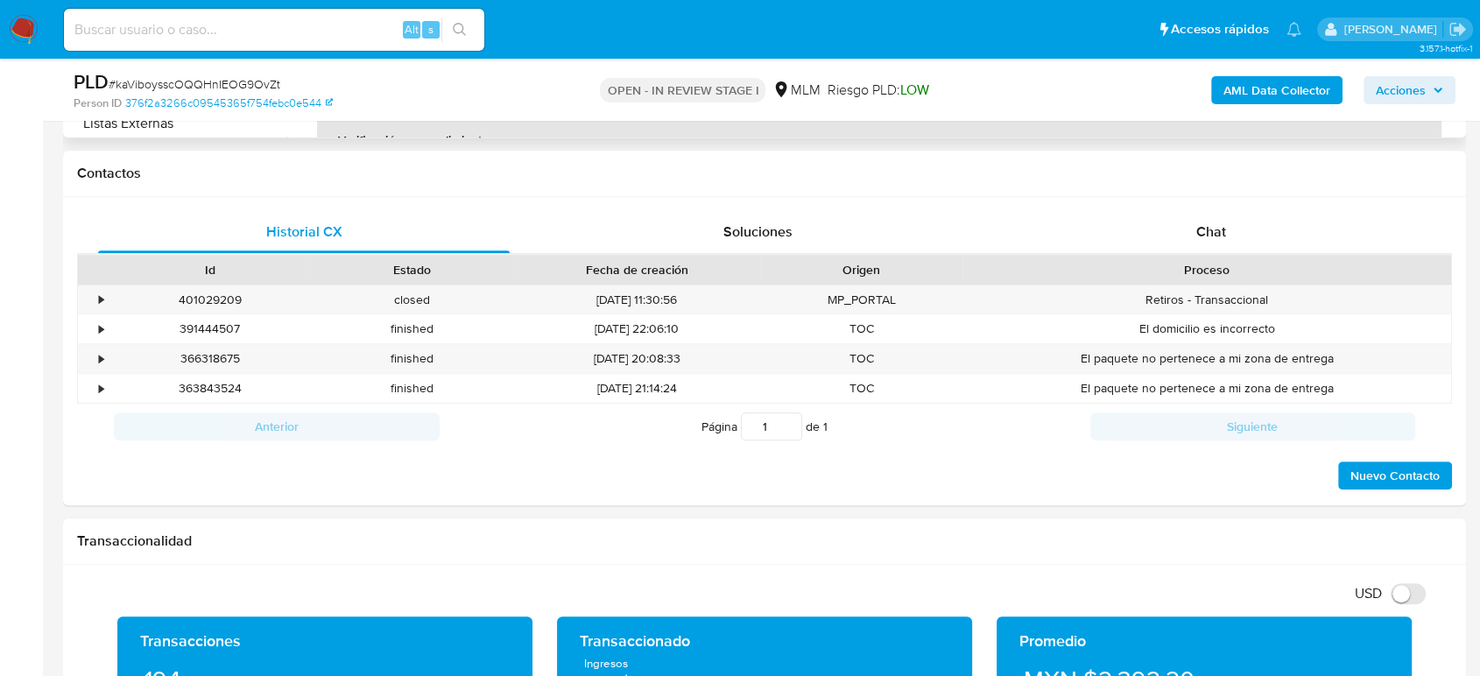
scroll to position [739, 0]
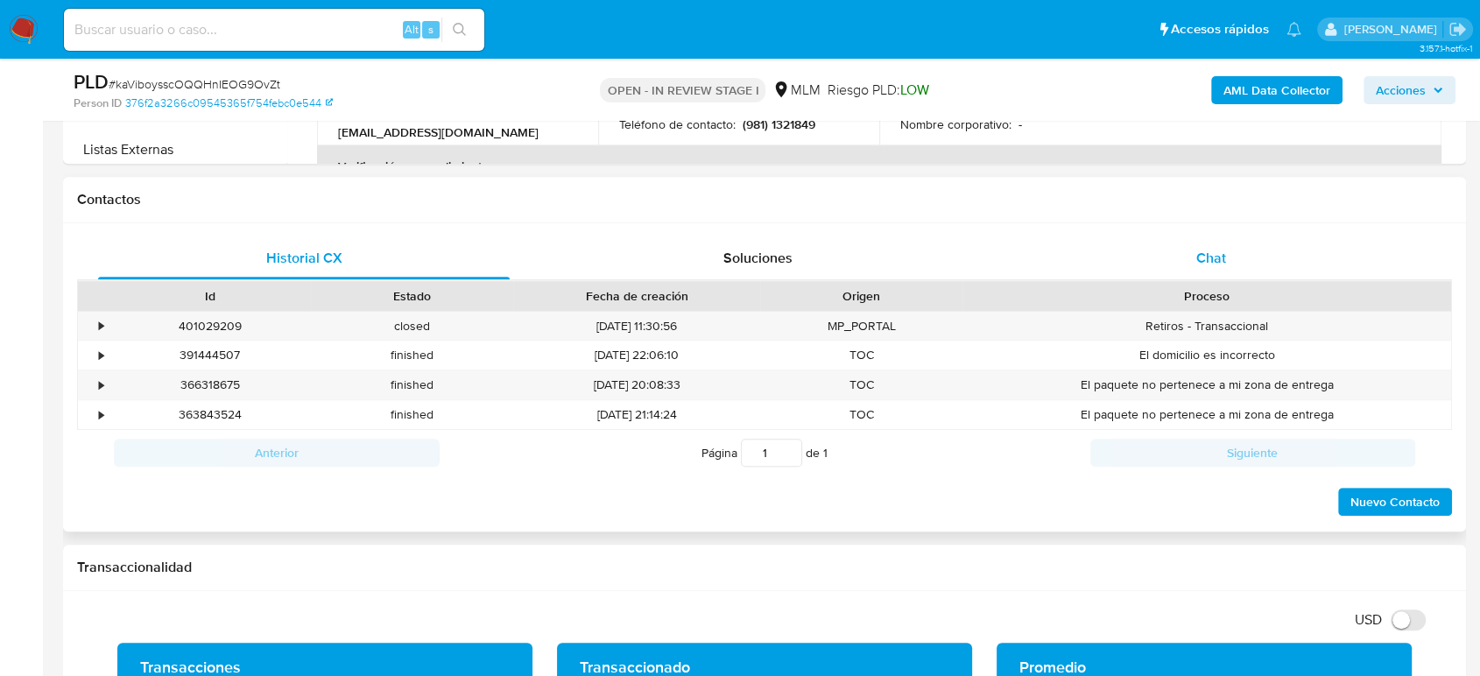
click at [1228, 248] on div "Chat" at bounding box center [1211, 258] width 412 height 42
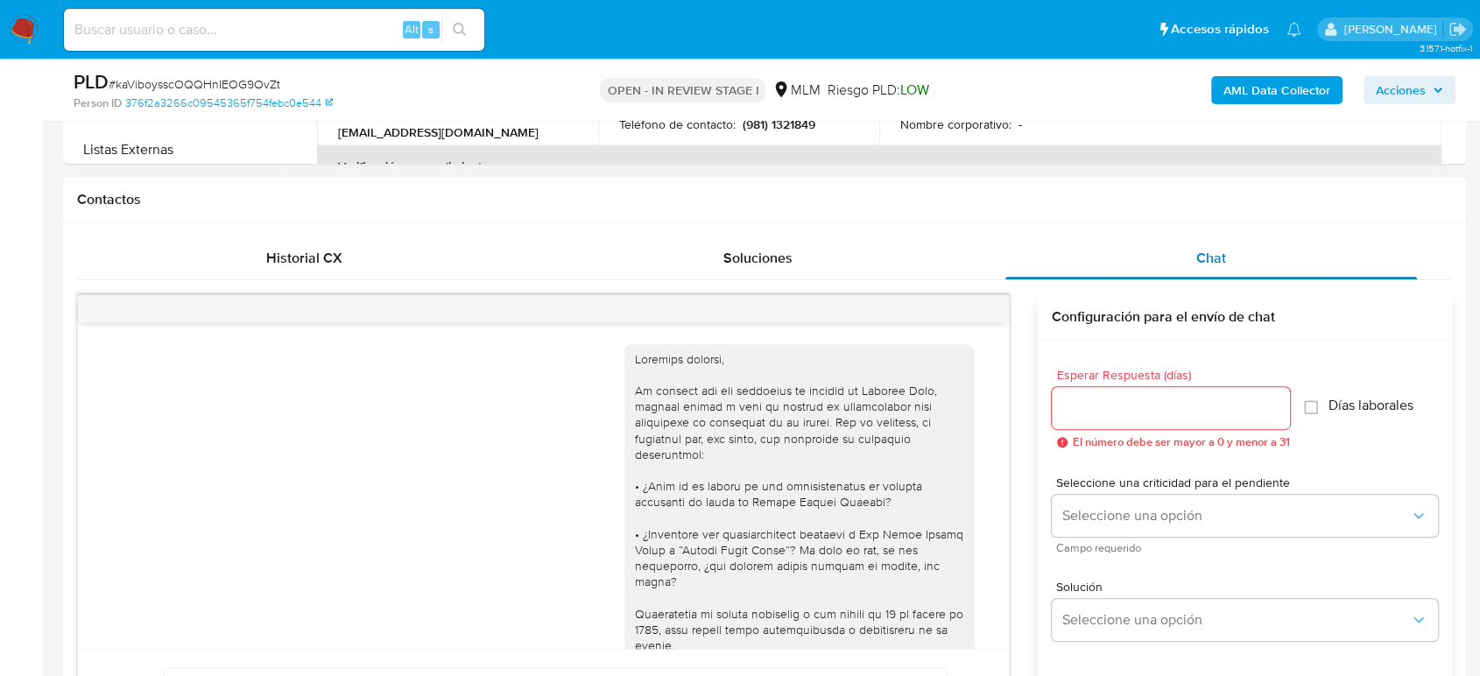
scroll to position [394, 0]
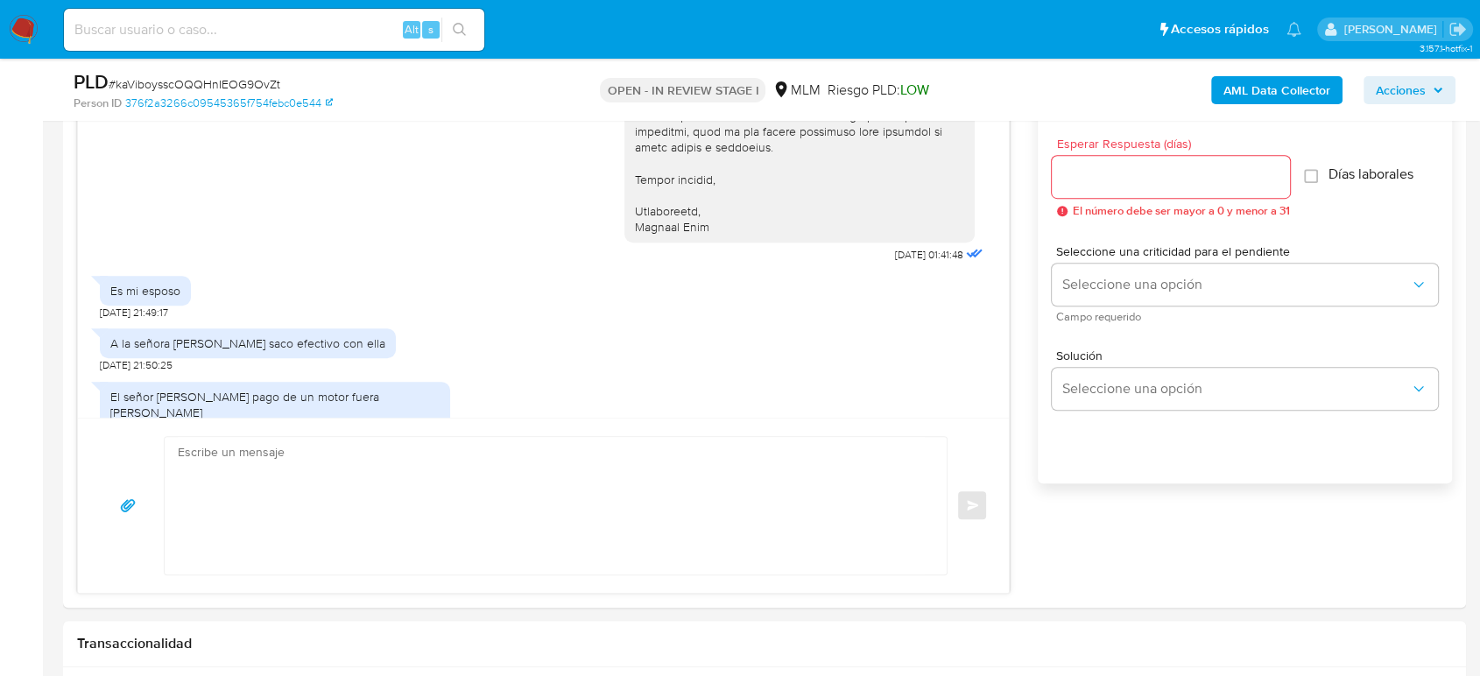
scroll to position [973, 0]
click at [1083, 166] on input "Esperar Respuesta (días)" at bounding box center [1171, 174] width 238 height 23
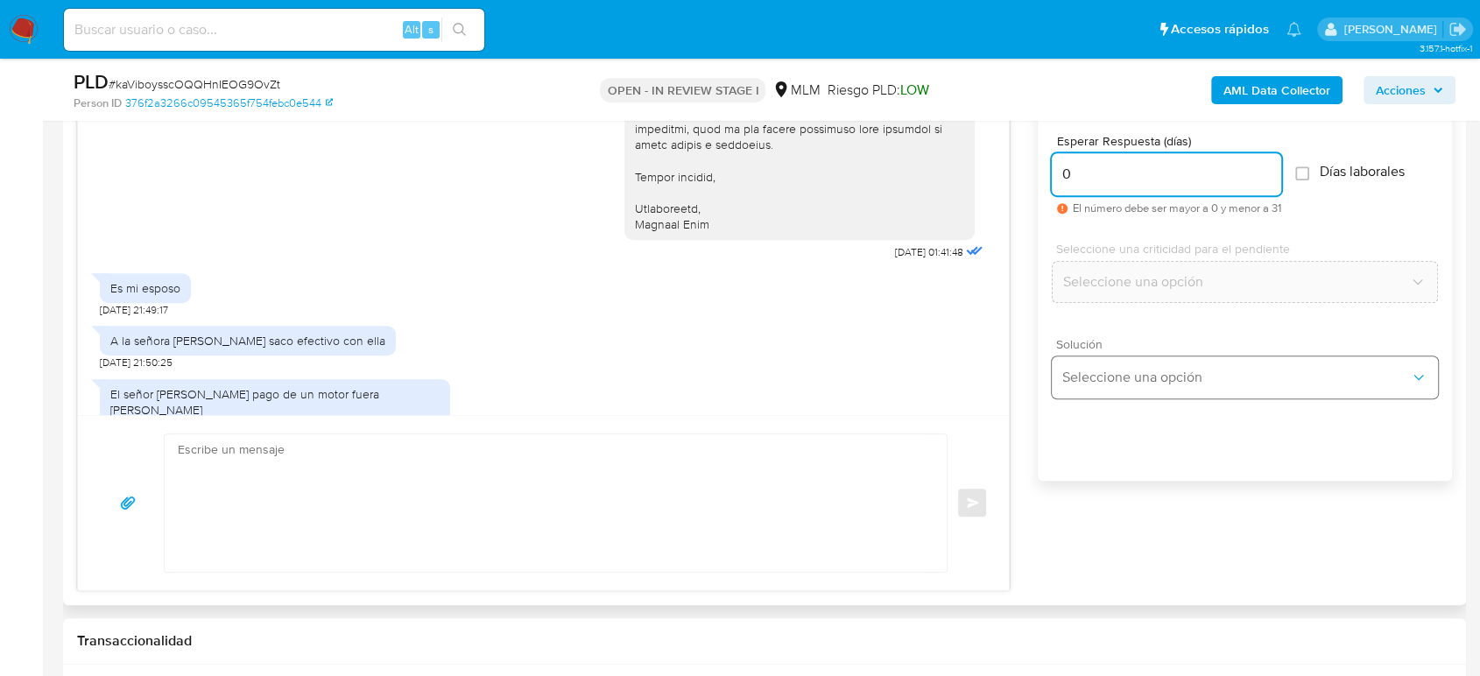
type input "0"
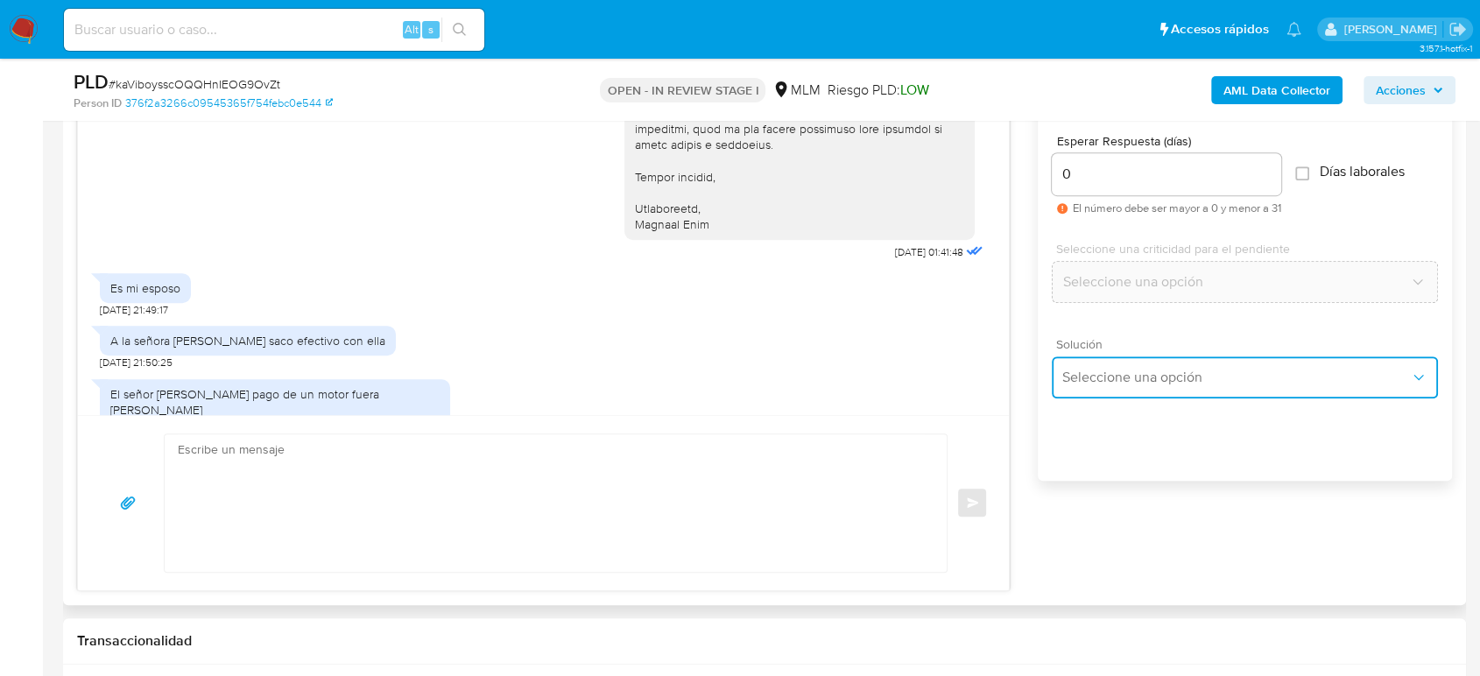
click at [1100, 369] on span "Seleccione una opción" at bounding box center [1236, 378] width 348 height 18
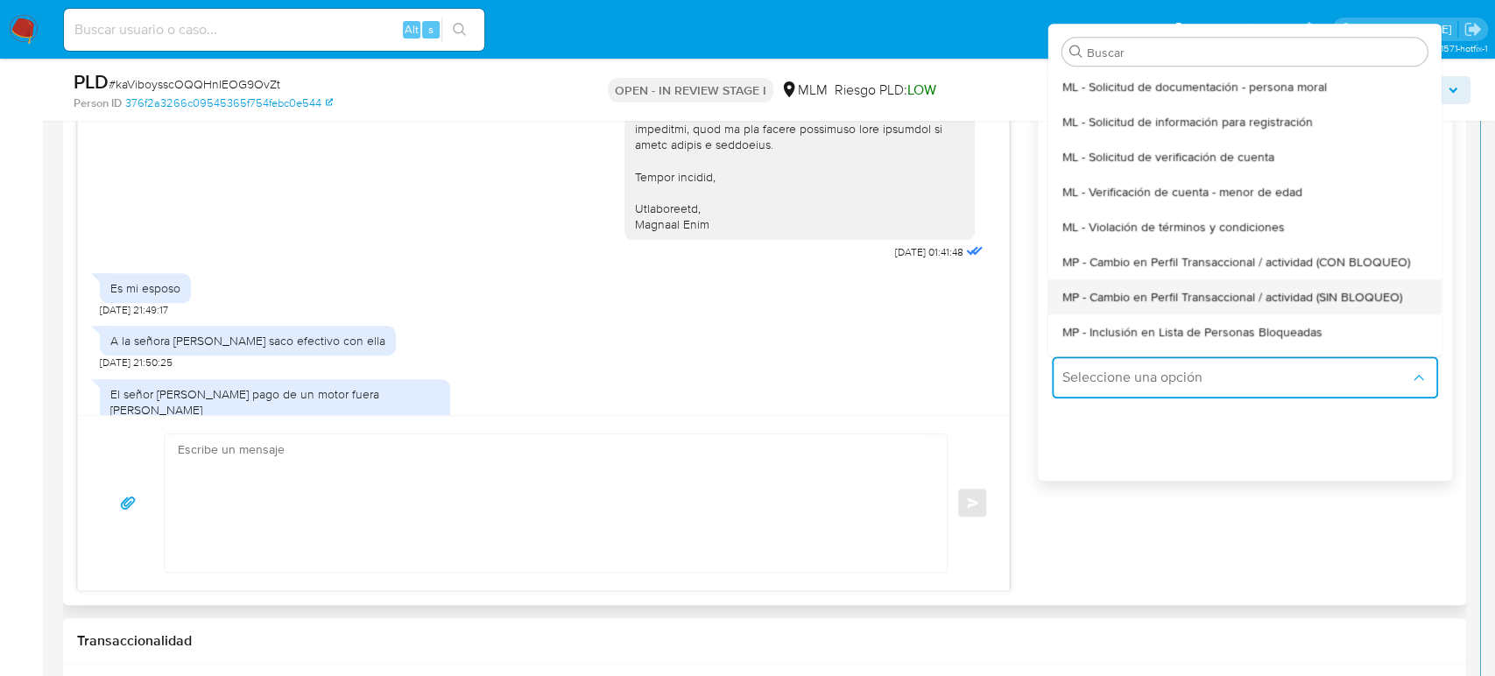
click at [1151, 300] on span "MP - Cambio en Perfil Transaccional / actividad (SIN BLOQUEO)" at bounding box center [1232, 297] width 340 height 16
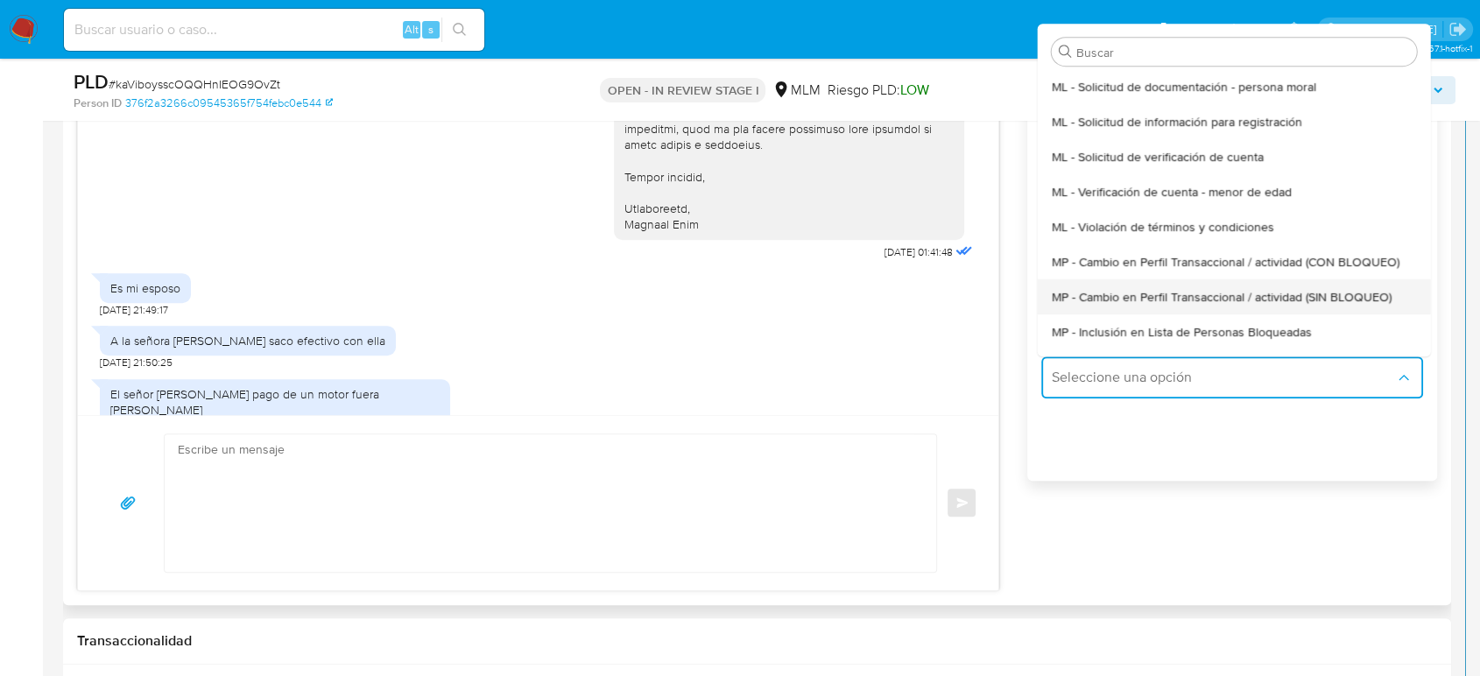
type textarea "Estimado ,Te comunicamos que se ha identificado un cambio en el uso habitual de…"
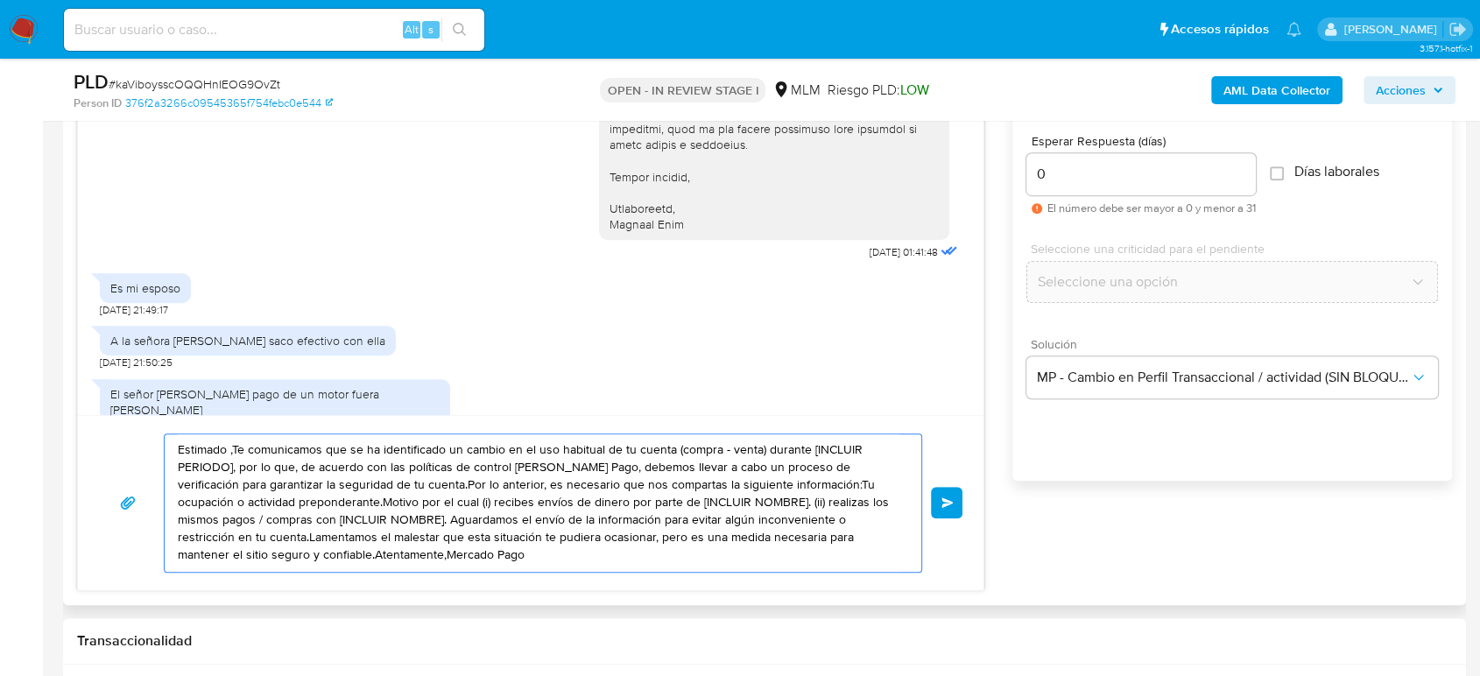
drag, startPoint x: 379, startPoint y: 566, endPoint x: 134, endPoint y: 428, distance: 281.2
click at [134, 428] on div "Estimado ,Te comunicamos que se ha identificado un cambio en el uso habitual de…" at bounding box center [531, 502] width 906 height 175
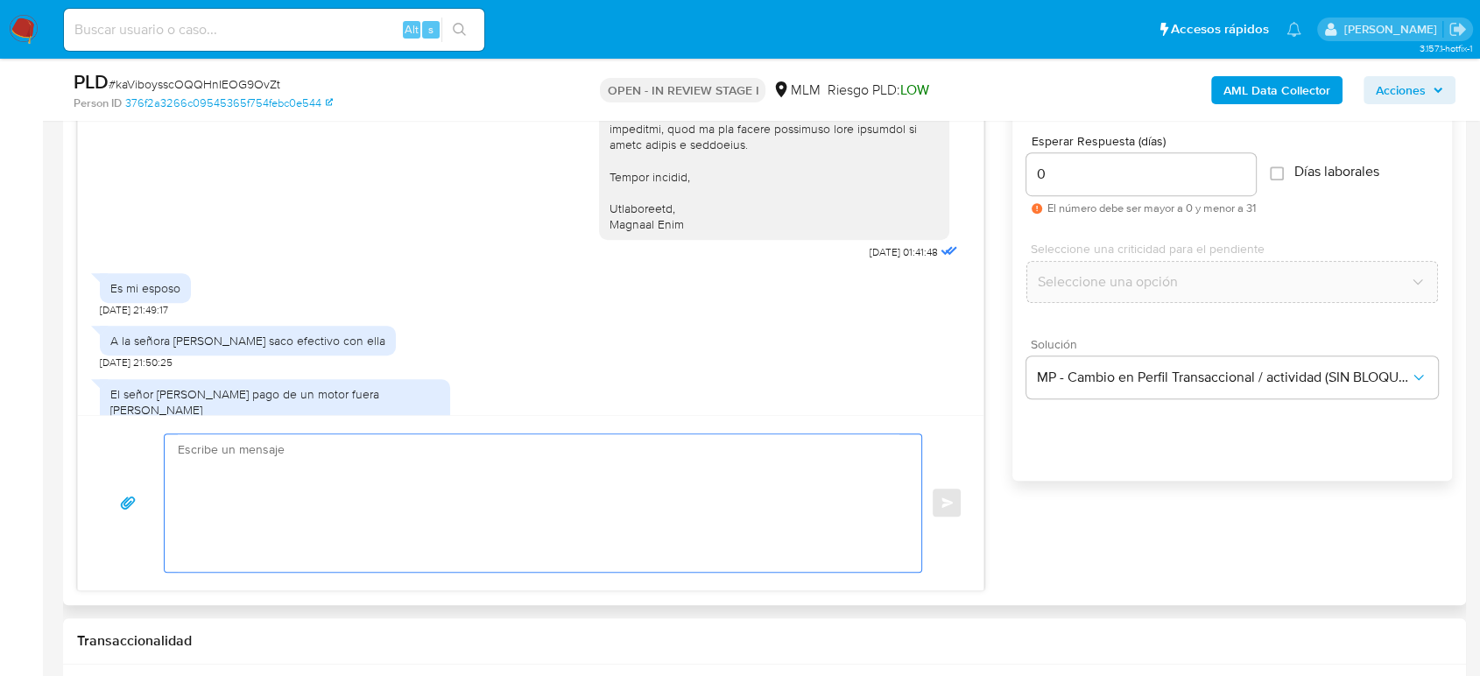
paste textarea "Estimado cliente Gracias por tu amable y oportuna respuesta, por el momento no …"
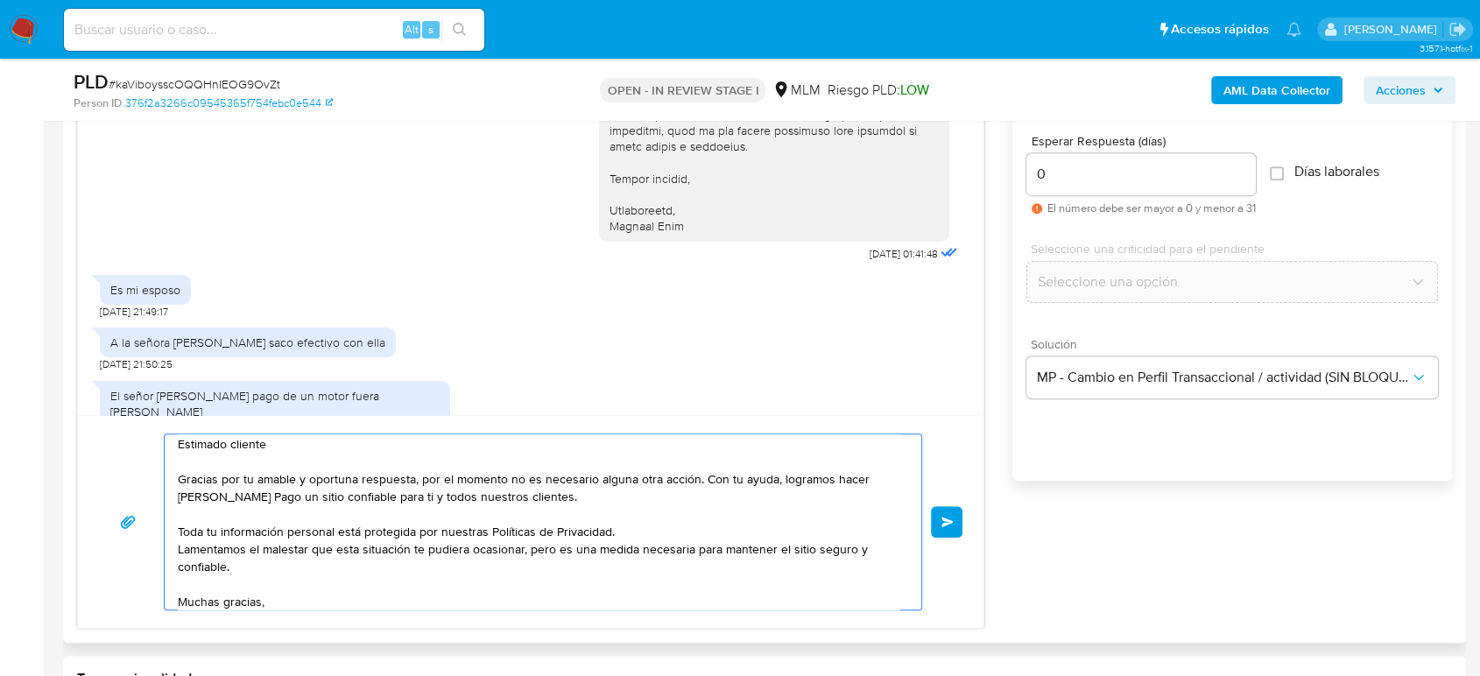
scroll to position [394, 0]
type textarea "Estimado cliente Gracias por tu amable y oportuna respuesta, por el momento no …"
click at [935, 518] on button "Enviar" at bounding box center [947, 522] width 32 height 32
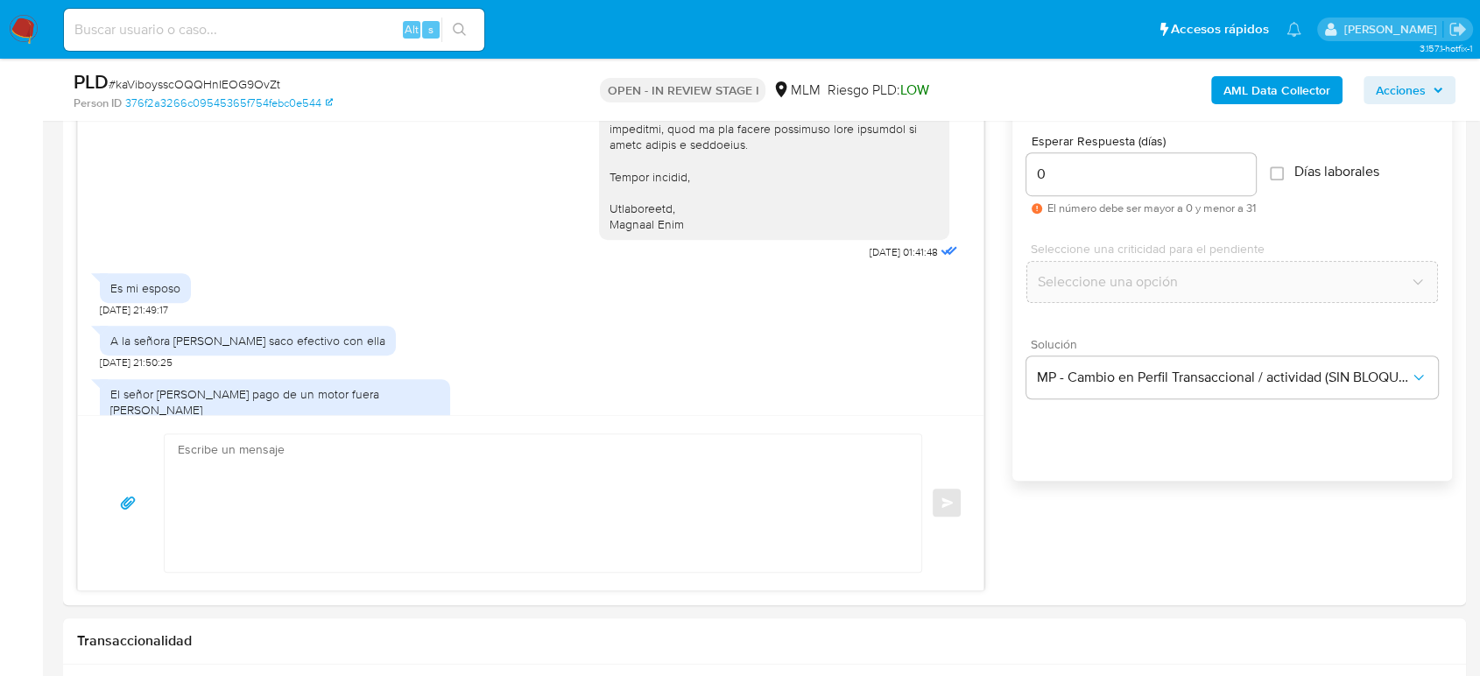
scroll to position [716, 0]
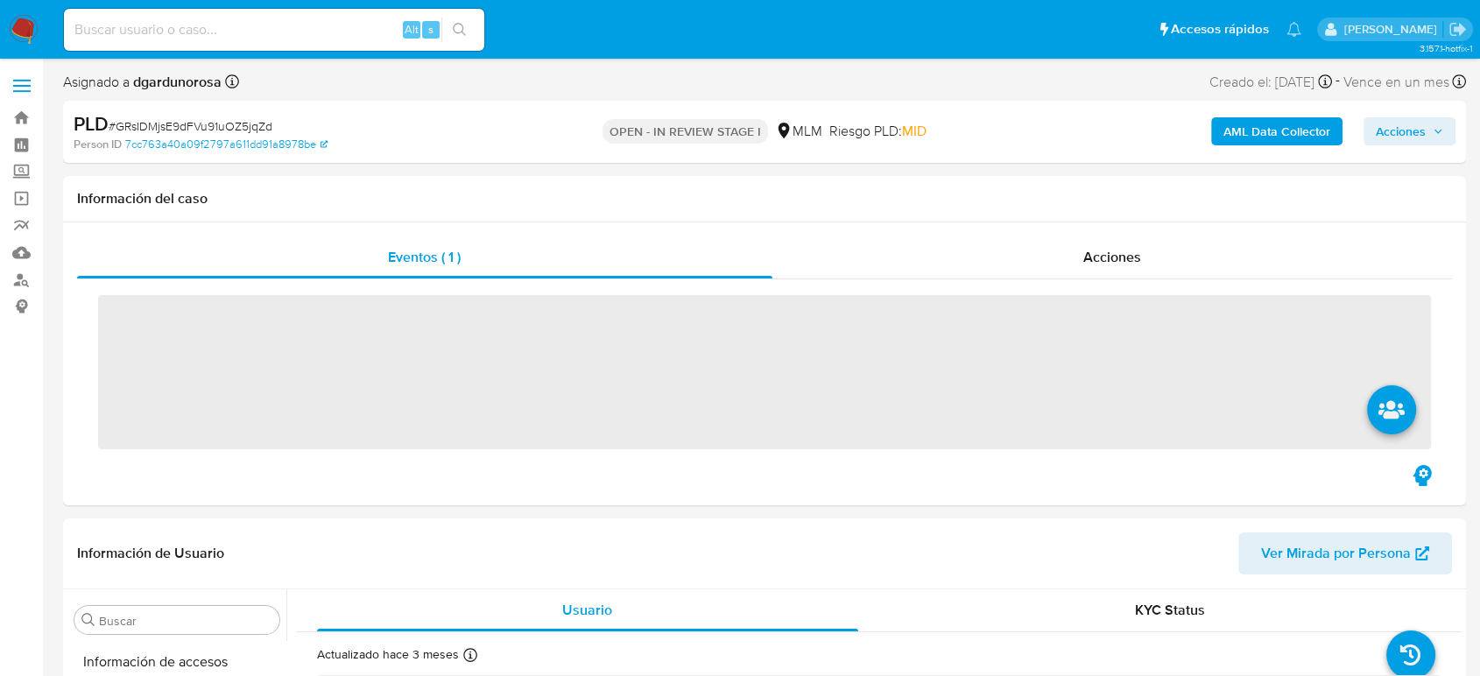
scroll to position [740, 0]
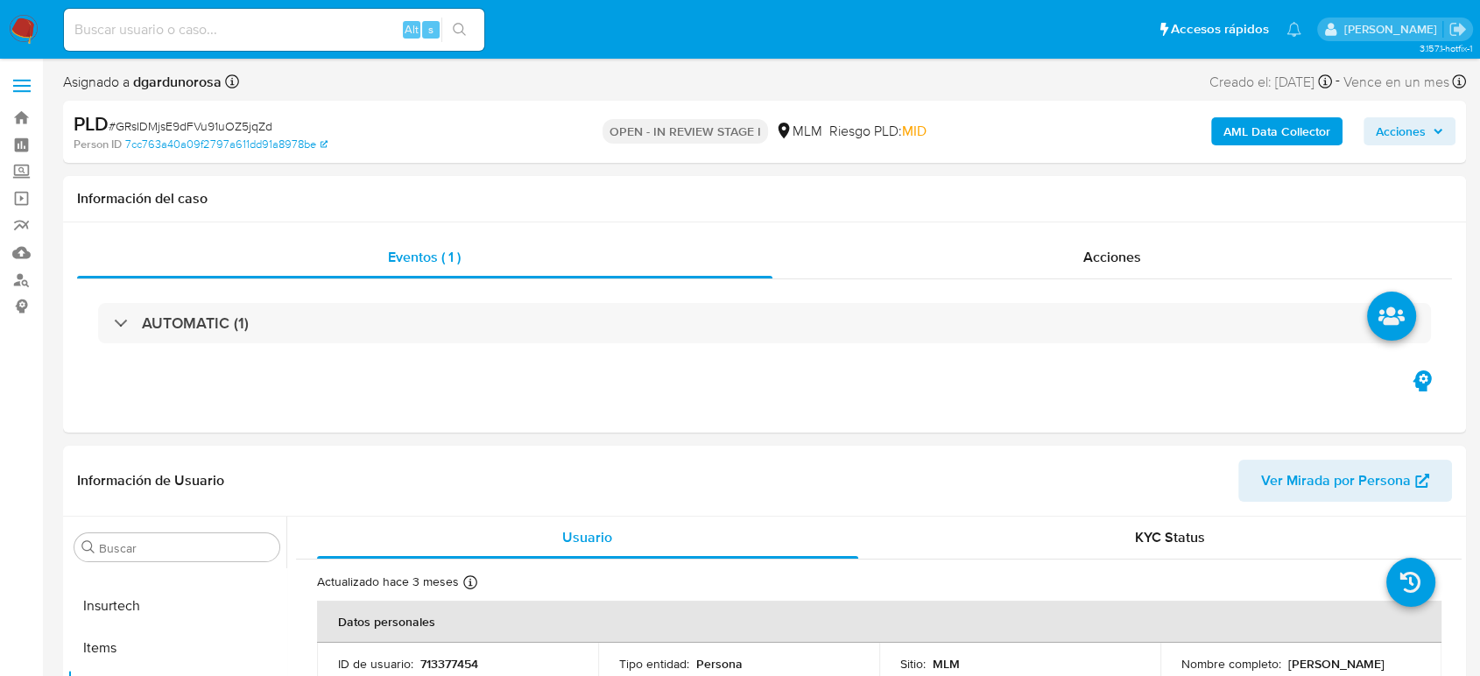
select select "10"
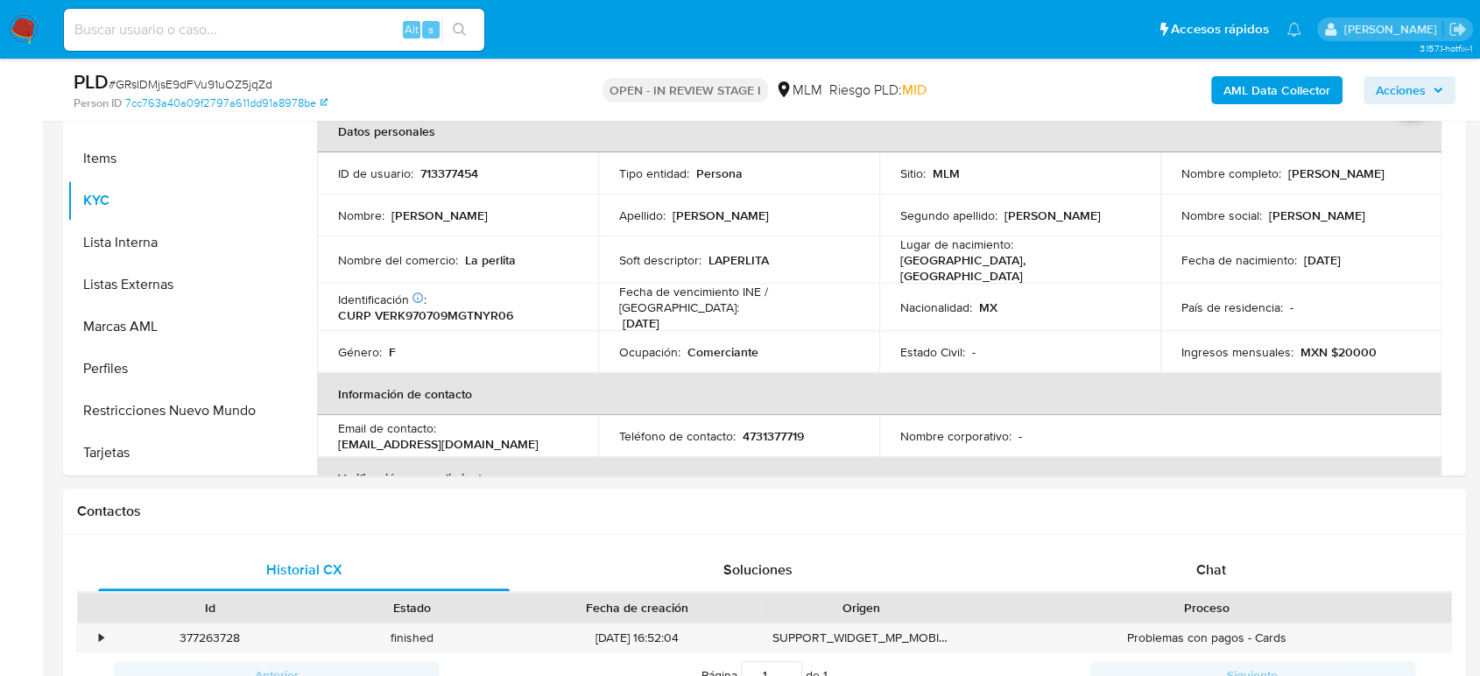
scroll to position [427, 0]
click at [1245, 555] on div "Chat" at bounding box center [1211, 570] width 412 height 42
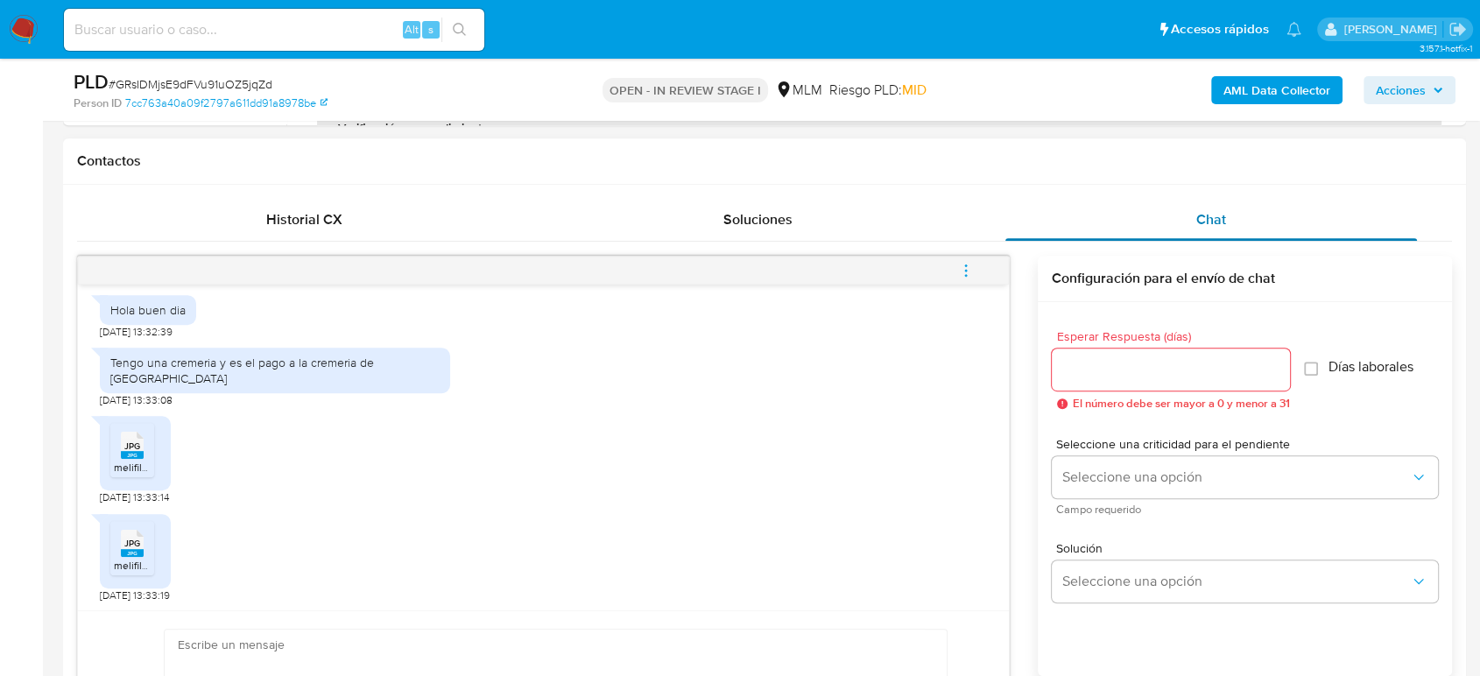
scroll to position [817, 0]
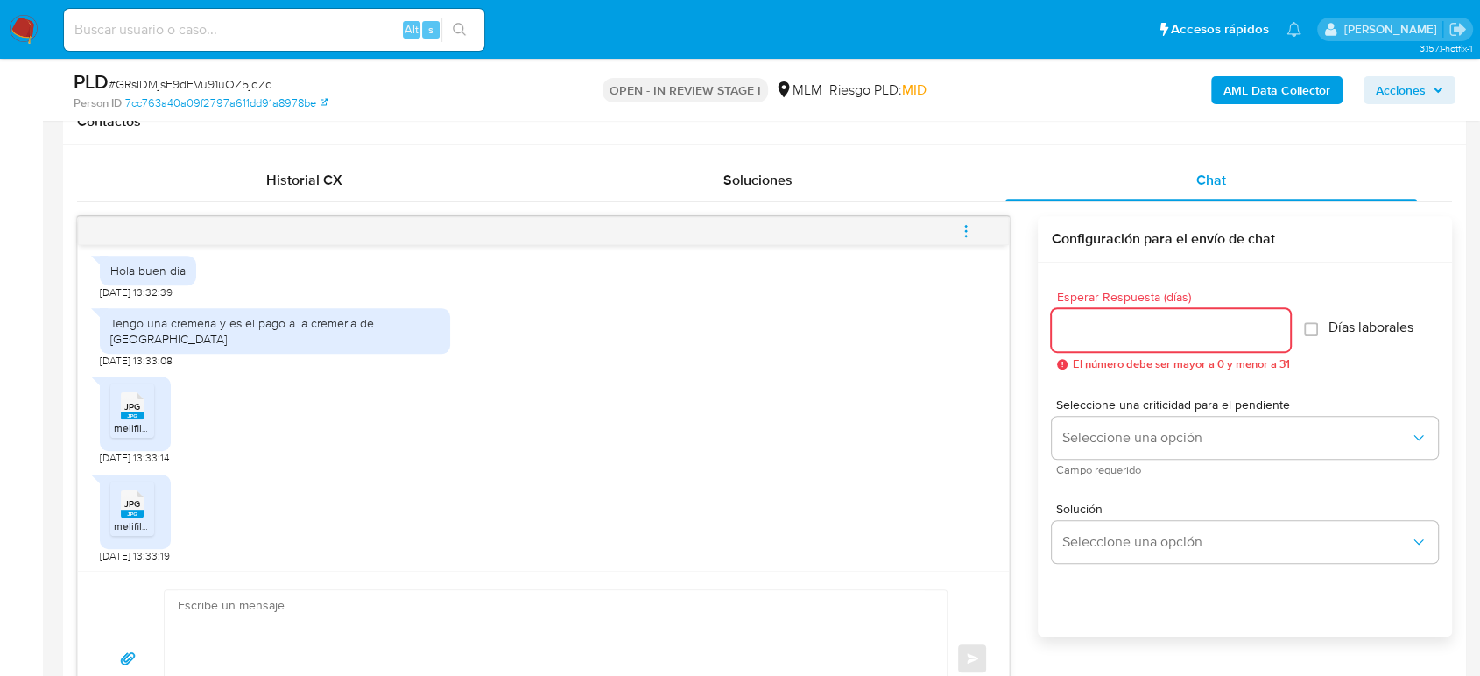
click at [1142, 325] on input "Esperar Respuesta (días)" at bounding box center [1171, 330] width 238 height 23
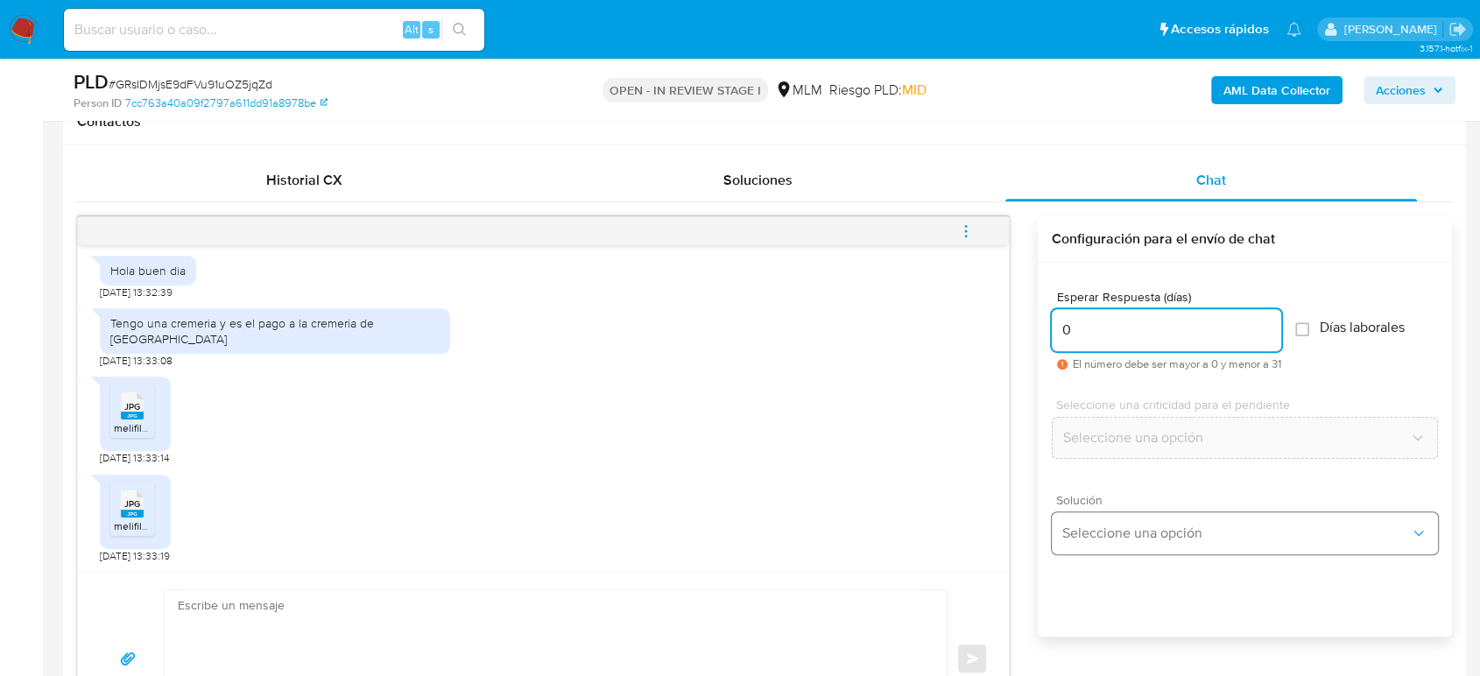
type input "0"
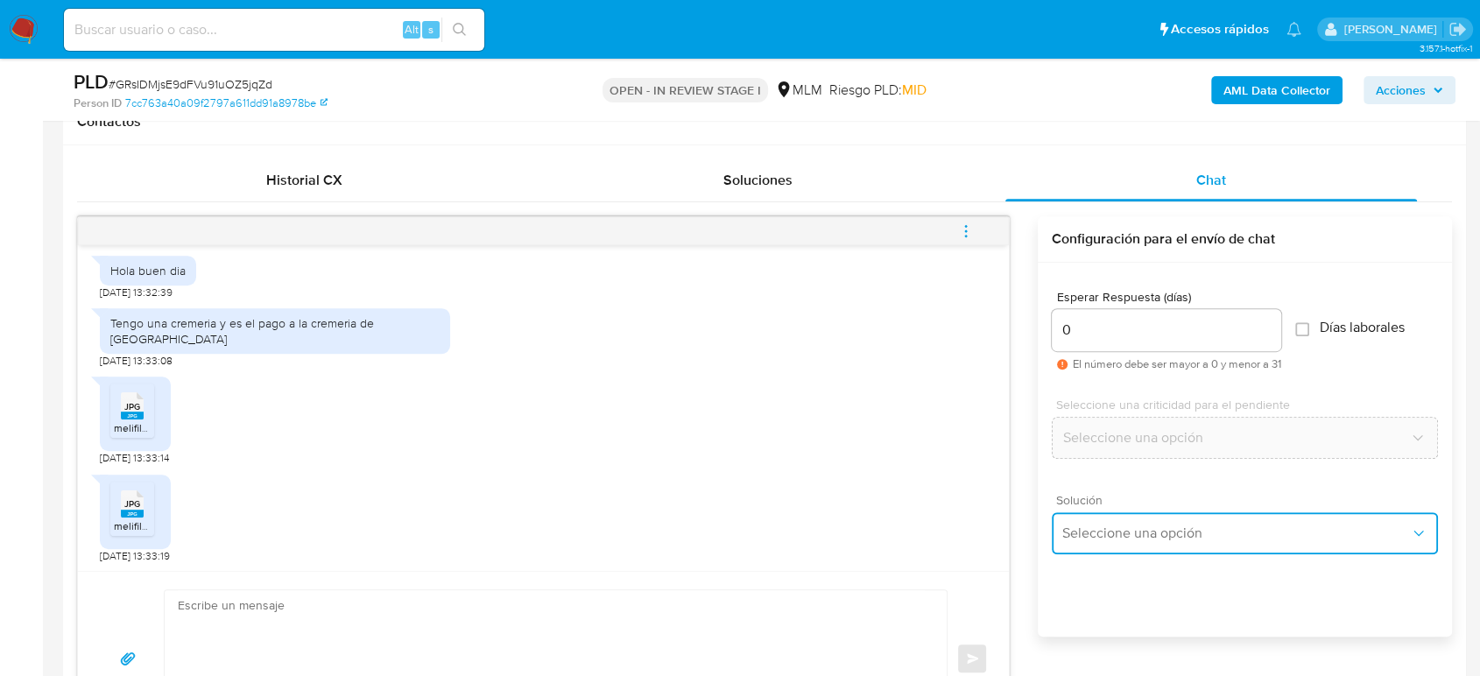
click at [1110, 527] on span "Seleccione una opción" at bounding box center [1236, 534] width 348 height 18
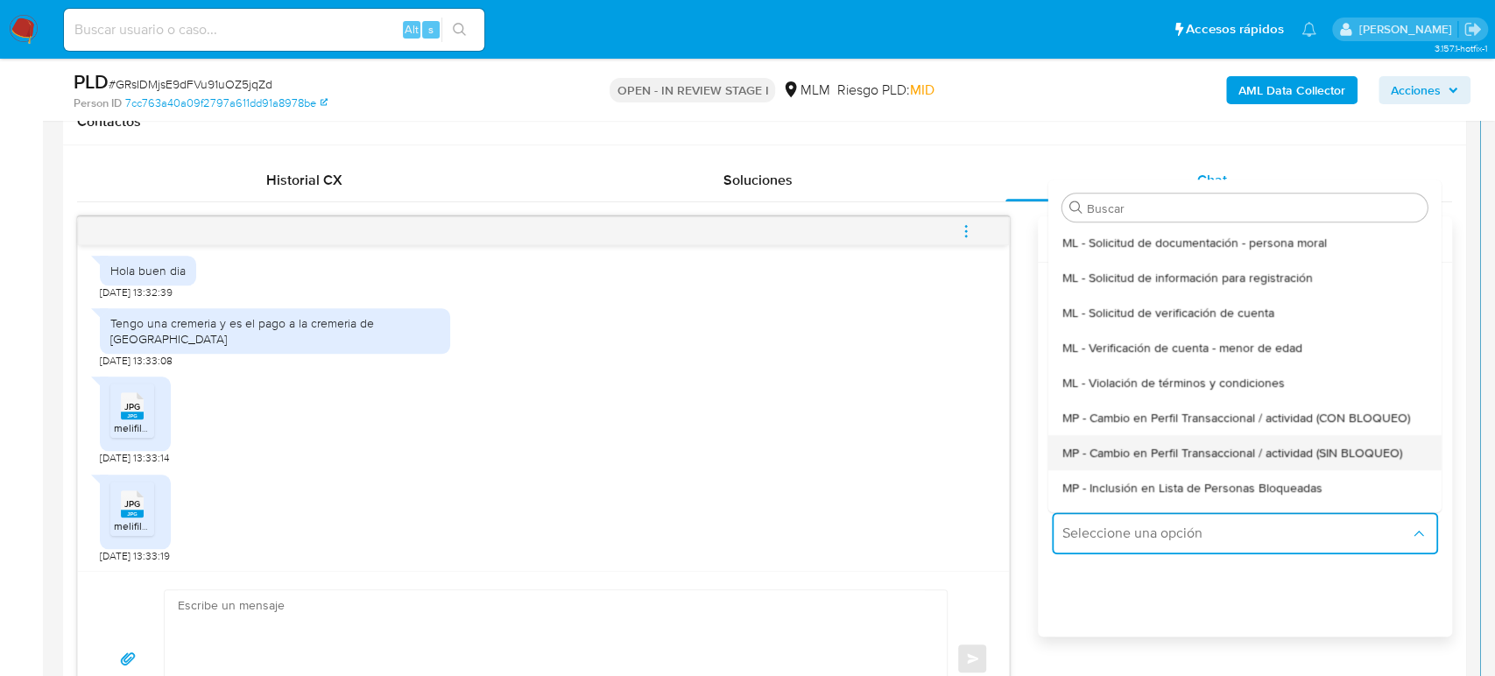
click at [1207, 449] on span "MP - Cambio en Perfil Transaccional / actividad (SIN BLOQUEO)" at bounding box center [1232, 453] width 340 height 16
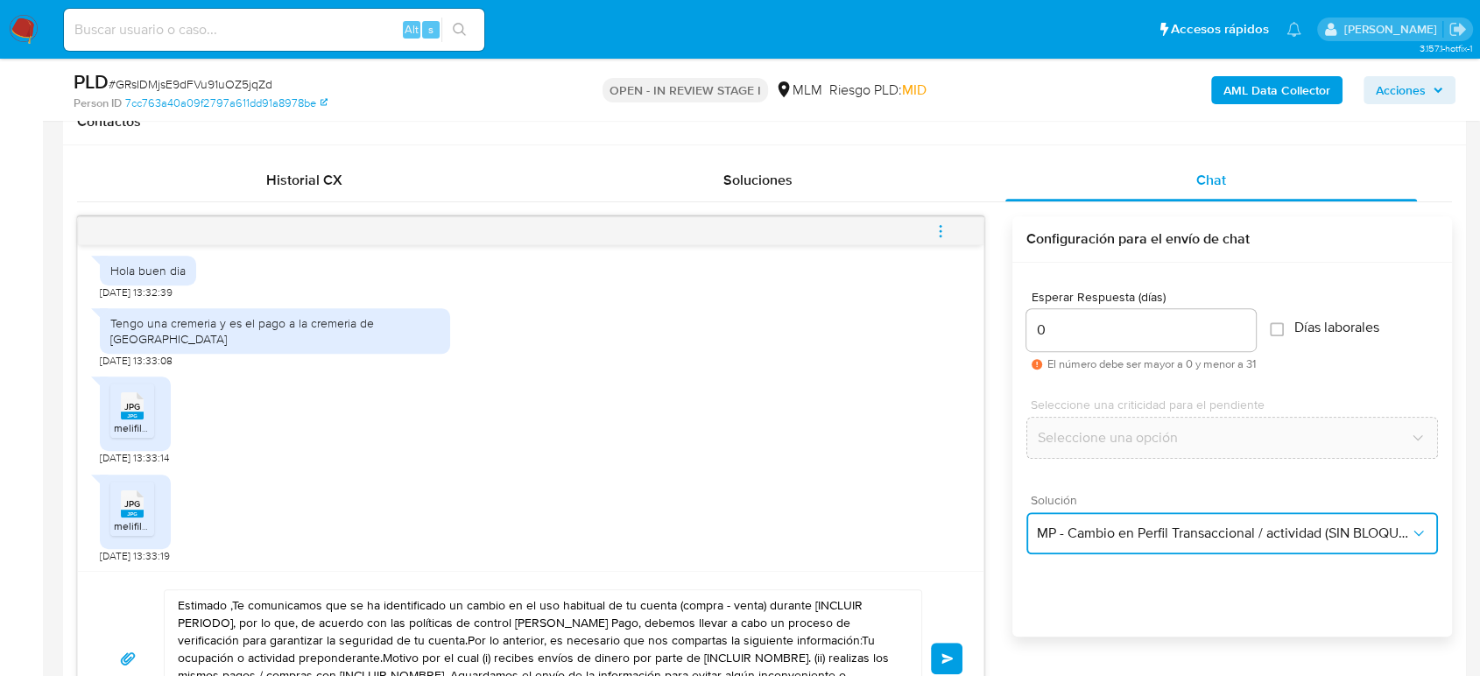
type textarea "Estimado ,Te comunicamos que se ha identificado un cambio en el uso habitual de…"
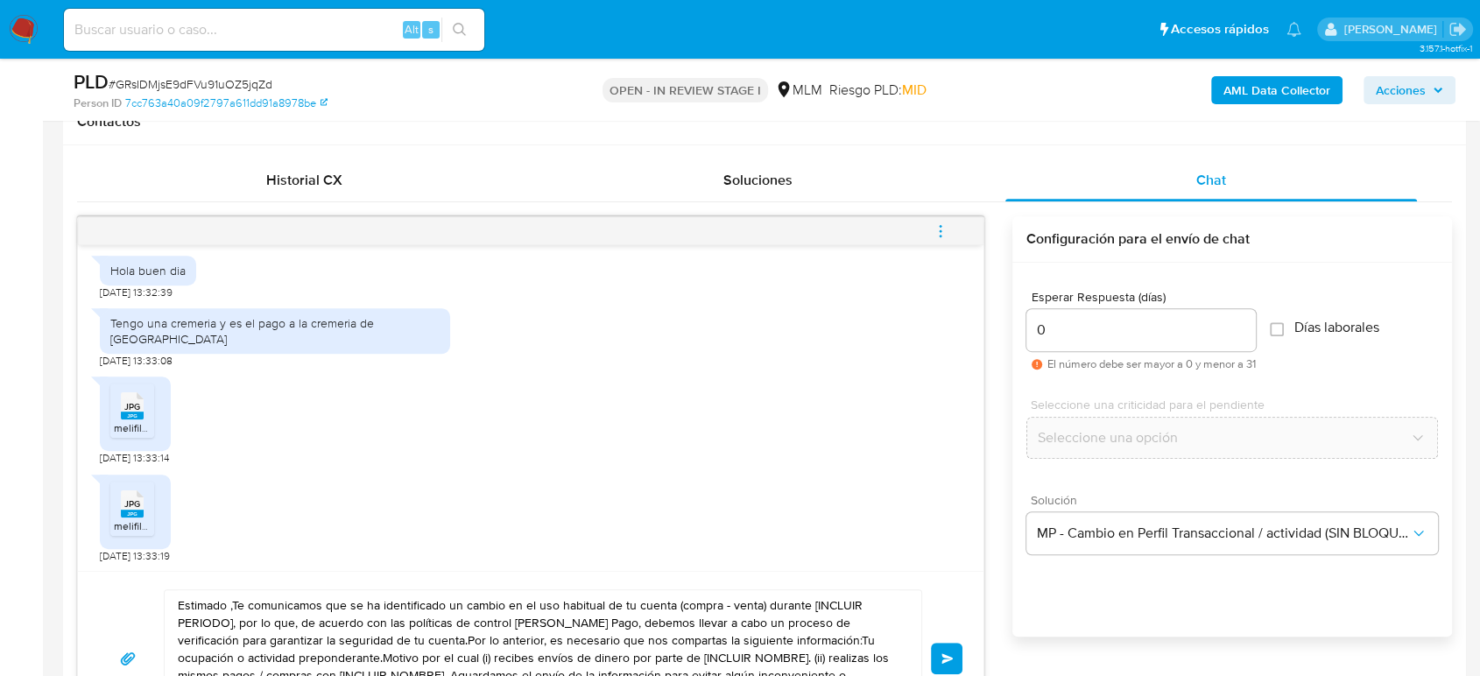
click at [876, 490] on div "JPG JPG melifile2331083951949810630.jpg 29/08/2025 13:33:19" at bounding box center [531, 514] width 862 height 97
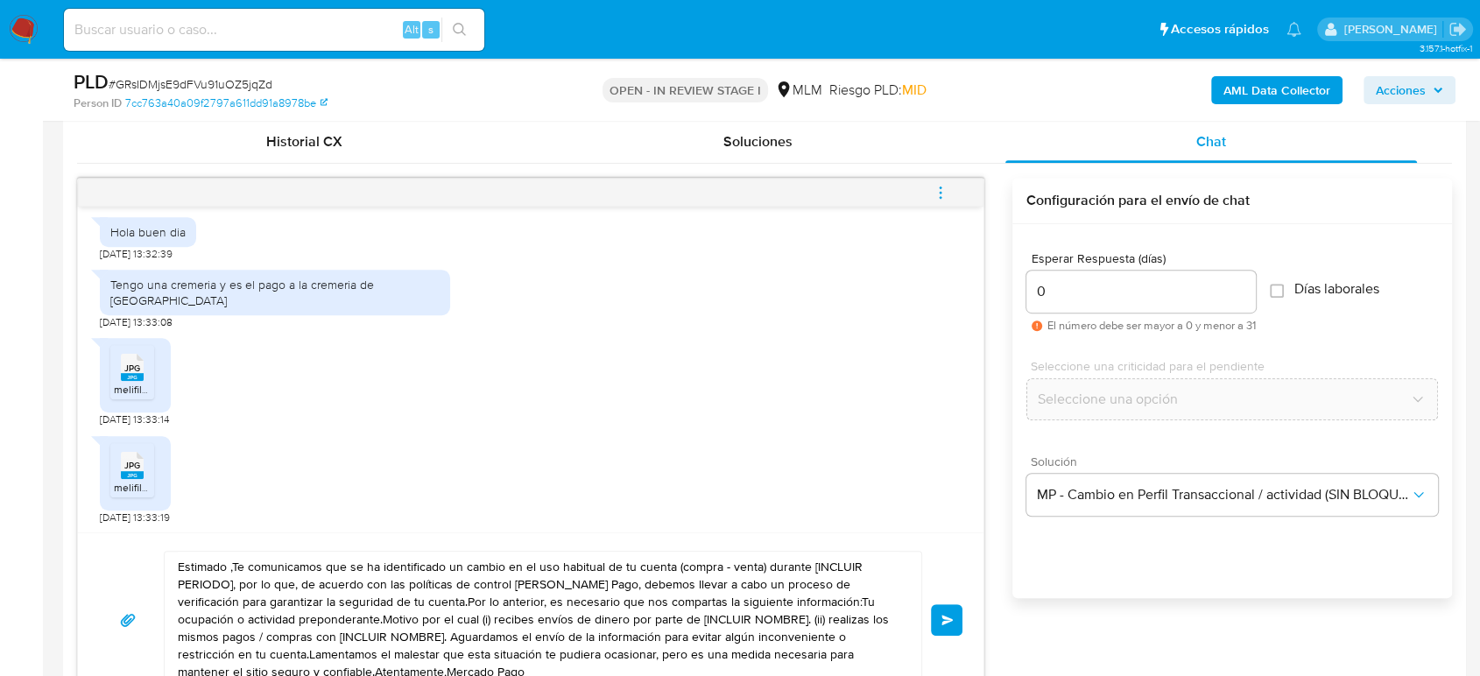
scroll to position [895, 0]
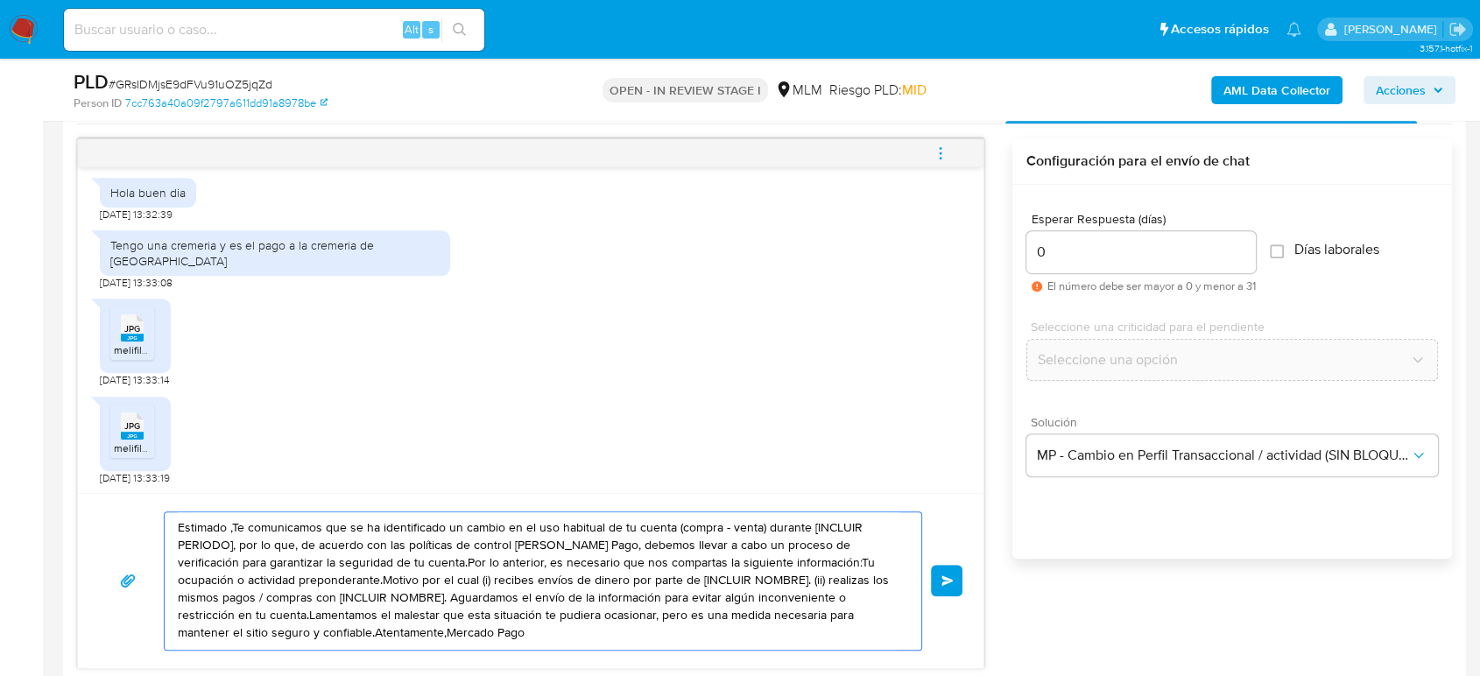
drag, startPoint x: 426, startPoint y: 630, endPoint x: 152, endPoint y: 518, distance: 295.4
click at [152, 518] on div "Estimado ,Te comunicamos que se ha identificado un cambio en el uso habitual de…" at bounding box center [531, 580] width 864 height 139
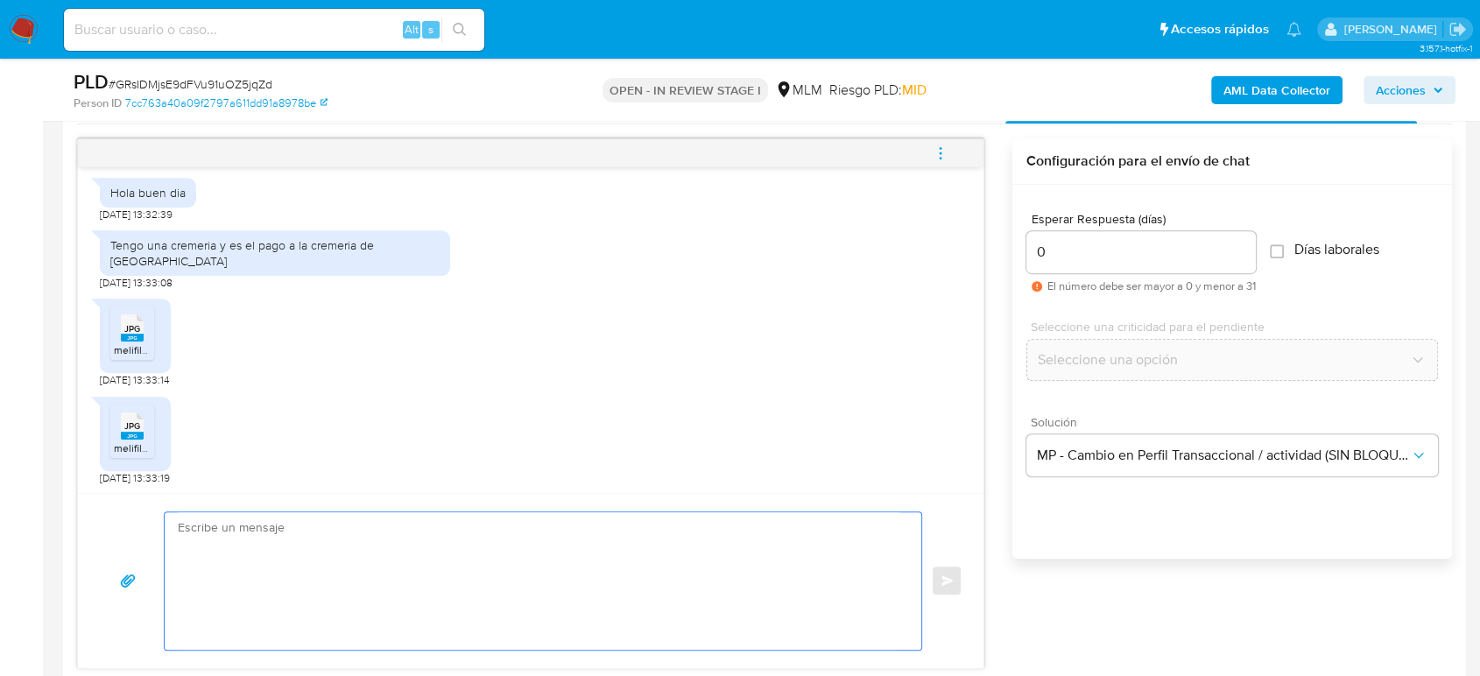
click at [742, 558] on textarea at bounding box center [539, 581] width 722 height 138
paste textarea "Estimado cliente Gracias por tu amable y oportuna respuesta, por el momento no …"
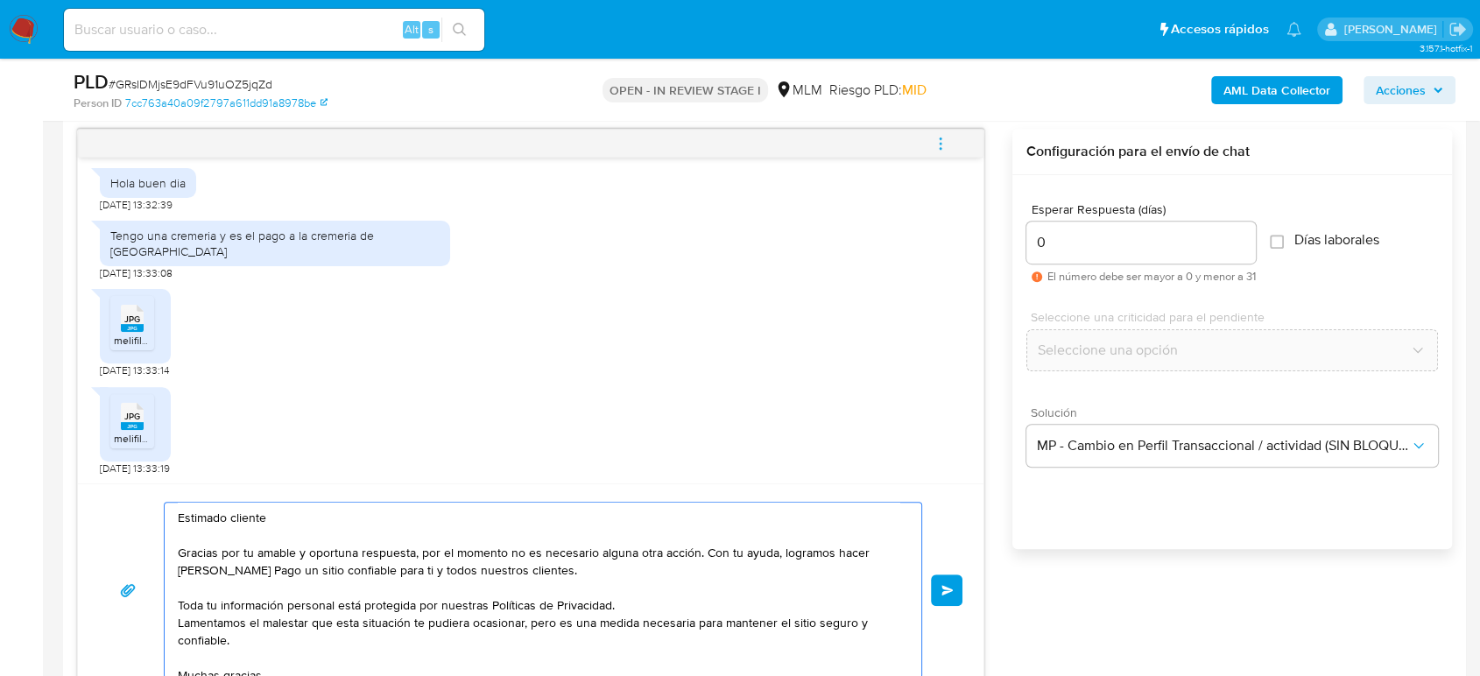
scroll to position [81, 0]
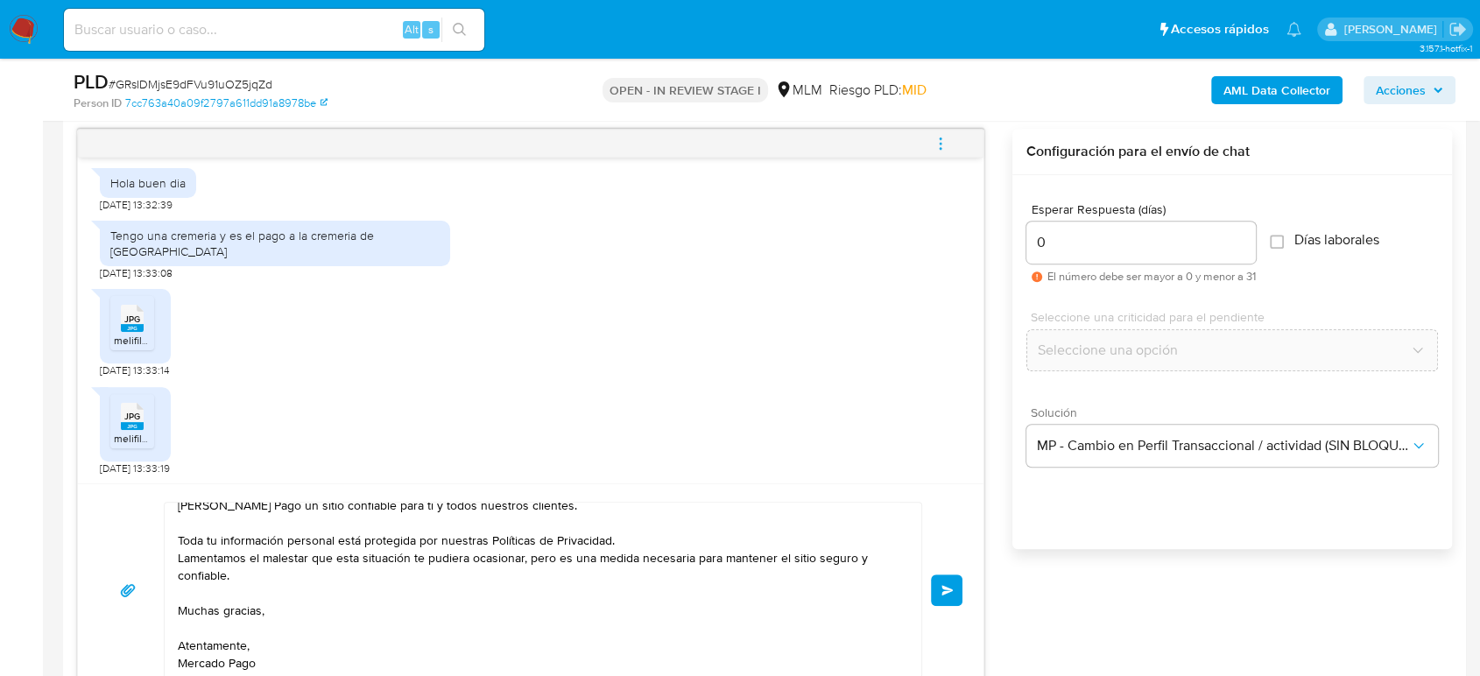
click at [638, 372] on div "JPG JPG melifile3620894689367192103.jpg 29/08/2025 13:33:14" at bounding box center [531, 328] width 862 height 97
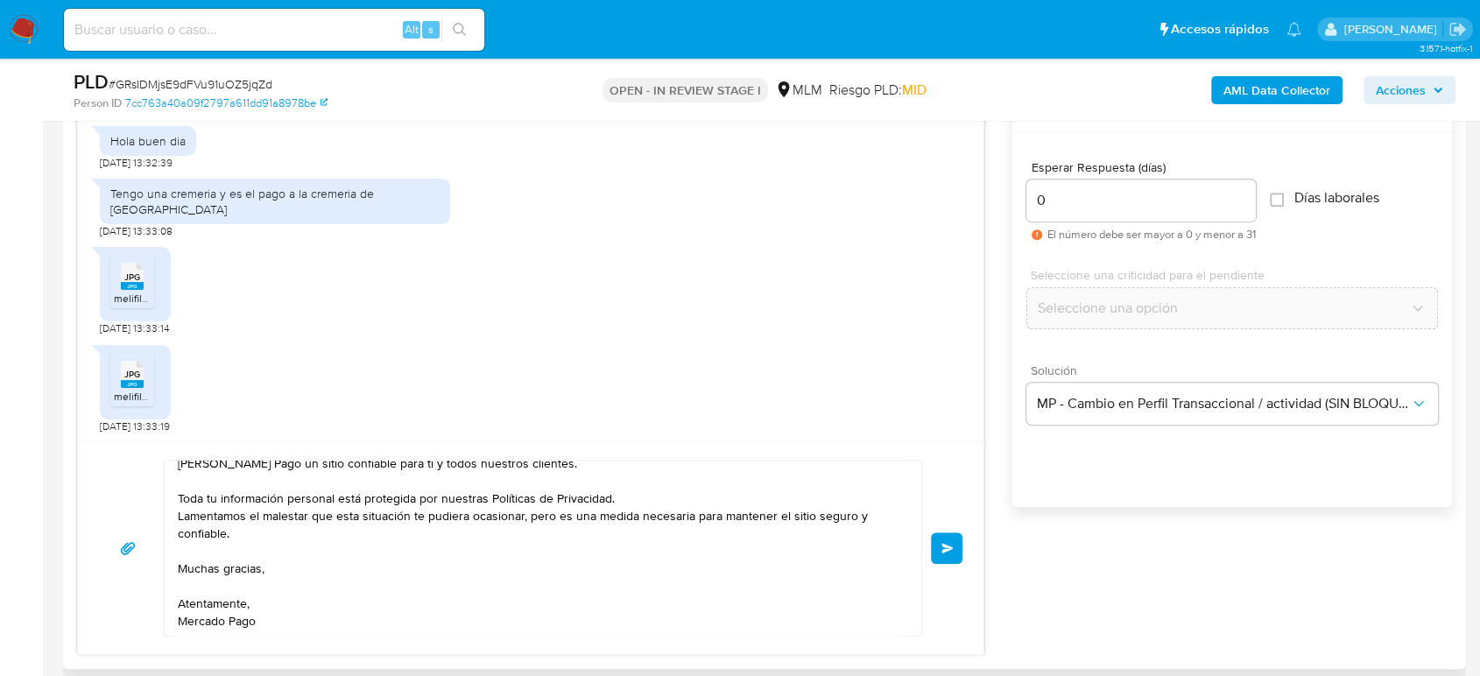
scroll to position [983, 0]
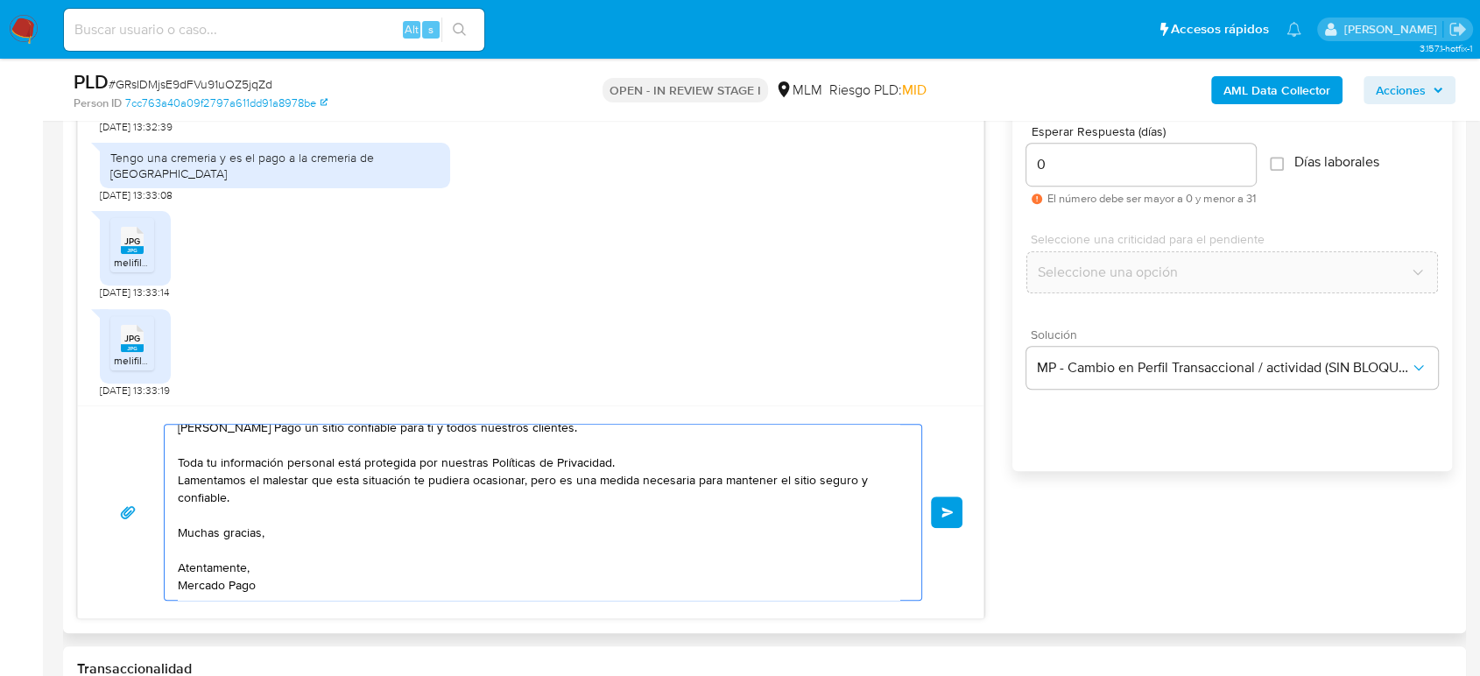
click at [541, 537] on textarea "Estimado cliente Gracias por tu amable y oportuna respuesta, por el momento no …" at bounding box center [539, 512] width 722 height 175
click at [522, 582] on textarea "Estimado cliente Gracias por tu amable y oportuna respuesta, por el momento no …" at bounding box center [539, 512] width 722 height 175
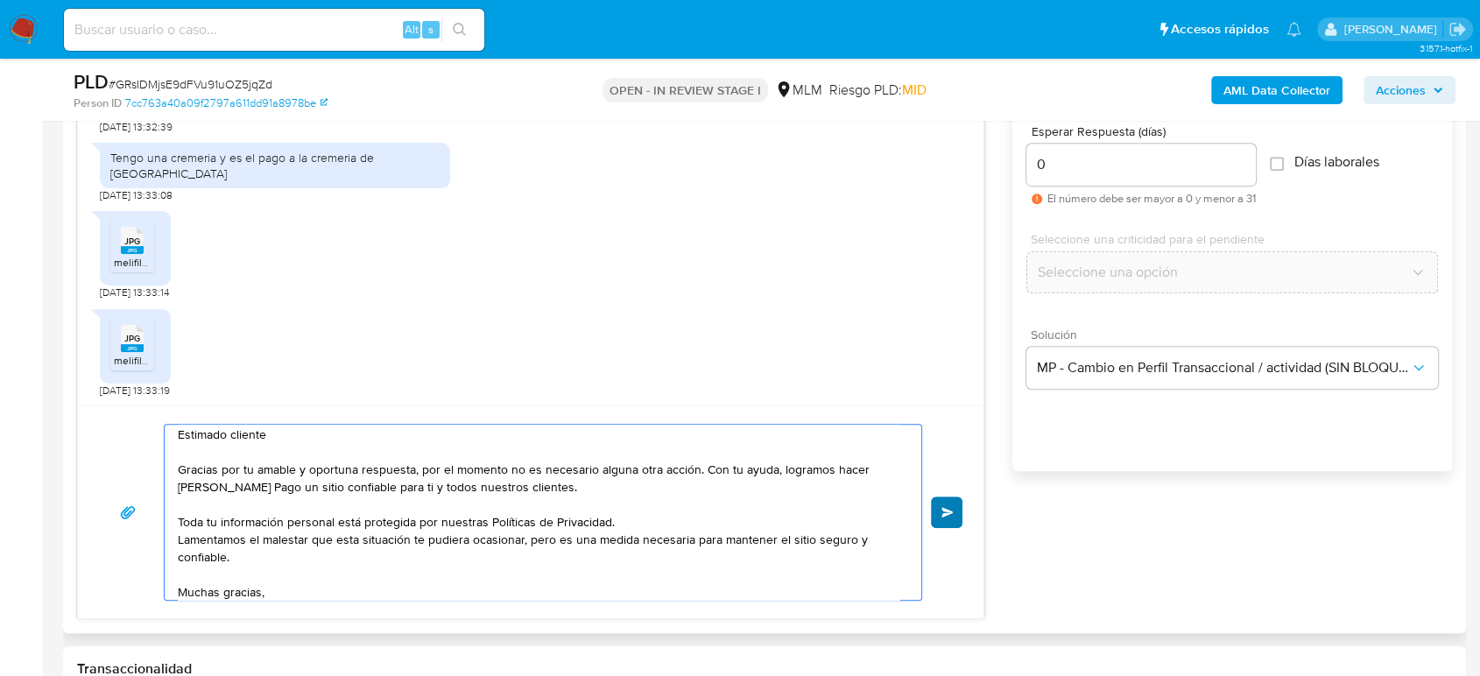
type textarea "Estimado cliente Gracias por tu amable y oportuna respuesta, por el momento no …"
click at [950, 511] on span "Enviar" at bounding box center [948, 512] width 12 height 11
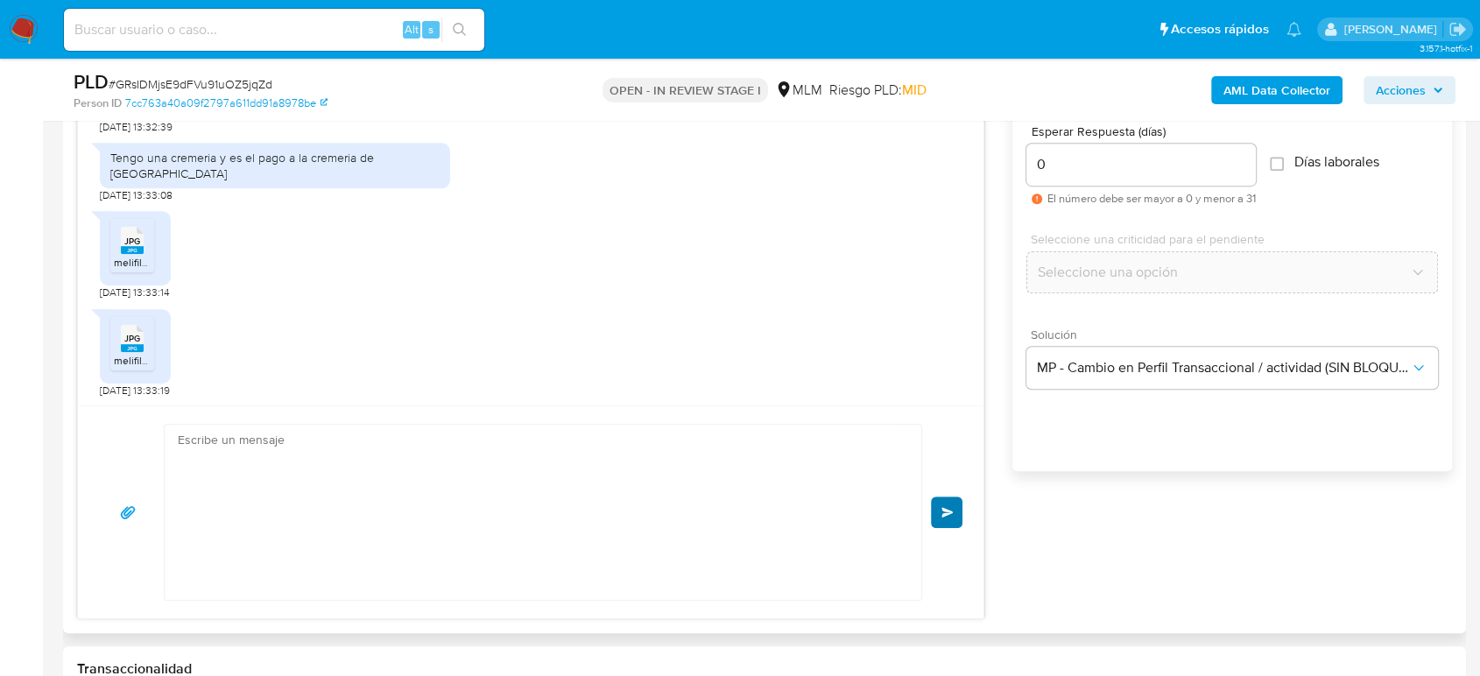
scroll to position [0, 0]
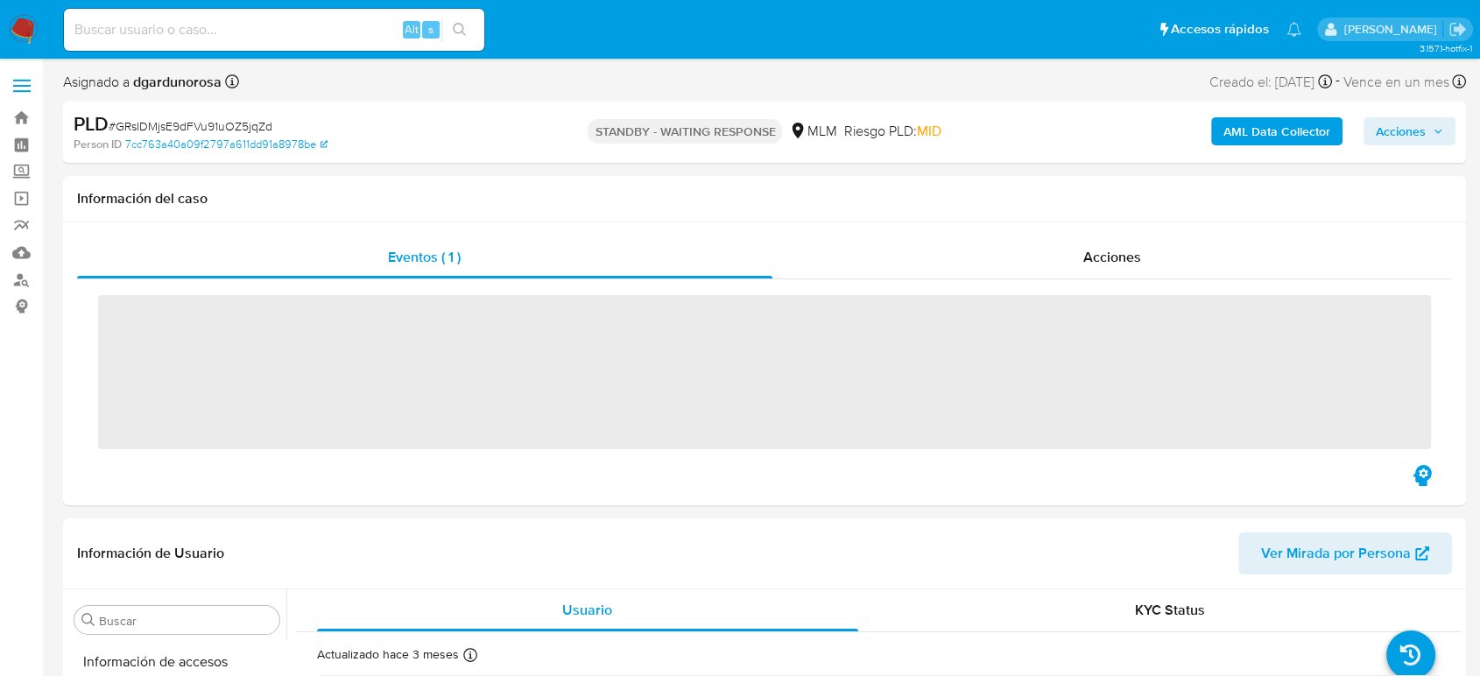
scroll to position [740, 0]
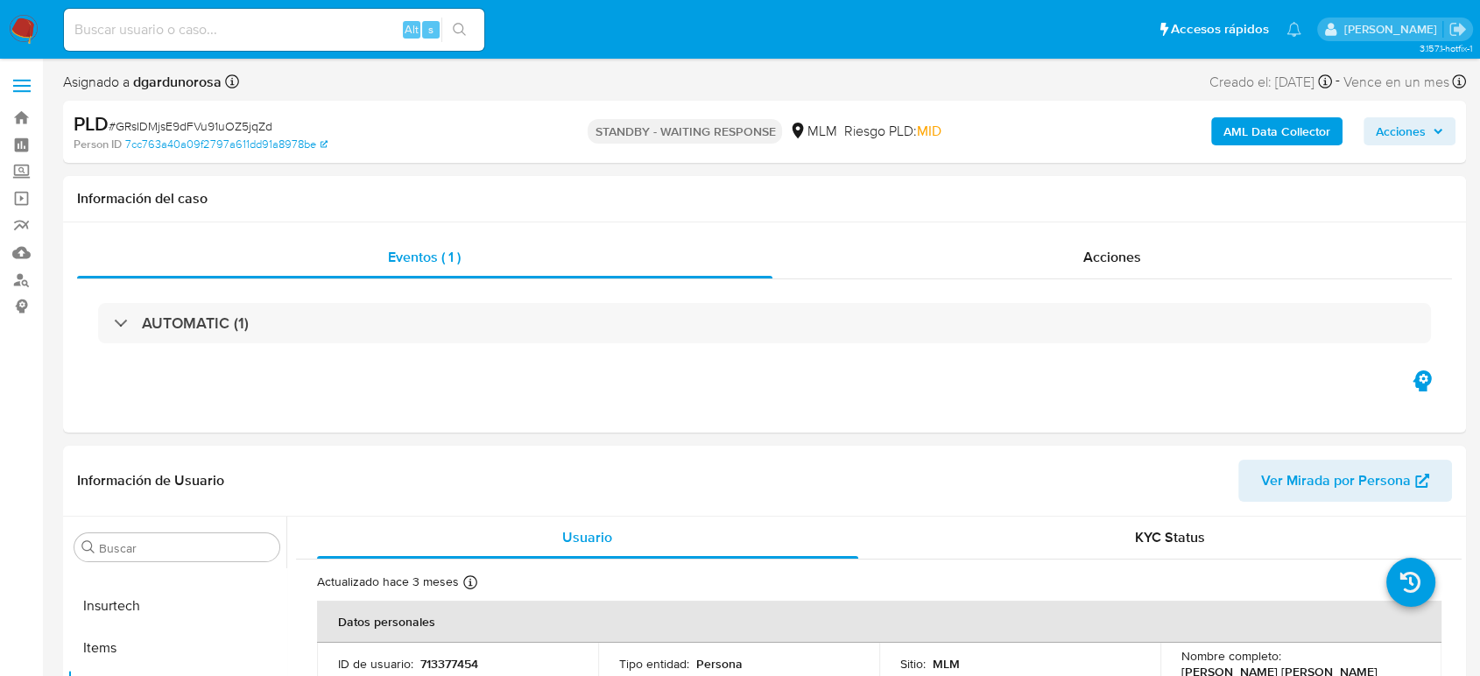
select select "10"
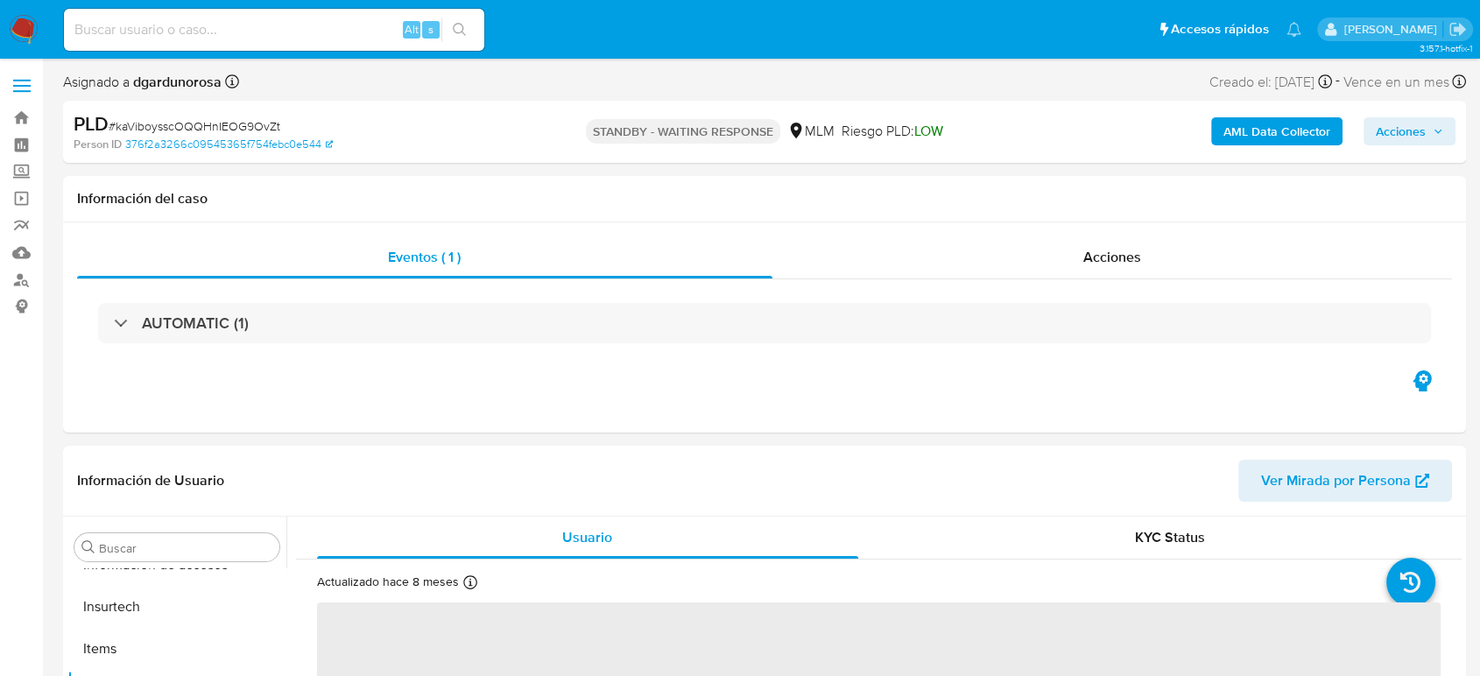
scroll to position [740, 0]
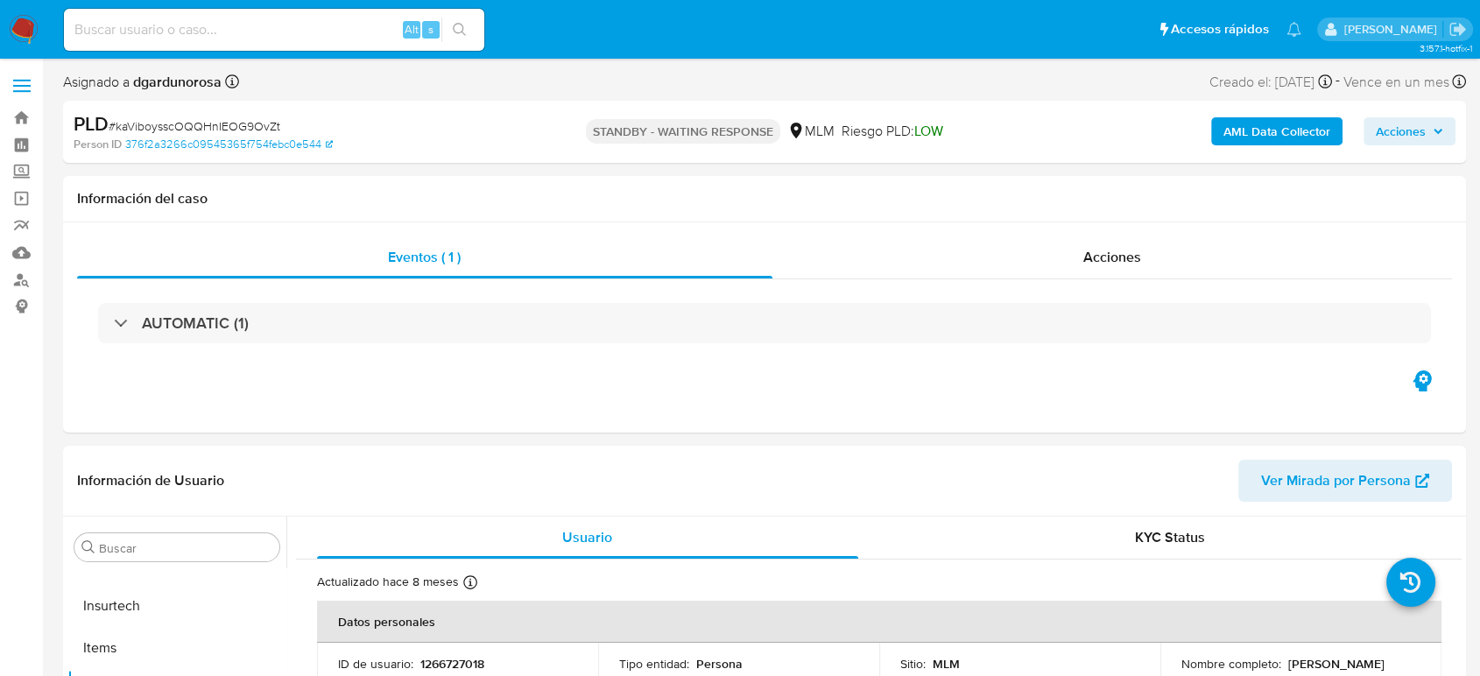
select select "10"
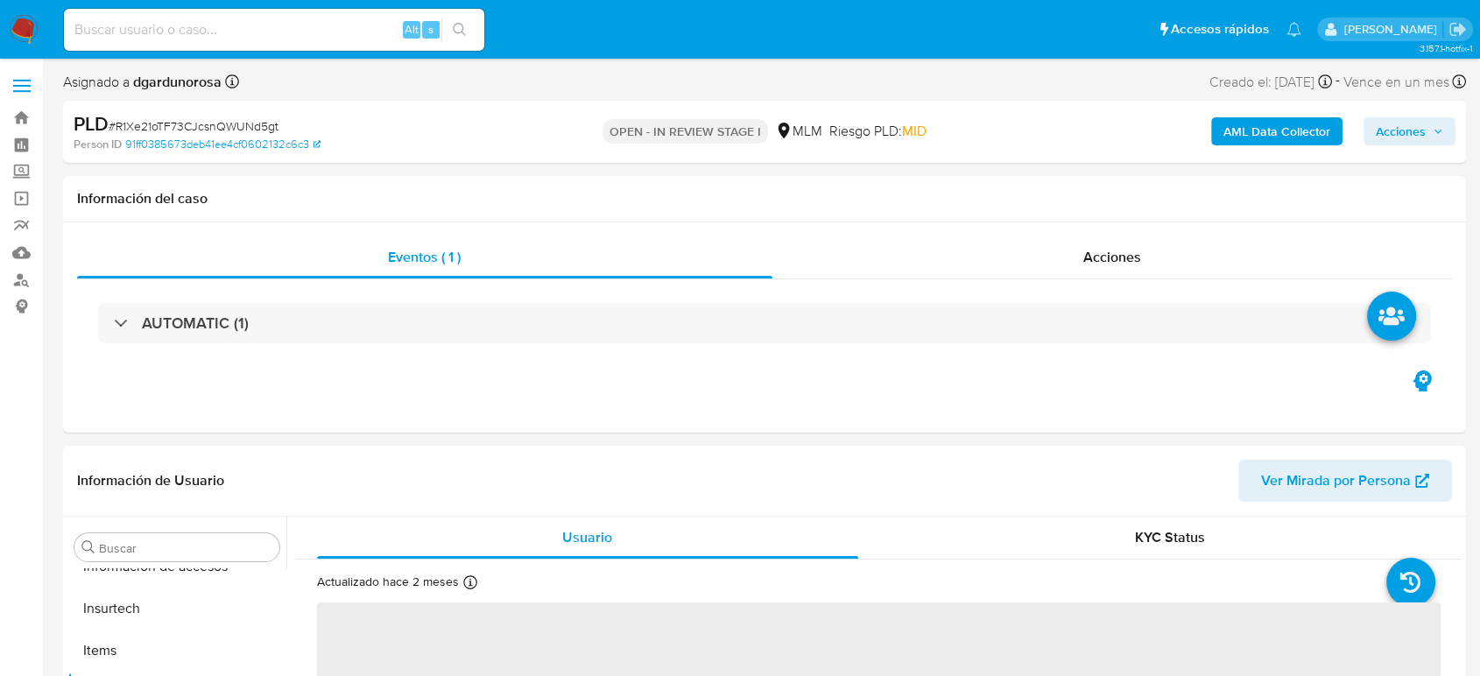
scroll to position [740, 0]
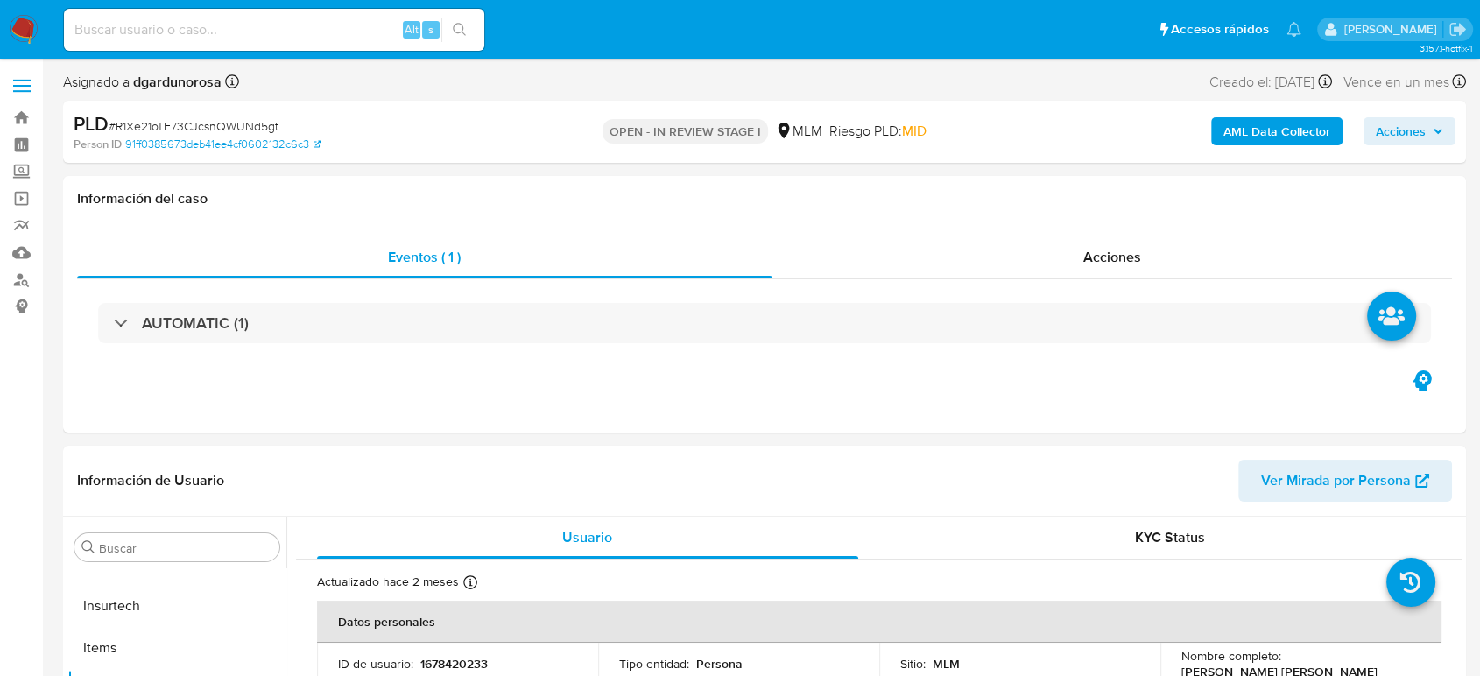
select select "10"
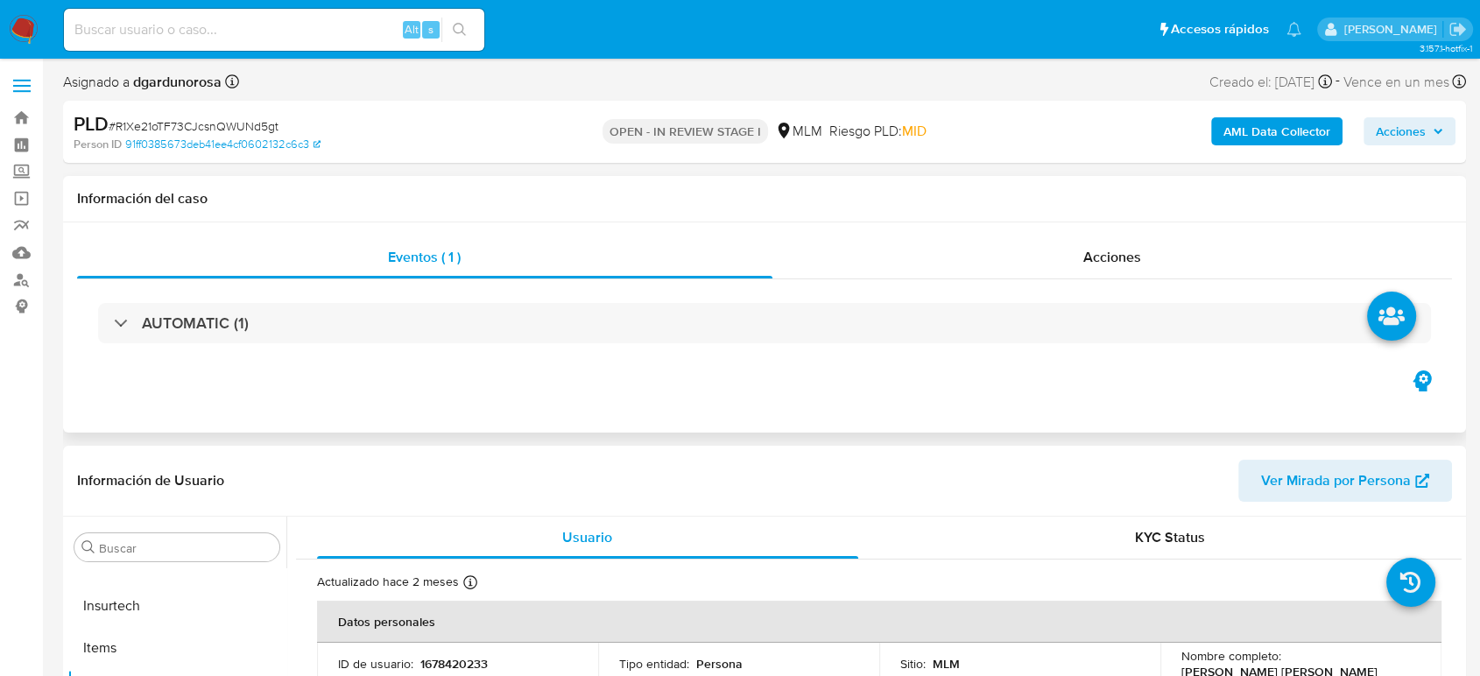
click at [924, 370] on div "Eventos ( 1 ) Acciones AUTOMATIC (1)" at bounding box center [764, 327] width 1403 height 210
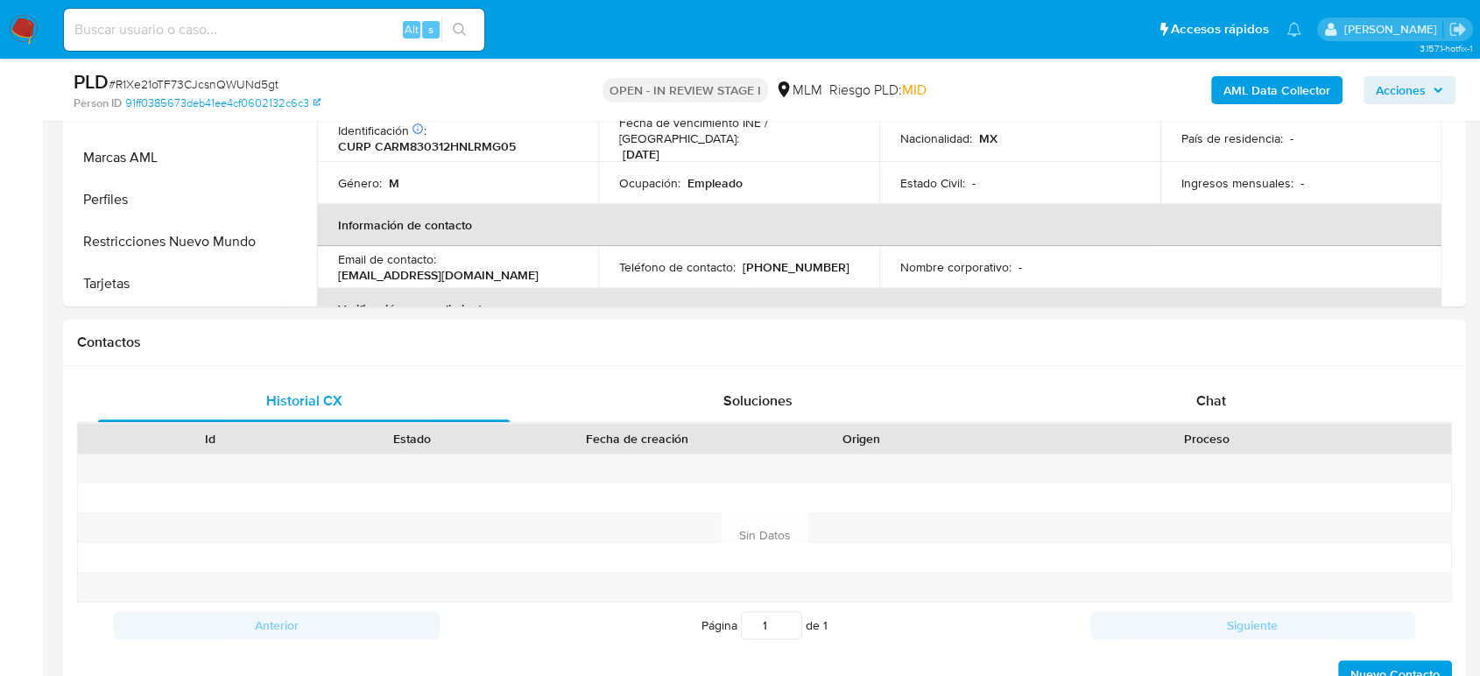
scroll to position [627, 0]
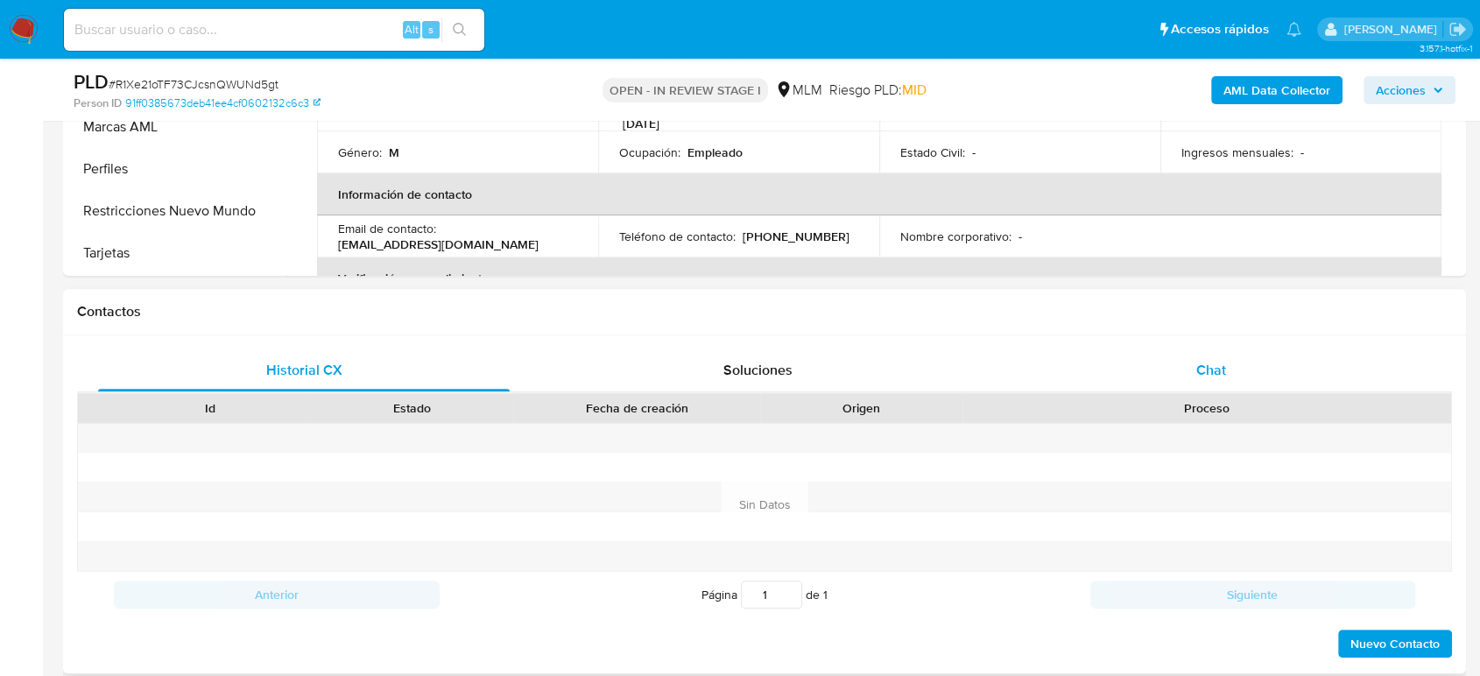
click at [1203, 363] on span "Chat" at bounding box center [1211, 370] width 30 height 20
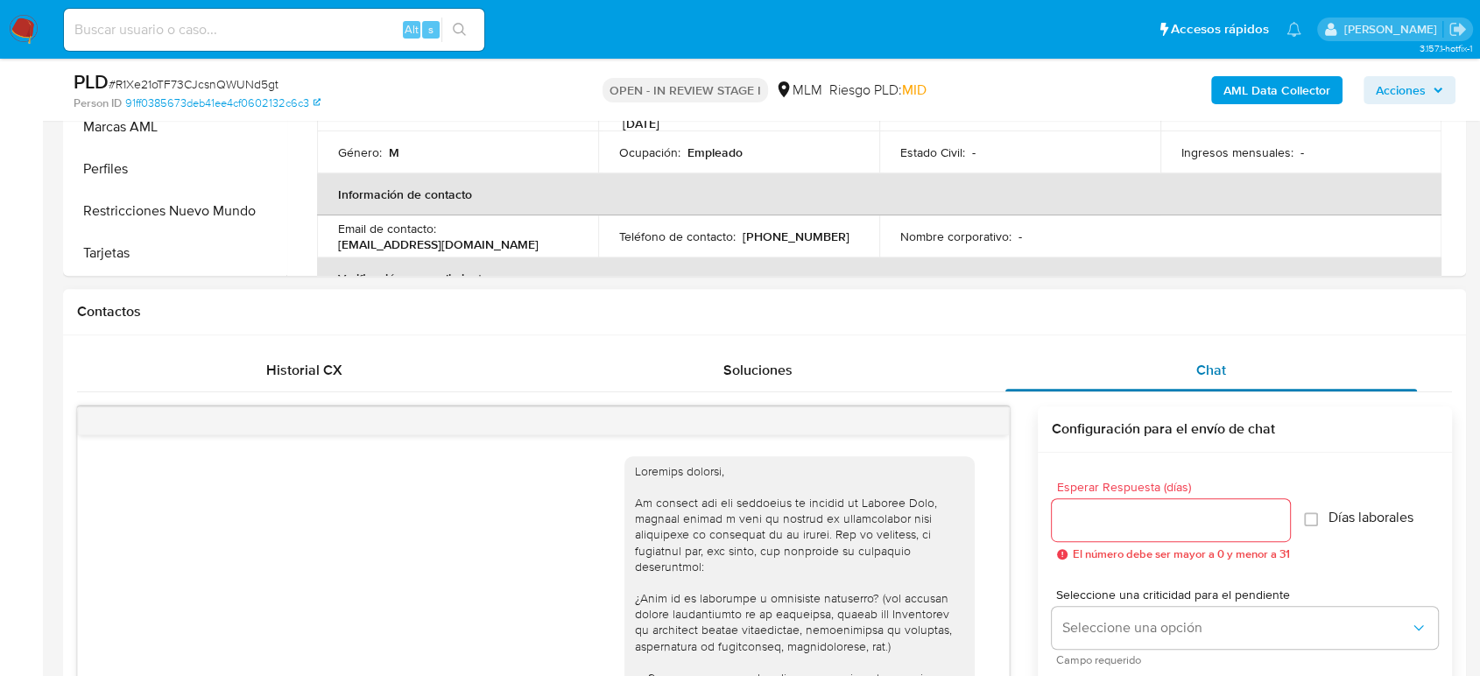
scroll to position [955, 0]
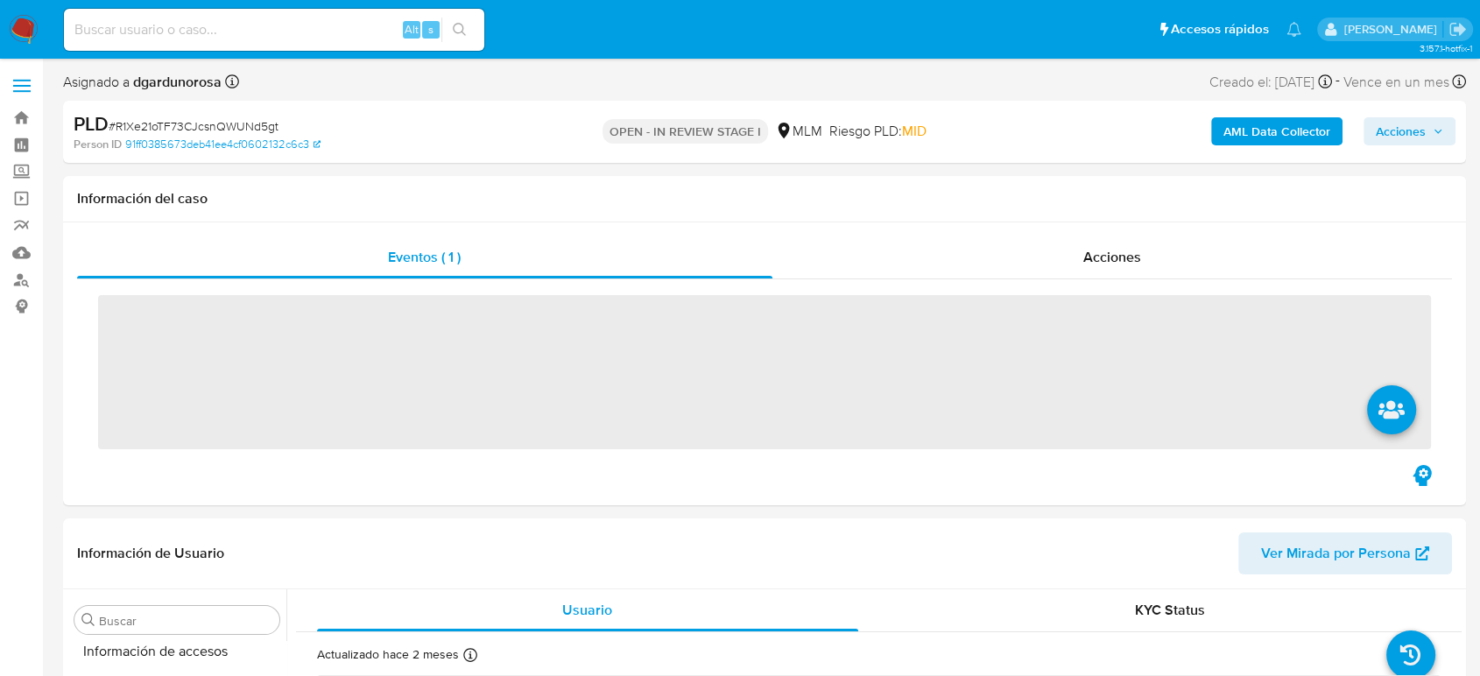
scroll to position [740, 0]
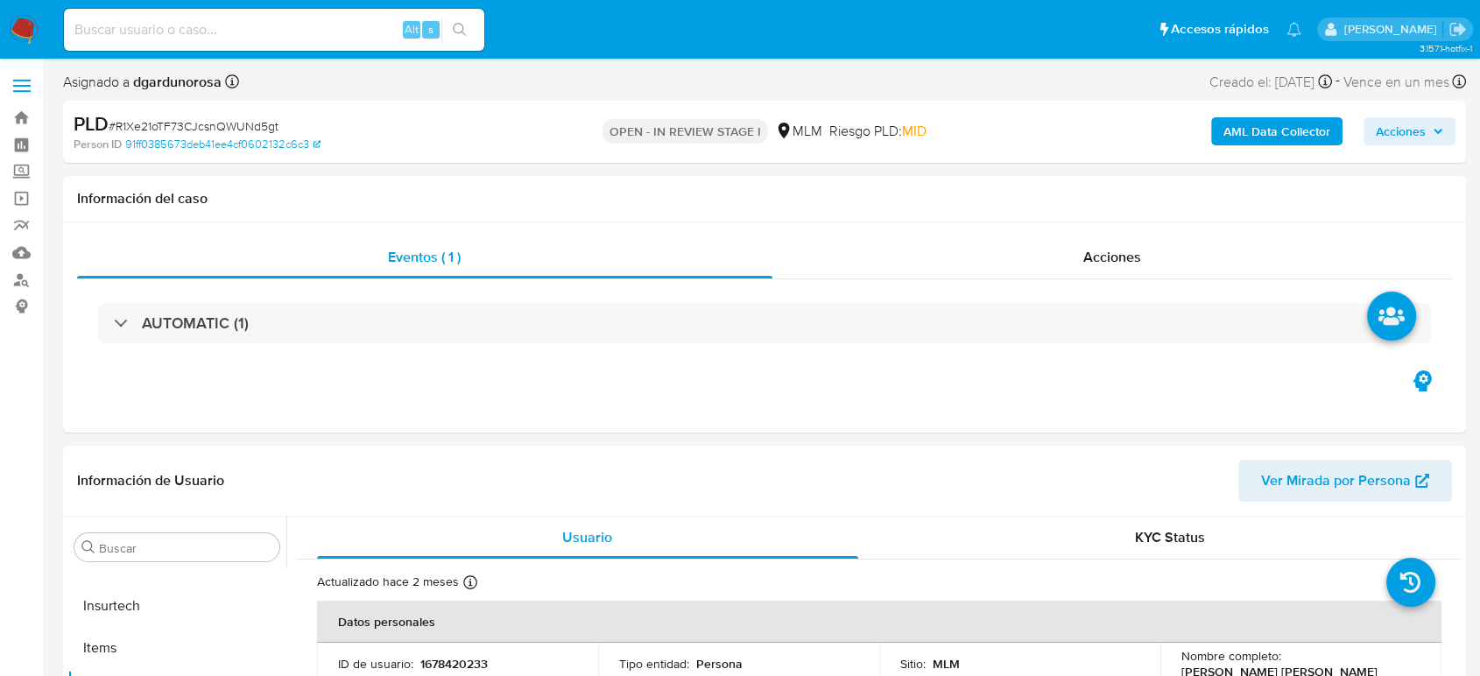
select select "10"
